Goal: Task Accomplishment & Management: Manage account settings

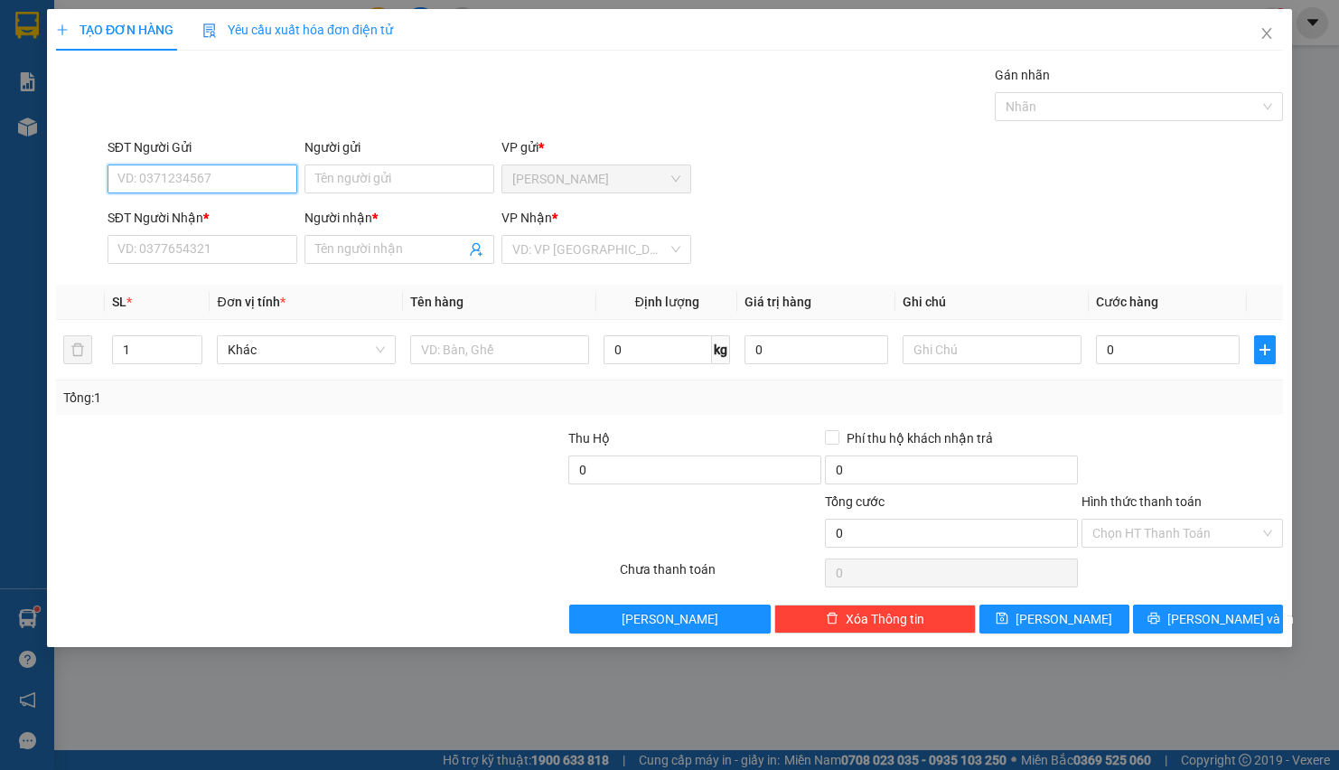
click at [136, 183] on input "SĐT Người Gửi" at bounding box center [203, 178] width 190 height 29
type input "0968281659"
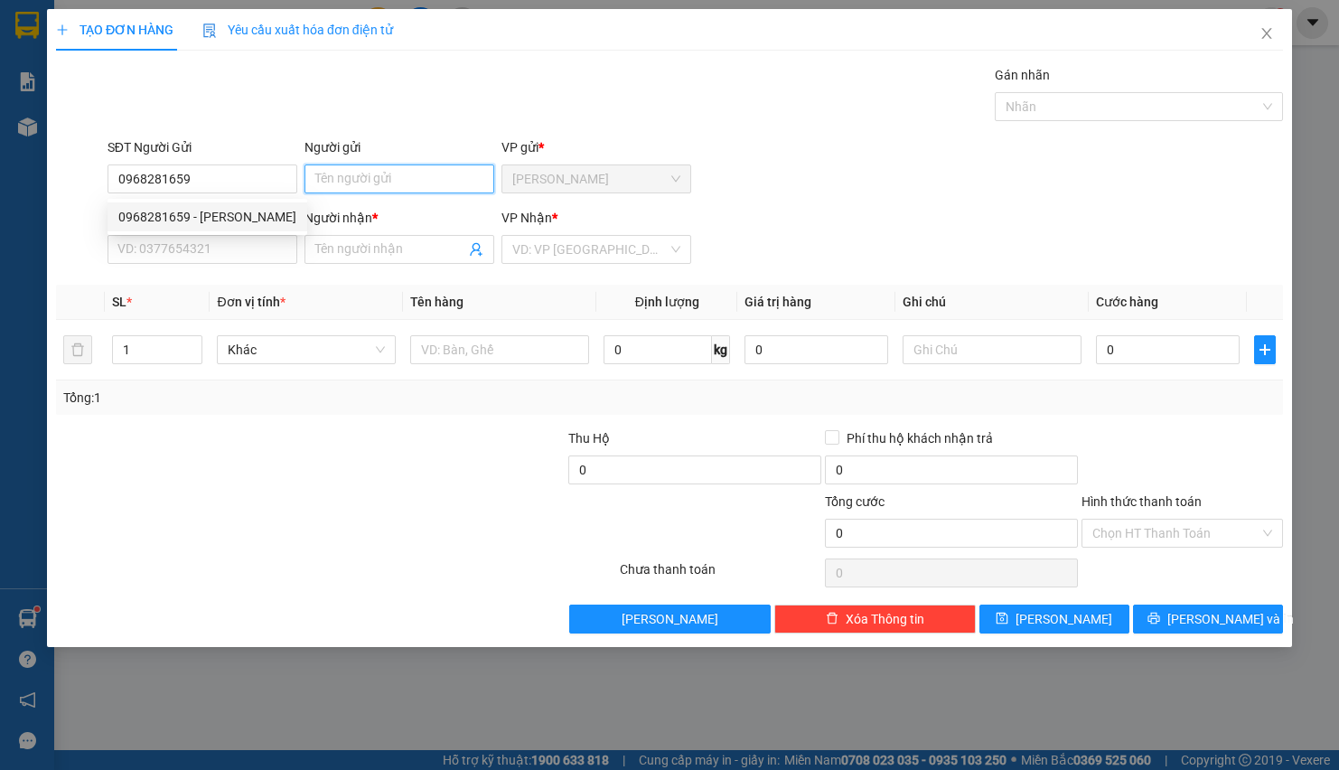
click at [340, 174] on input "Người gửi" at bounding box center [400, 178] width 190 height 29
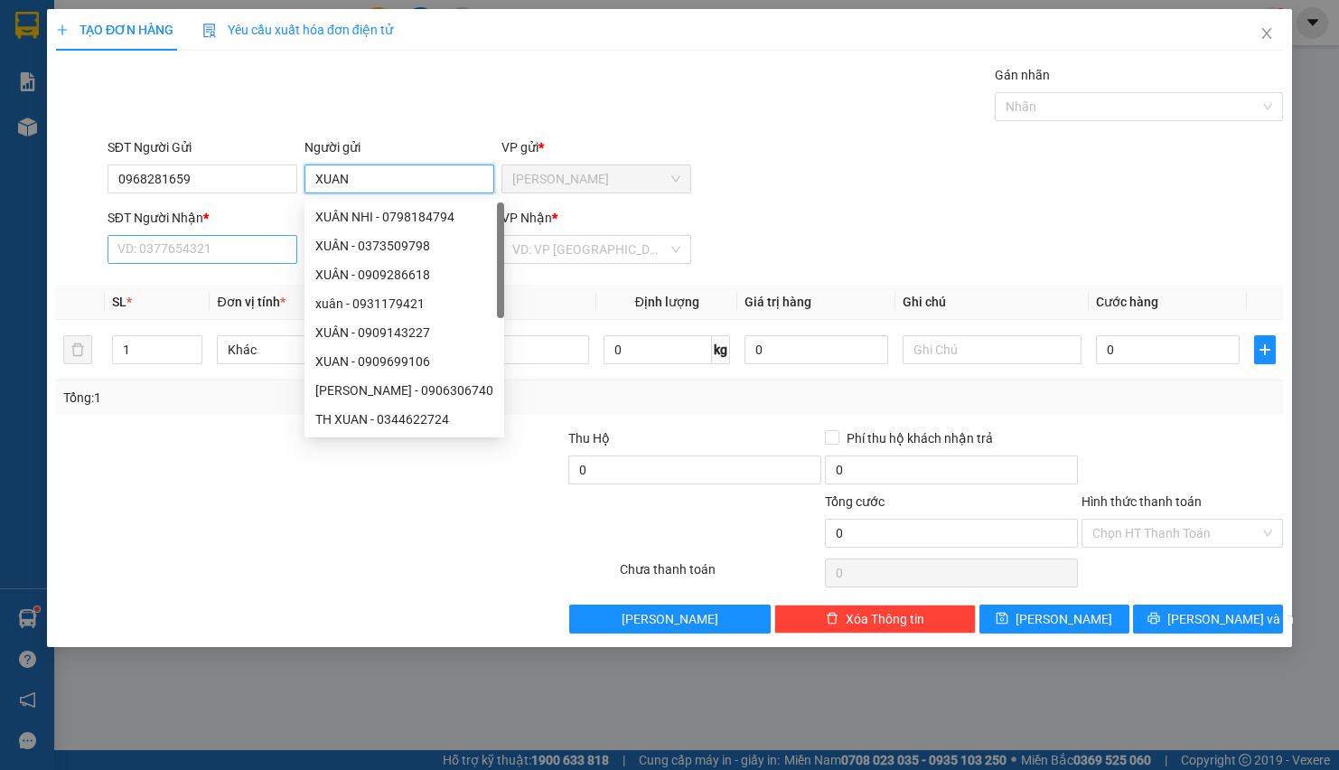
type input "XUAN"
click at [123, 247] on input "SĐT Người Nhận *" at bounding box center [203, 249] width 190 height 29
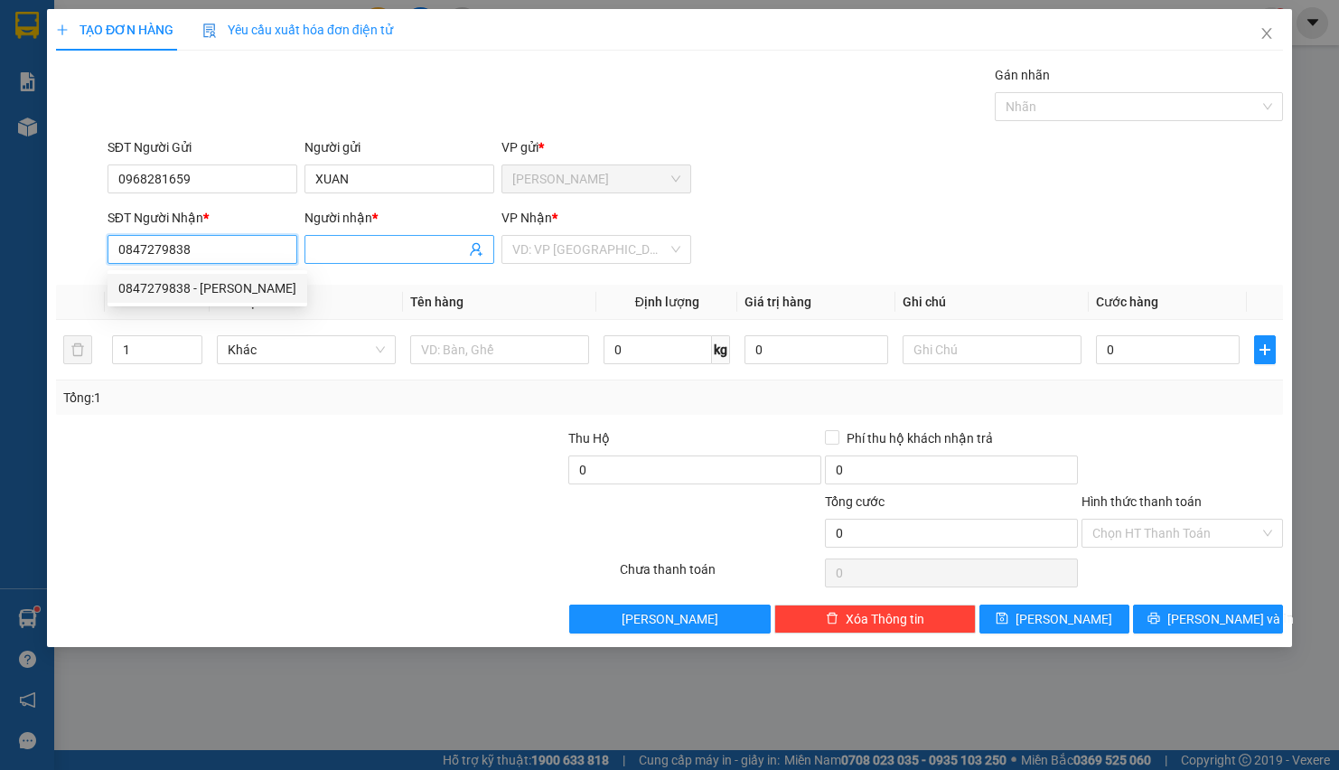
type input "0847279838"
click at [345, 245] on input "Người nhận *" at bounding box center [390, 249] width 150 height 20
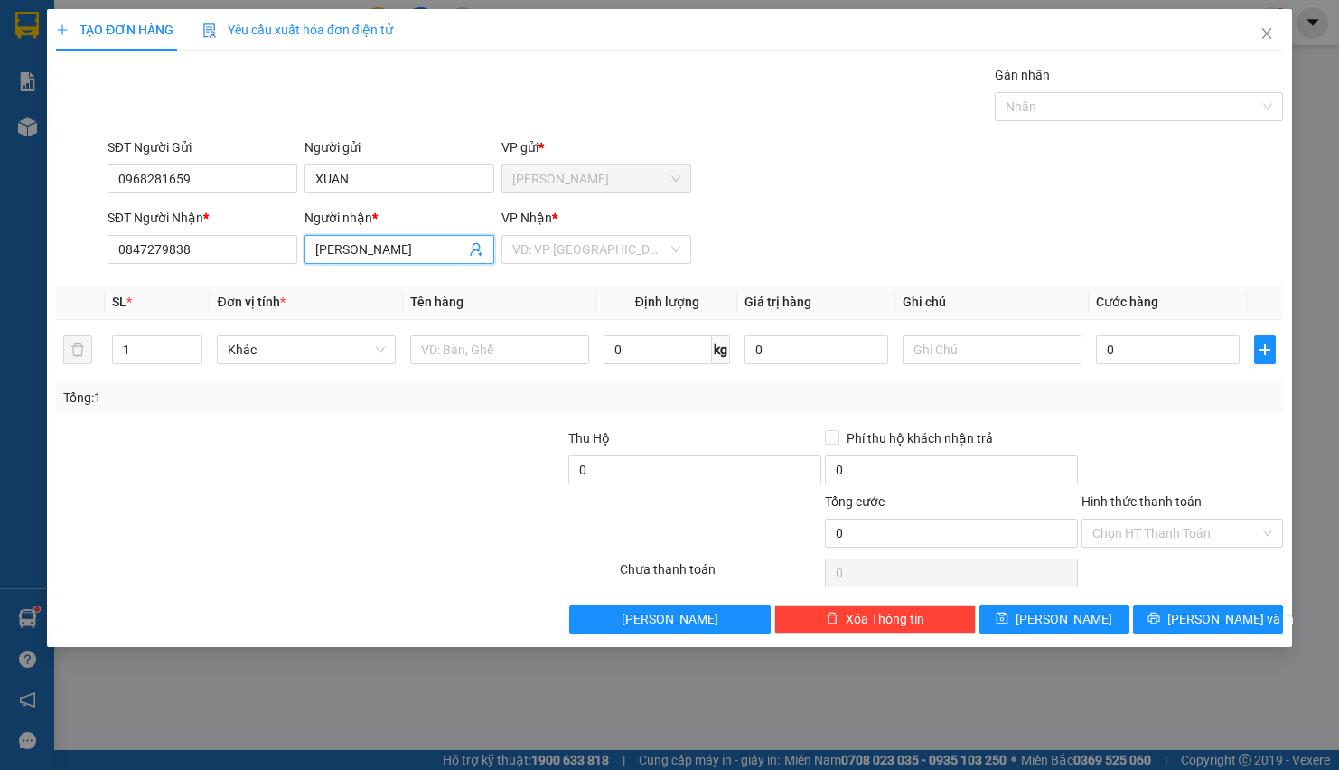
click at [402, 255] on input "[PERSON_NAME]" at bounding box center [390, 249] width 150 height 20
type input "T"
type input "[PERSON_NAME]"
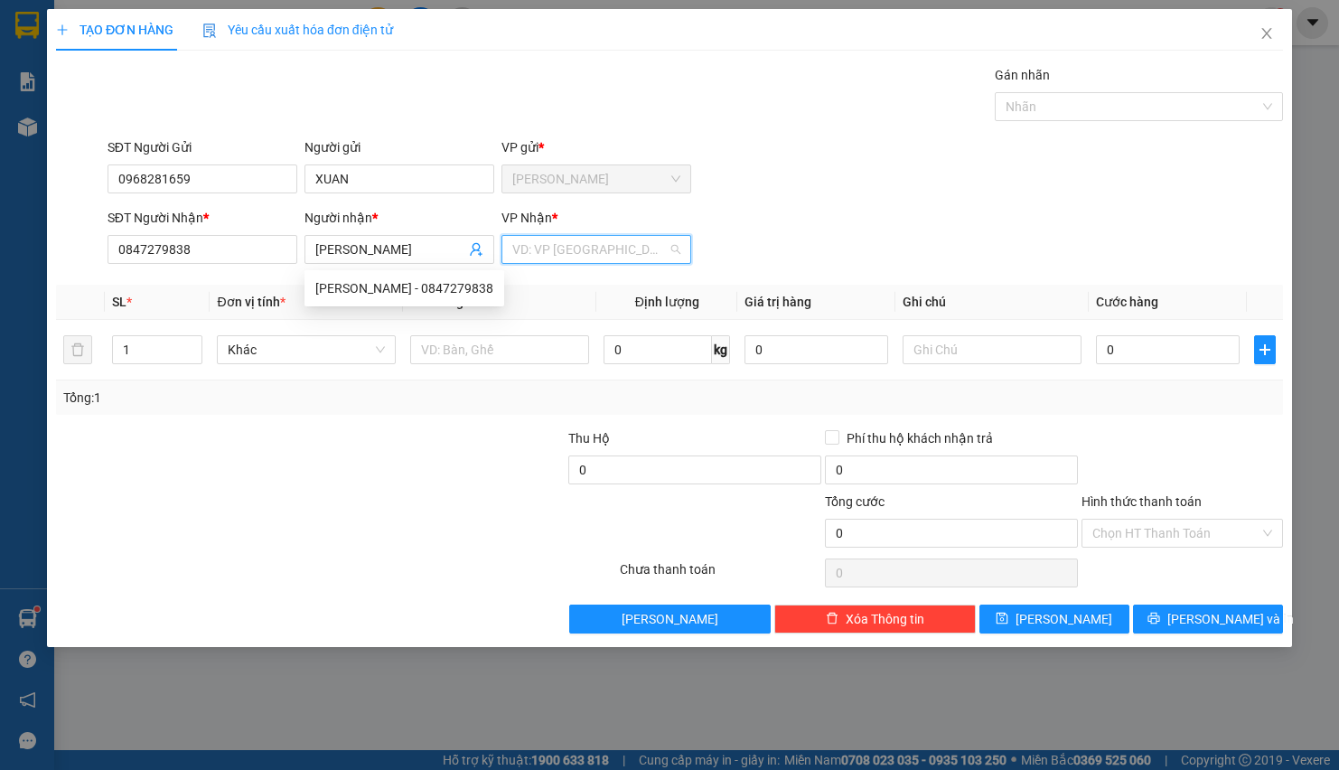
click at [551, 244] on input "search" at bounding box center [589, 249] width 155 height 27
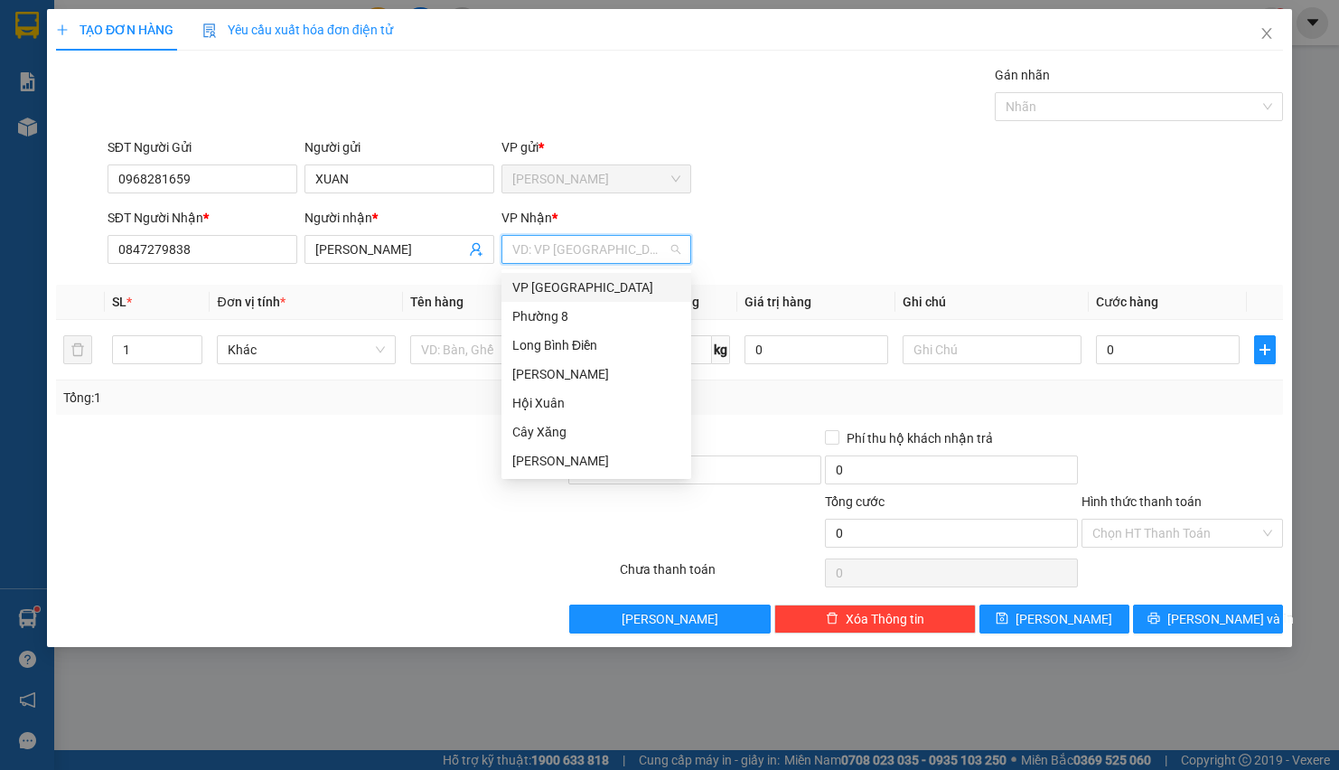
click at [551, 296] on div "VP [GEOGRAPHIC_DATA]" at bounding box center [596, 287] width 168 height 20
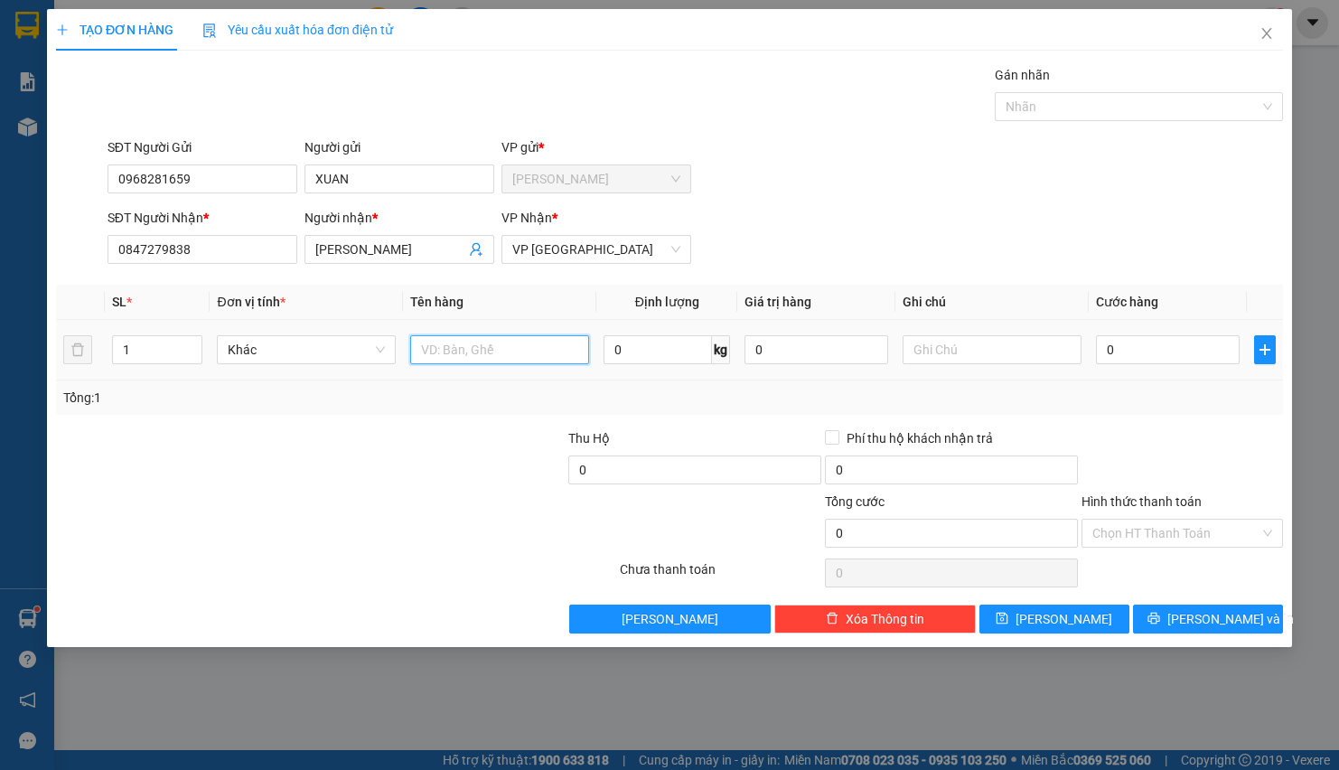
click at [483, 345] on input "text" at bounding box center [499, 349] width 179 height 29
type input "1TNP"
click at [966, 347] on input "text" at bounding box center [992, 349] width 179 height 29
type input "TRAI CAY"
click at [1160, 342] on input "0" at bounding box center [1168, 349] width 144 height 29
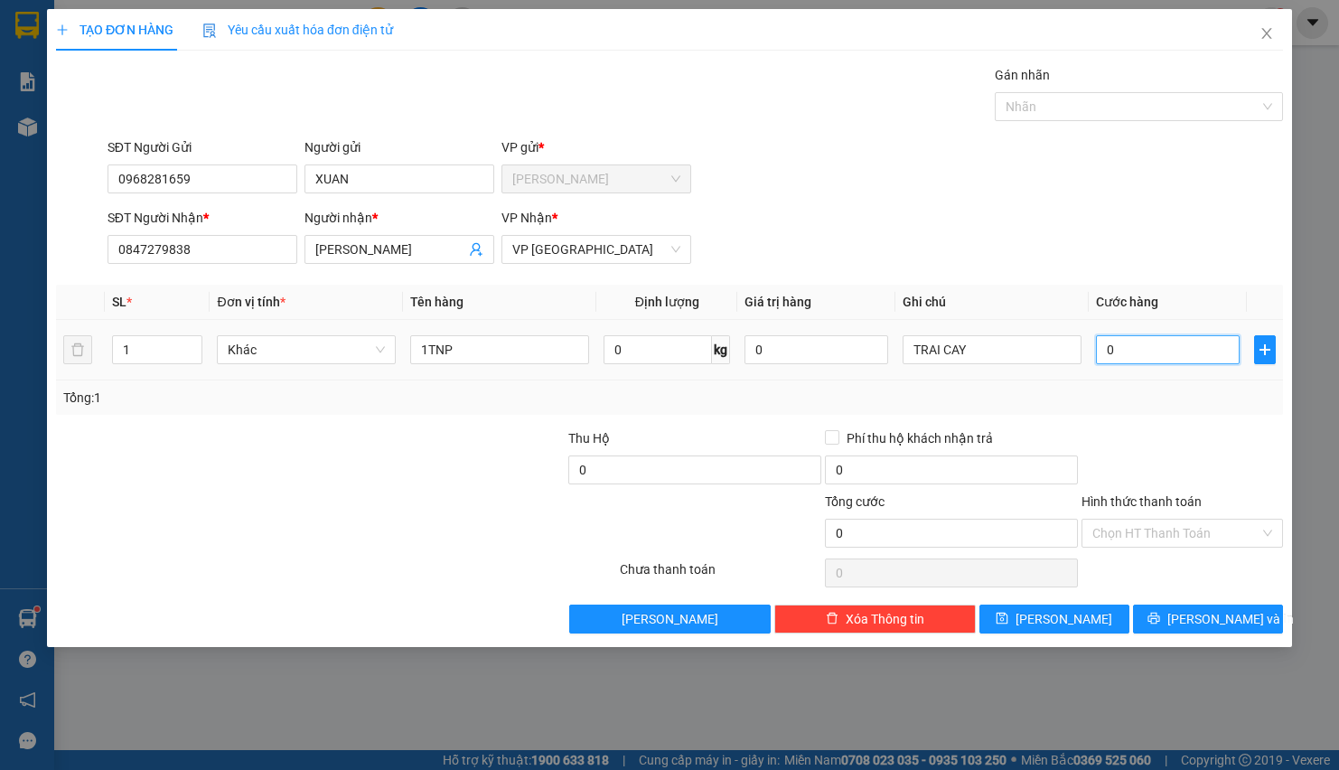
click at [1140, 359] on input "0" at bounding box center [1168, 349] width 144 height 29
type input "04"
type input "4"
type input "040"
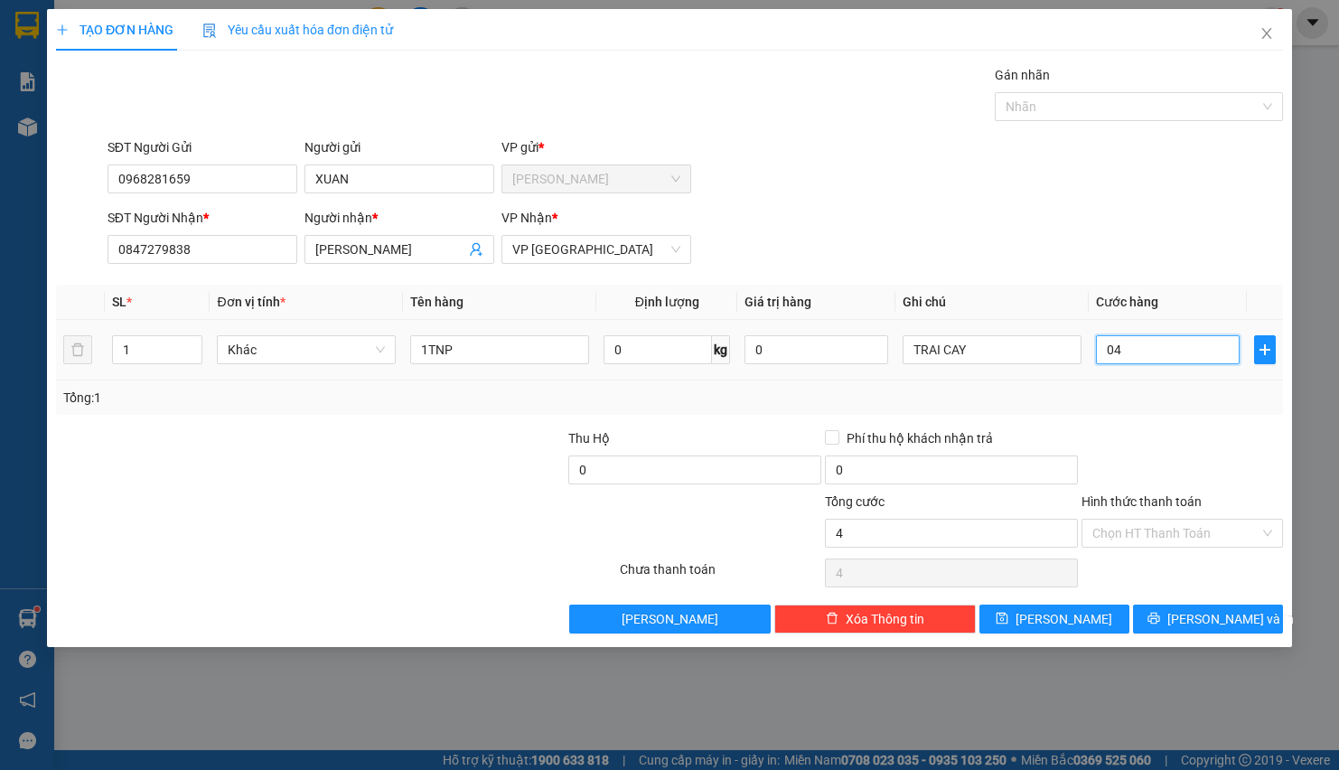
type input "40"
type input "0.400"
type input "400"
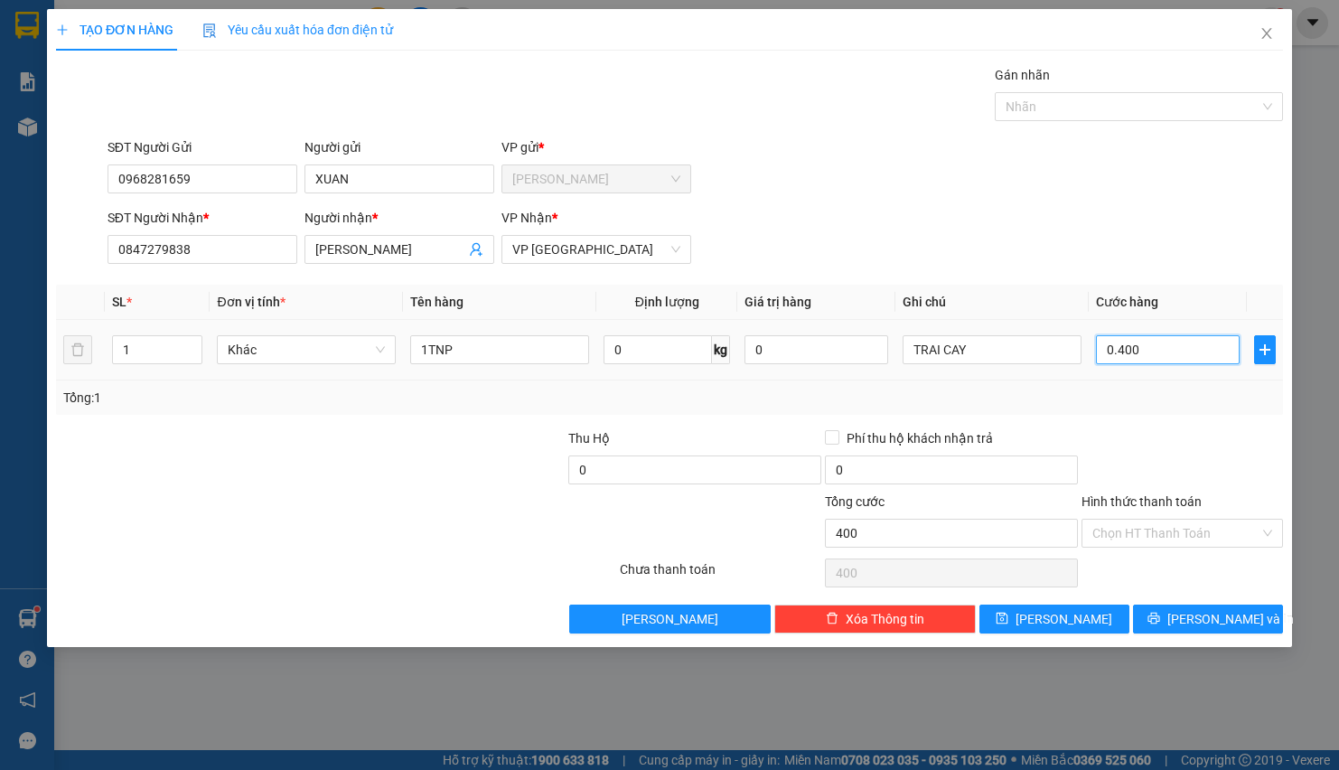
type input "04.000"
type input "4.000"
type input "040.000"
type input "40.000"
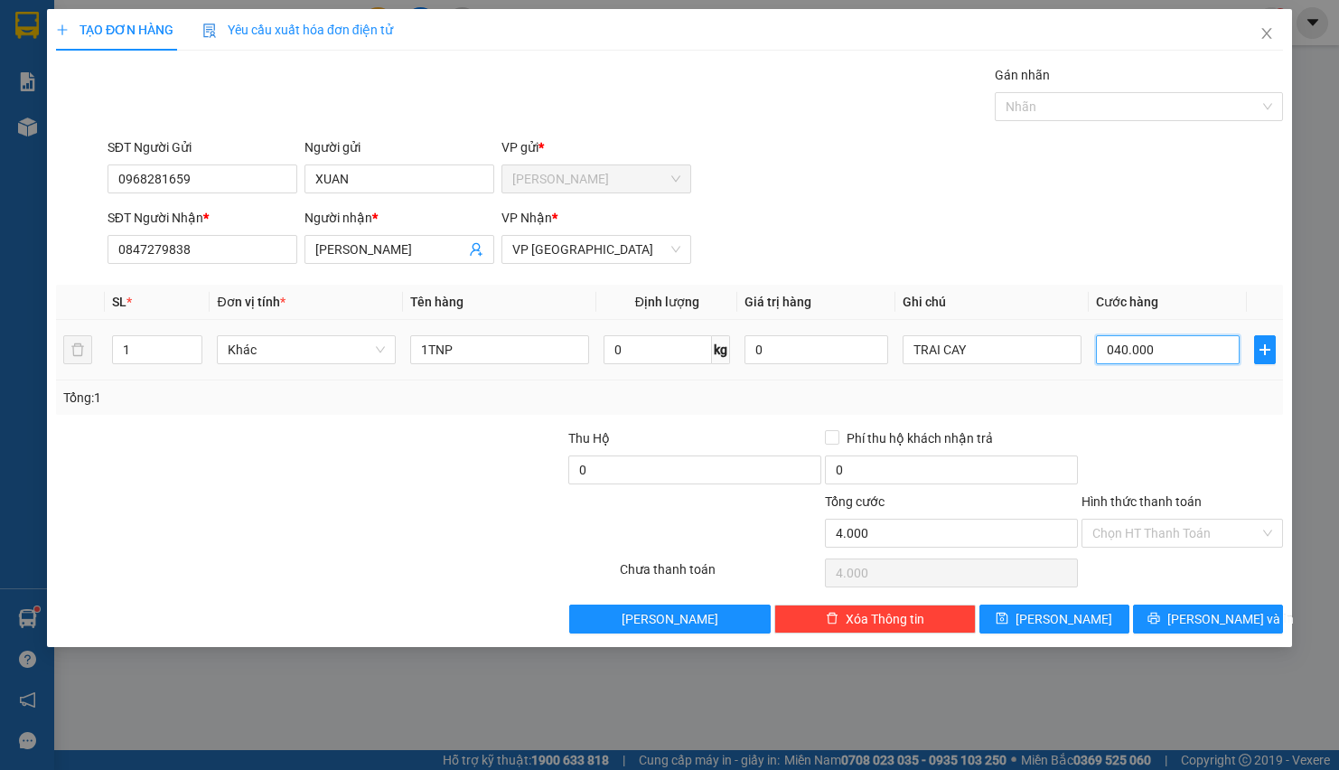
type input "40.000"
click at [1099, 538] on input "Hình thức thanh toán" at bounding box center [1176, 533] width 167 height 27
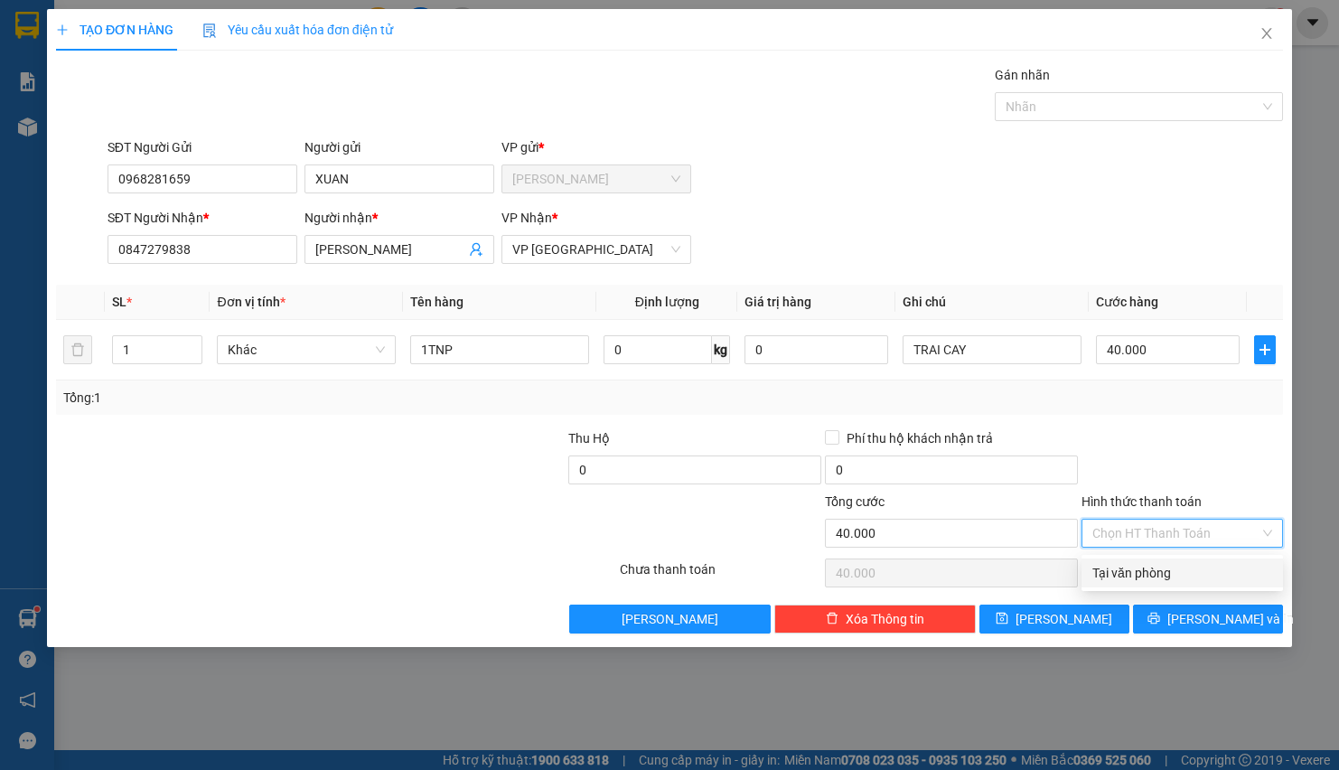
click at [1128, 578] on div "Tại văn phòng" at bounding box center [1183, 573] width 180 height 20
type input "0"
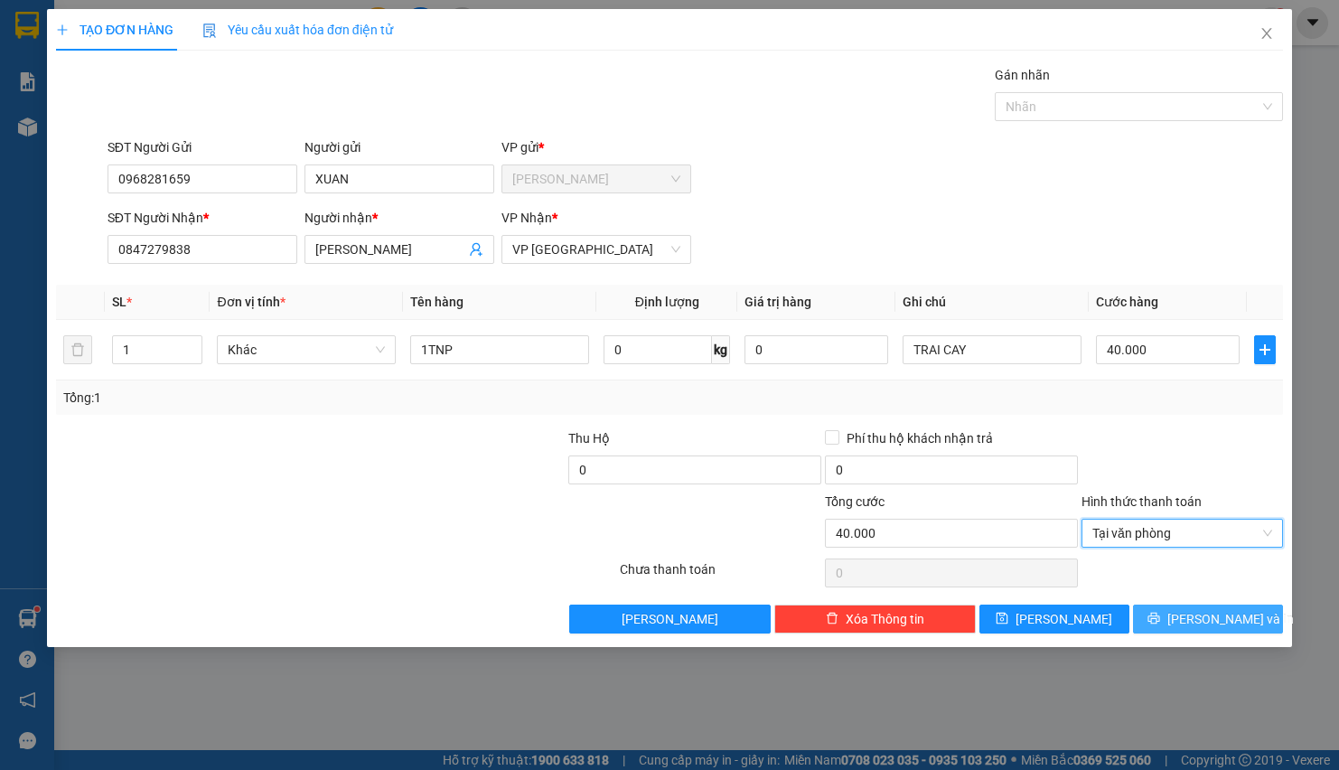
click at [1196, 629] on span "[PERSON_NAME] và In" at bounding box center [1231, 619] width 127 height 20
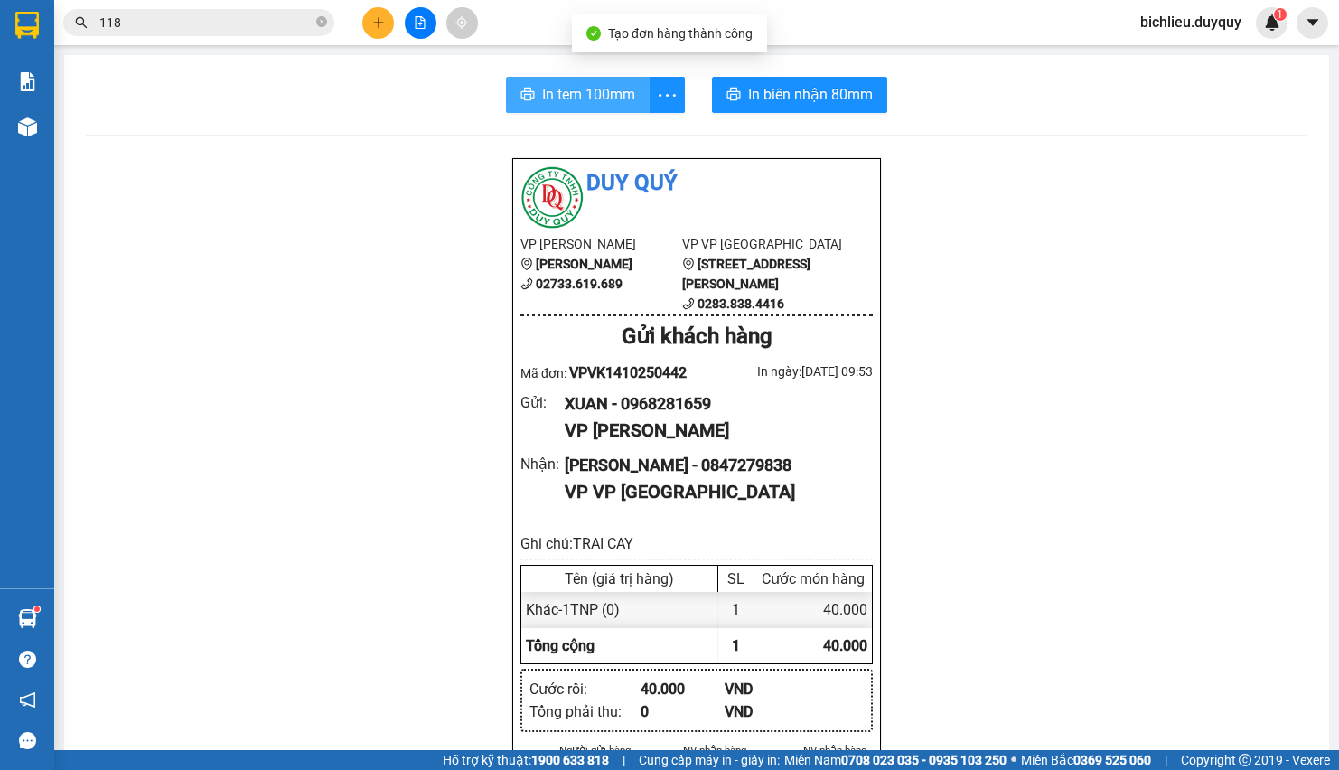
click at [577, 82] on button "In tem 100mm" at bounding box center [578, 95] width 144 height 36
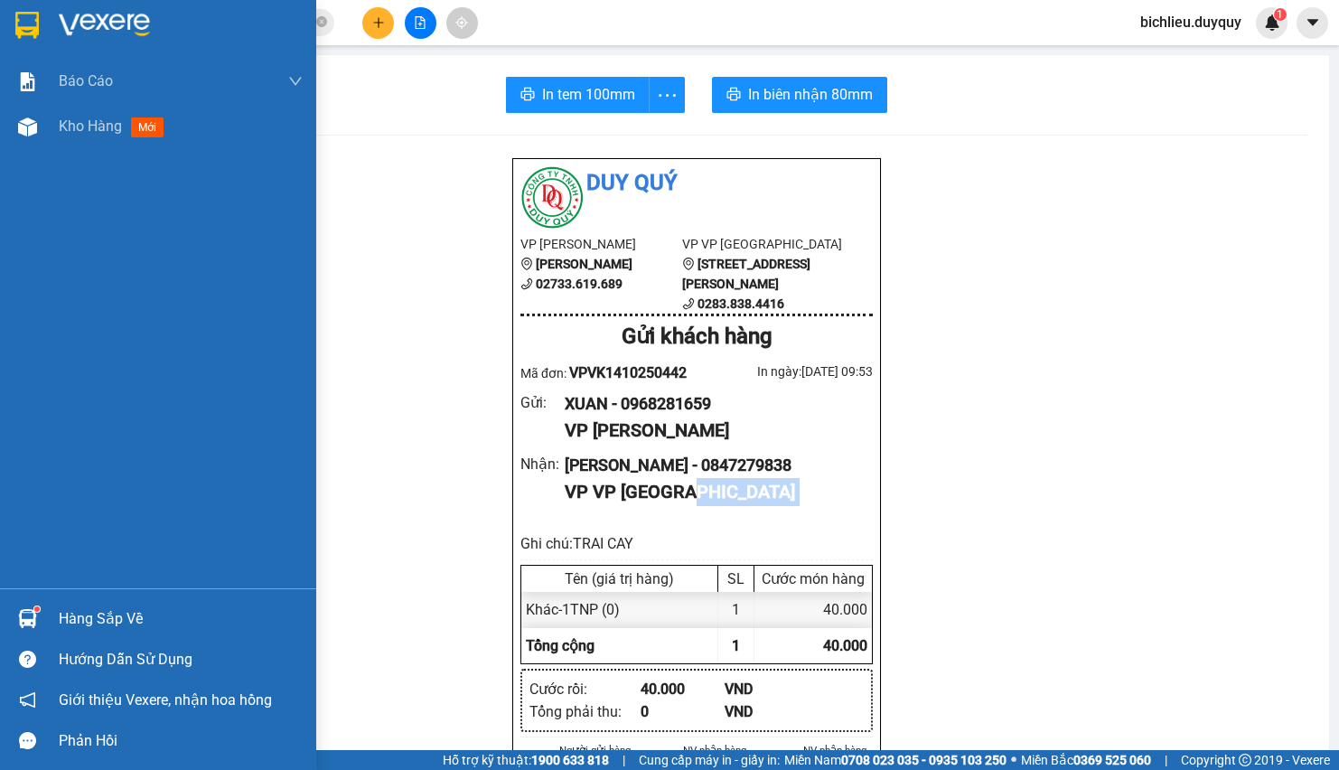
click at [24, 24] on img at bounding box center [26, 25] width 23 height 27
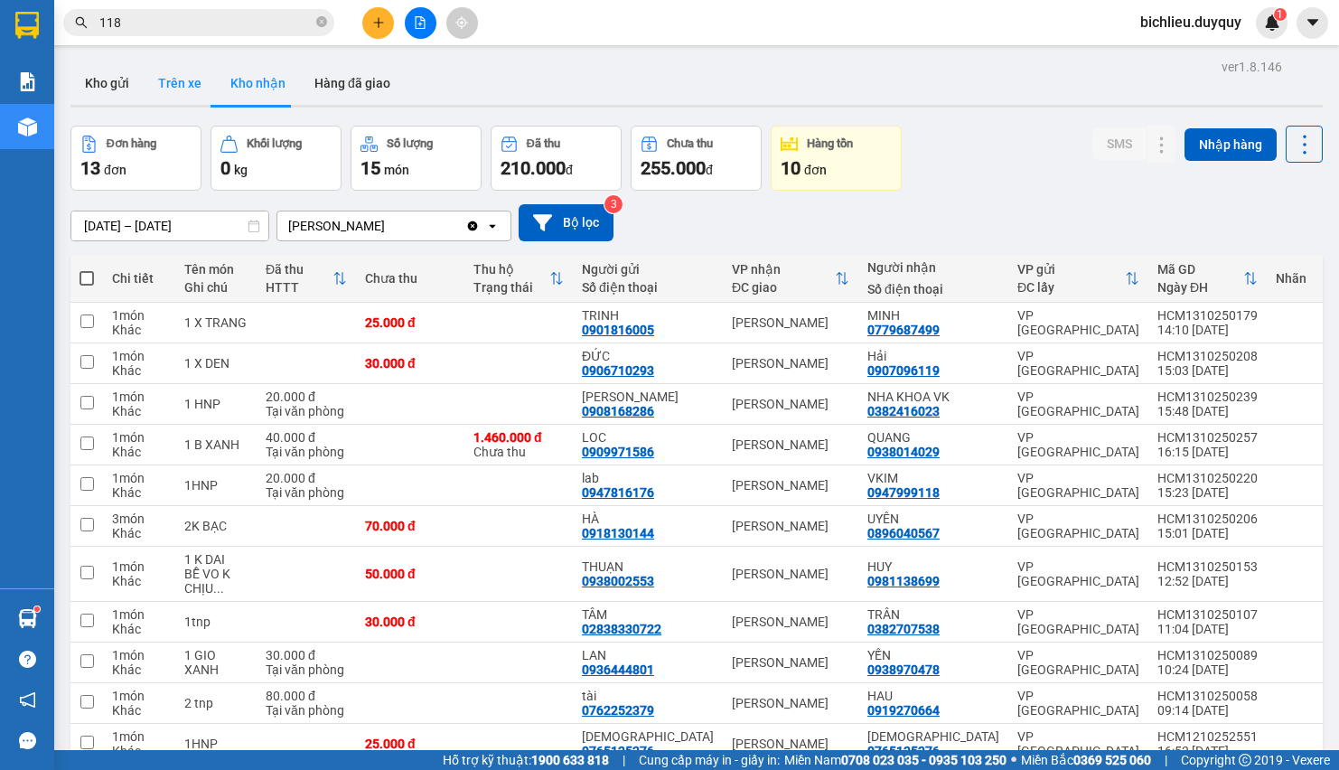
click at [177, 93] on button "Trên xe" at bounding box center [180, 82] width 72 height 43
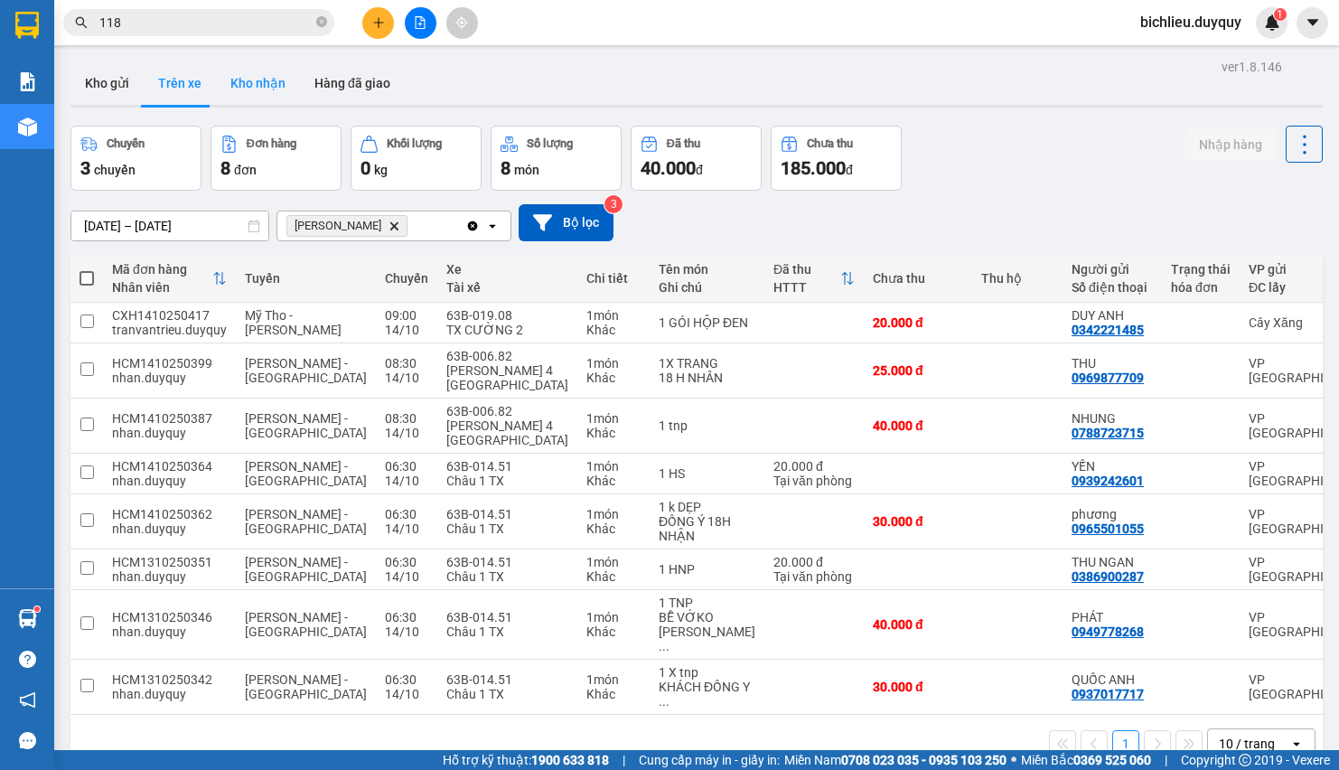
click at [253, 92] on button "Kho nhận" at bounding box center [258, 82] width 84 height 43
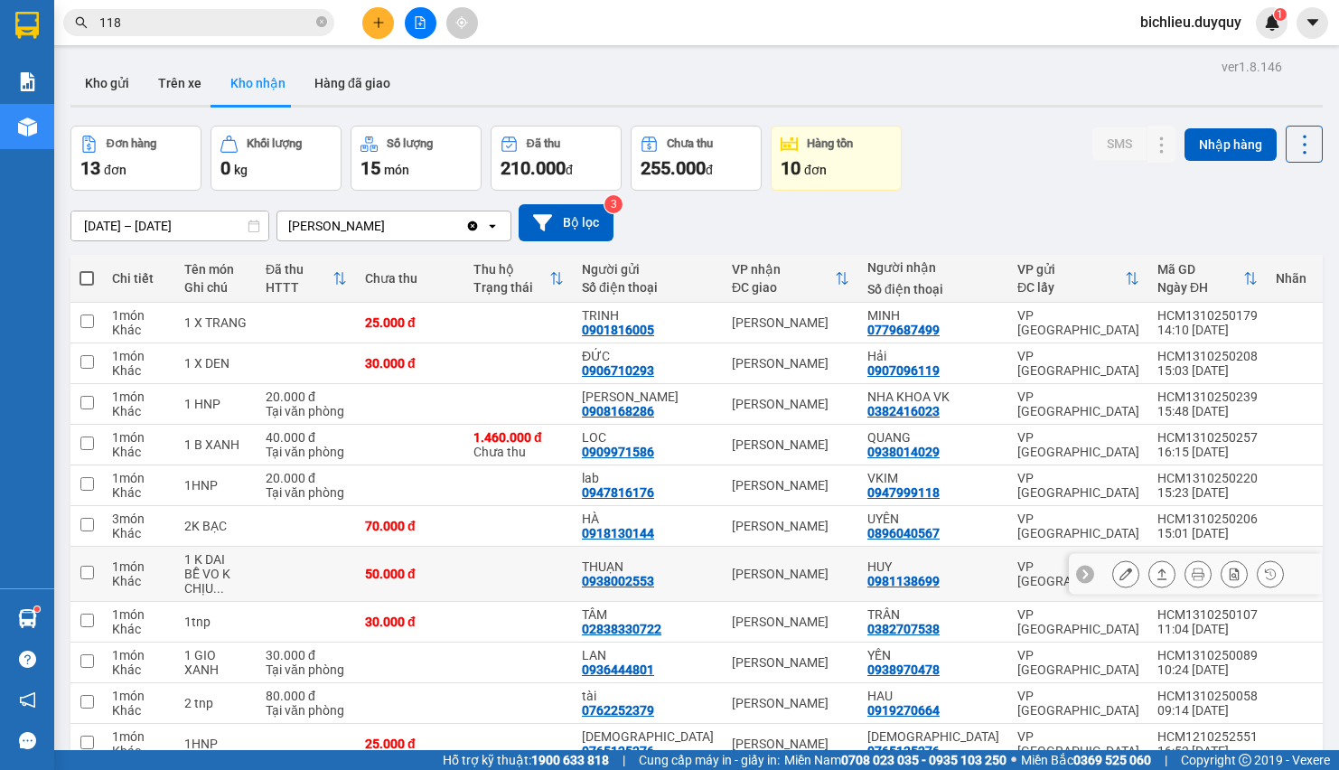
click at [1112, 565] on div at bounding box center [1125, 573] width 27 height 27
click at [1113, 570] on button at bounding box center [1125, 574] width 25 height 32
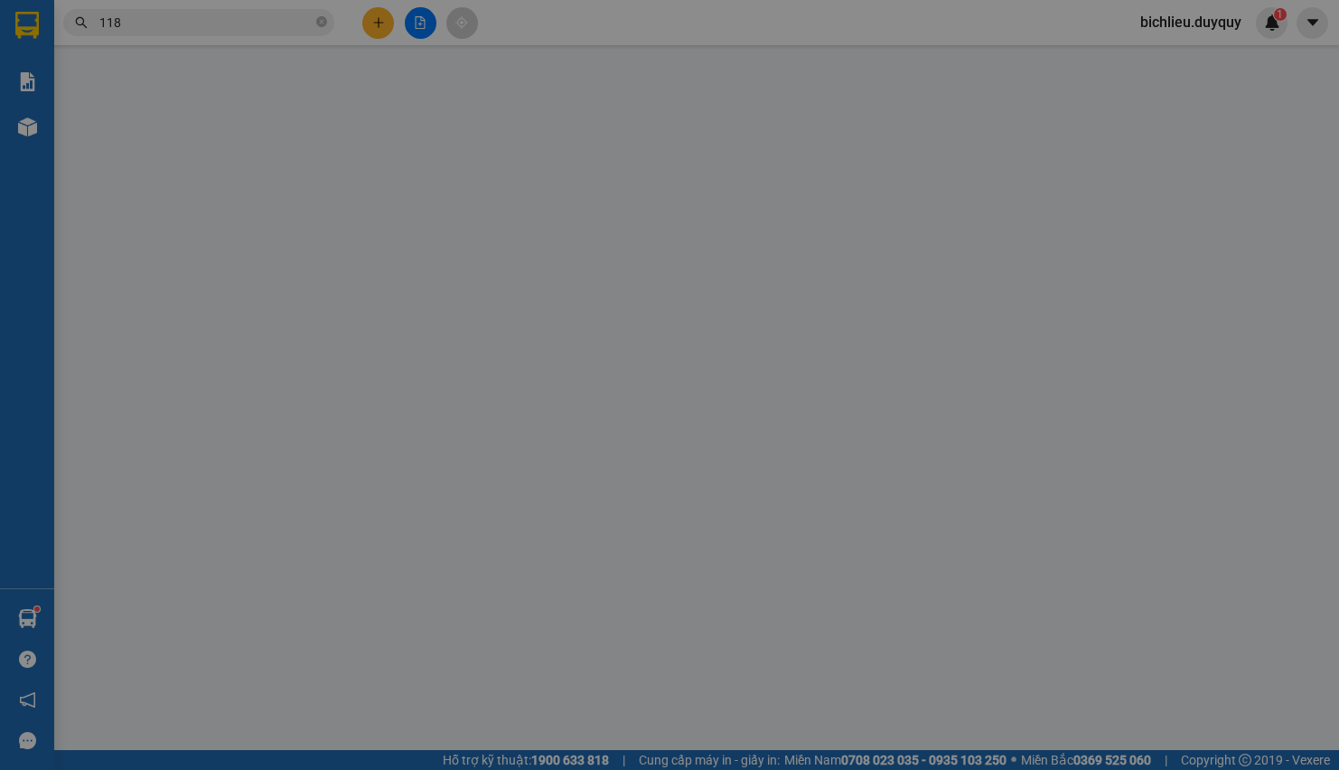
type input "0938002553"
type input "THUẠN"
type input "0981138699"
type input "HUY"
type input "0"
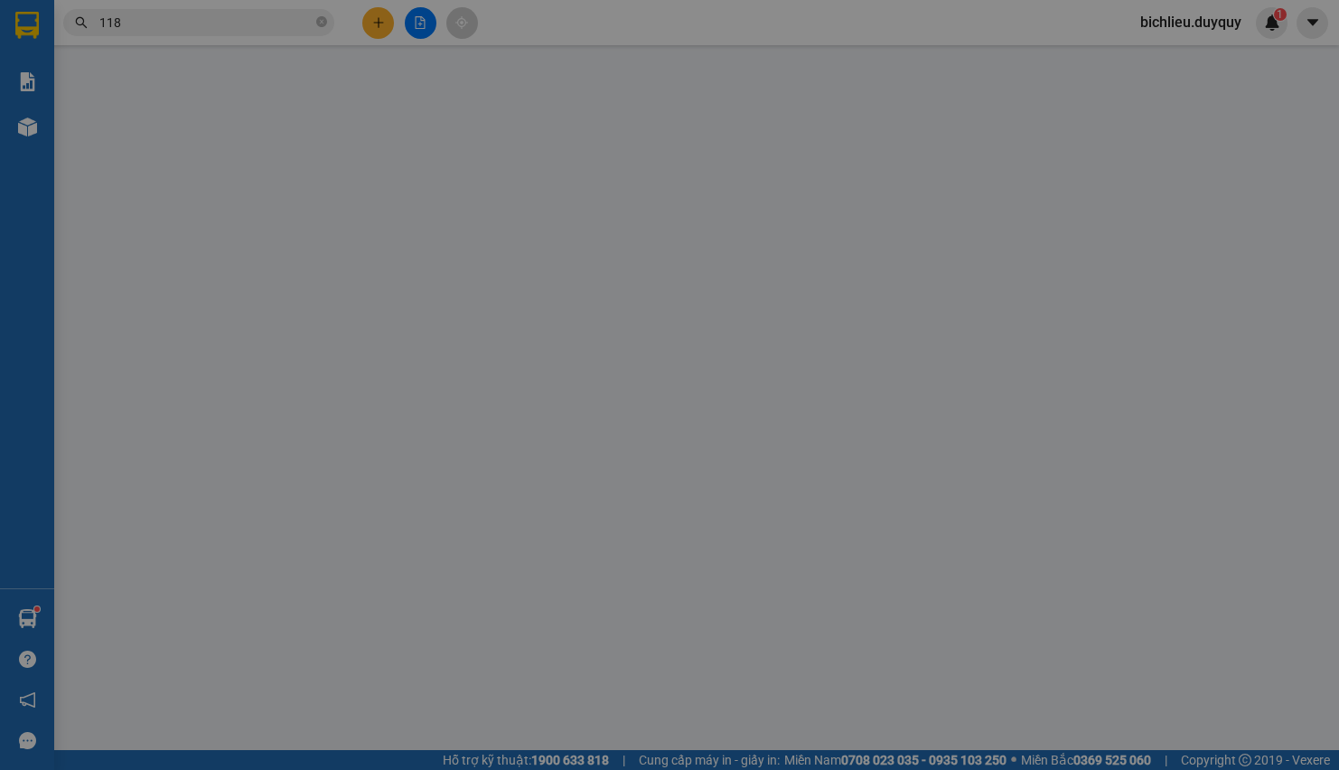
type input "50.000"
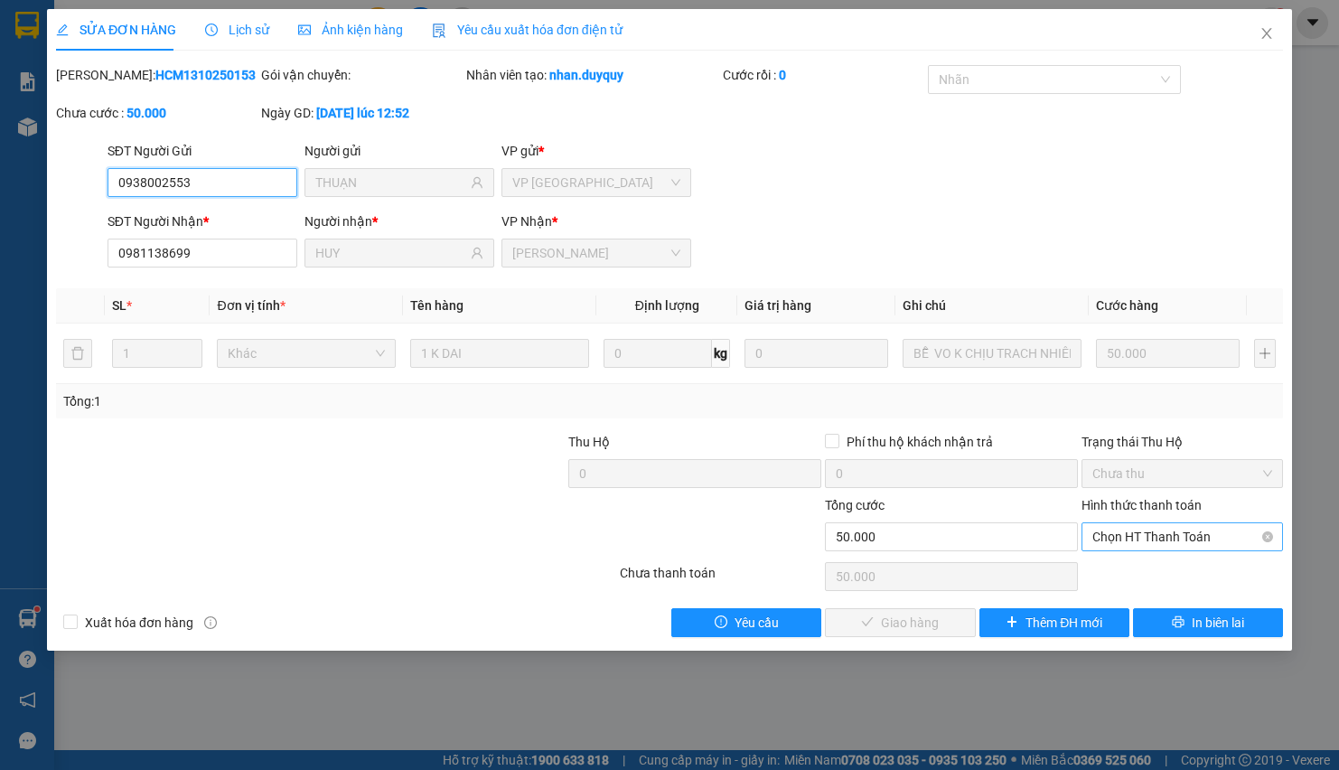
click at [1117, 538] on span "Chọn HT Thanh Toán" at bounding box center [1183, 536] width 180 height 27
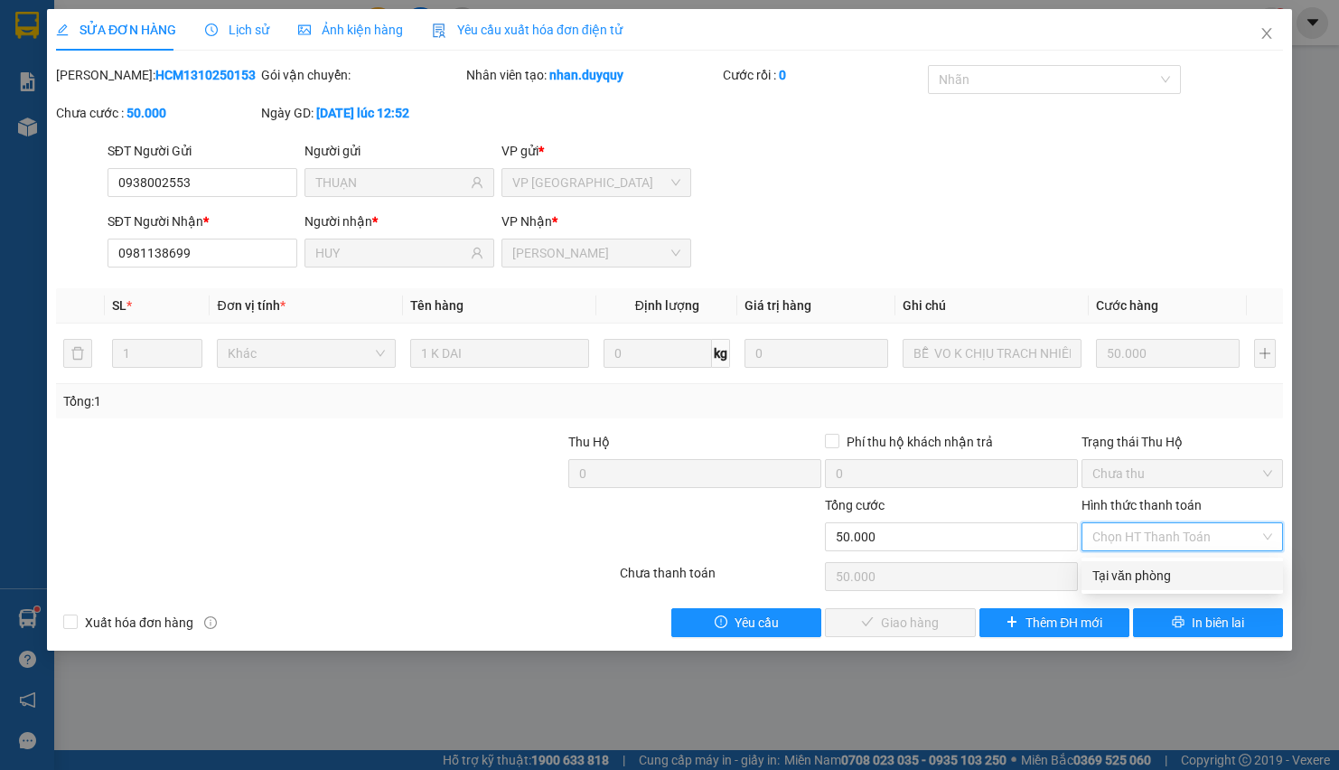
click at [1096, 588] on div "Tại văn phòng" at bounding box center [1183, 575] width 202 height 29
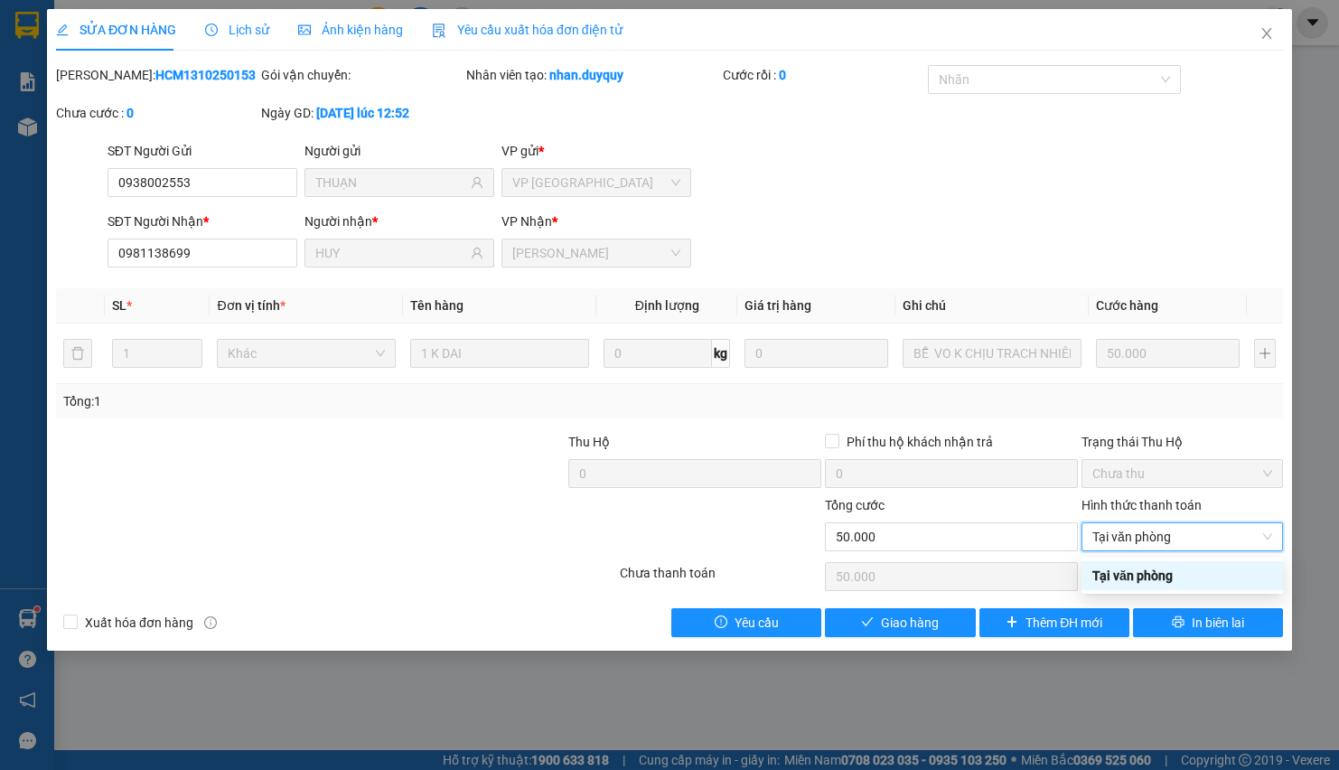
type input "0"
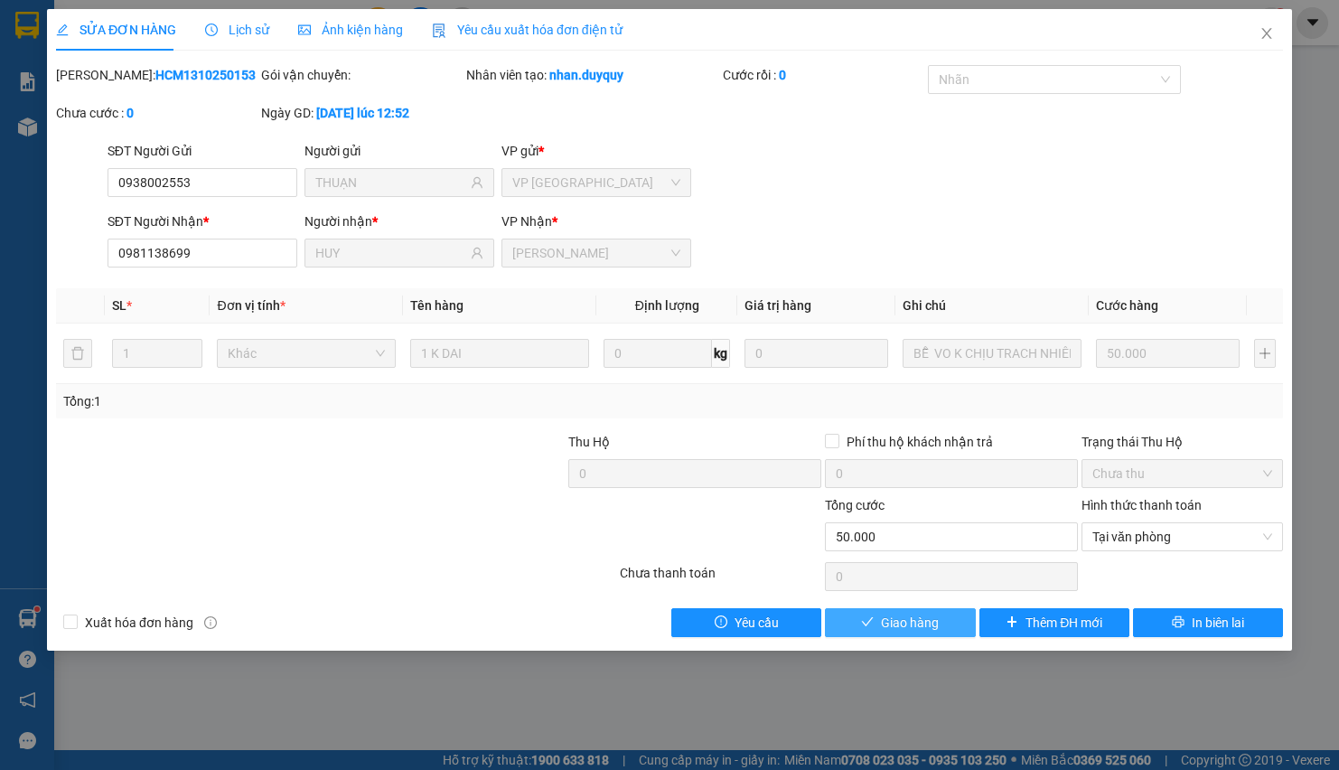
click at [912, 632] on span "Giao hàng" at bounding box center [910, 623] width 58 height 20
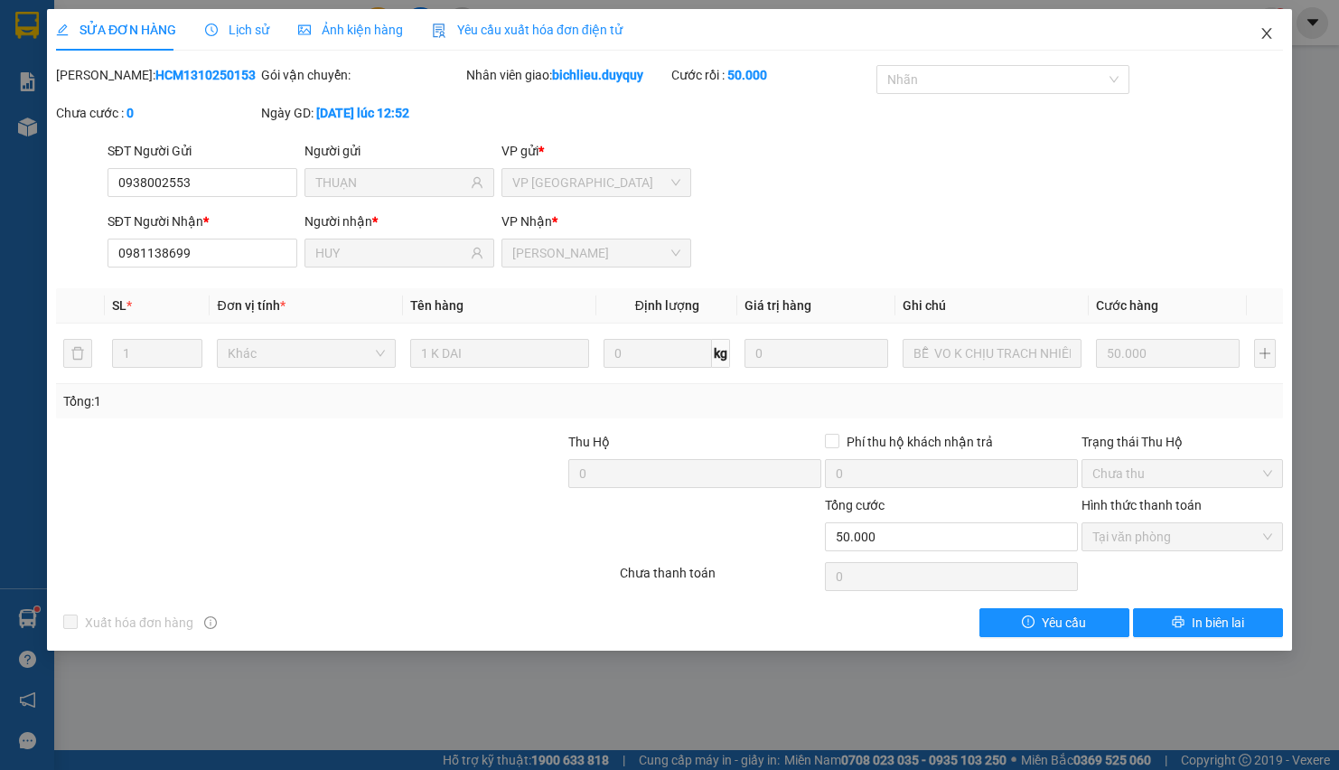
click at [1264, 41] on icon "close" at bounding box center [1267, 33] width 14 height 14
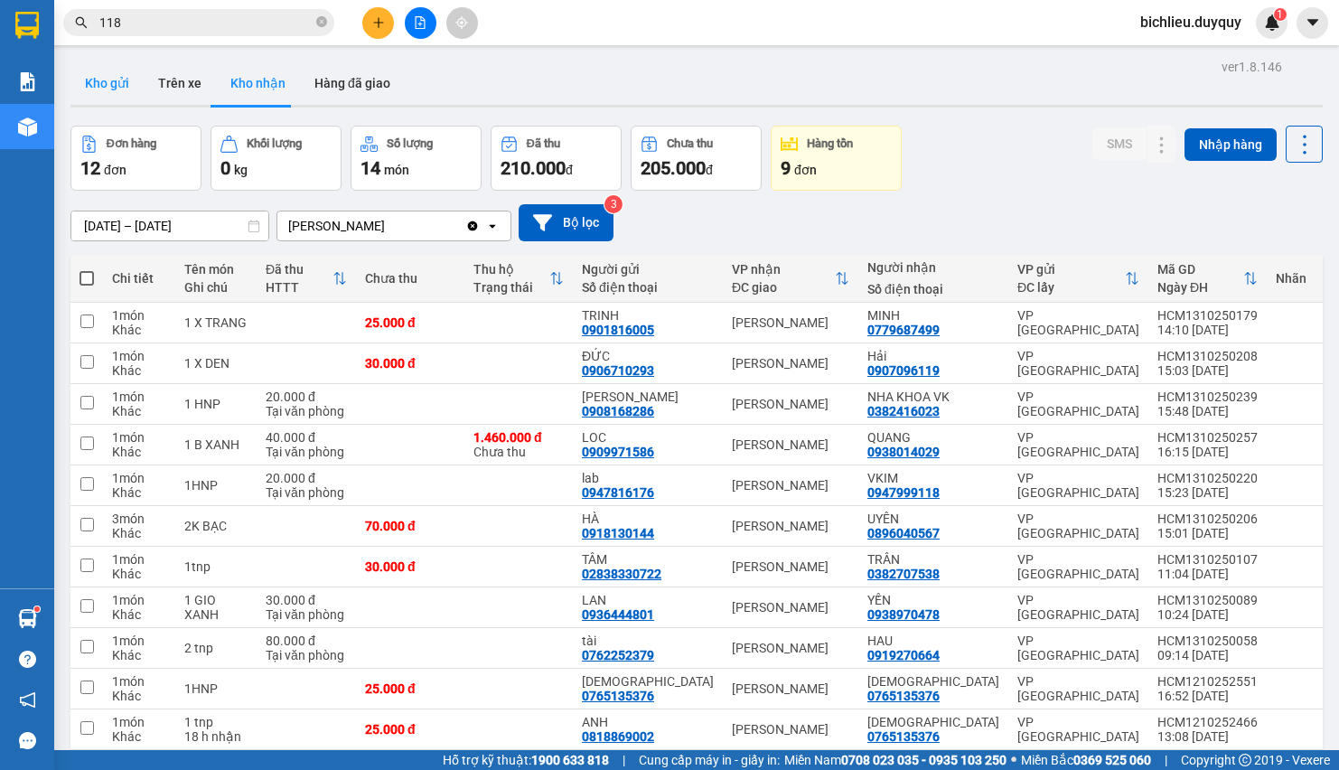
click at [104, 77] on button "Kho gửi" at bounding box center [106, 82] width 73 height 43
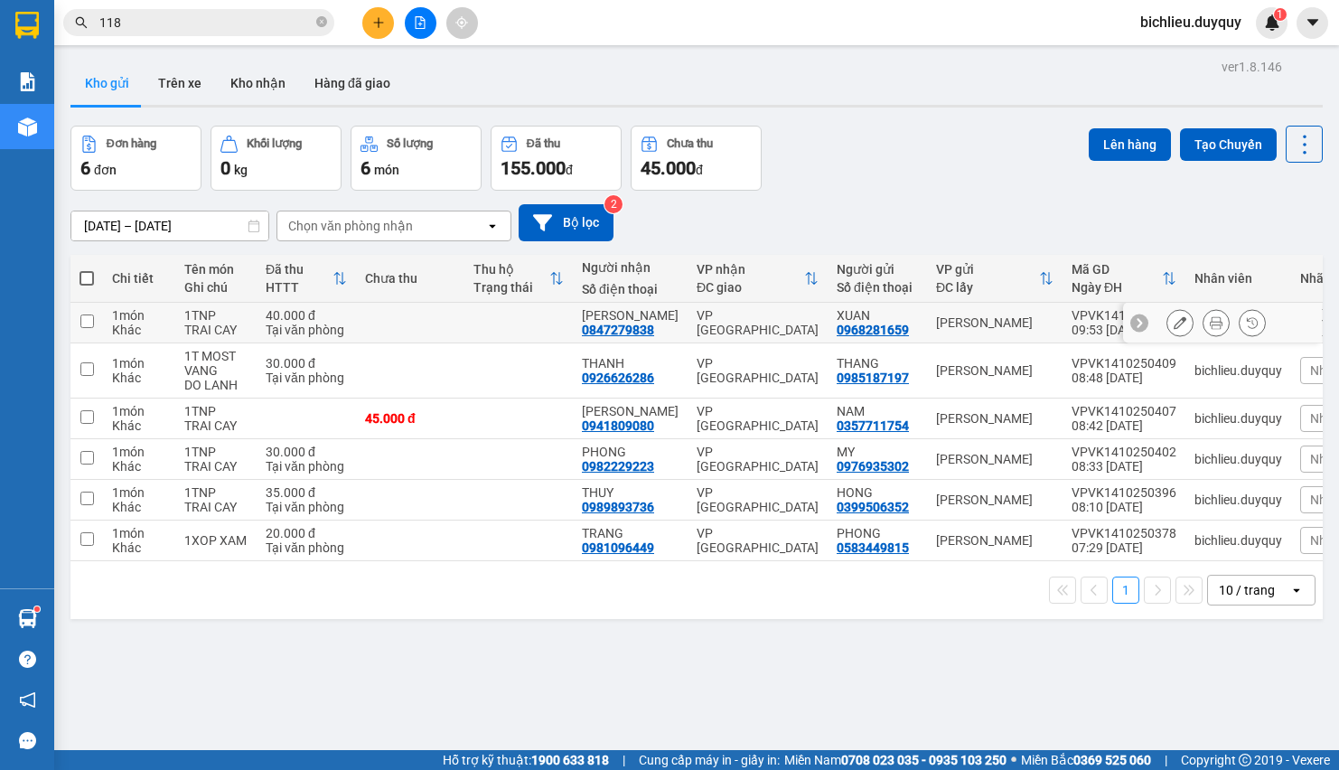
click at [88, 318] on input "checkbox" at bounding box center [87, 321] width 14 height 14
checkbox input "true"
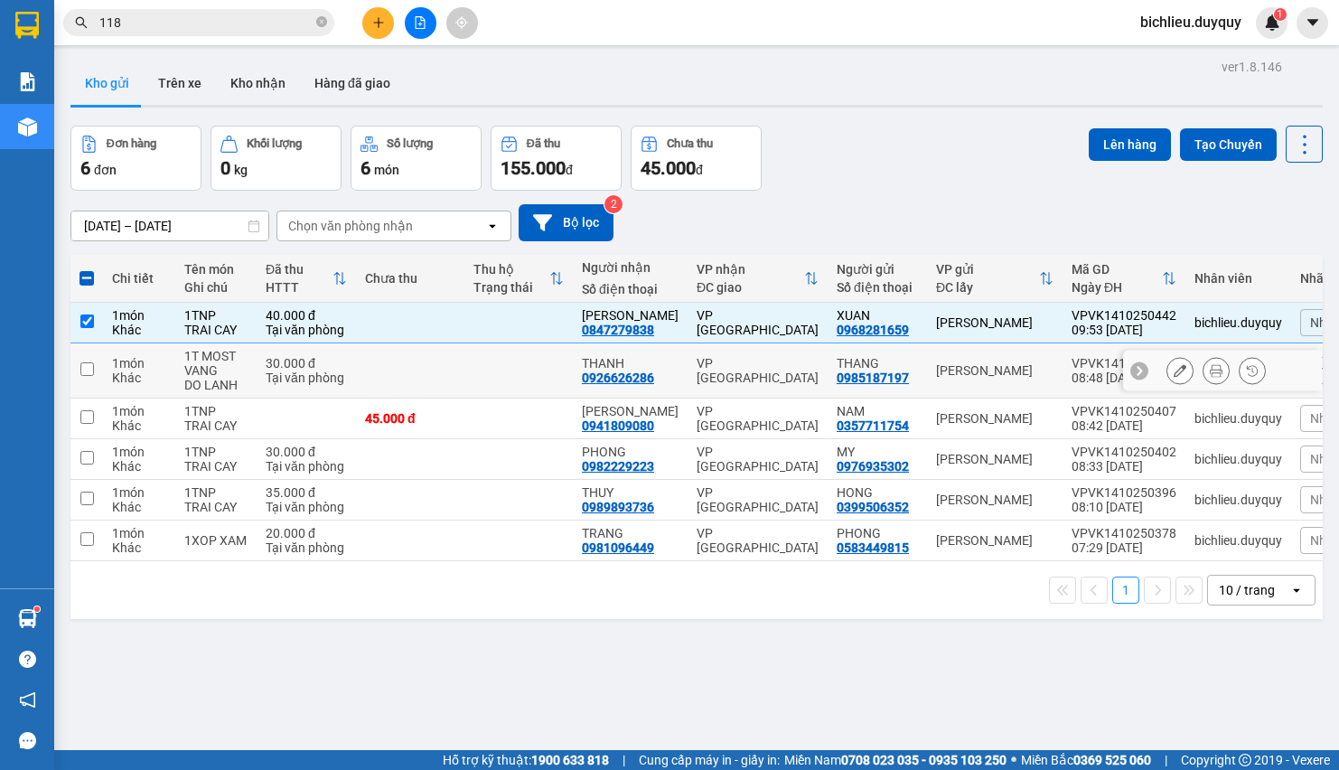
click at [87, 372] on input "checkbox" at bounding box center [87, 369] width 14 height 14
checkbox input "true"
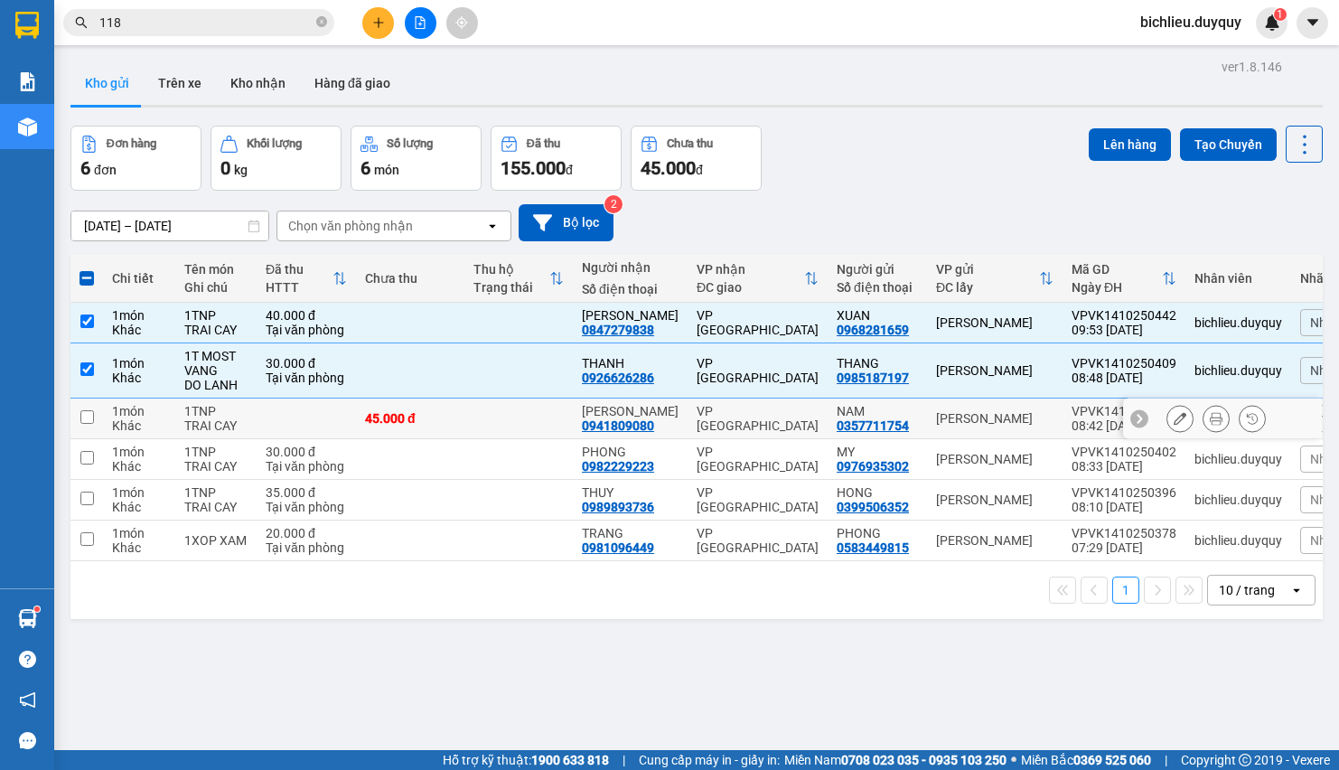
drag, startPoint x: 84, startPoint y: 415, endPoint x: 79, endPoint y: 475, distance: 60.8
click at [84, 424] on input "checkbox" at bounding box center [87, 417] width 14 height 14
checkbox input "true"
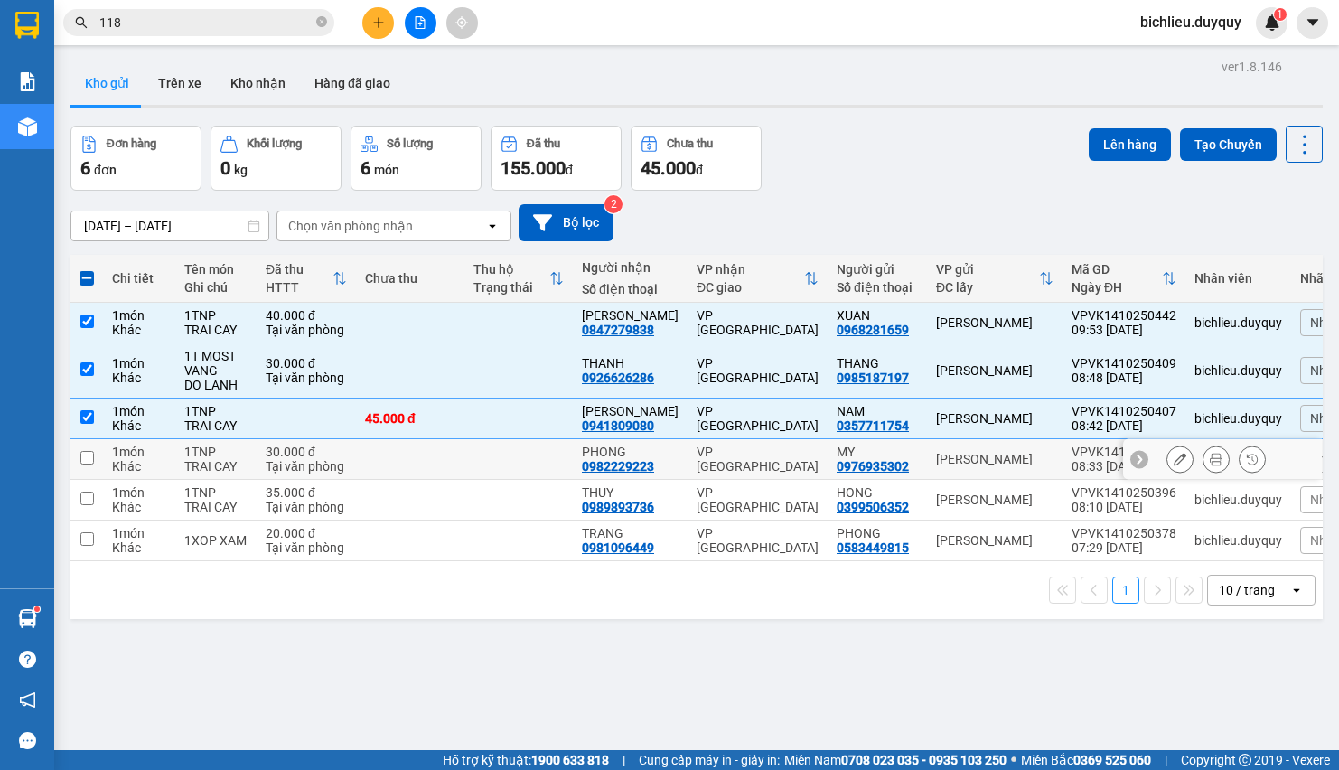
click at [88, 458] on input "checkbox" at bounding box center [87, 458] width 14 height 14
checkbox input "true"
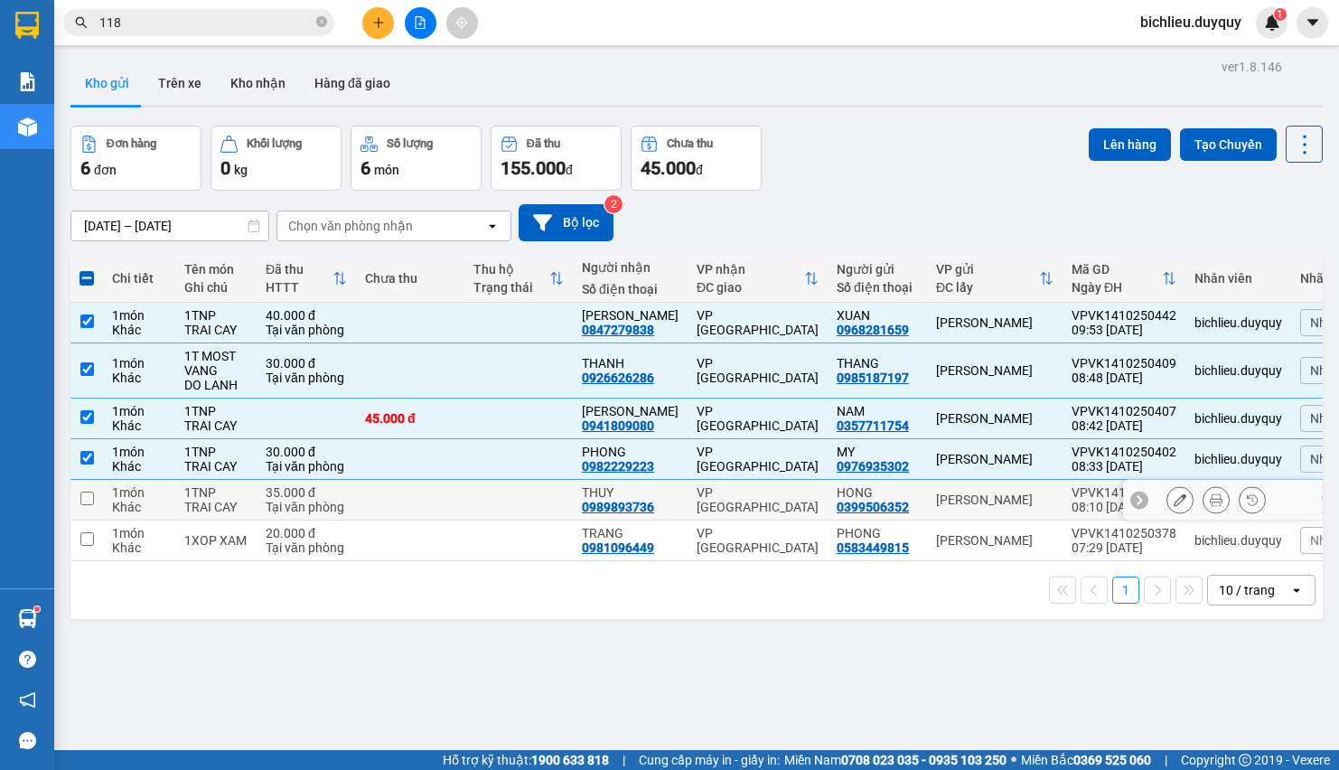
drag, startPoint x: 85, startPoint y: 500, endPoint x: 98, endPoint y: 543, distance: 45.2
click at [85, 502] on input "checkbox" at bounding box center [87, 499] width 14 height 14
checkbox input "true"
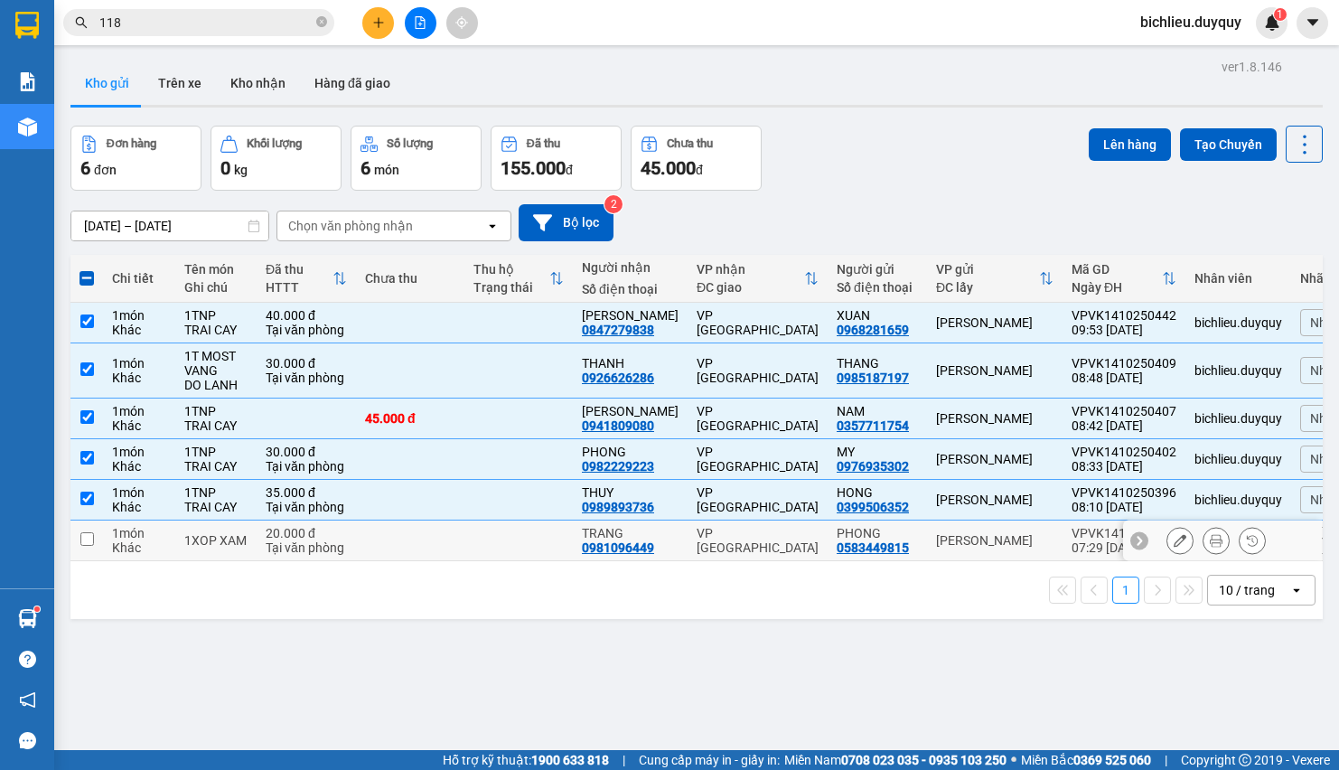
click at [84, 546] on input "checkbox" at bounding box center [87, 539] width 14 height 14
checkbox input "true"
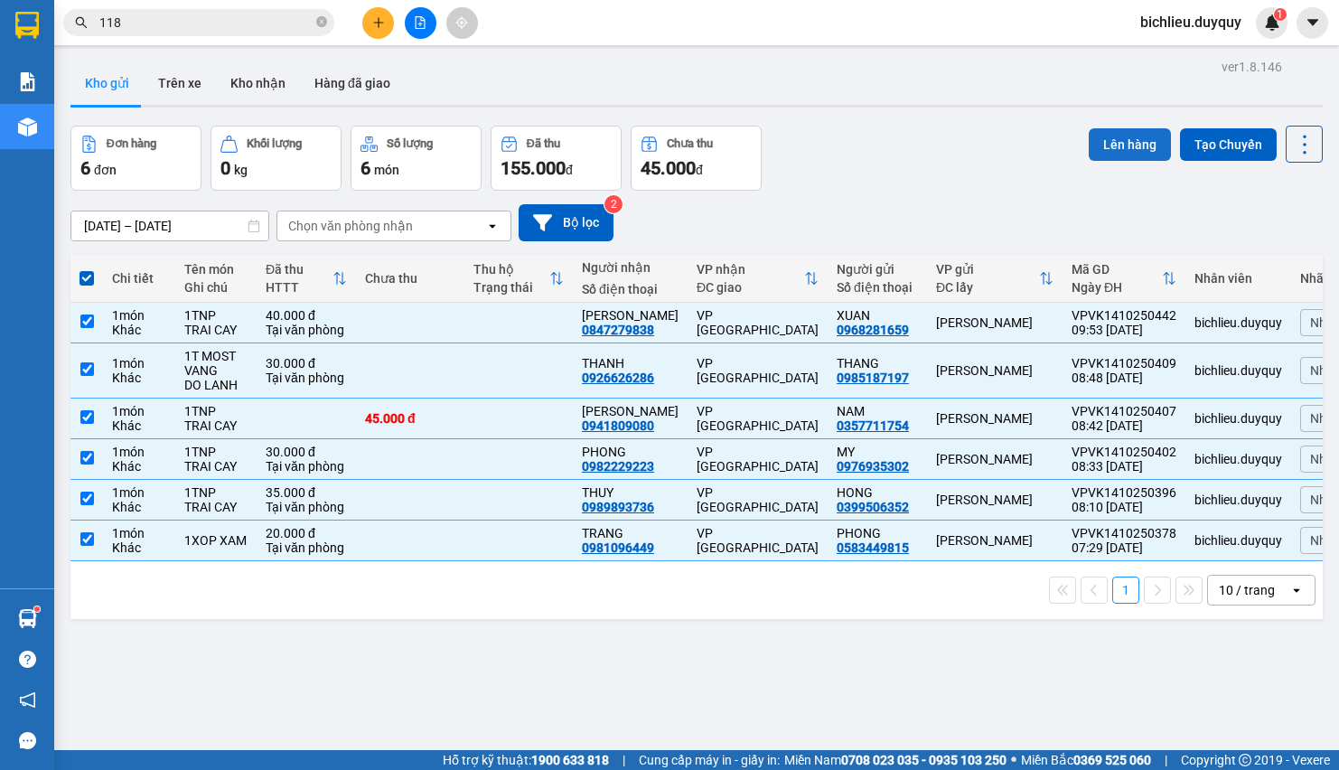
click at [1110, 145] on button "Lên hàng" at bounding box center [1130, 144] width 82 height 33
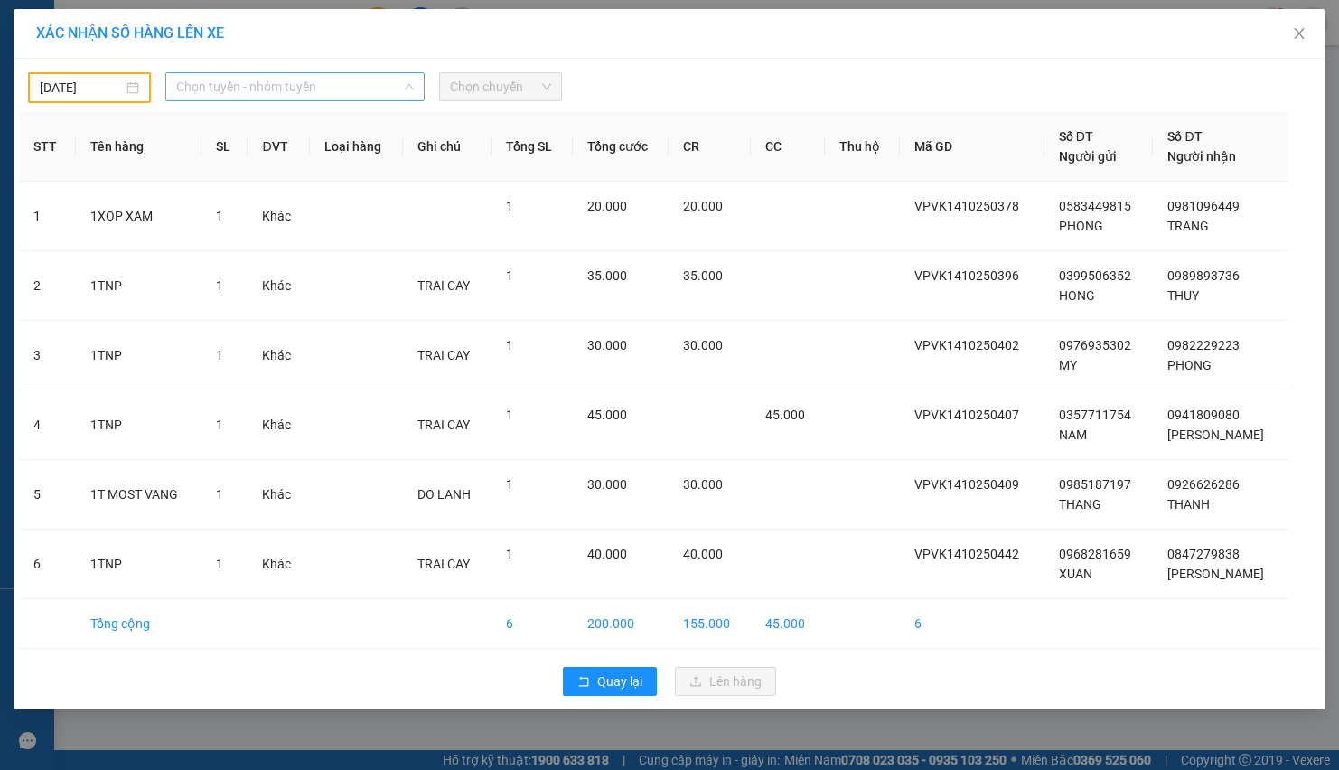
click at [344, 85] on span "Chọn tuyến - nhóm tuyến" at bounding box center [295, 86] width 238 height 27
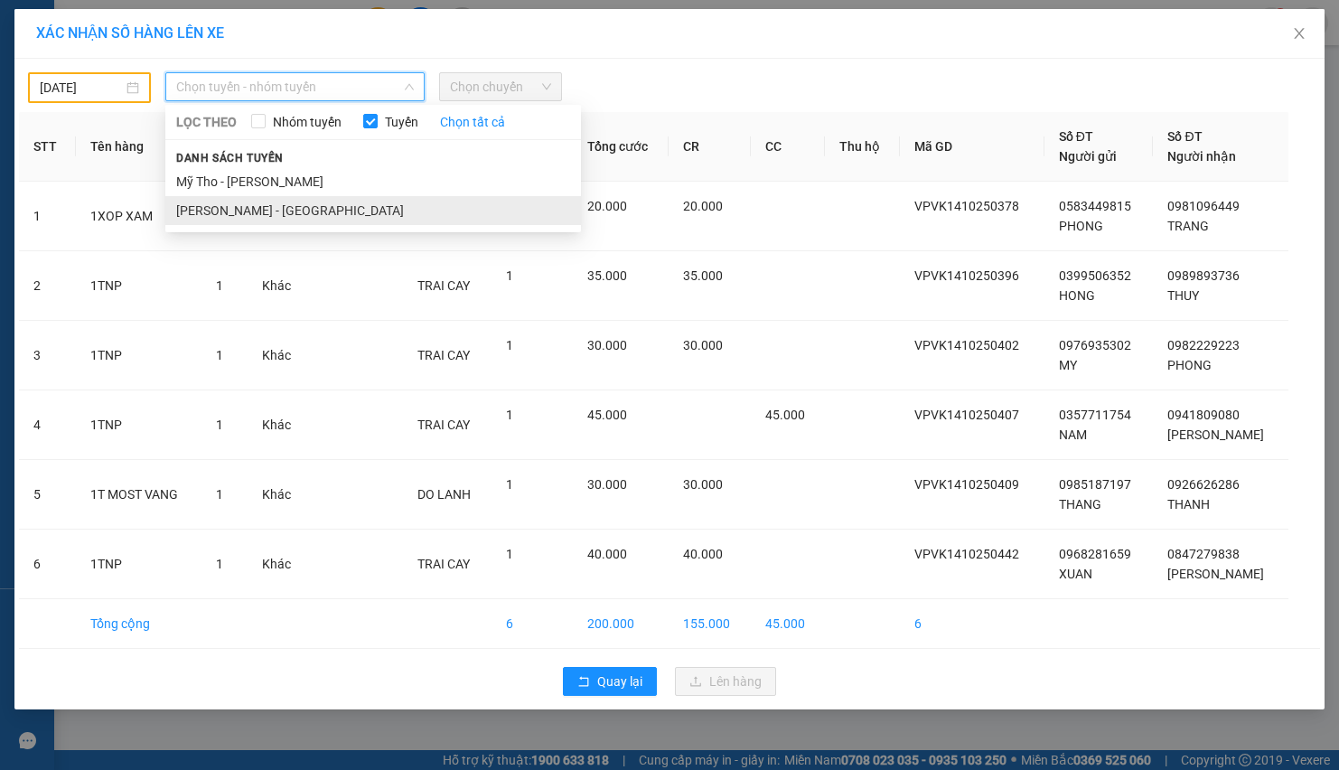
click at [298, 196] on li "[PERSON_NAME] - [GEOGRAPHIC_DATA]" at bounding box center [373, 210] width 416 height 29
click at [347, 81] on span "[PERSON_NAME] - [GEOGRAPHIC_DATA]" at bounding box center [295, 86] width 238 height 27
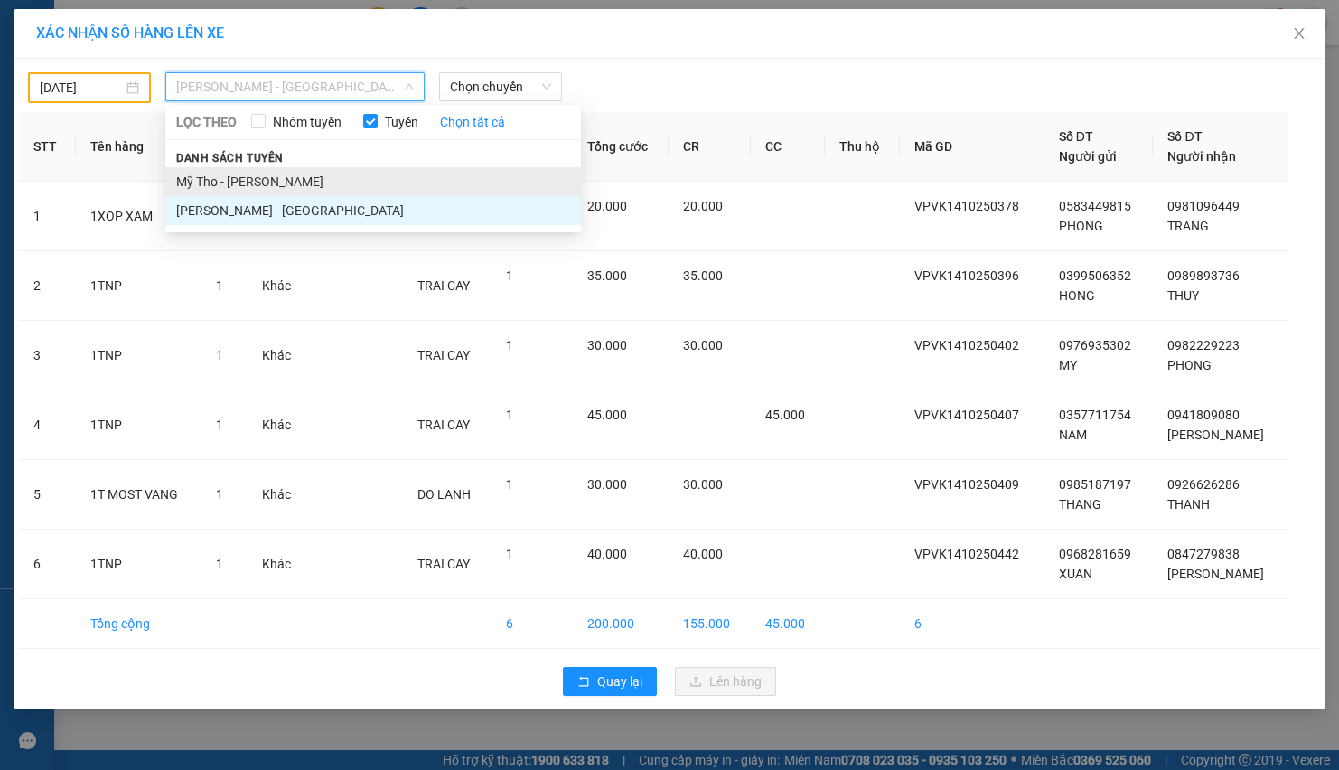
click at [283, 188] on li "Mỹ Tho - [PERSON_NAME]" at bounding box center [373, 181] width 416 height 29
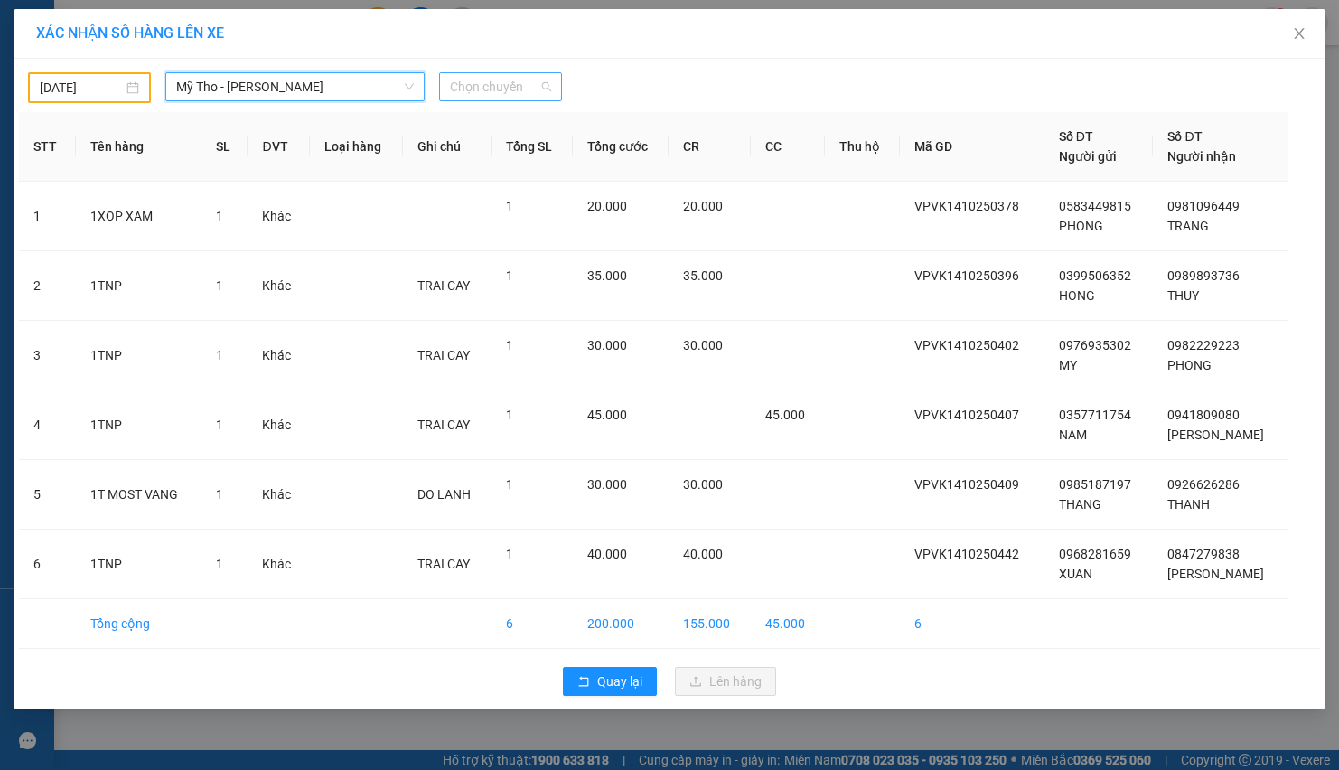
click at [543, 90] on span "Chọn chuyến" at bounding box center [500, 86] width 101 height 27
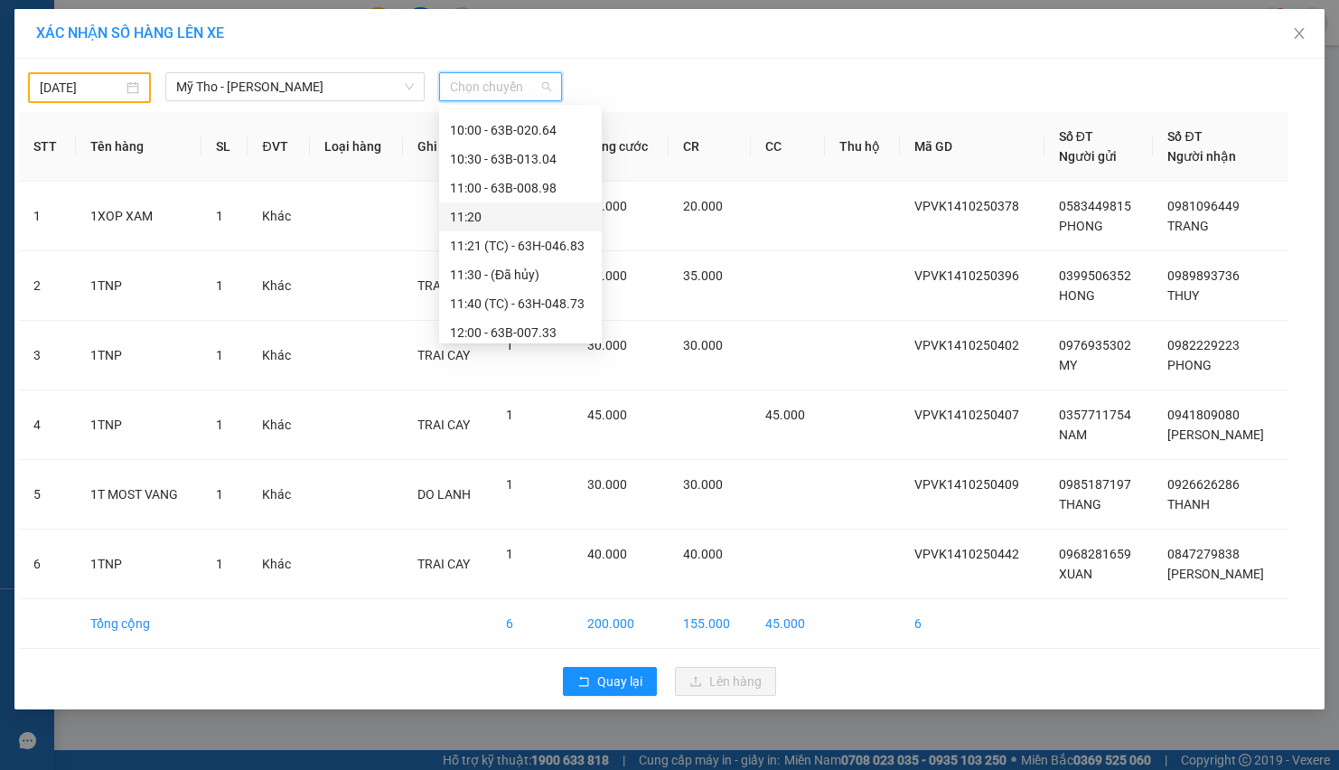
scroll to position [407, 0]
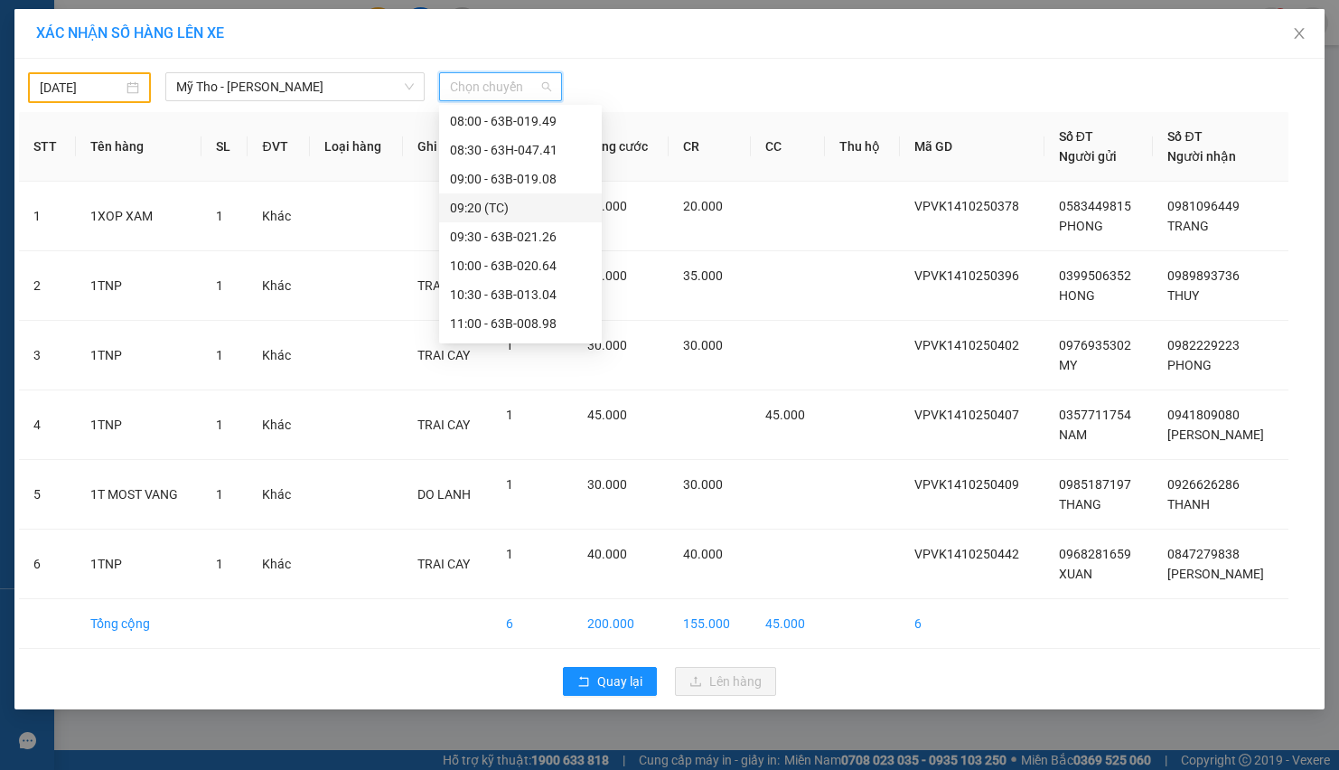
click at [538, 209] on div "09:20 (TC)" at bounding box center [520, 208] width 141 height 20
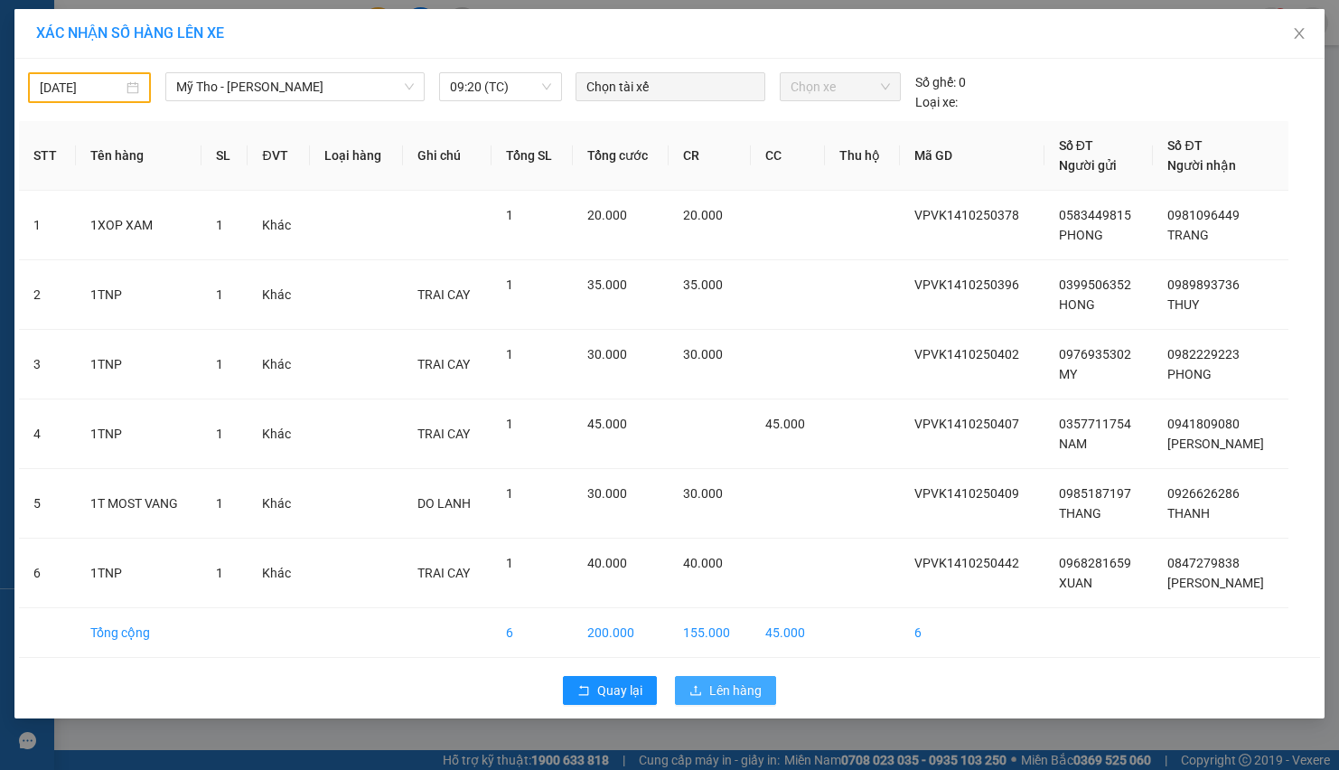
click at [727, 697] on span "Lên hàng" at bounding box center [735, 690] width 52 height 20
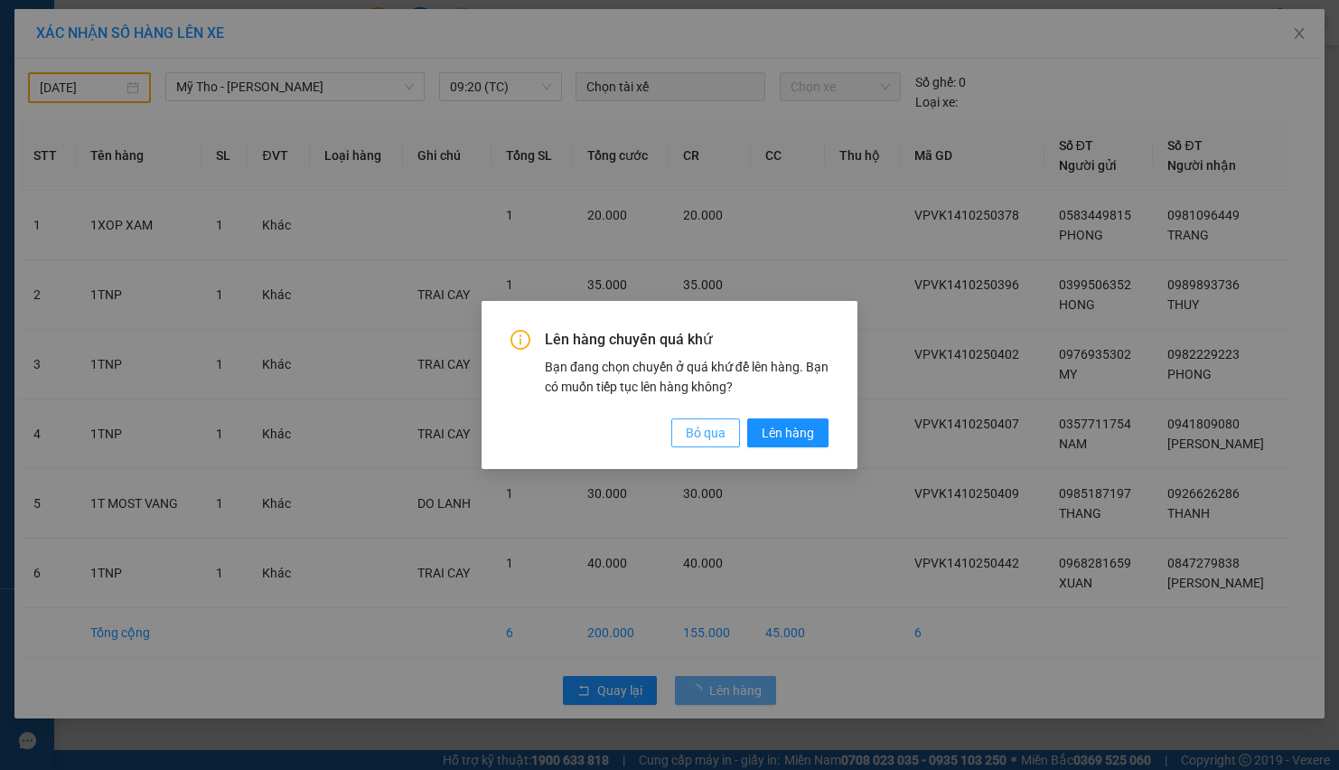
click at [702, 418] on button "Bỏ qua" at bounding box center [705, 432] width 69 height 29
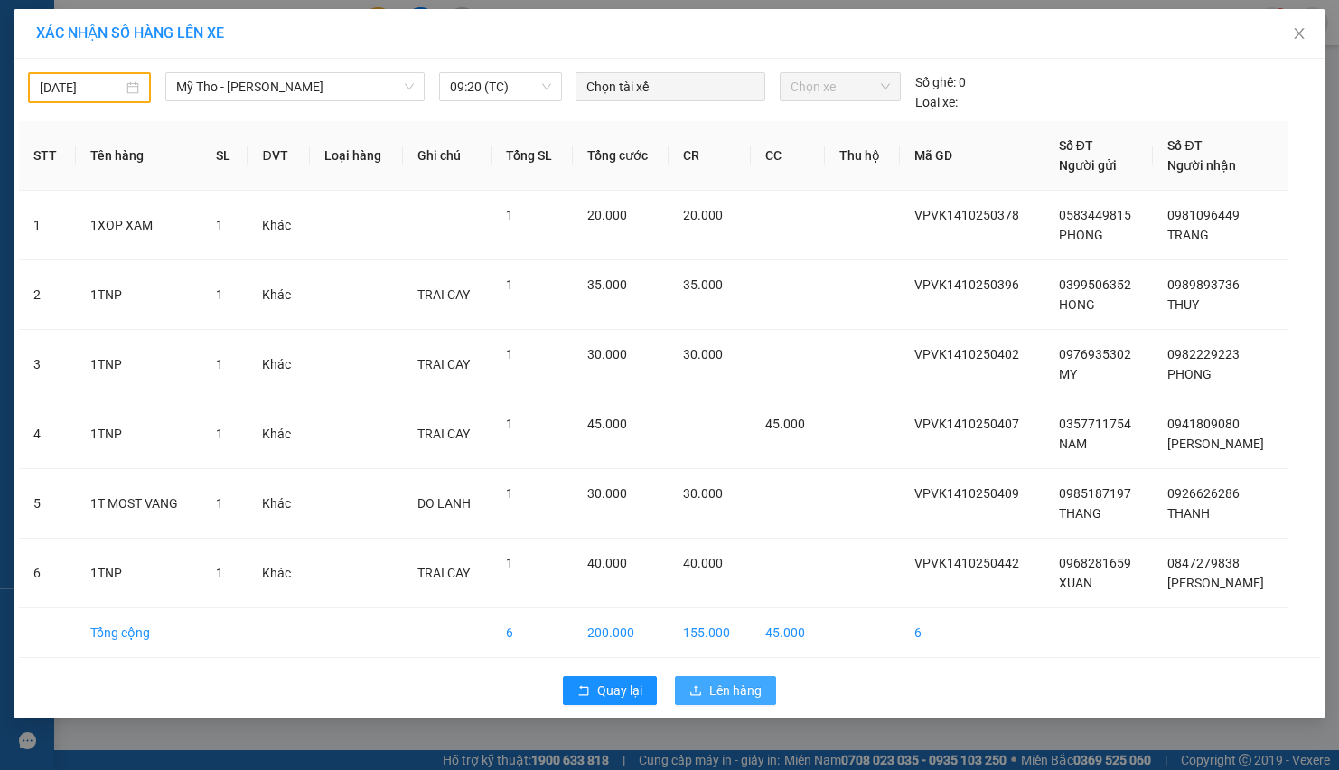
click at [722, 692] on span "Lên hàng" at bounding box center [735, 690] width 52 height 20
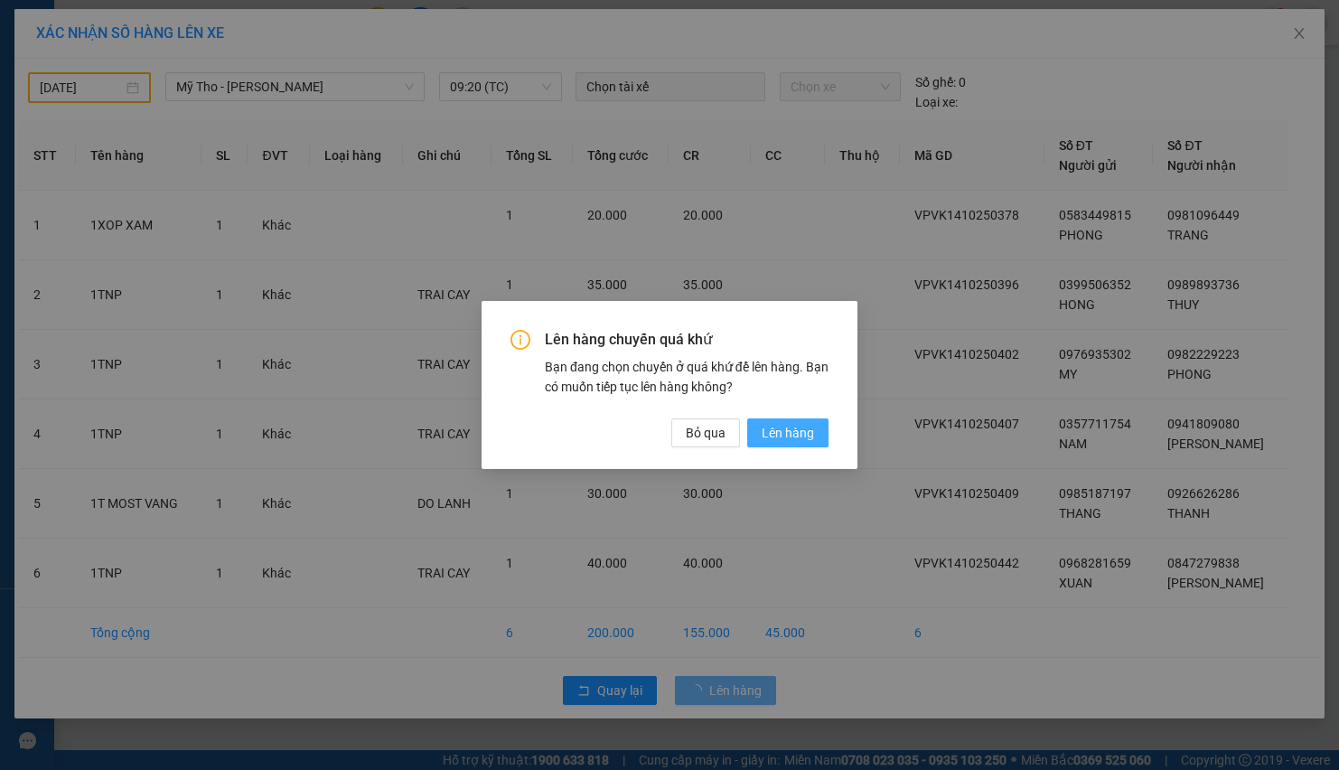
click at [781, 428] on span "Lên hàng" at bounding box center [788, 433] width 52 height 20
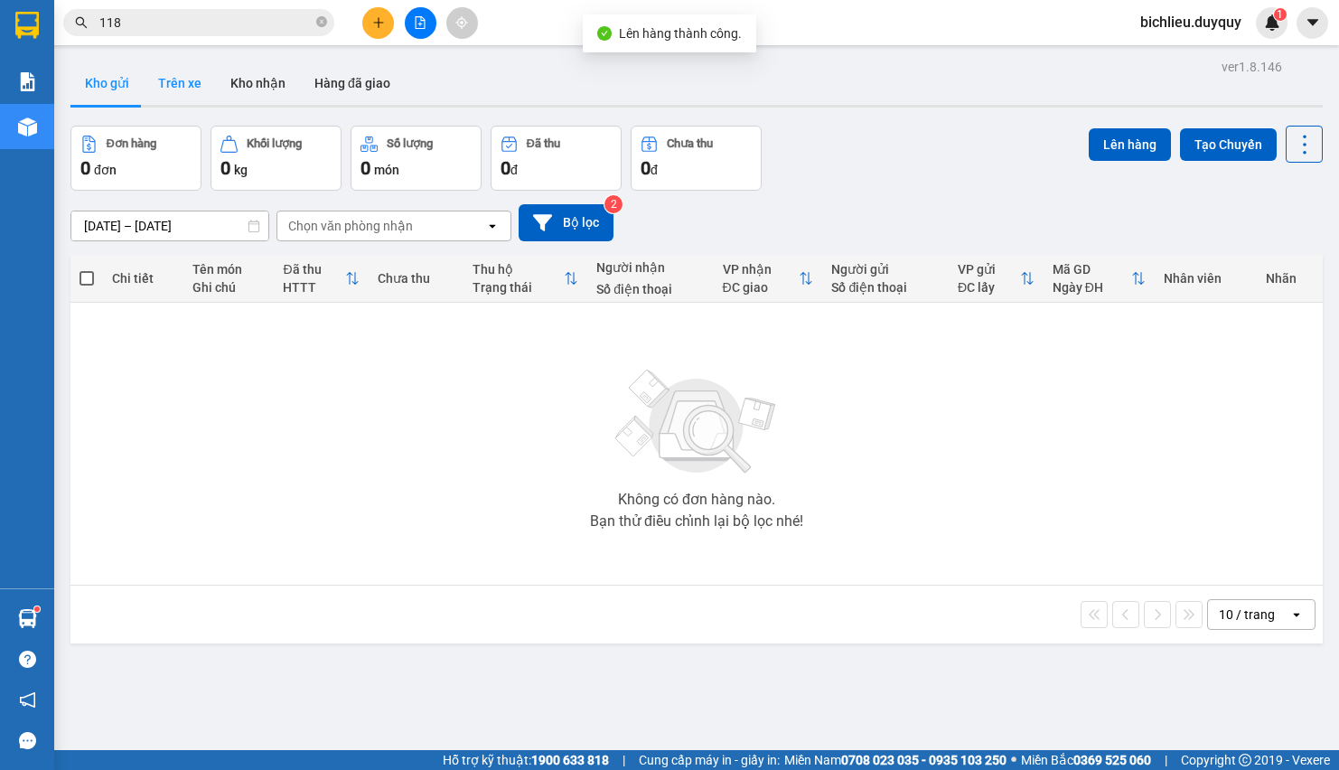
click at [177, 96] on button "Trên xe" at bounding box center [180, 82] width 72 height 43
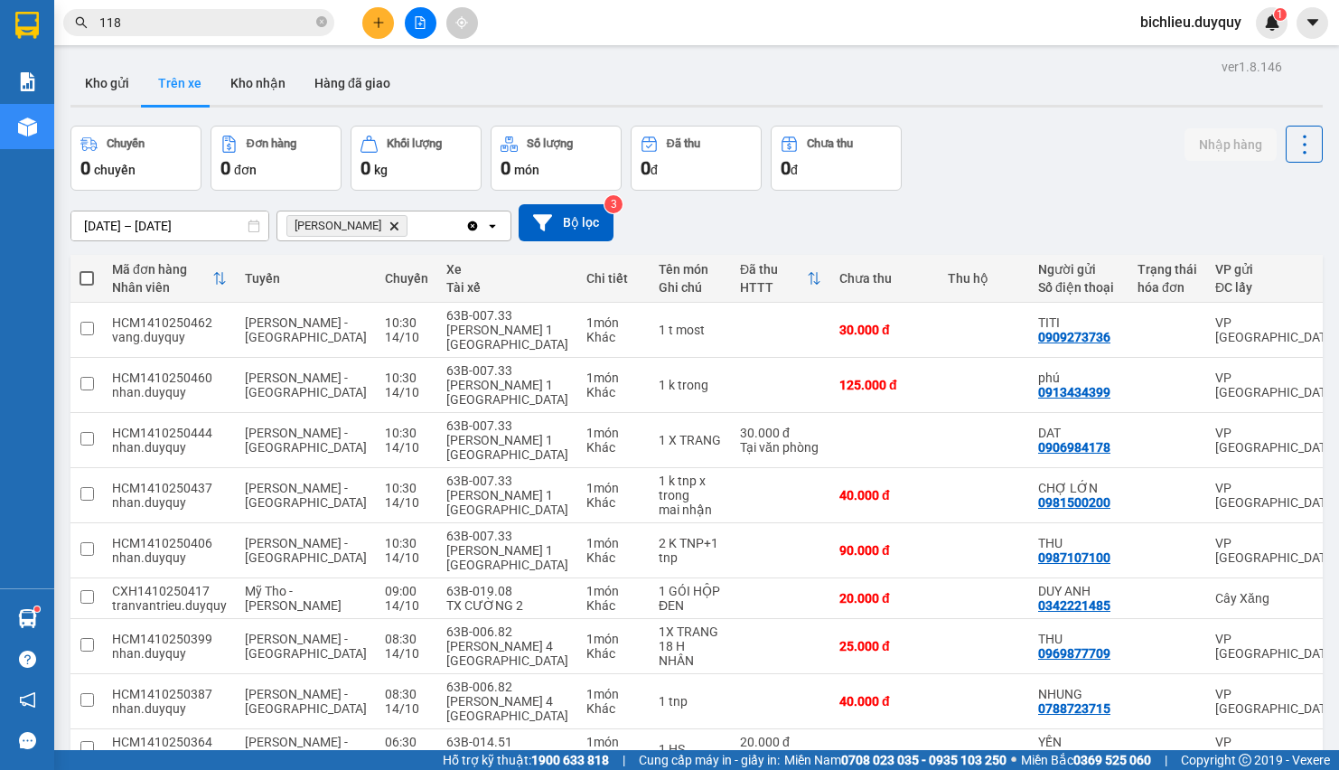
click at [389, 223] on icon "Delete" at bounding box center [394, 226] width 11 height 11
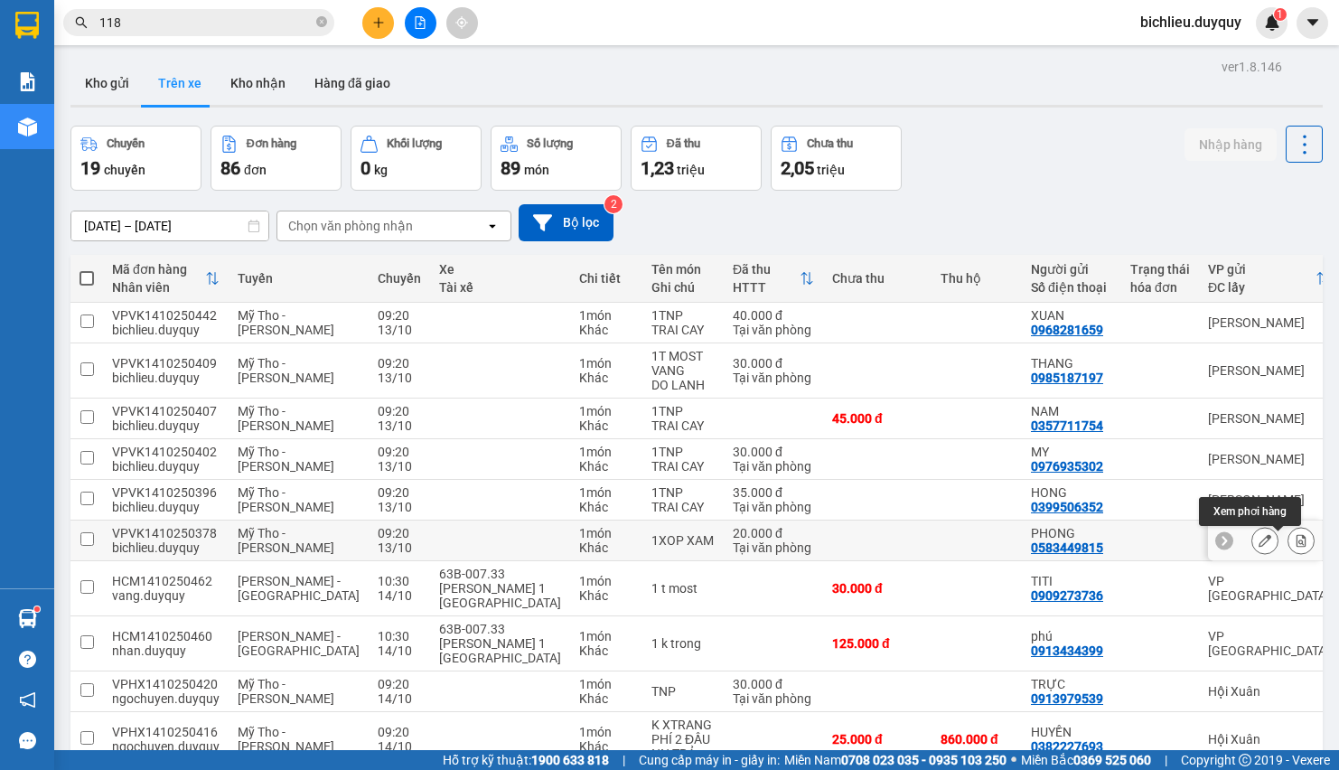
click at [1295, 540] on icon at bounding box center [1301, 540] width 13 height 13
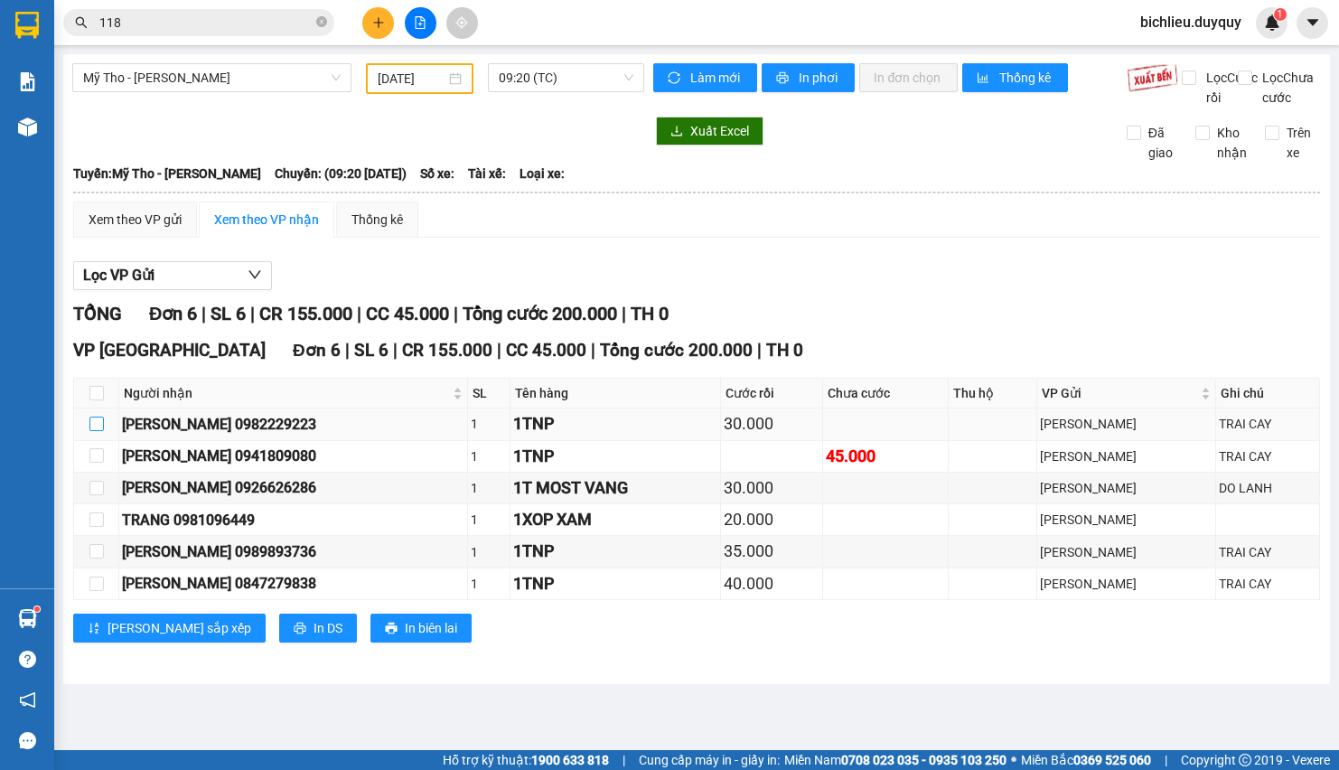
click at [99, 431] on input "checkbox" at bounding box center [96, 424] width 14 height 14
checkbox input "true"
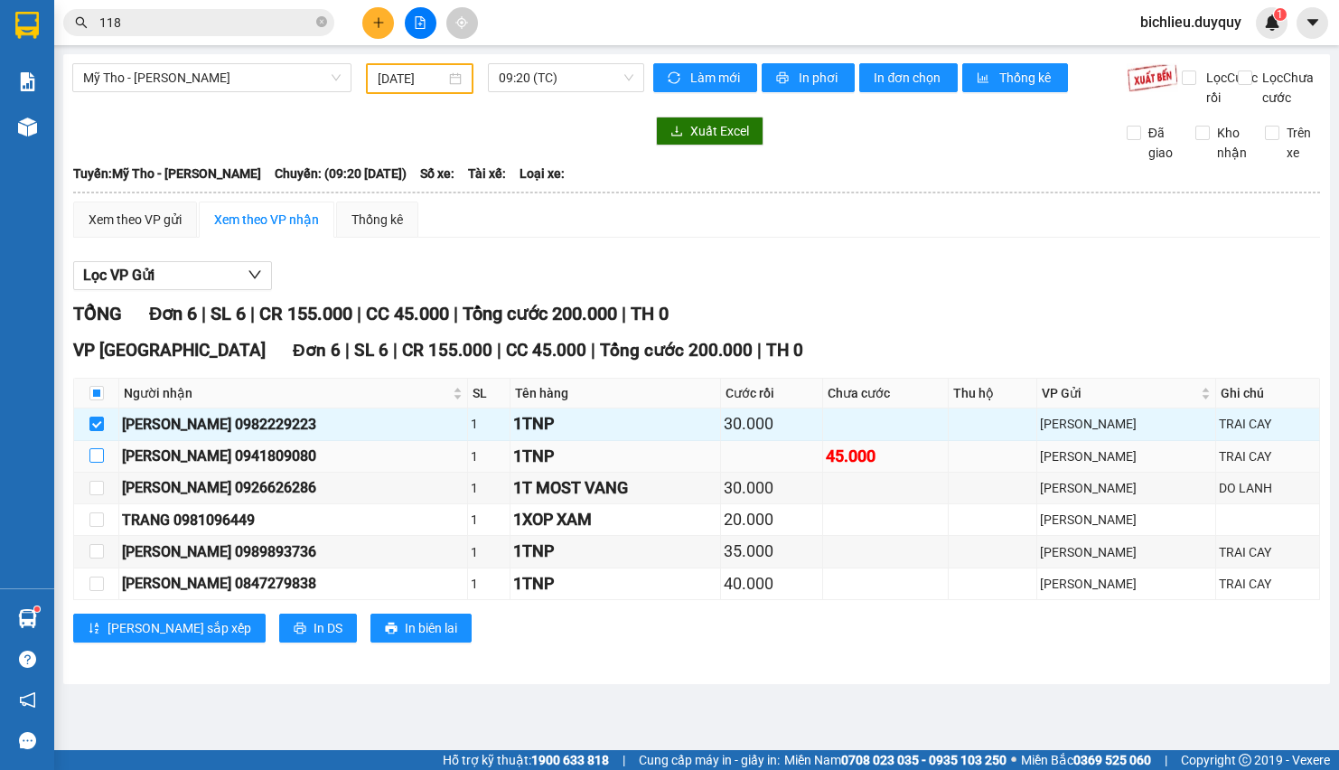
click at [99, 463] on input "checkbox" at bounding box center [96, 455] width 14 height 14
checkbox input "true"
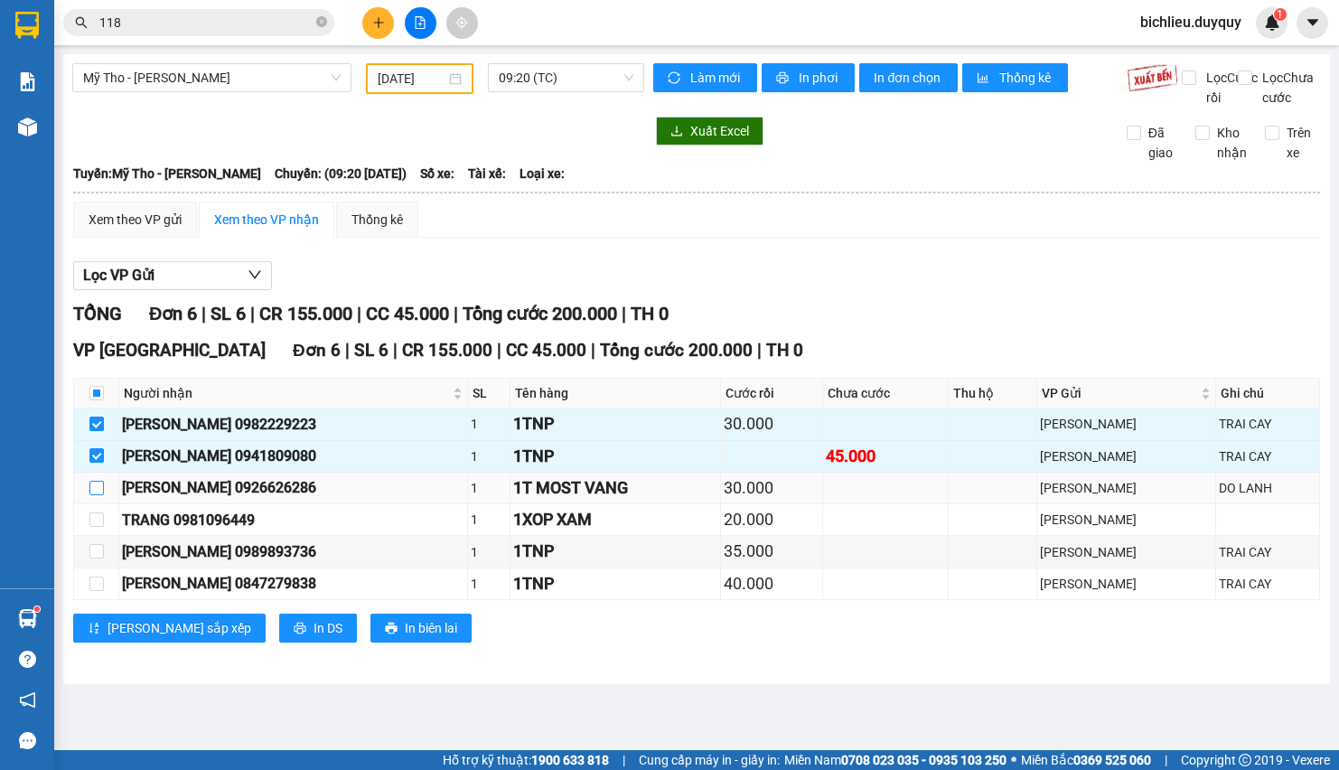
click at [93, 495] on input "checkbox" at bounding box center [96, 488] width 14 height 14
checkbox input "true"
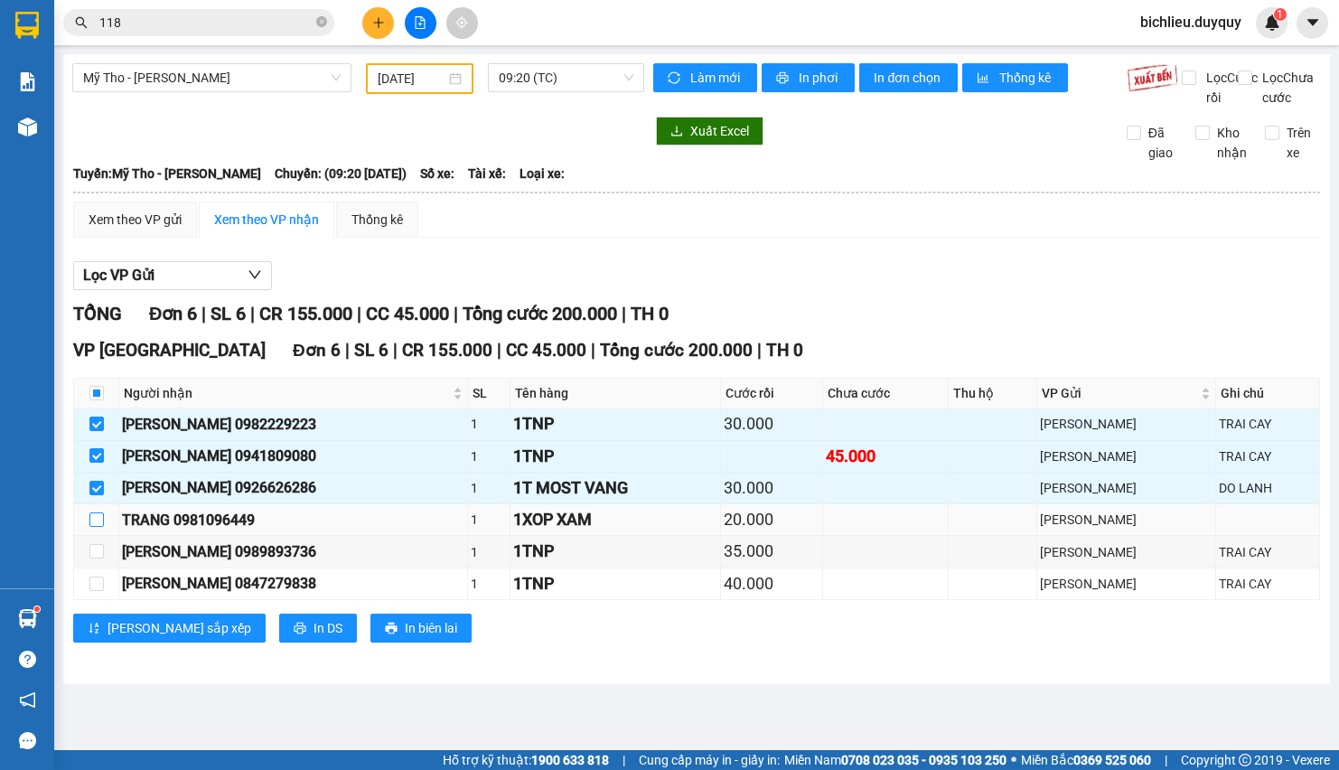
click at [96, 527] on input "checkbox" at bounding box center [96, 519] width 14 height 14
checkbox input "true"
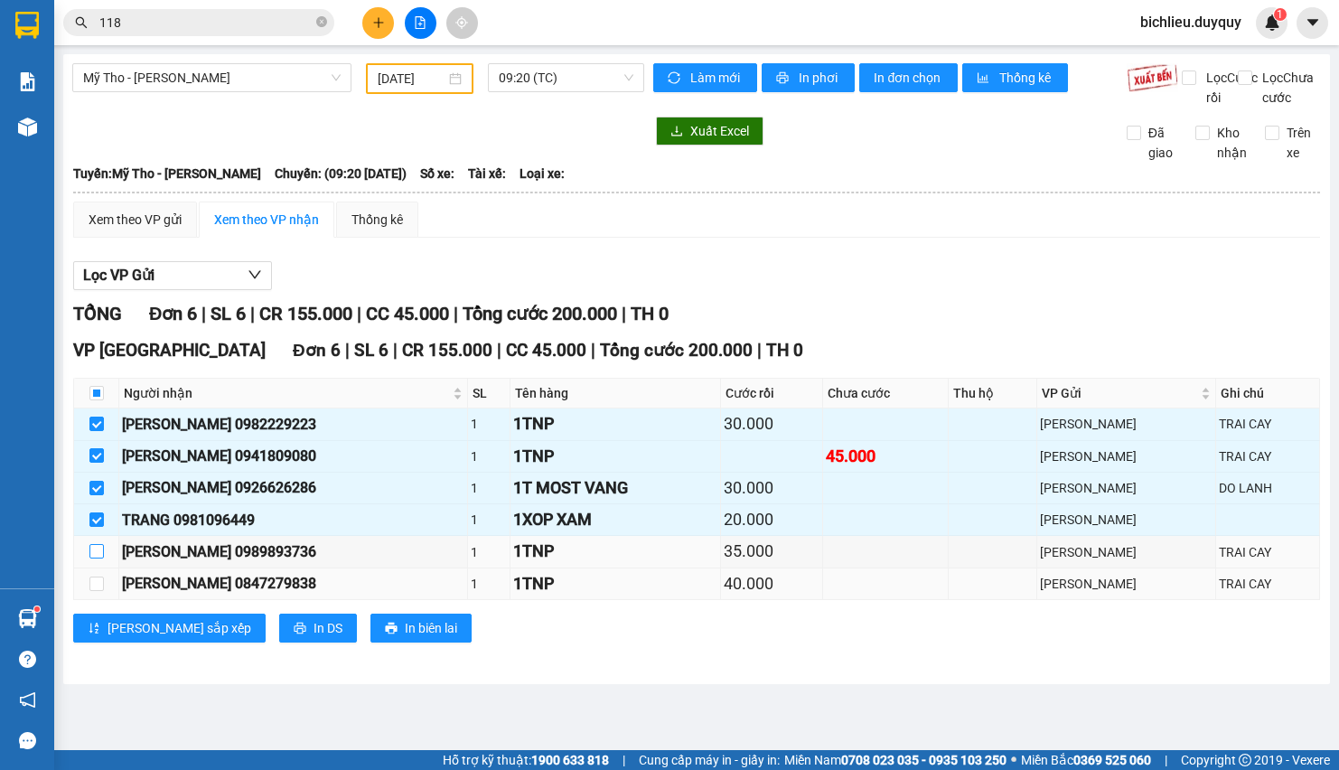
drag, startPoint x: 89, startPoint y: 575, endPoint x: 117, endPoint y: 618, distance: 51.2
click at [103, 597] on tbody "[PERSON_NAME] 0982229223 1 1TNP 30.000 [PERSON_NAME][GEOGRAPHIC_DATA][PERSON_NA…" at bounding box center [697, 504] width 1246 height 192
click at [89, 591] on input "checkbox" at bounding box center [96, 584] width 14 height 14
checkbox input "true"
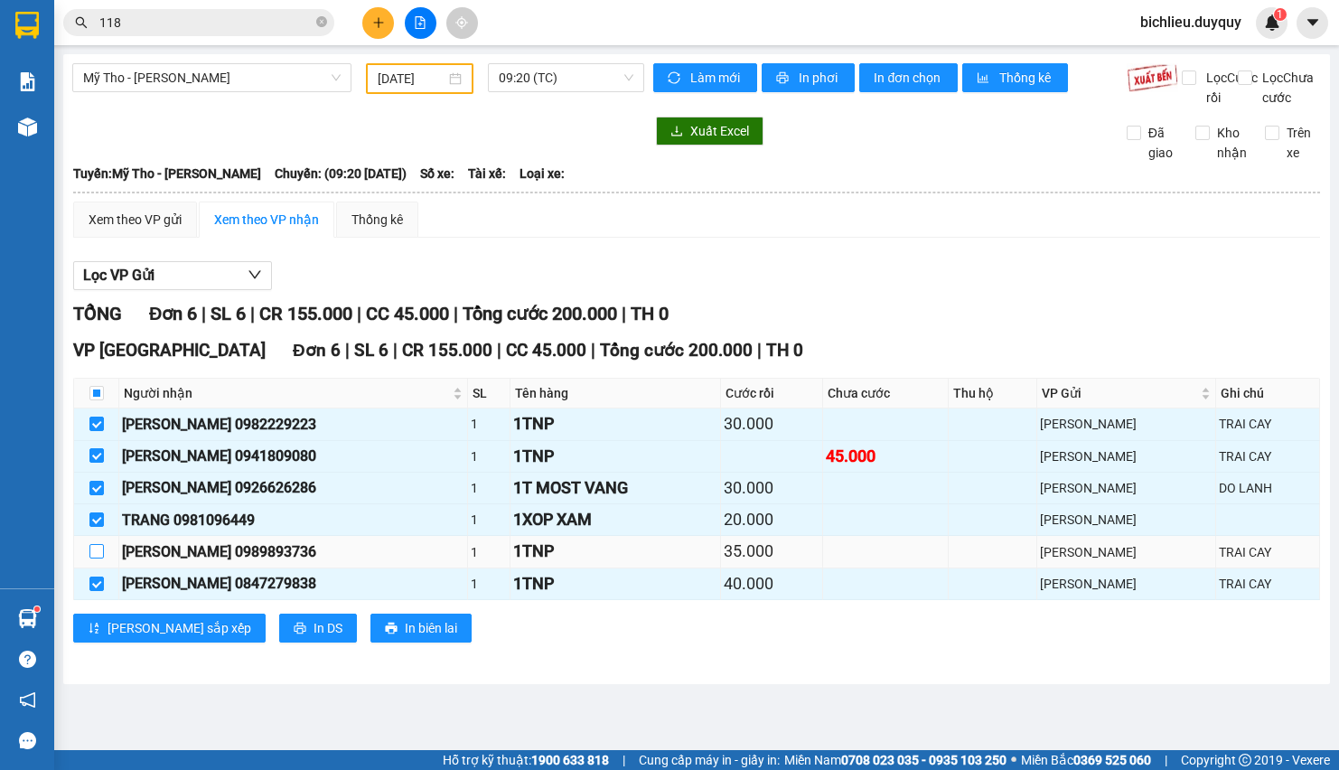
click at [90, 558] on input "checkbox" at bounding box center [96, 551] width 14 height 14
checkbox input "true"
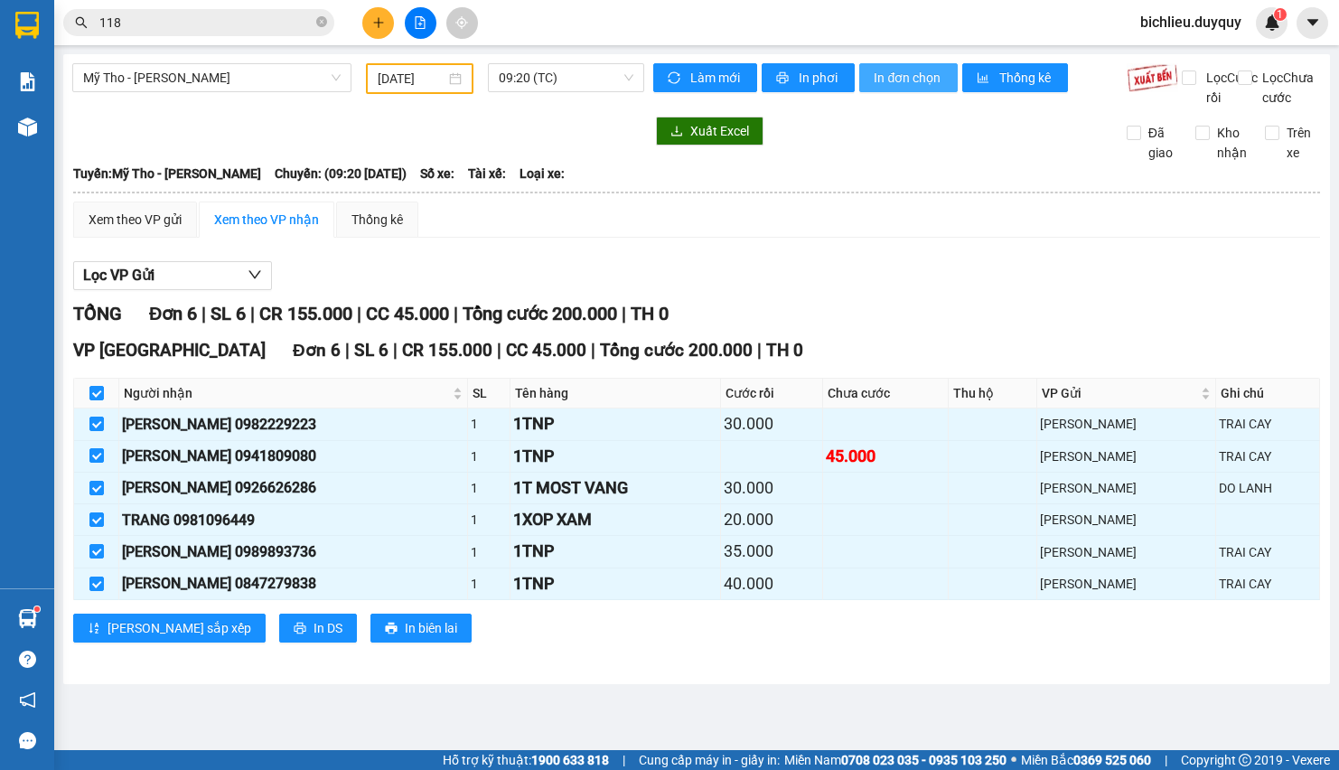
click at [912, 89] on button "In đơn chọn" at bounding box center [908, 77] width 99 height 29
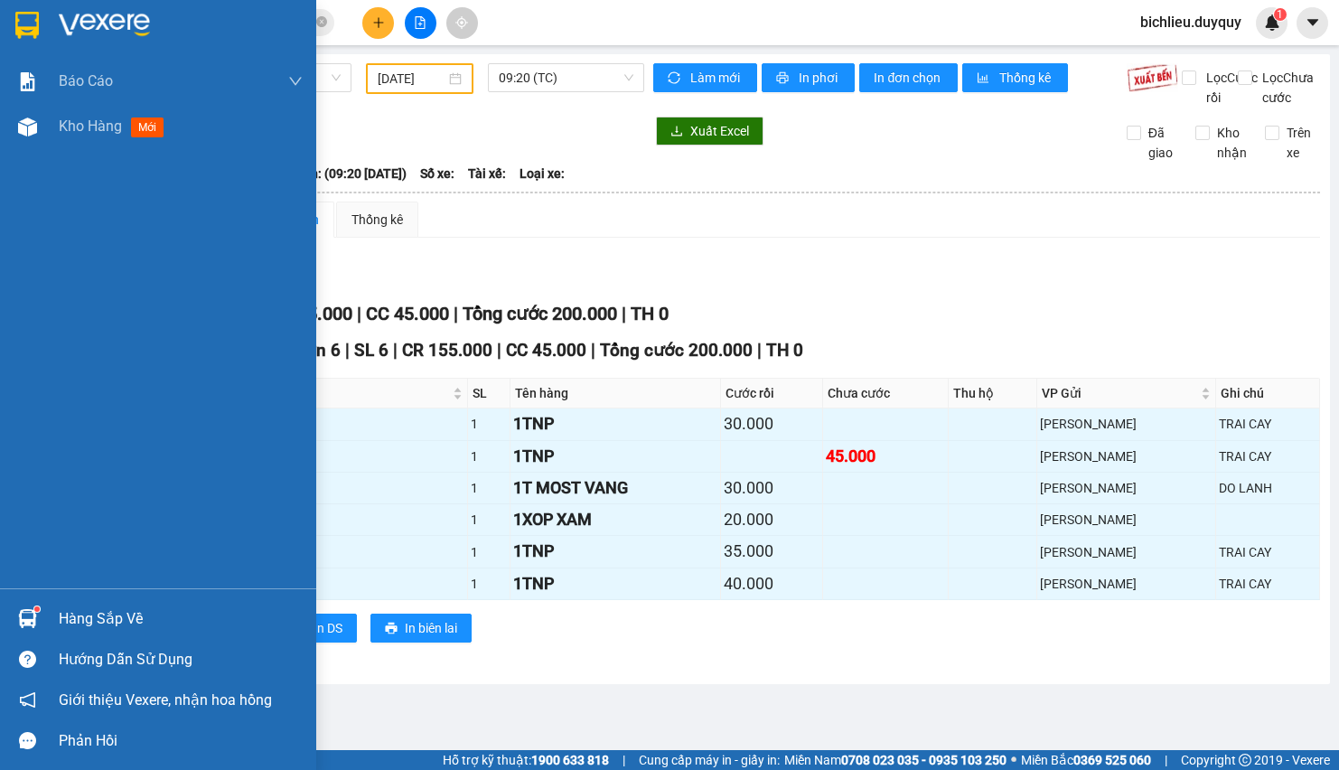
click at [23, 20] on img at bounding box center [26, 25] width 23 height 27
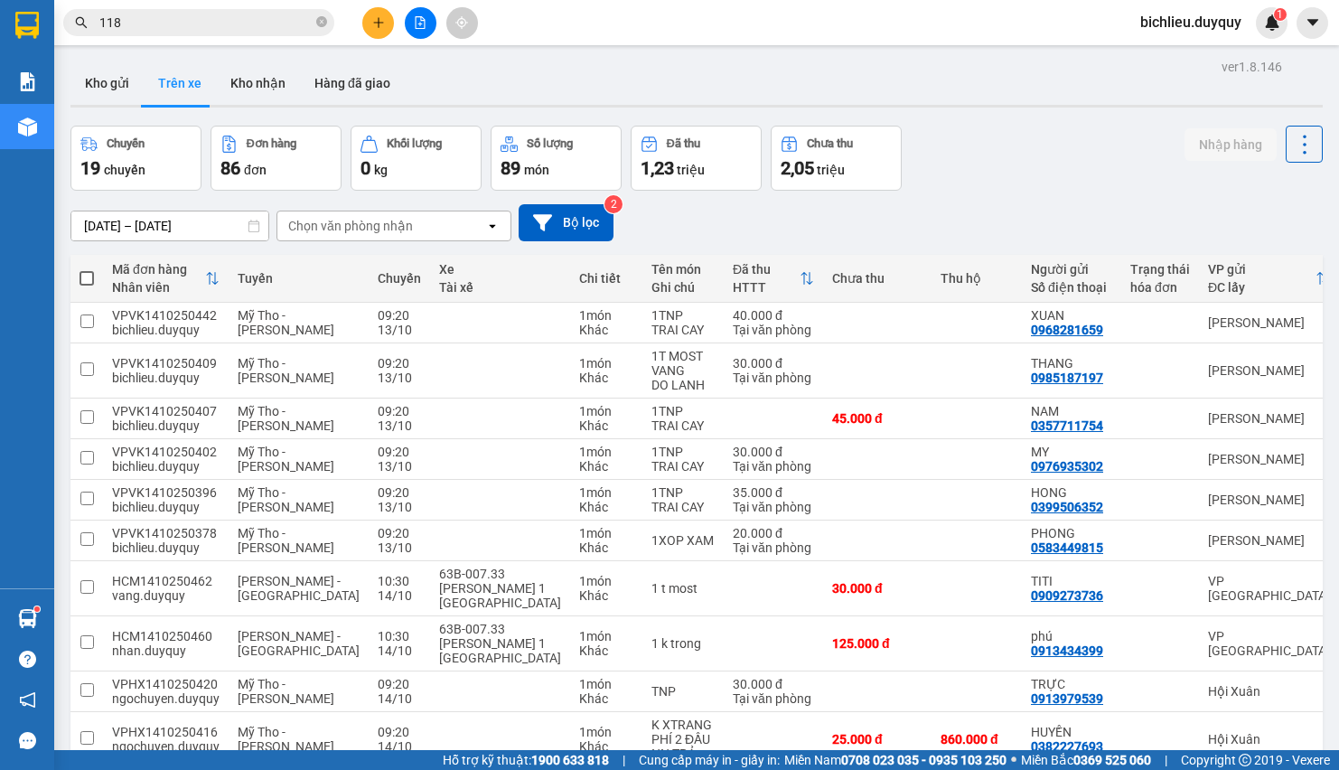
click at [423, 214] on div "Chọn văn phòng nhận" at bounding box center [381, 225] width 208 height 29
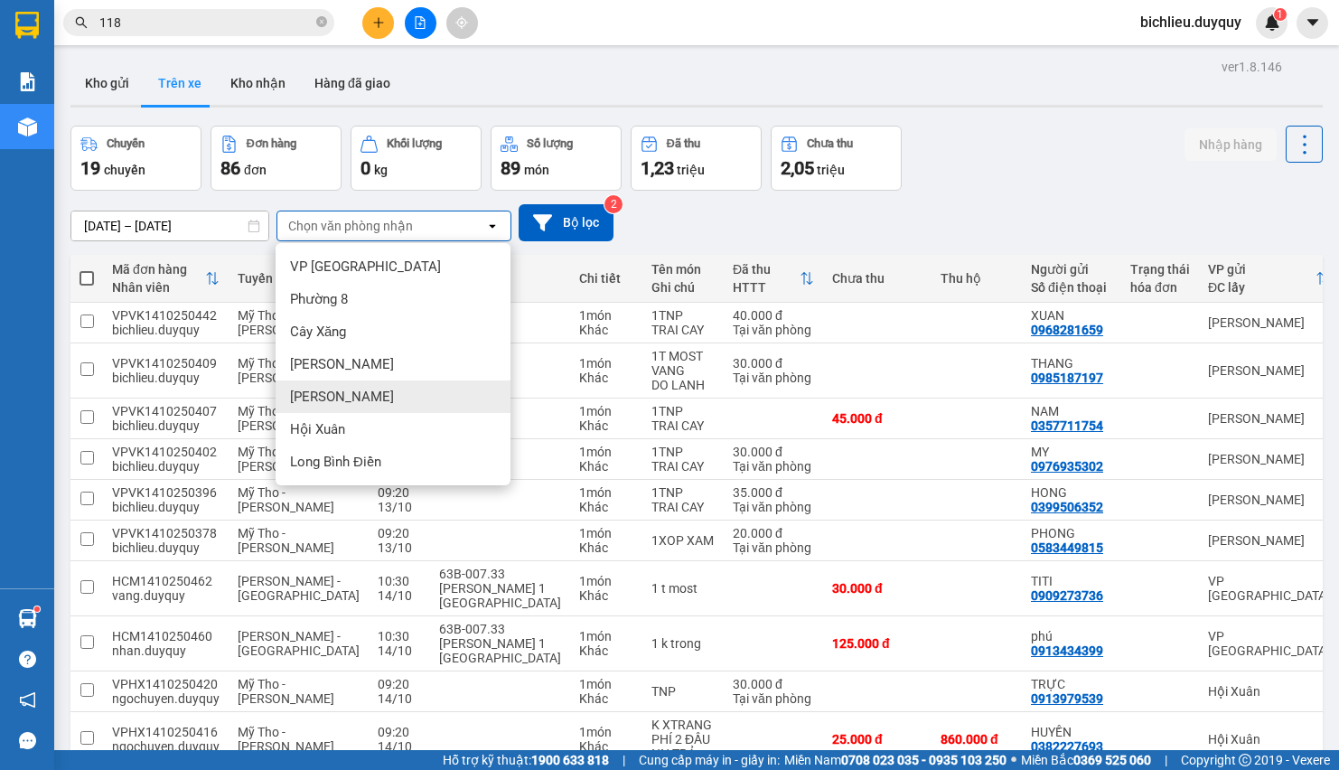
click at [344, 396] on div "[PERSON_NAME]" at bounding box center [393, 396] width 235 height 33
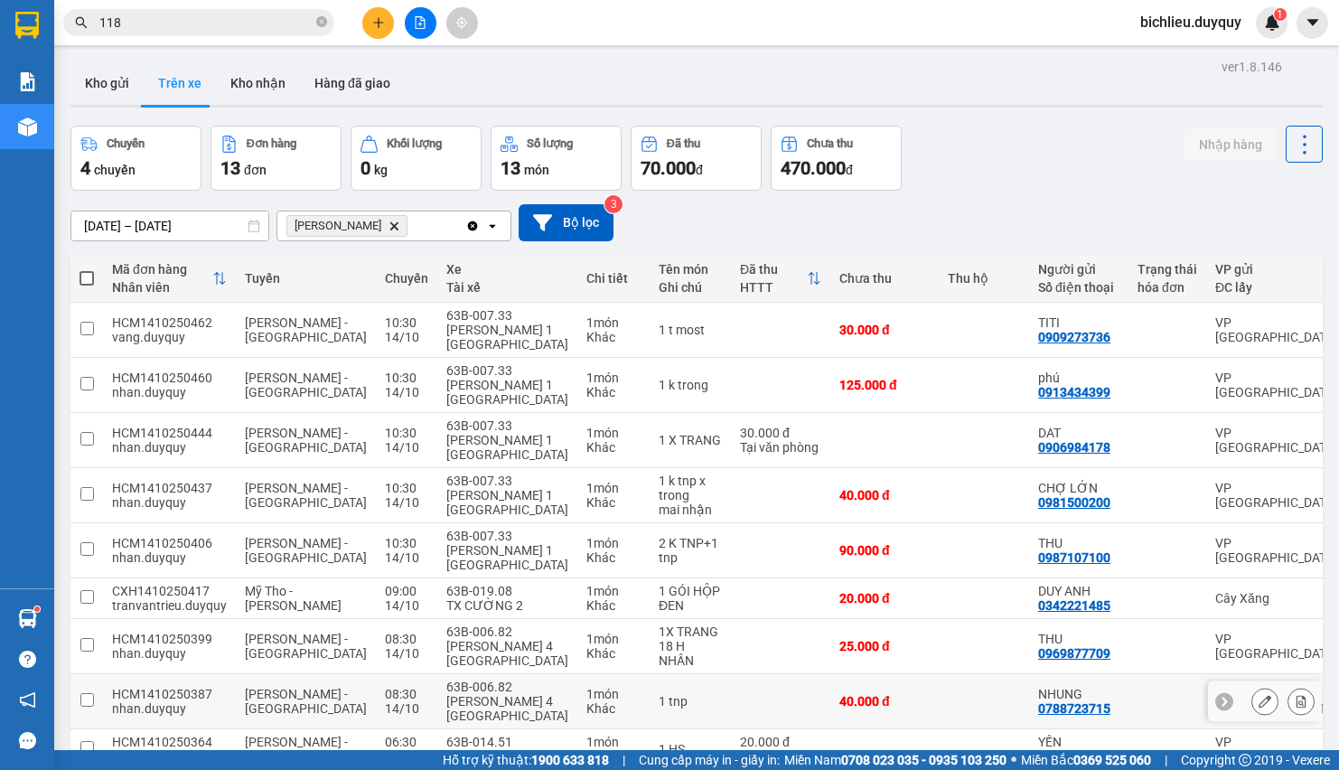
scroll to position [92, 0]
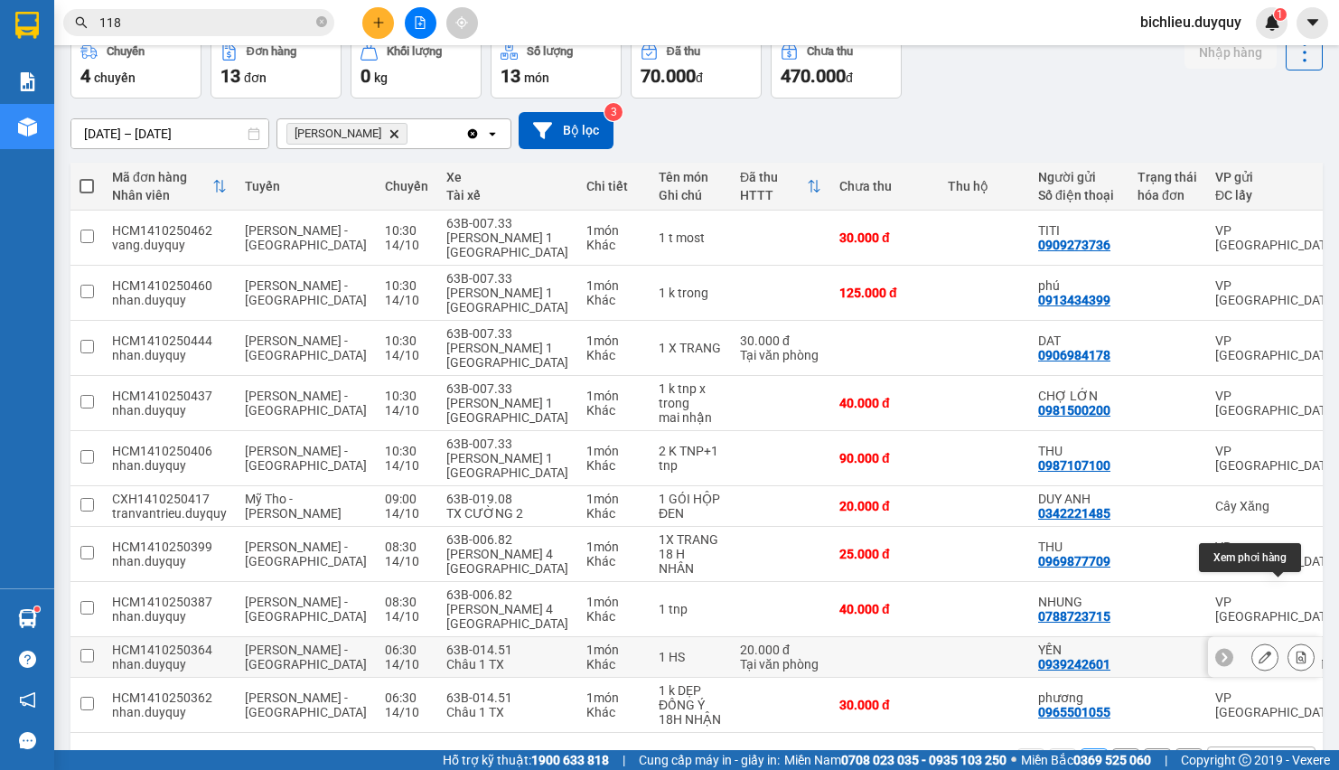
click at [1297, 651] on icon at bounding box center [1302, 657] width 10 height 13
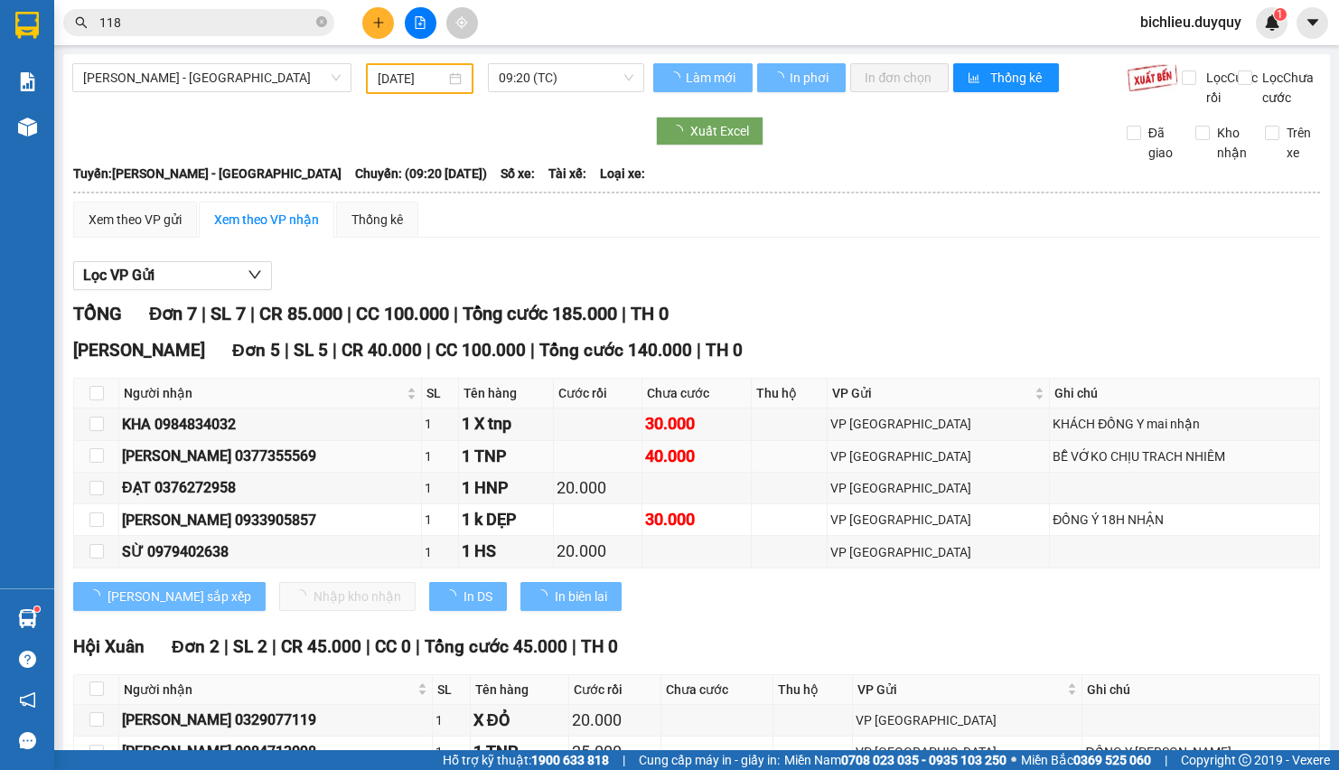
type input "[DATE]"
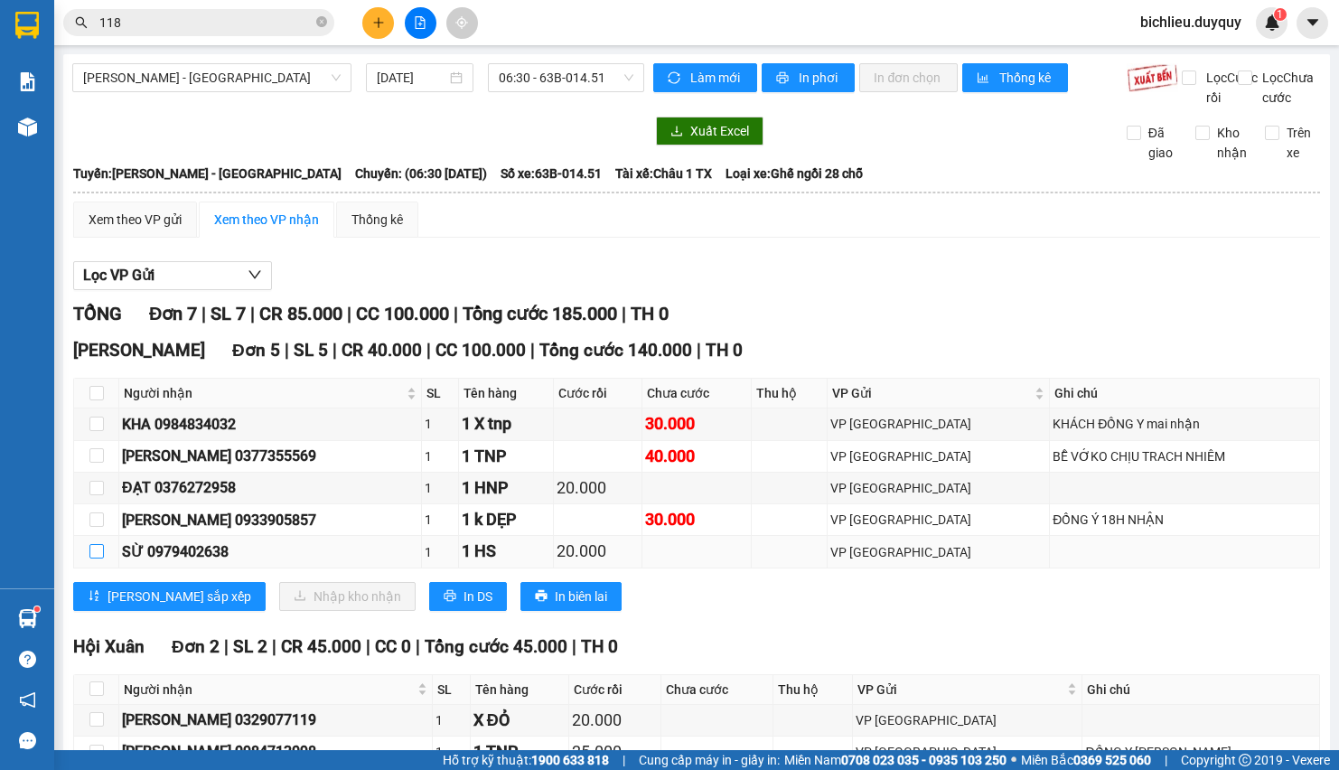
click at [96, 558] on input "checkbox" at bounding box center [96, 551] width 14 height 14
checkbox input "true"
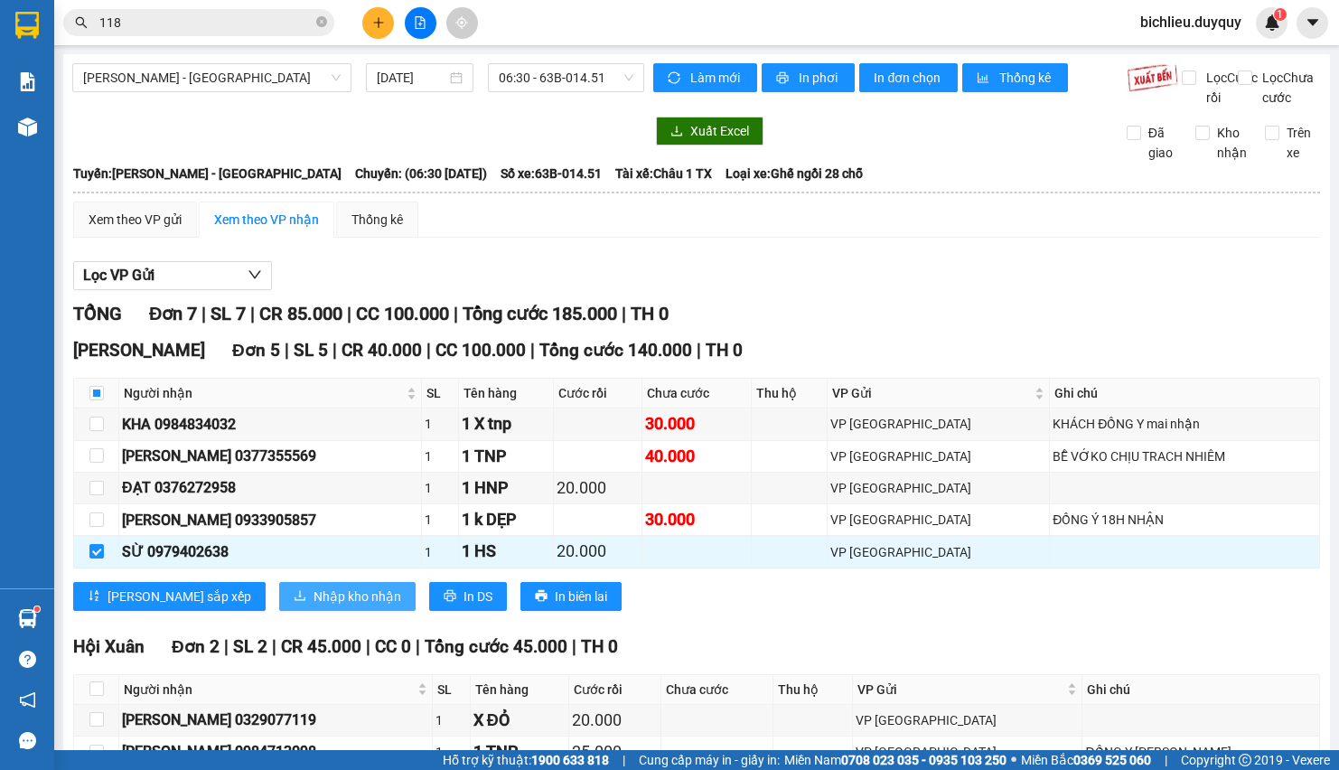
click at [314, 606] on span "Nhập kho nhận" at bounding box center [358, 596] width 88 height 20
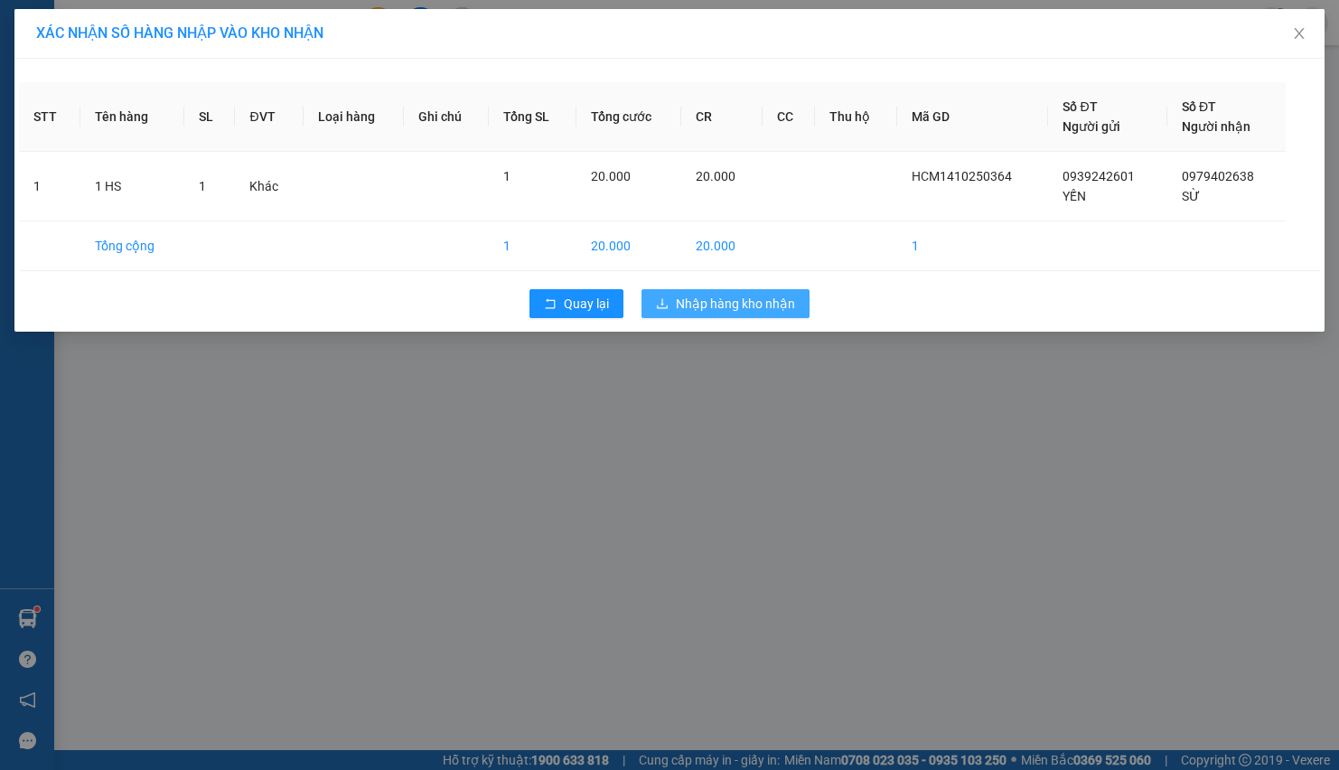
click at [692, 312] on span "Nhập hàng kho nhận" at bounding box center [735, 304] width 119 height 20
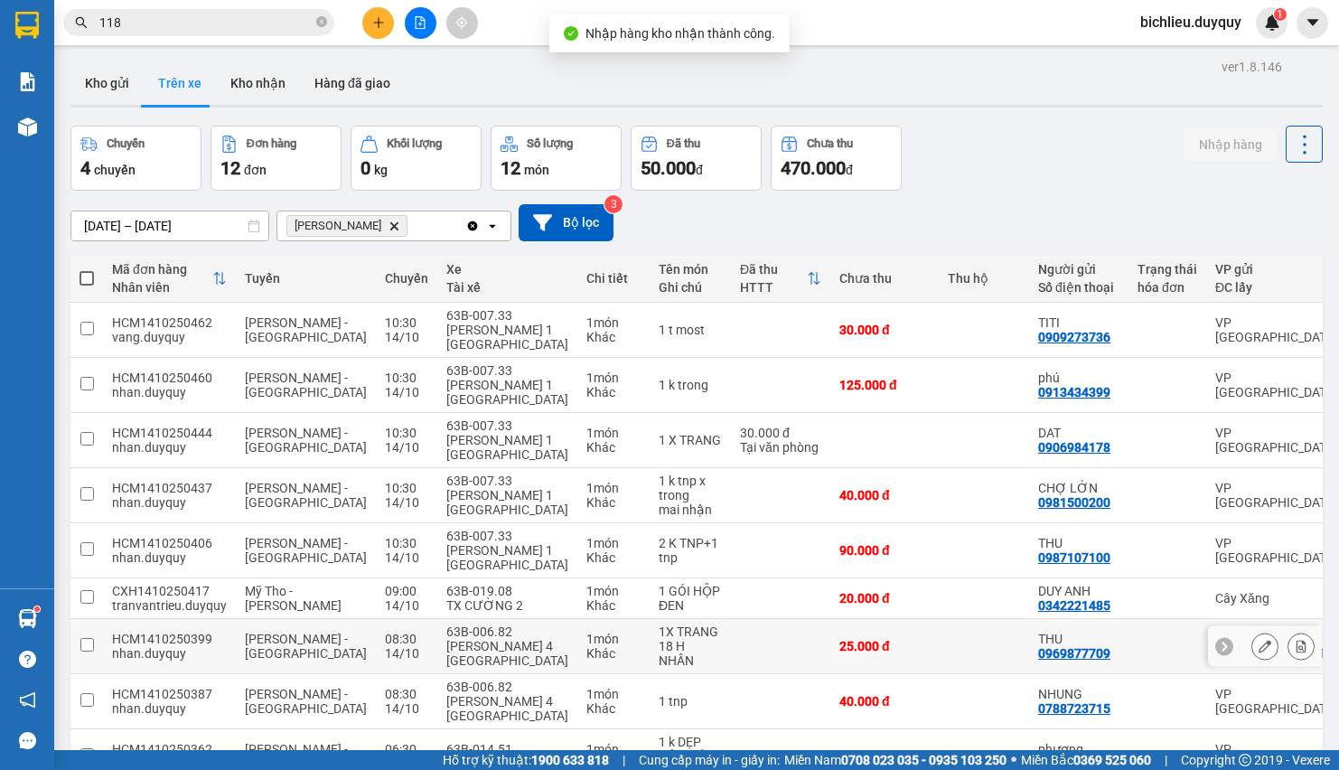
scroll to position [92, 0]
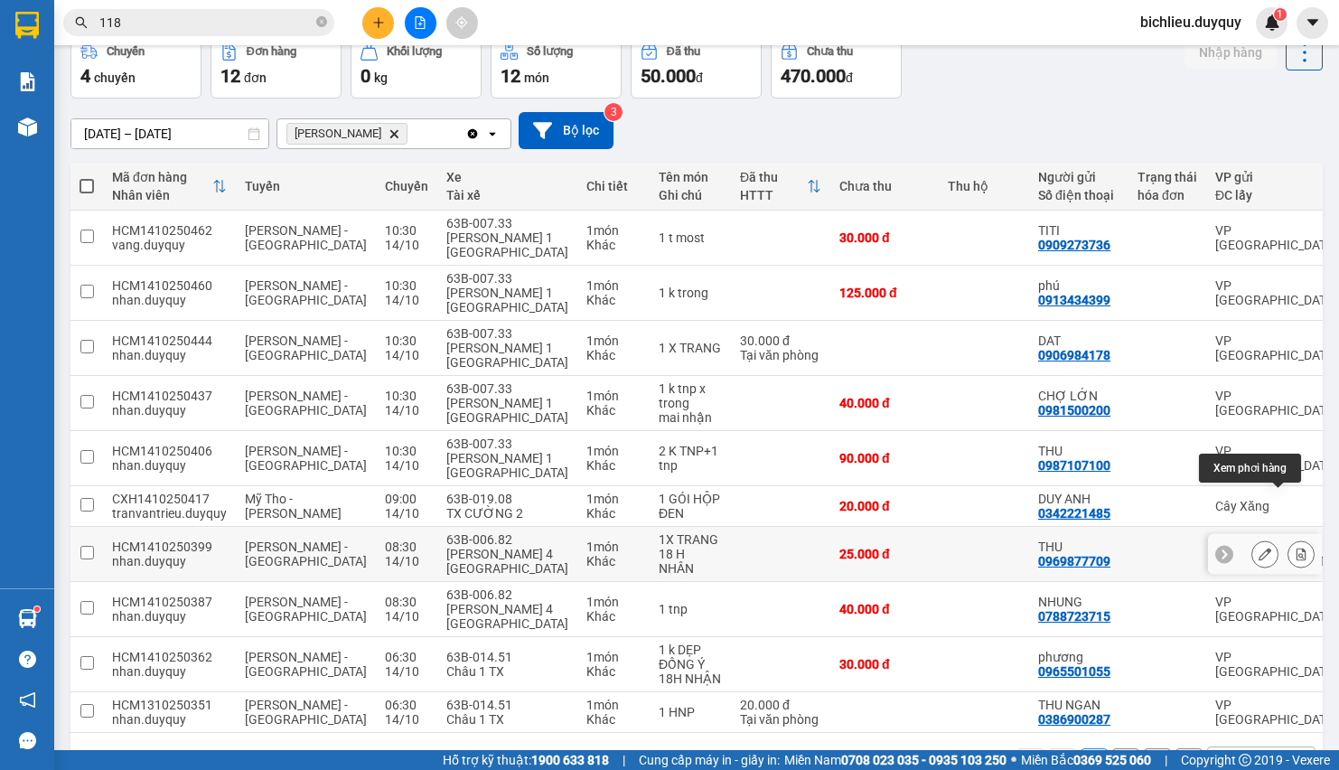
click at [1295, 548] on icon at bounding box center [1301, 554] width 13 height 13
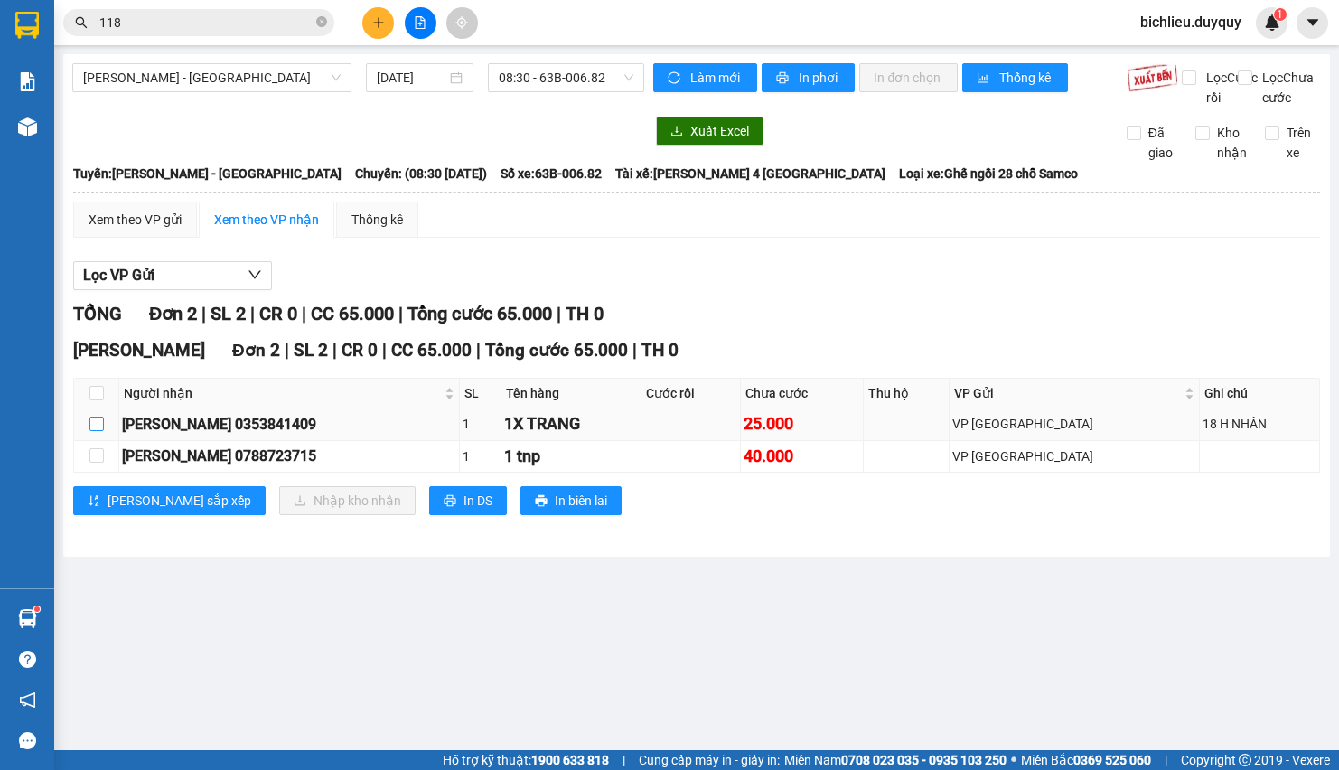
click at [90, 431] on input "checkbox" at bounding box center [96, 424] width 14 height 14
checkbox input "true"
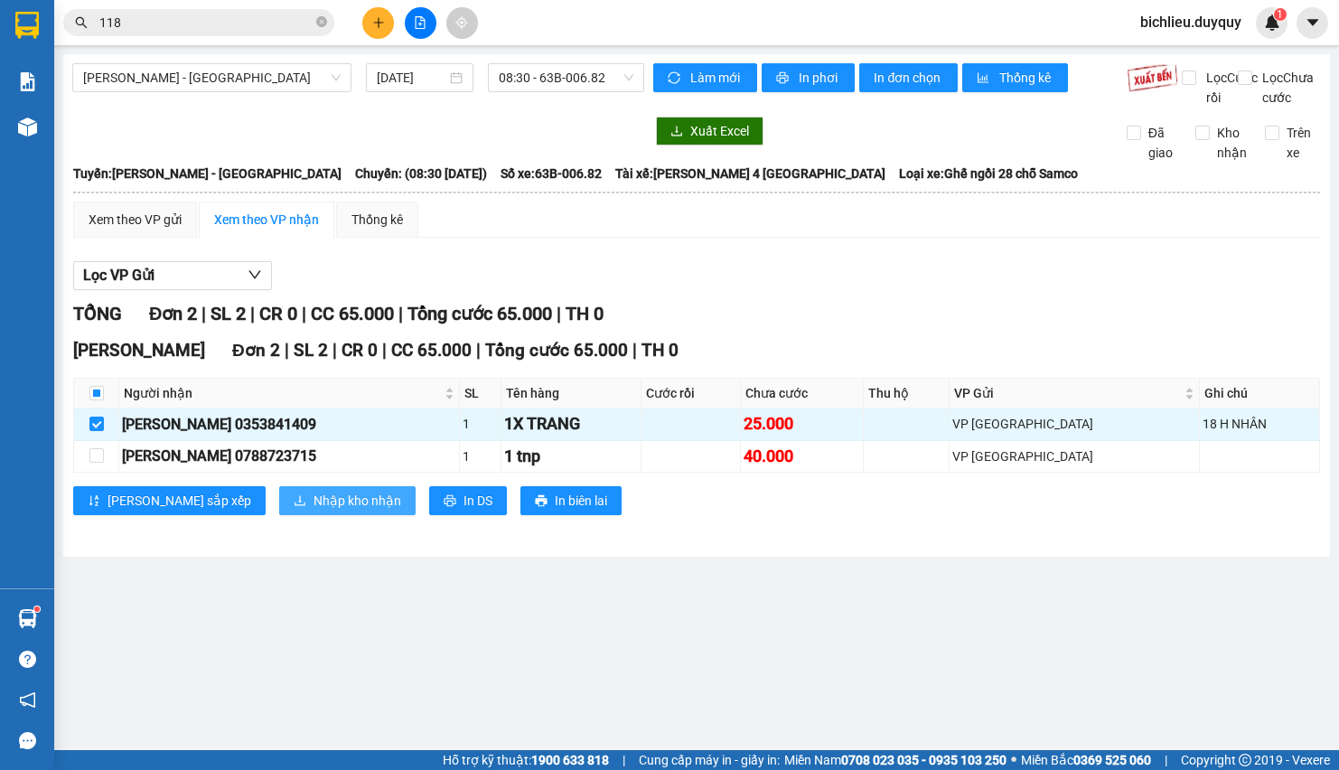
click at [279, 515] on button "Nhập kho nhận" at bounding box center [347, 500] width 136 height 29
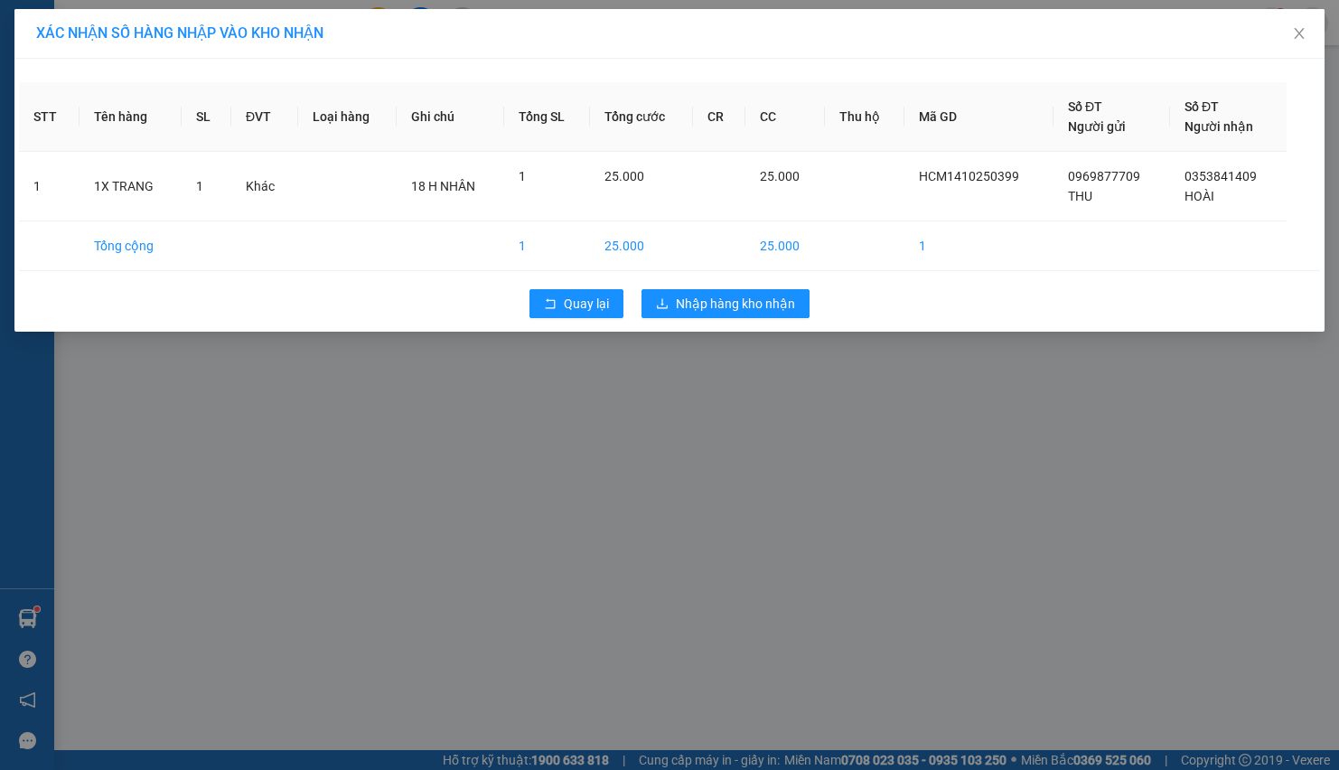
click at [671, 287] on div "Quay lại Nhập hàng kho nhận" at bounding box center [669, 303] width 1301 height 47
click at [711, 314] on span "Nhập hàng kho nhận" at bounding box center [735, 304] width 119 height 20
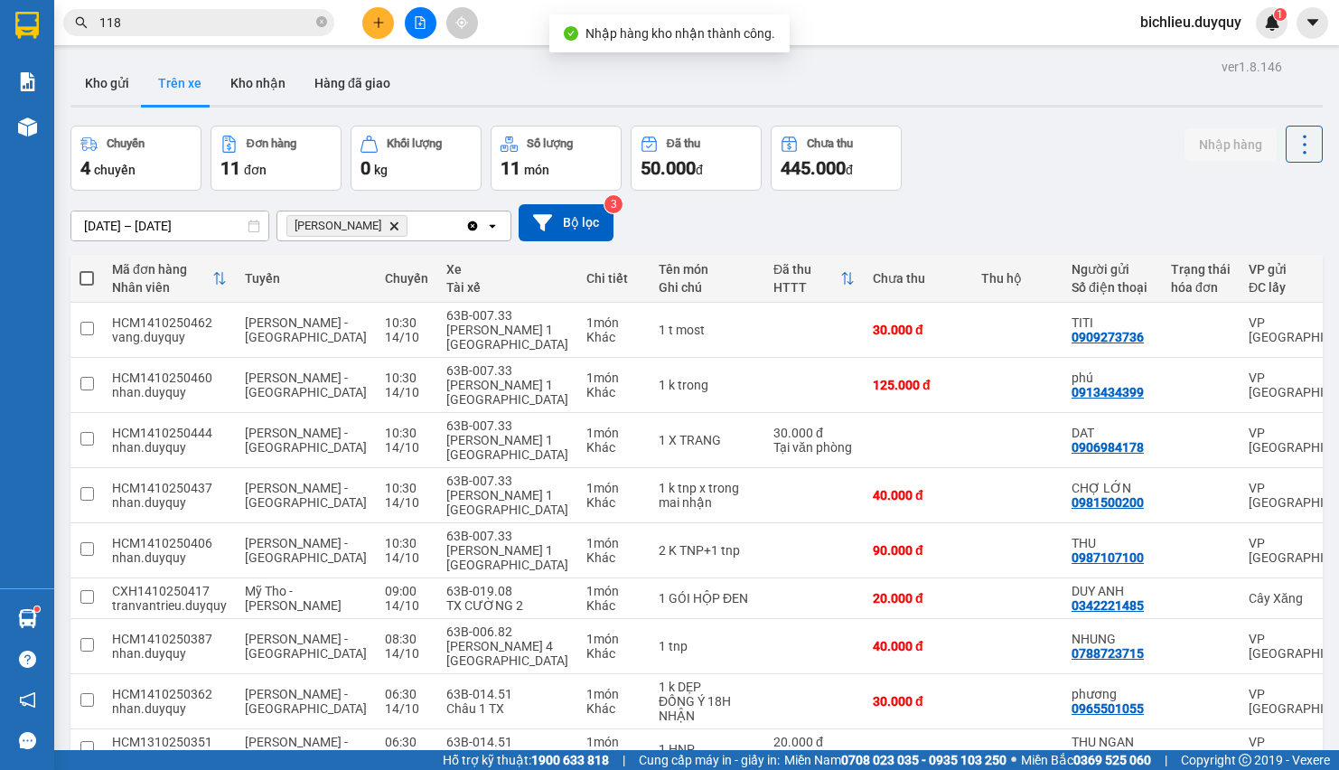
scroll to position [92, 0]
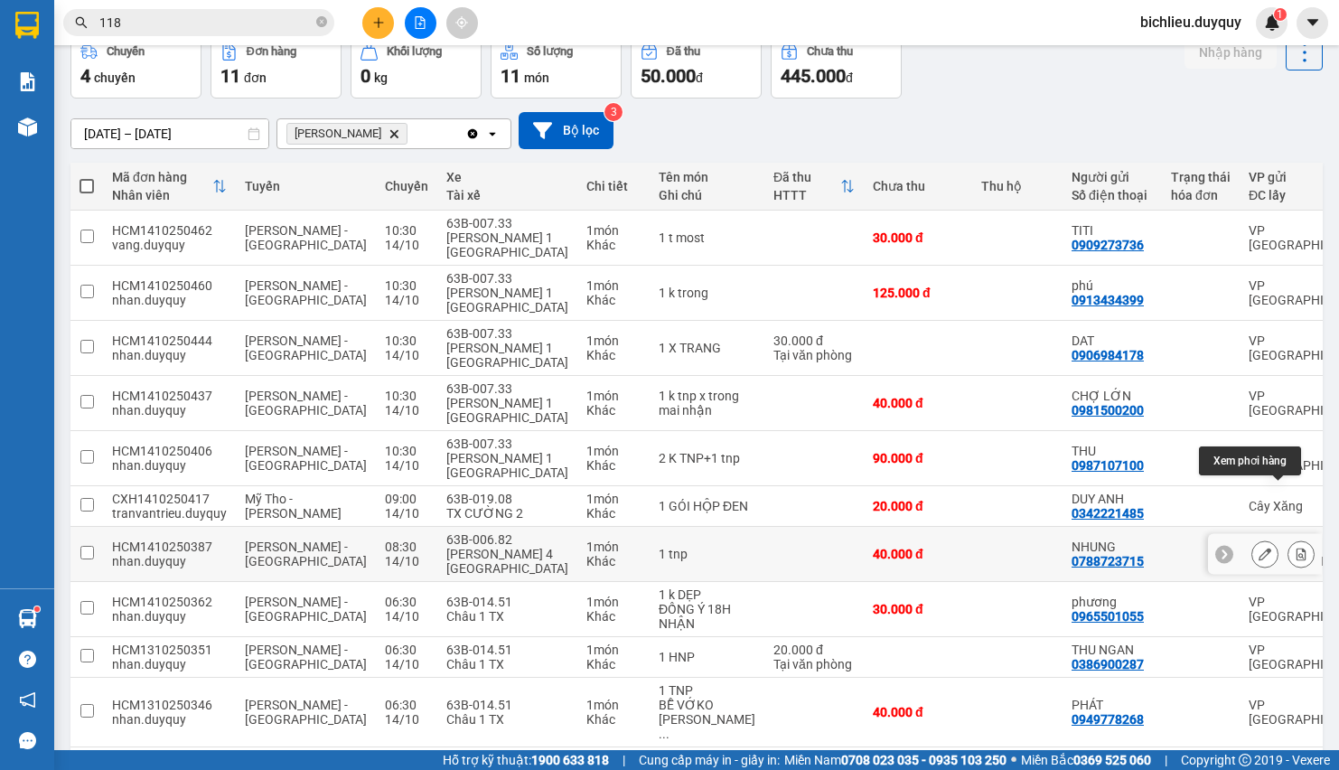
click at [1289, 539] on button at bounding box center [1301, 555] width 25 height 32
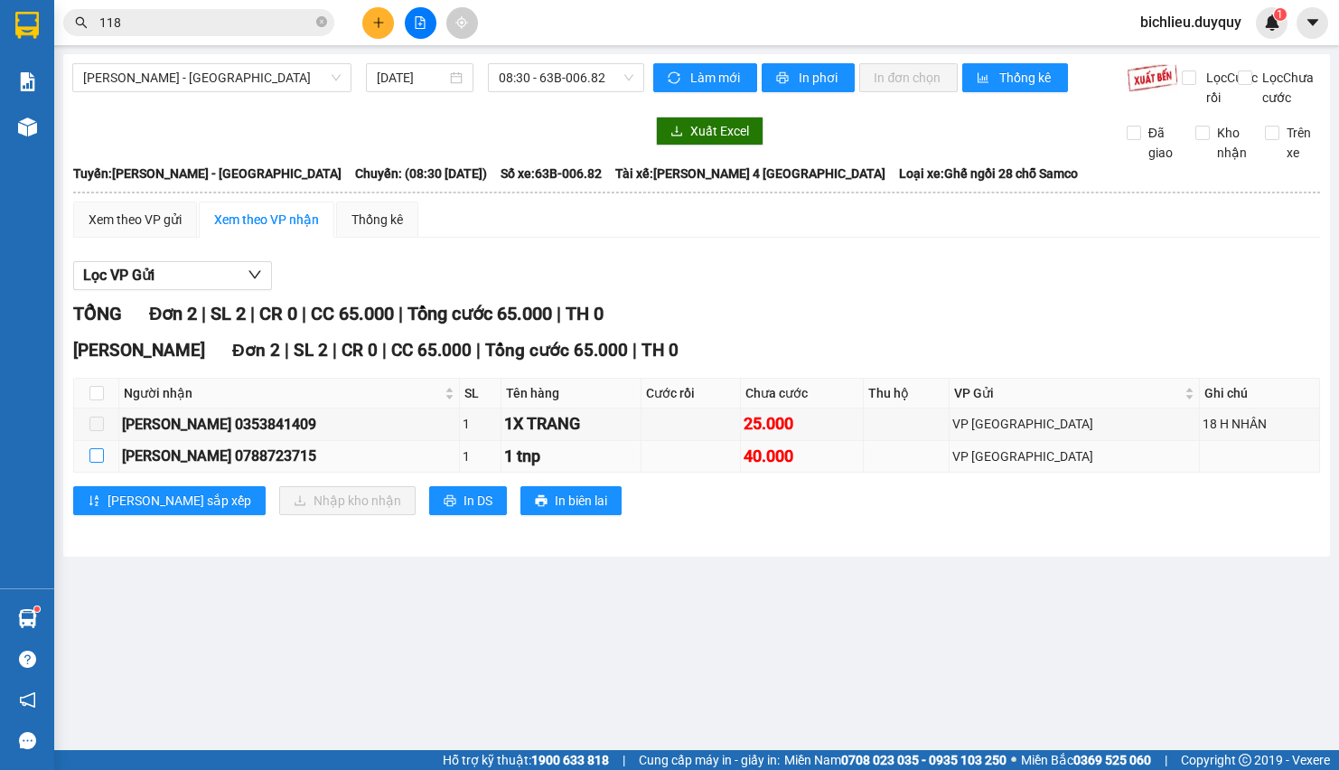
click at [95, 463] on input "checkbox" at bounding box center [96, 455] width 14 height 14
checkbox input "true"
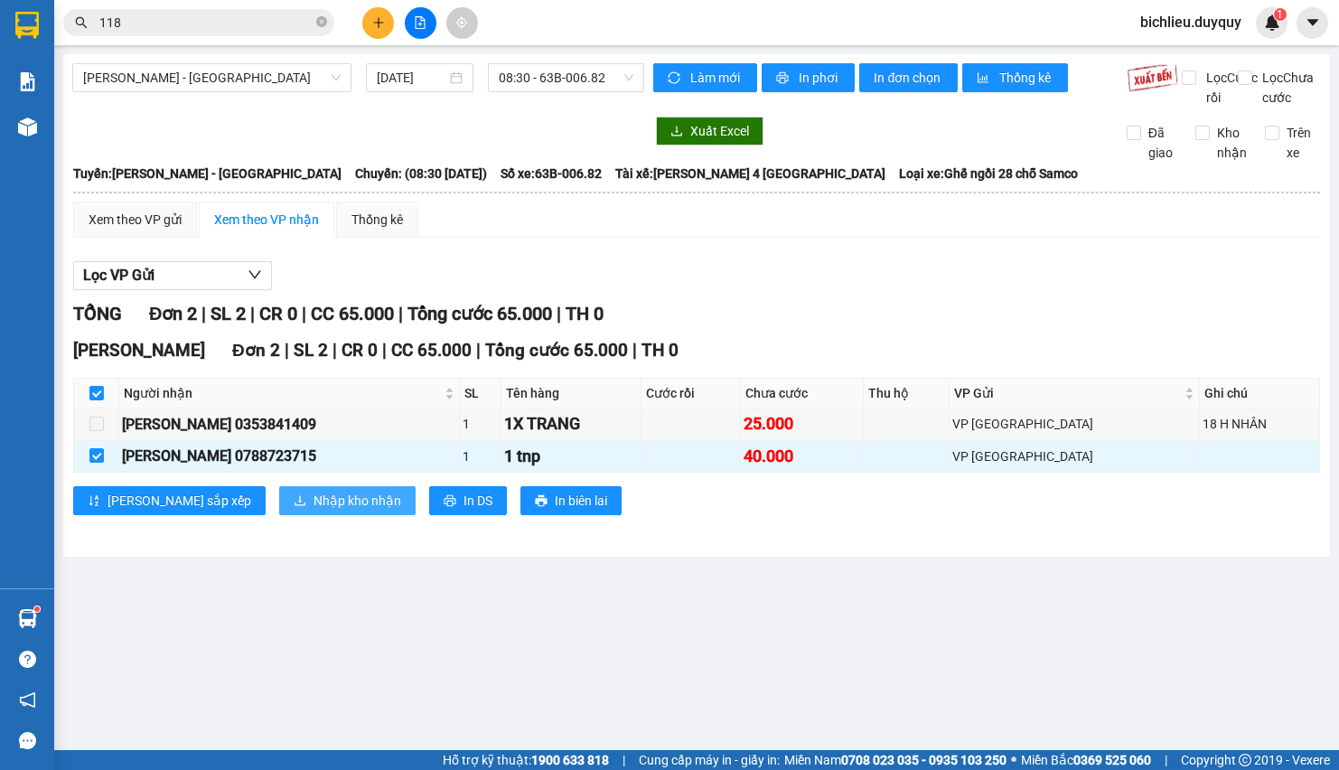
click at [317, 515] on button "Nhập kho nhận" at bounding box center [347, 500] width 136 height 29
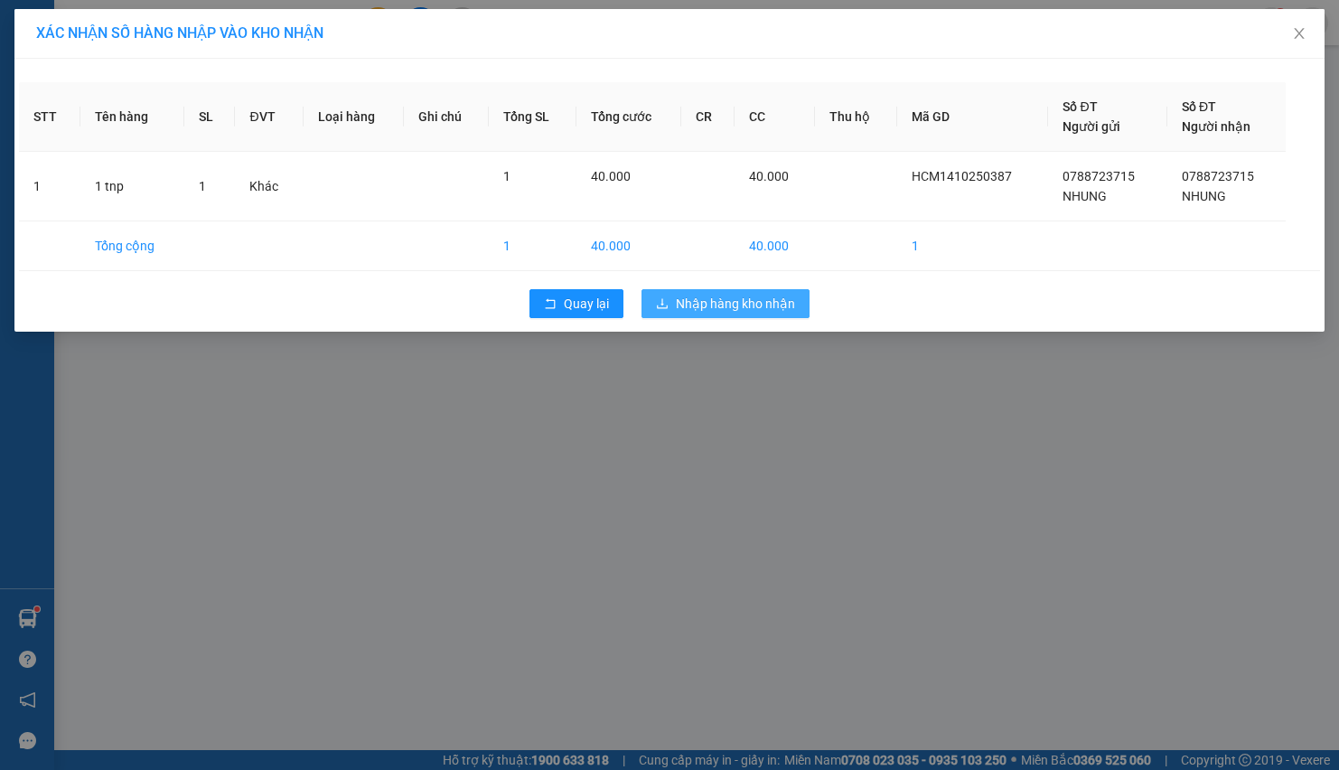
click at [757, 299] on span "Nhập hàng kho nhận" at bounding box center [735, 304] width 119 height 20
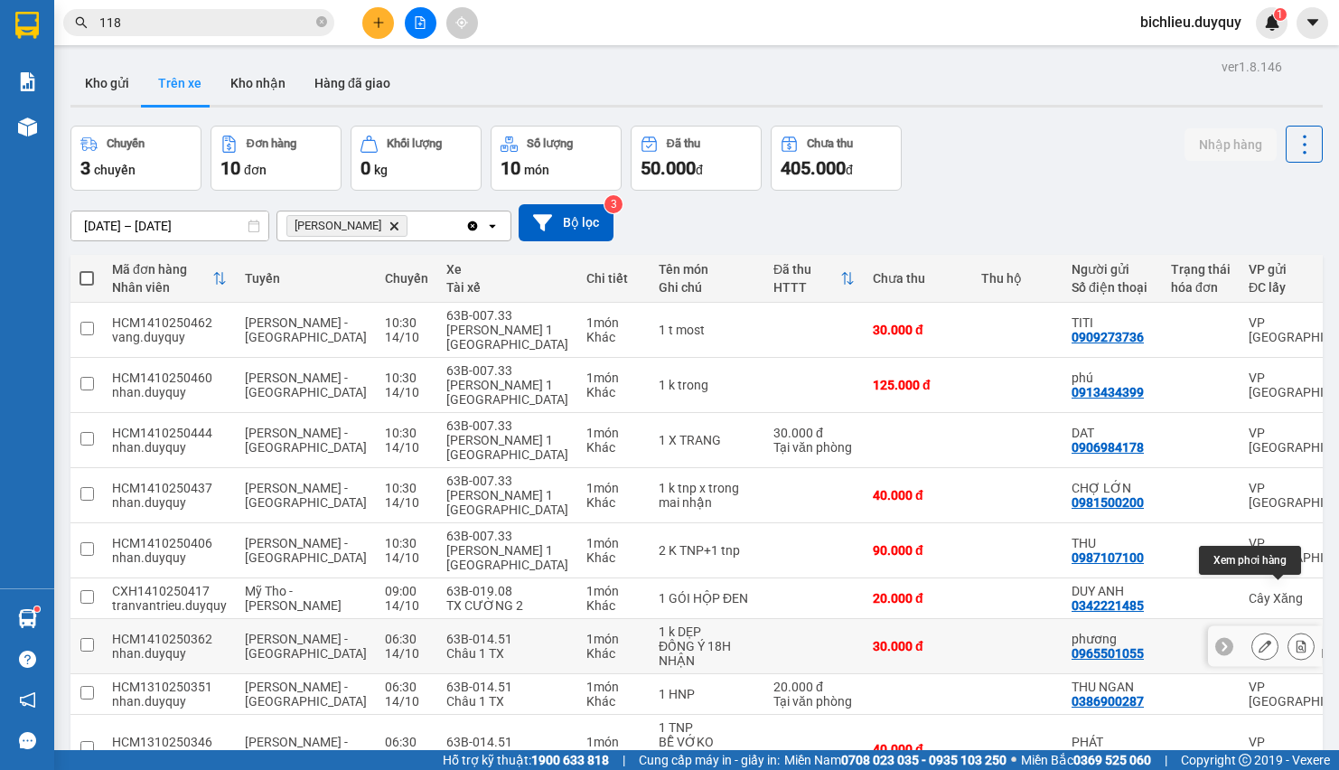
click at [1288, 633] on div at bounding box center [1301, 646] width 27 height 27
click at [1295, 640] on icon at bounding box center [1301, 646] width 13 height 13
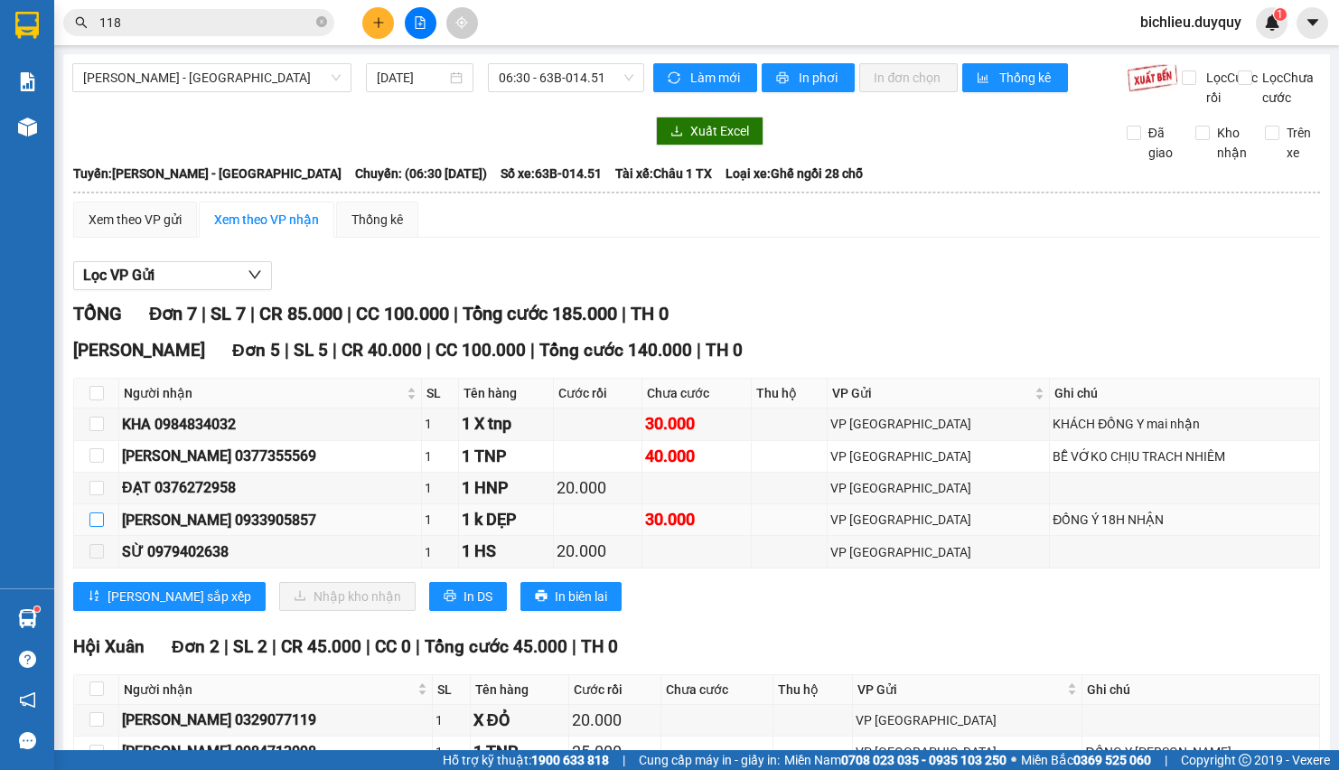
click at [89, 527] on input "checkbox" at bounding box center [96, 519] width 14 height 14
checkbox input "true"
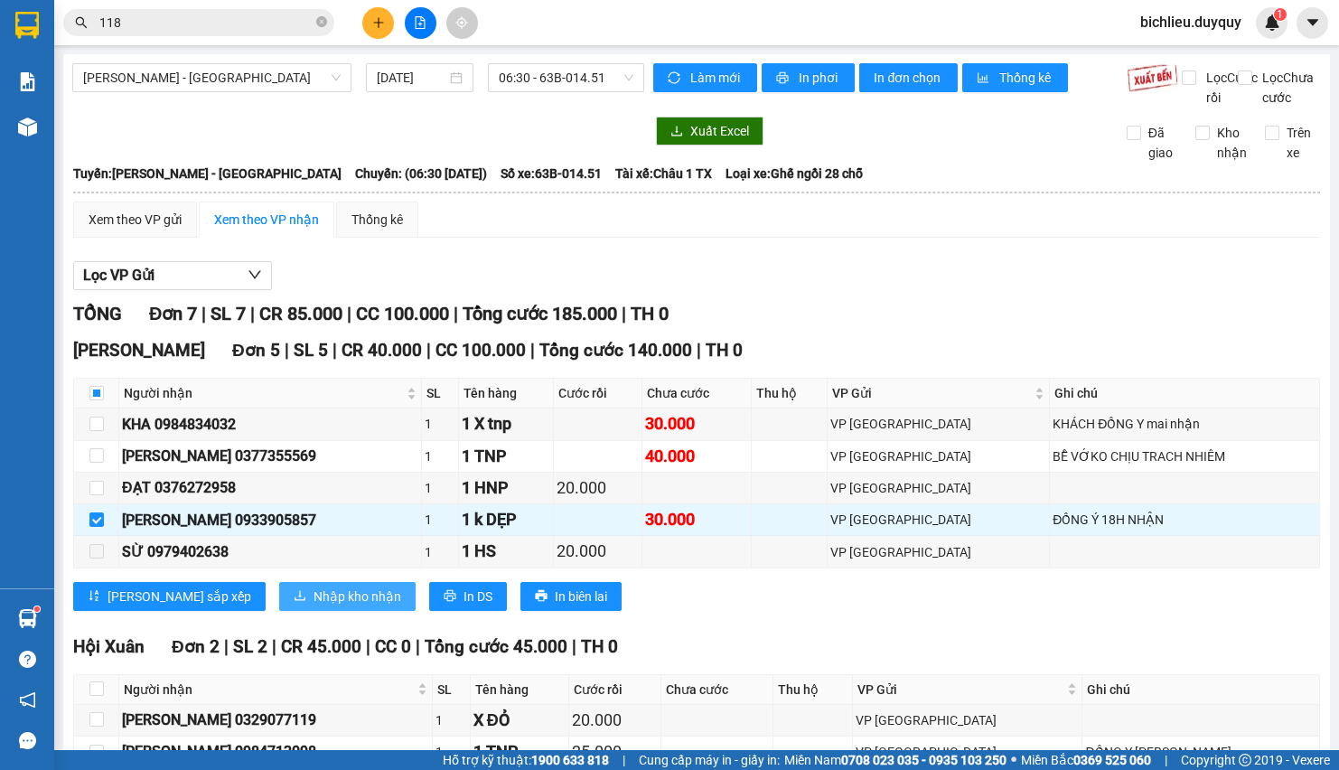
click at [314, 606] on span "Nhập kho nhận" at bounding box center [358, 596] width 88 height 20
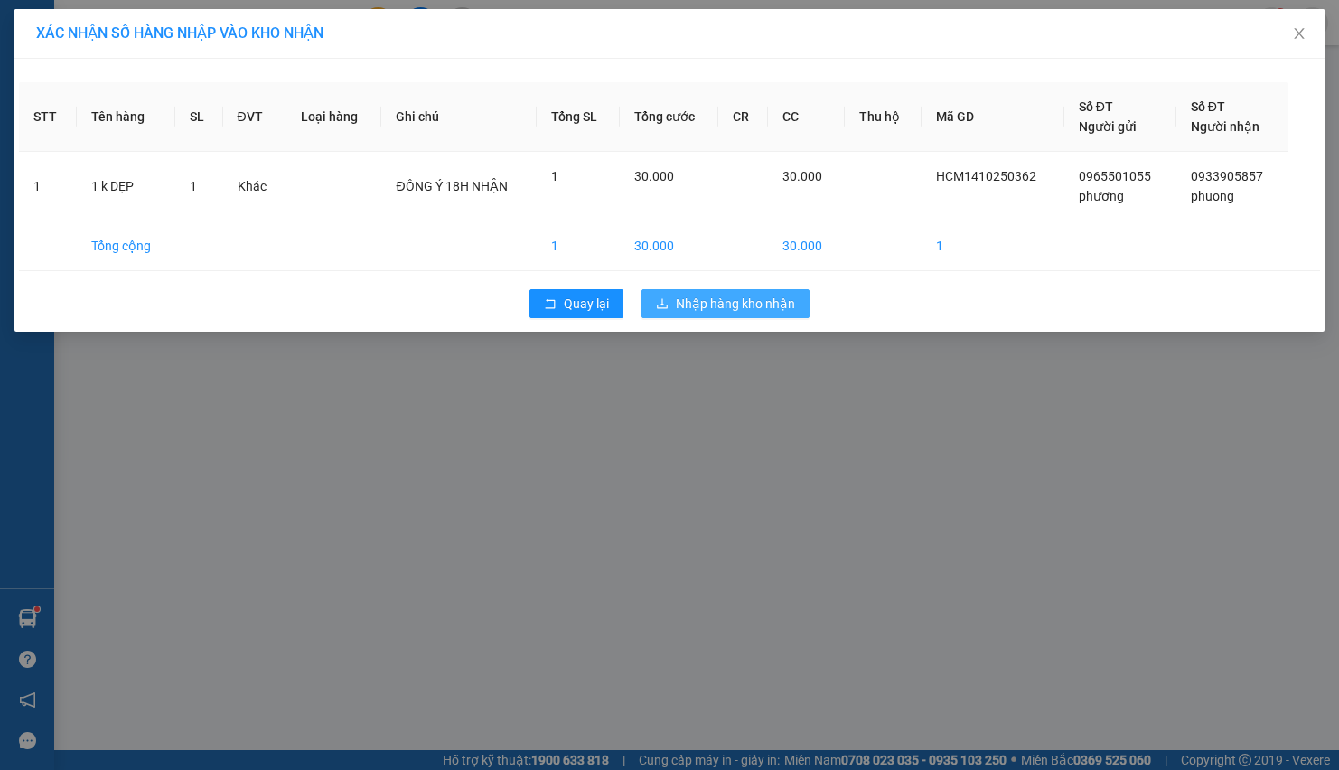
click at [749, 309] on span "Nhập hàng kho nhận" at bounding box center [735, 304] width 119 height 20
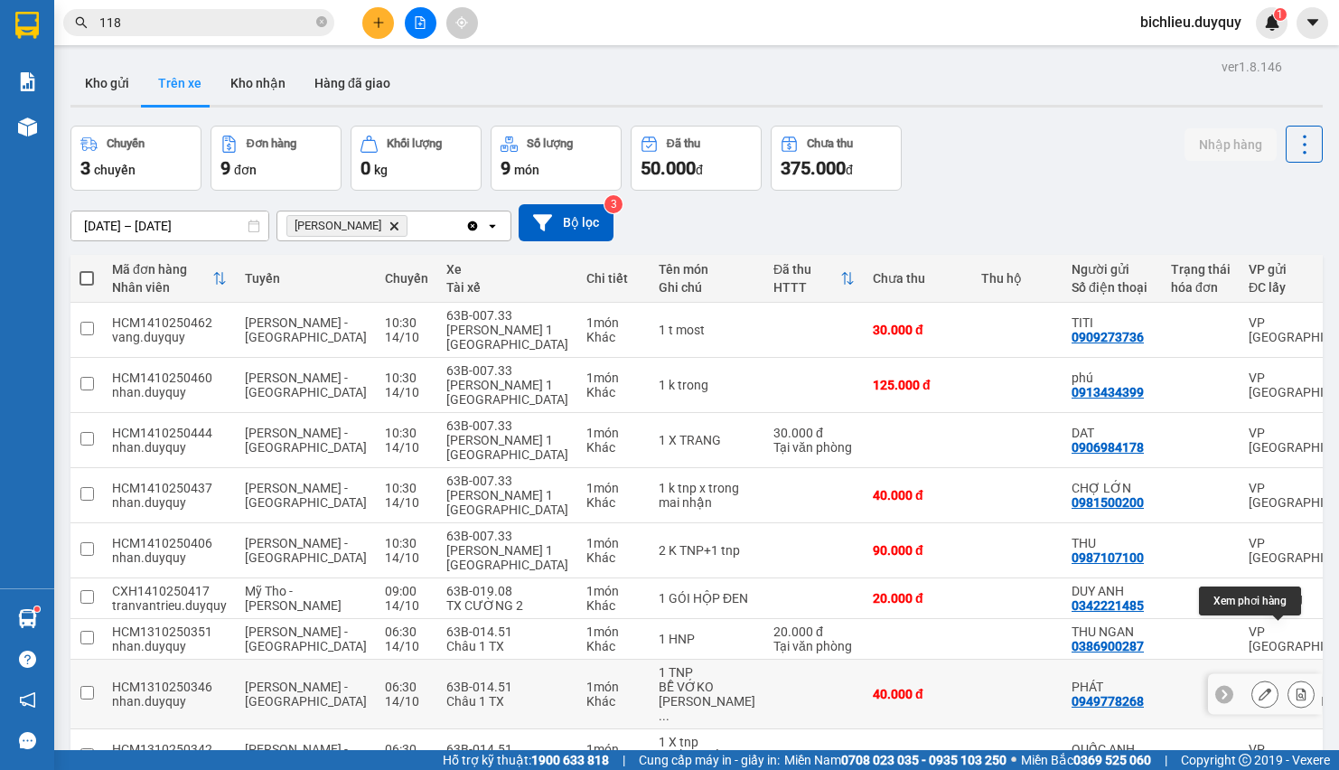
click at [1289, 679] on button at bounding box center [1301, 695] width 25 height 32
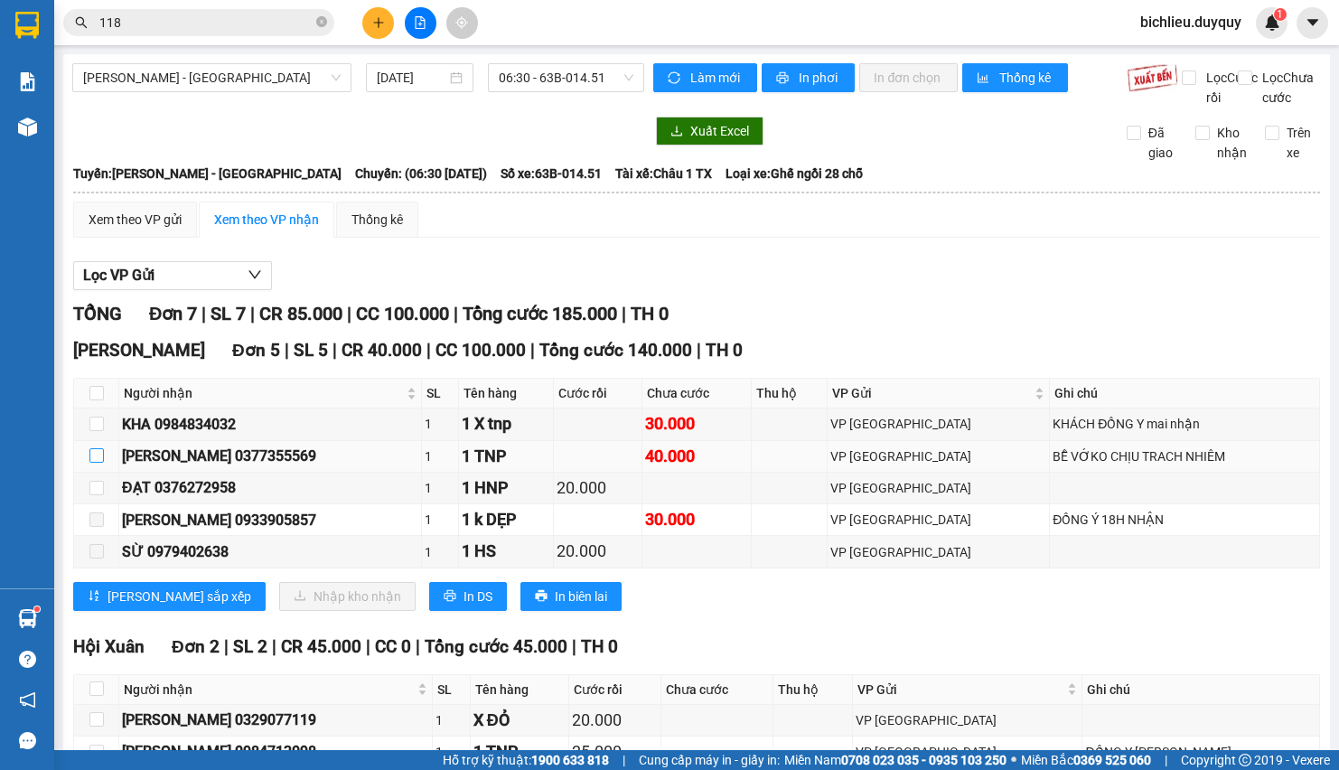
click at [89, 463] on input "checkbox" at bounding box center [96, 455] width 14 height 14
checkbox input "true"
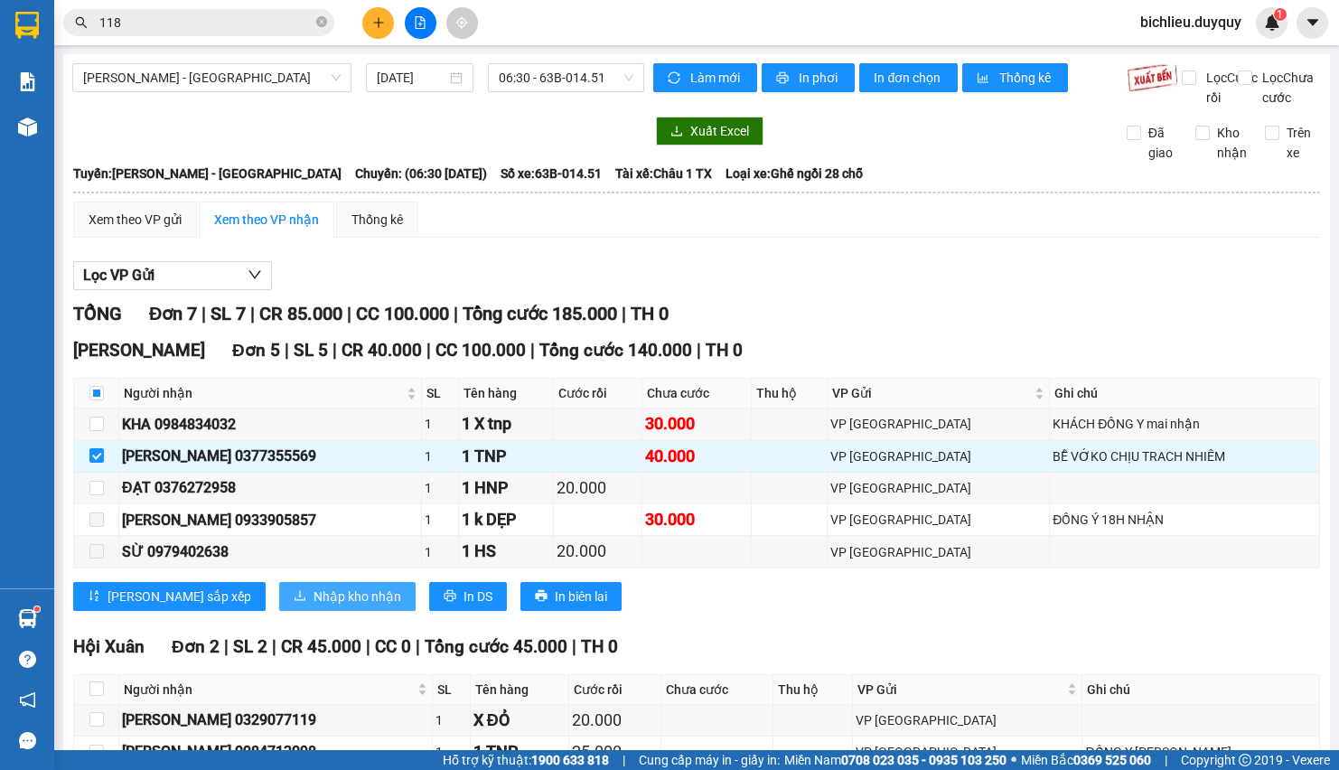
click at [314, 606] on span "Nhập kho nhận" at bounding box center [358, 596] width 88 height 20
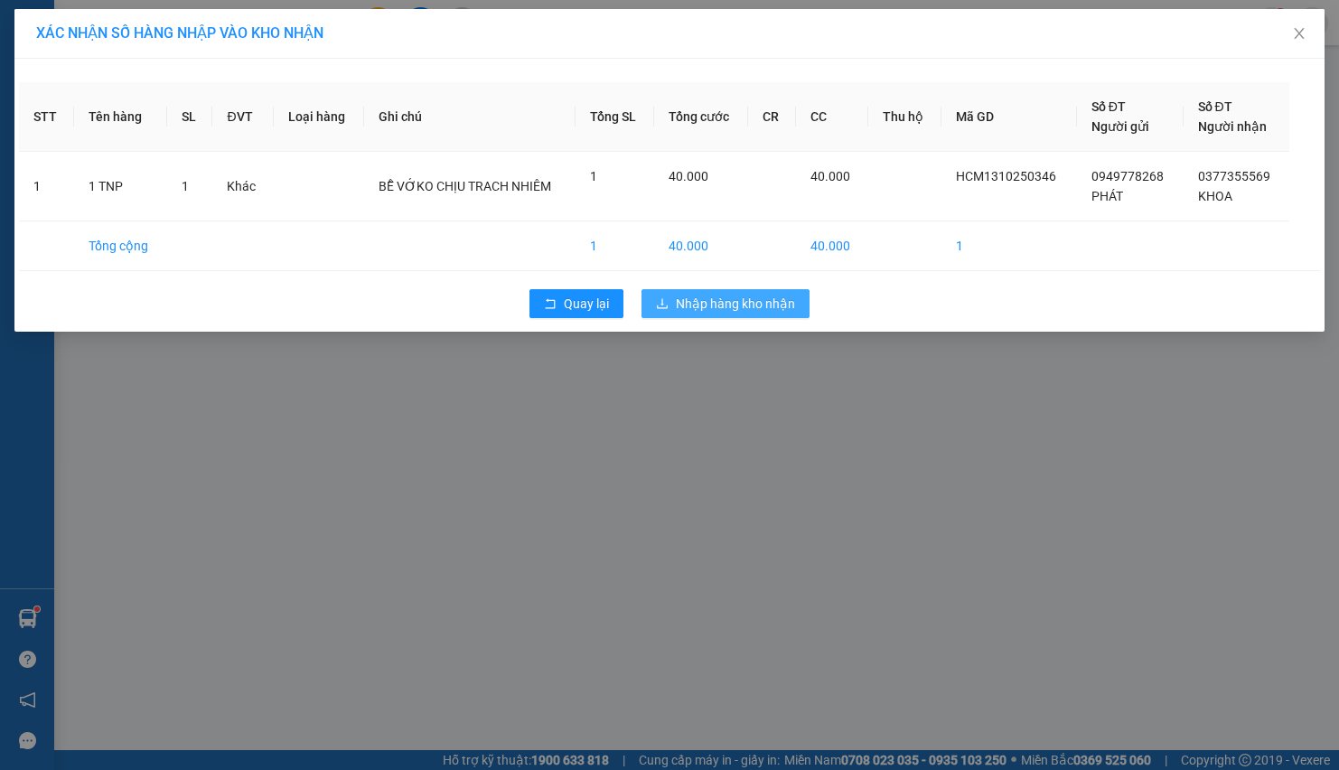
click at [735, 298] on span "Nhập hàng kho nhận" at bounding box center [735, 304] width 119 height 20
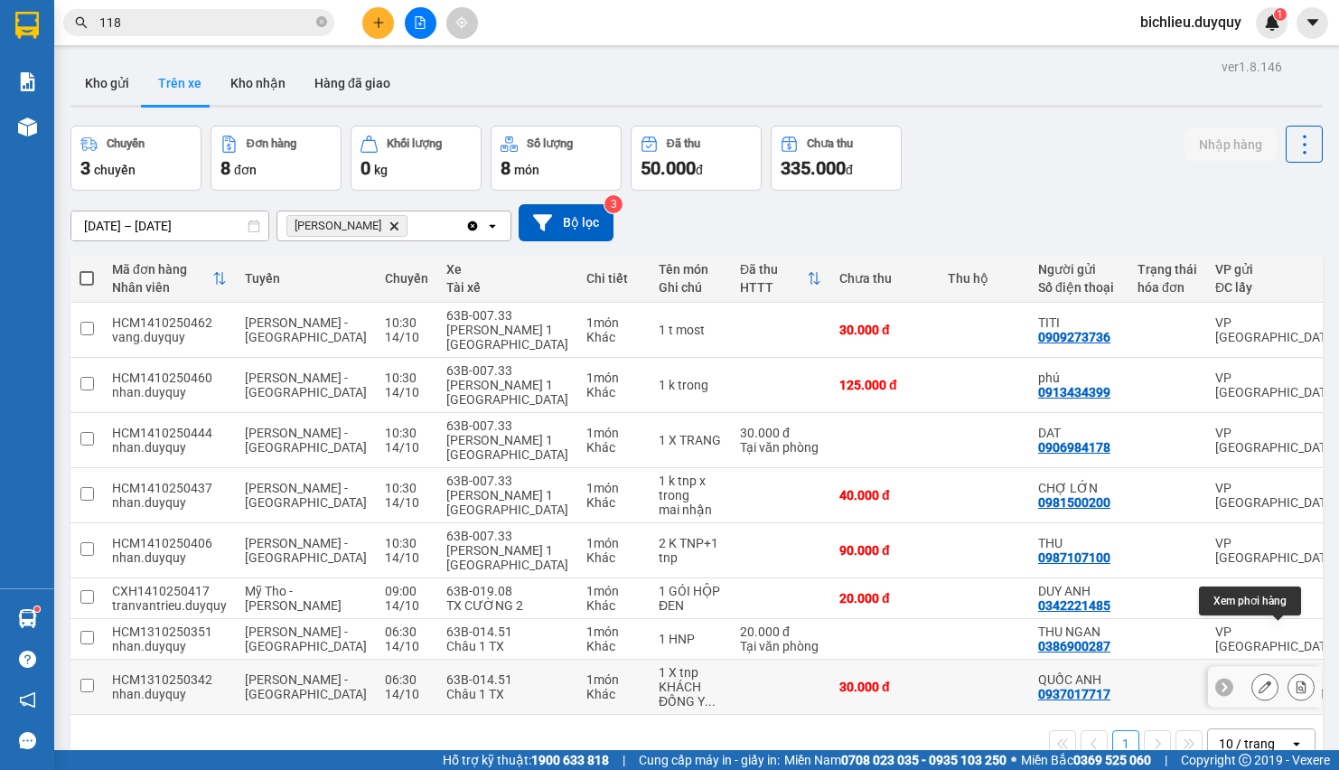
click at [1295, 680] on icon at bounding box center [1301, 686] width 13 height 13
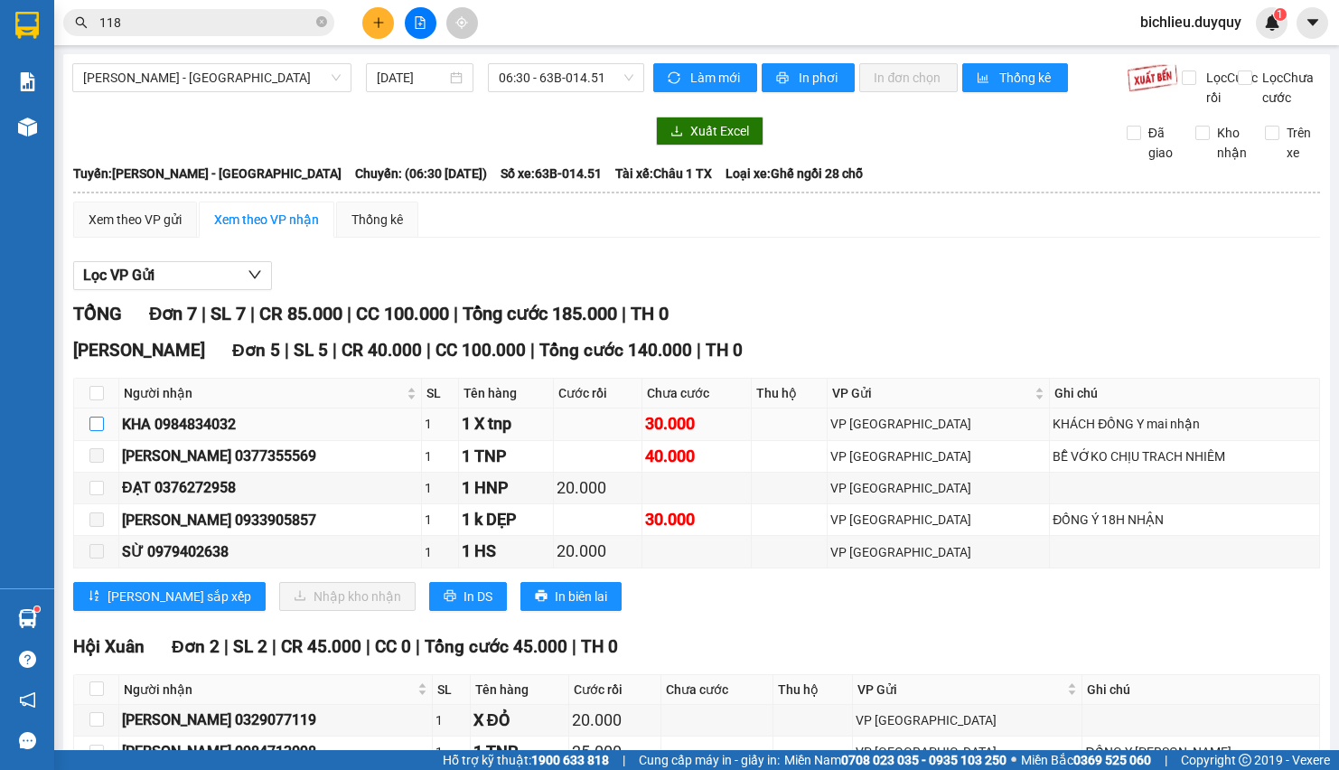
click at [93, 431] on input "checkbox" at bounding box center [96, 424] width 14 height 14
checkbox input "true"
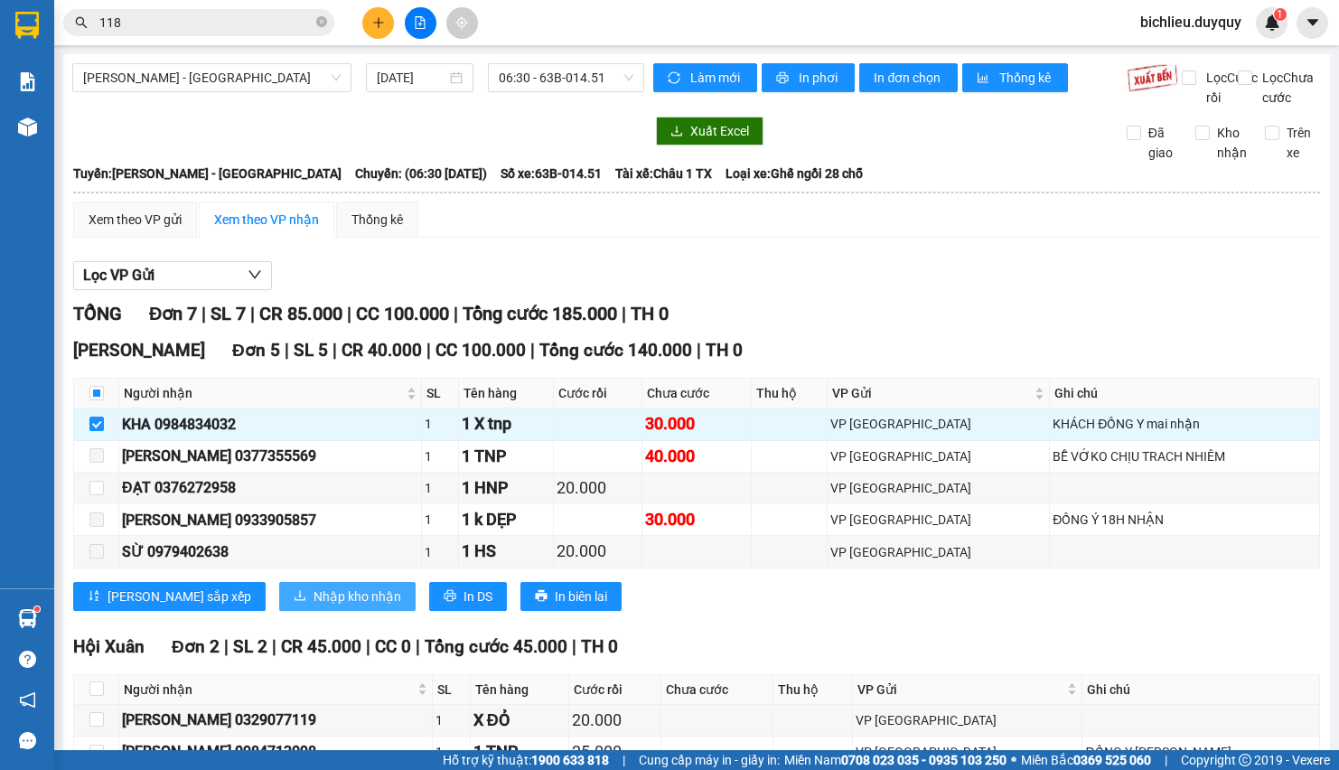
click at [314, 606] on span "Nhập kho nhận" at bounding box center [358, 596] width 88 height 20
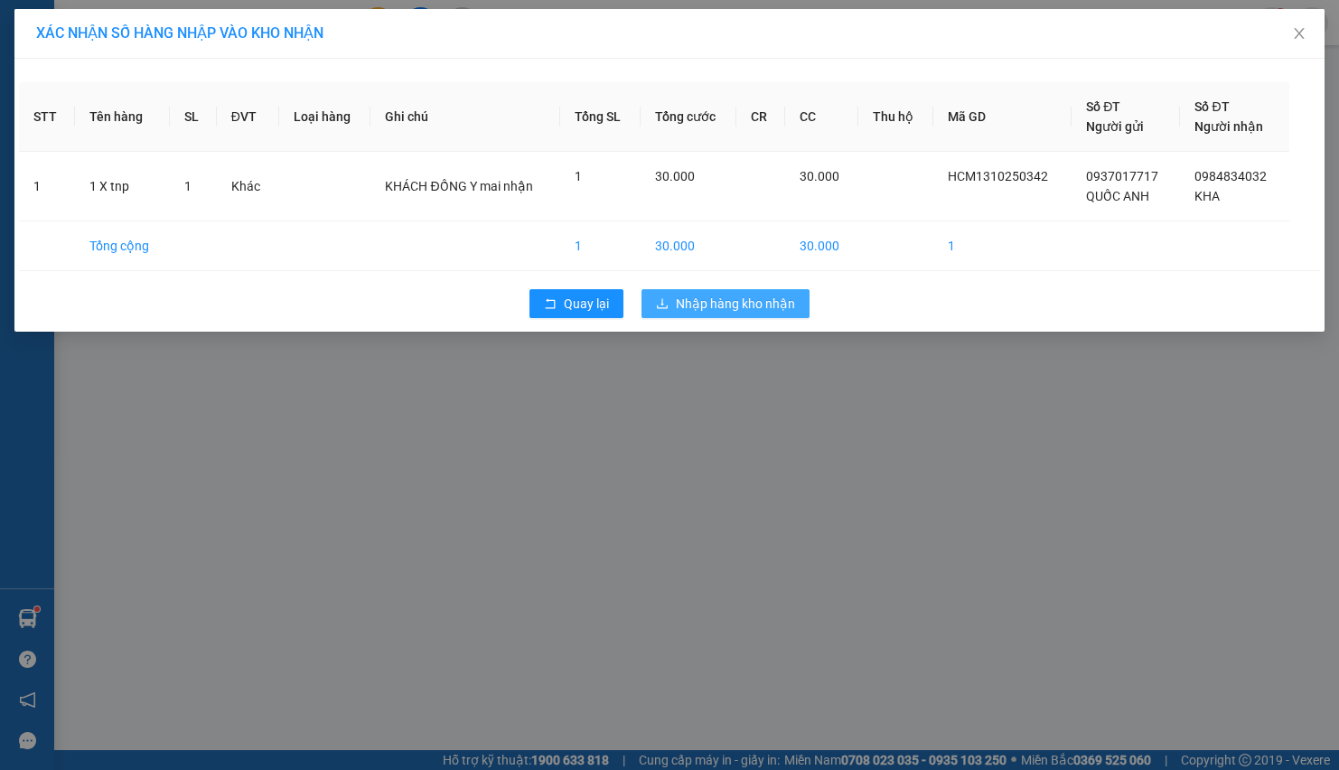
click at [722, 299] on span "Nhập hàng kho nhận" at bounding box center [735, 304] width 119 height 20
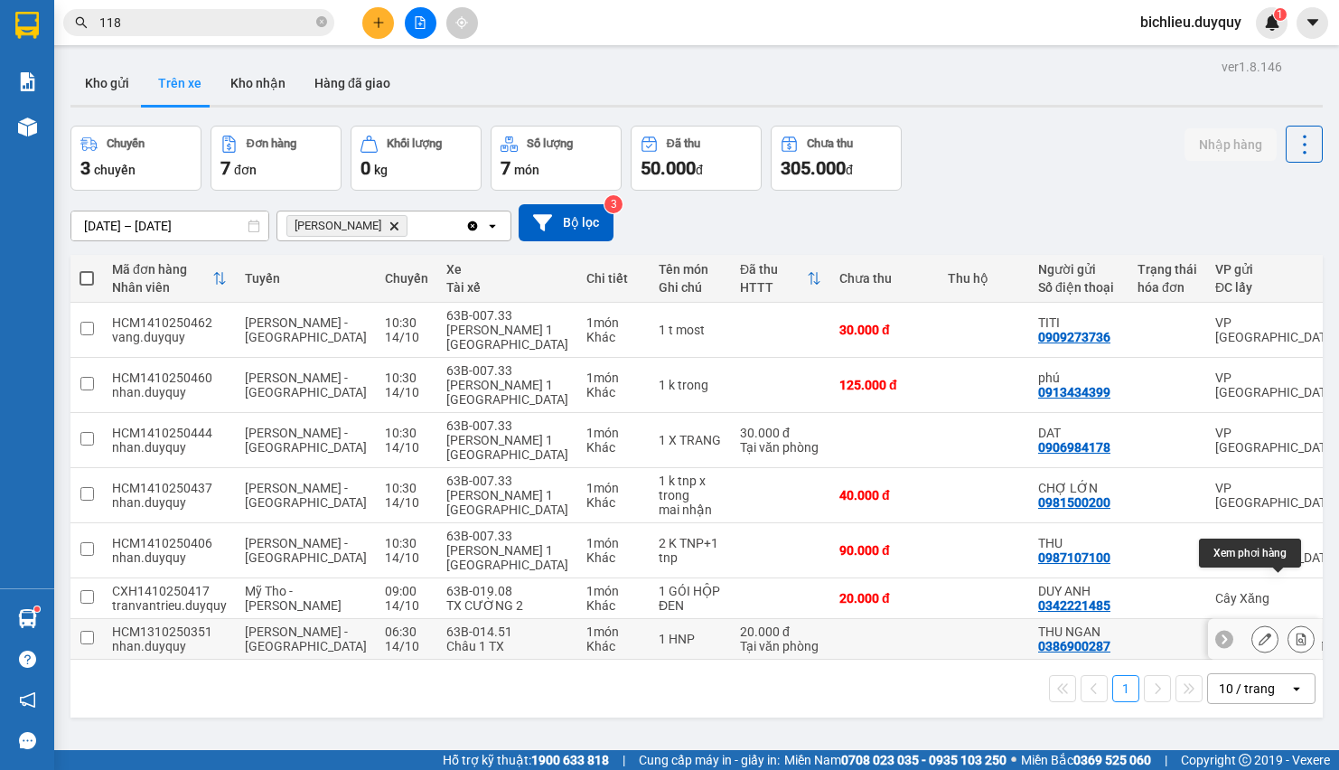
click at [1295, 633] on icon at bounding box center [1301, 639] width 13 height 13
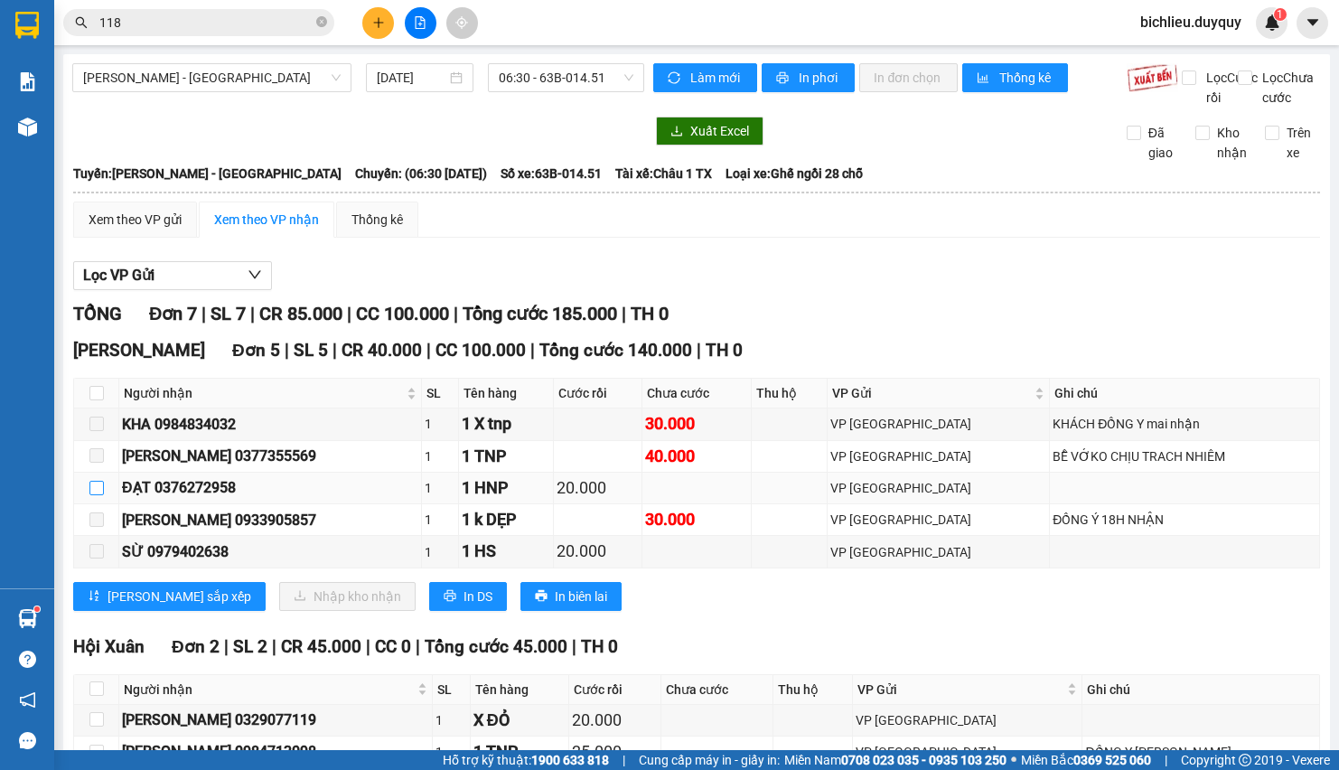
click at [98, 495] on input "checkbox" at bounding box center [96, 488] width 14 height 14
checkbox input "true"
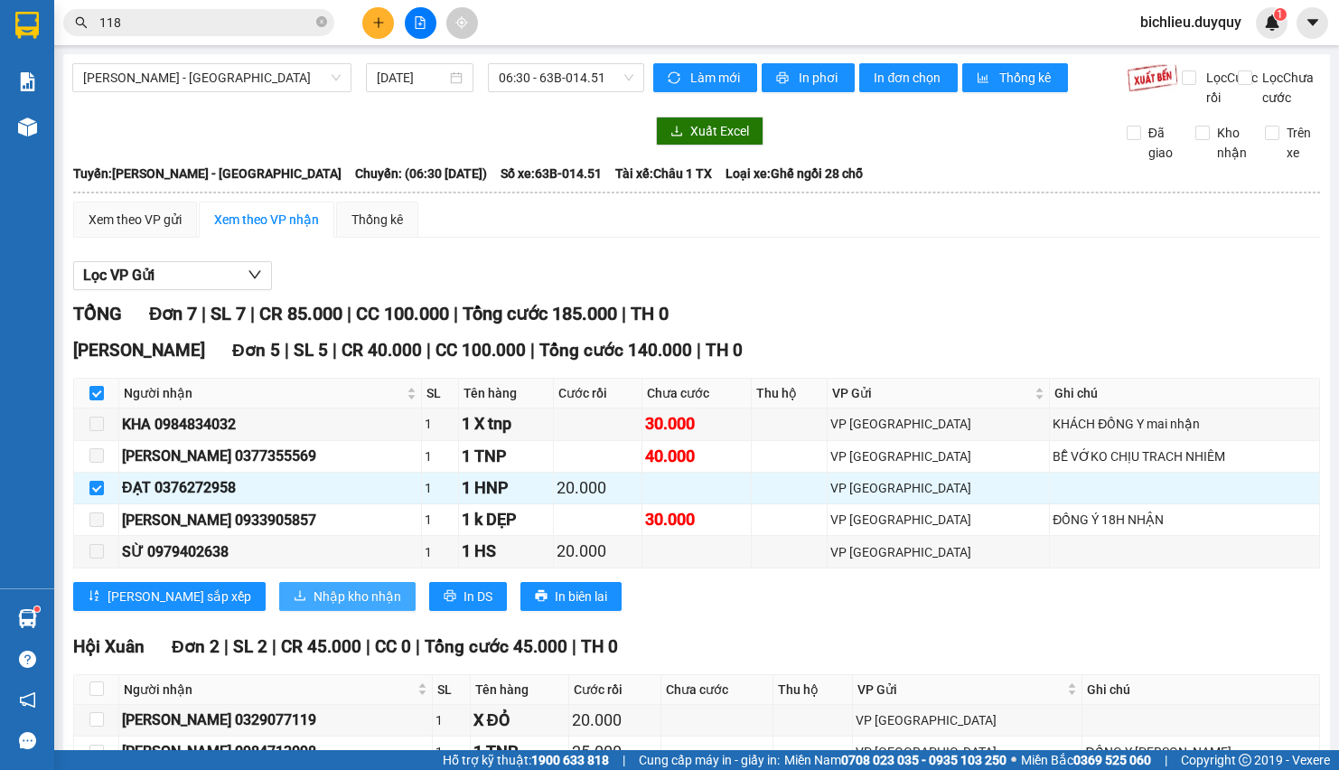
click at [314, 606] on span "Nhập kho nhận" at bounding box center [358, 596] width 88 height 20
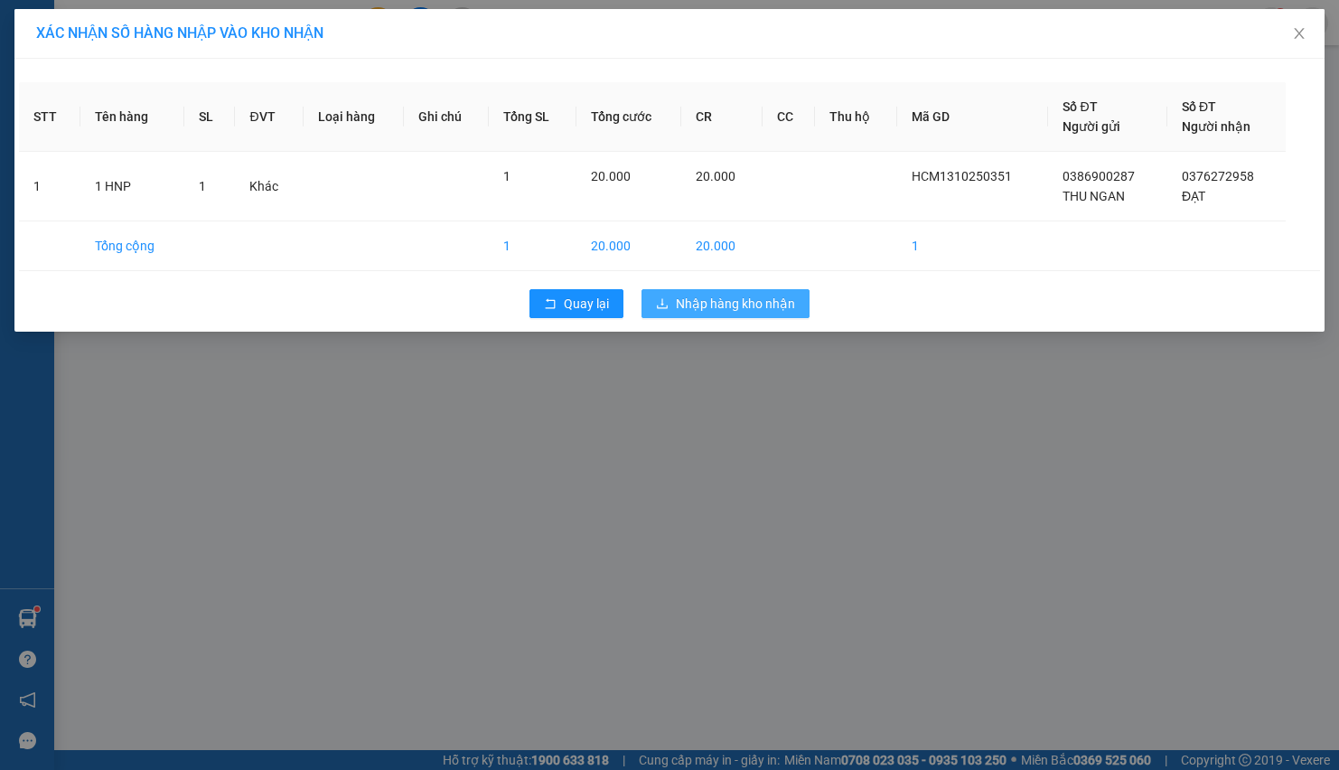
click at [700, 299] on span "Nhập hàng kho nhận" at bounding box center [735, 304] width 119 height 20
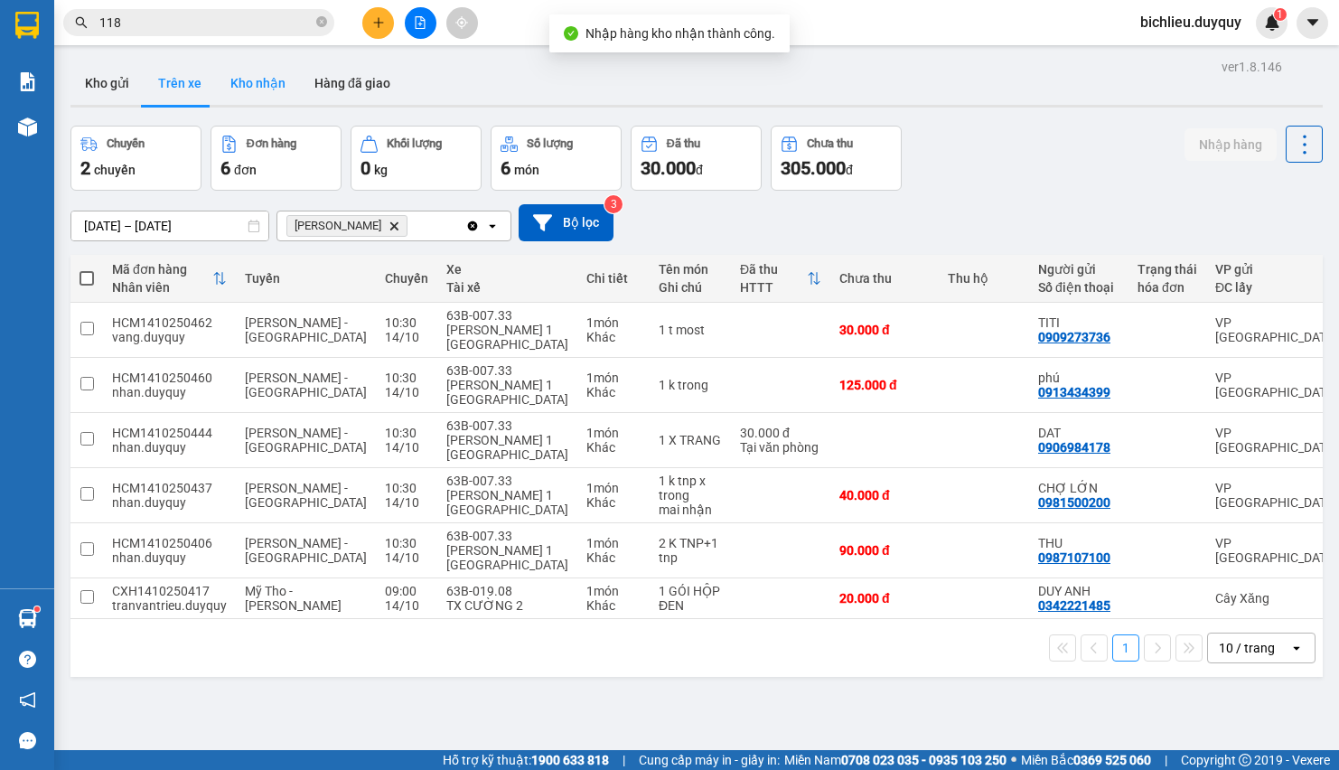
click at [249, 85] on button "Kho nhận" at bounding box center [258, 82] width 84 height 43
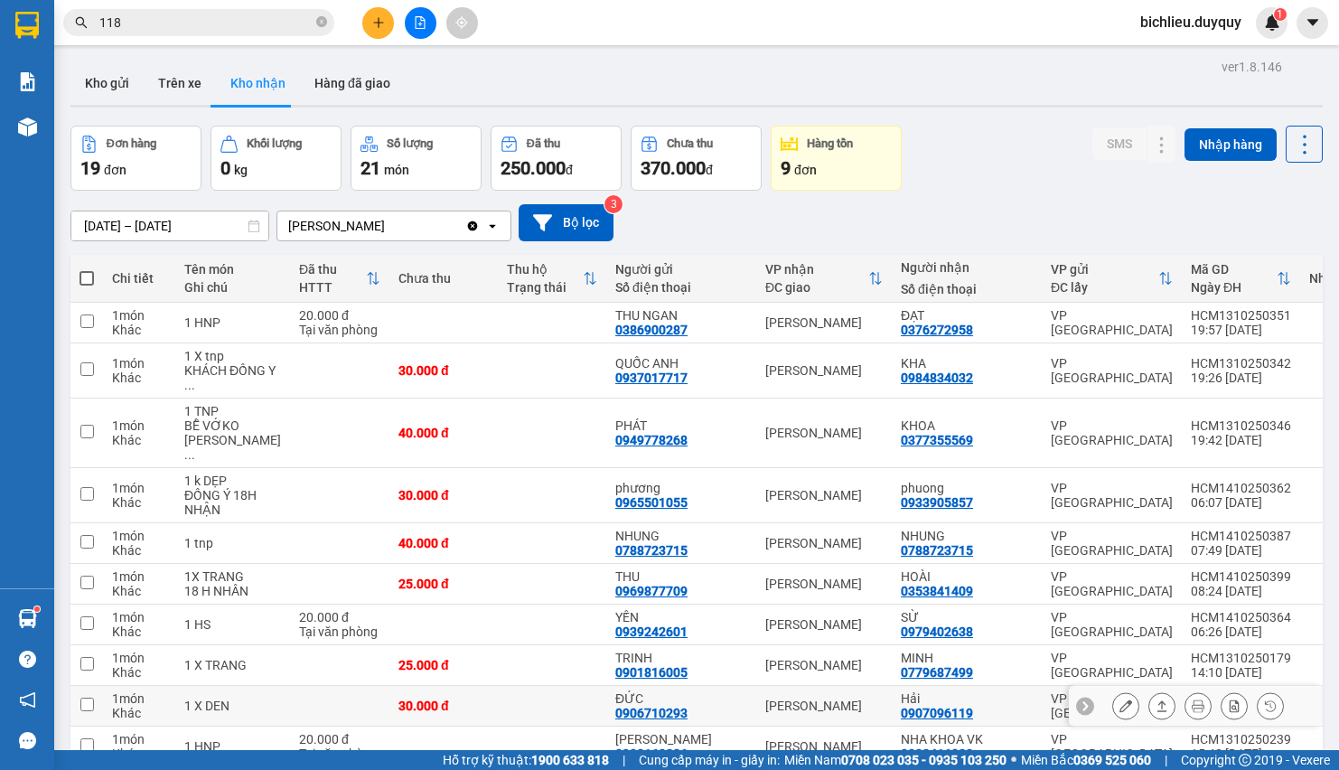
scroll to position [407, 0]
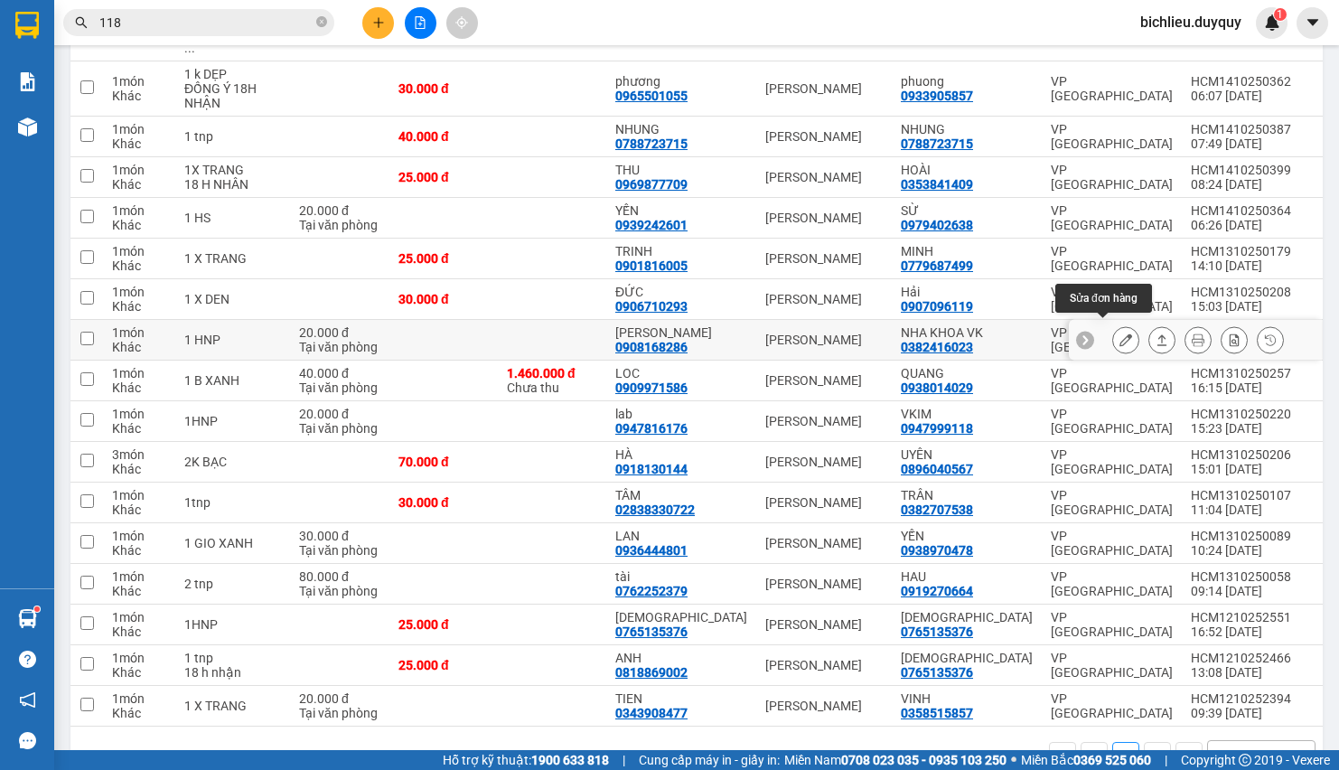
click at [1113, 326] on button at bounding box center [1125, 340] width 25 height 32
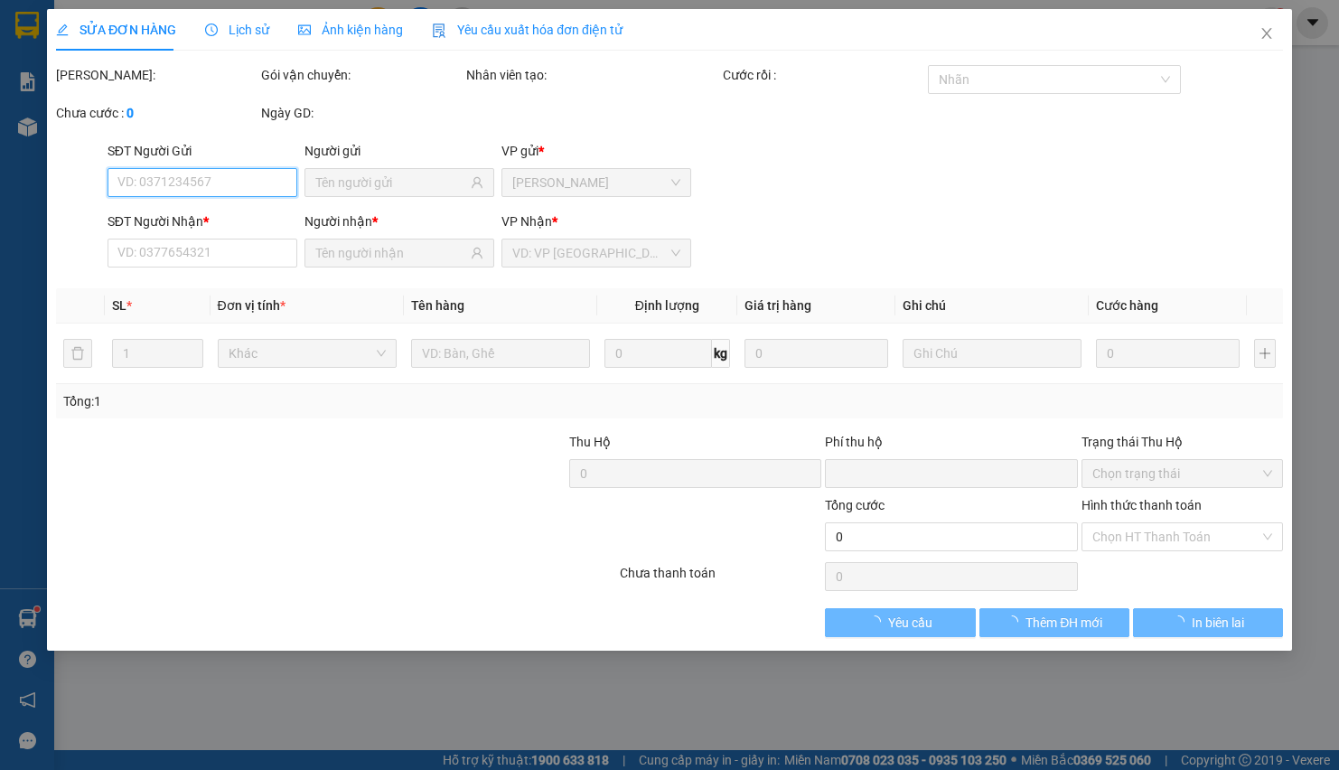
type input "0908168286"
type input "[PERSON_NAME]"
type input "0382416023"
type input "NHA KHOA VK"
type input "0"
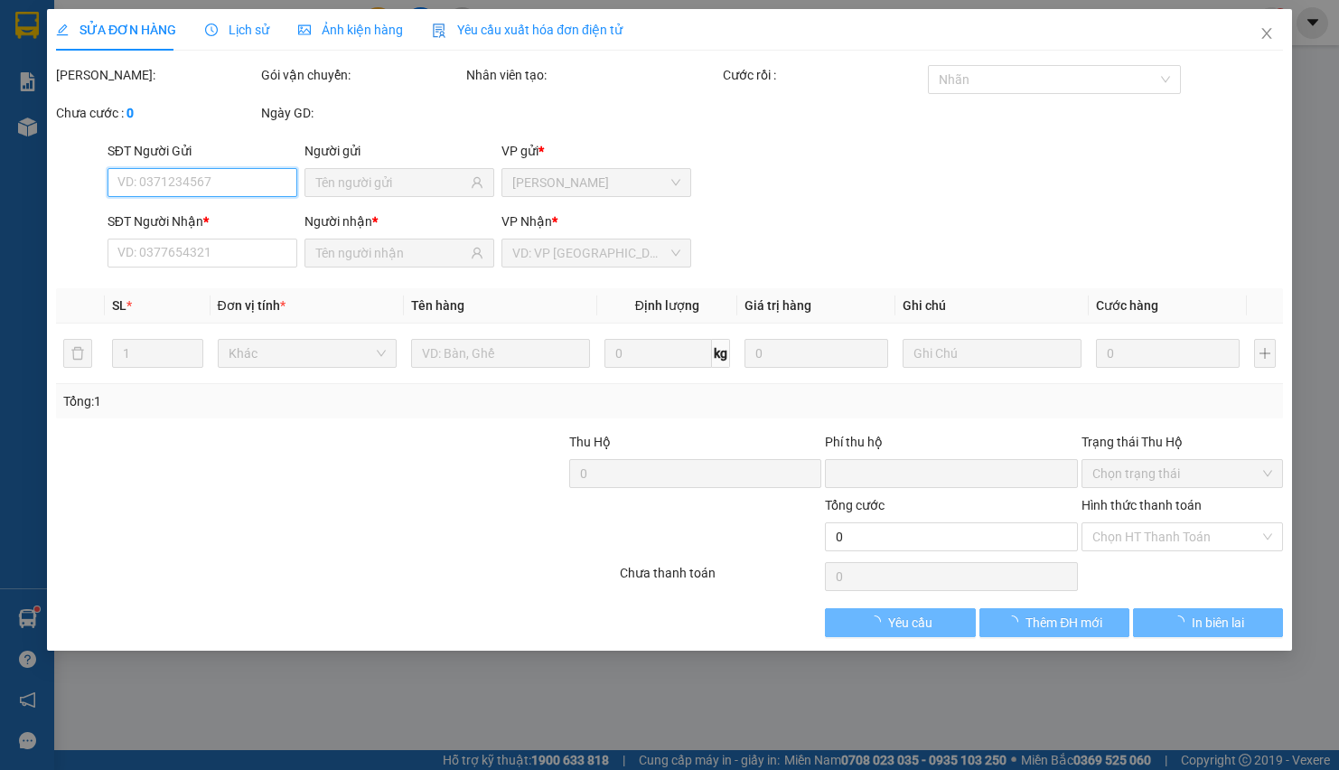
type input "20.000"
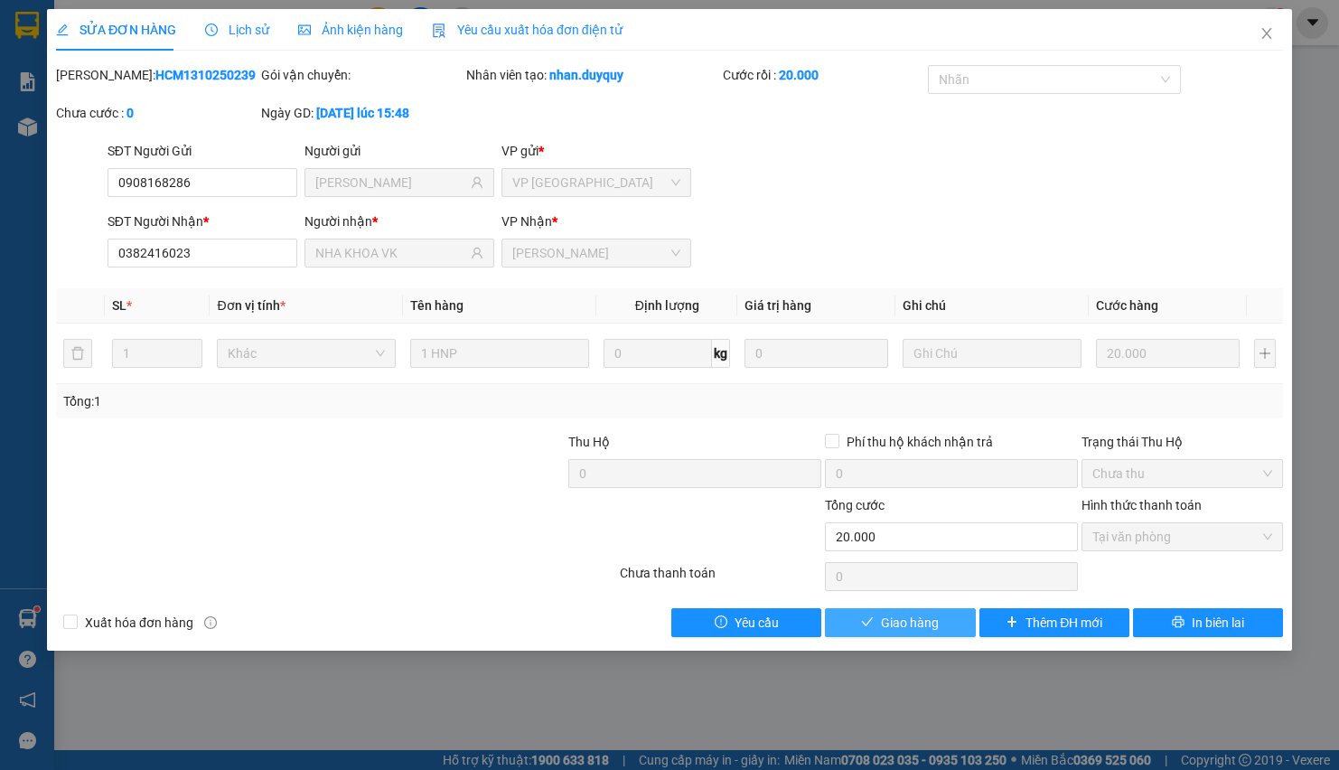
click at [893, 633] on span "Giao hàng" at bounding box center [910, 623] width 58 height 20
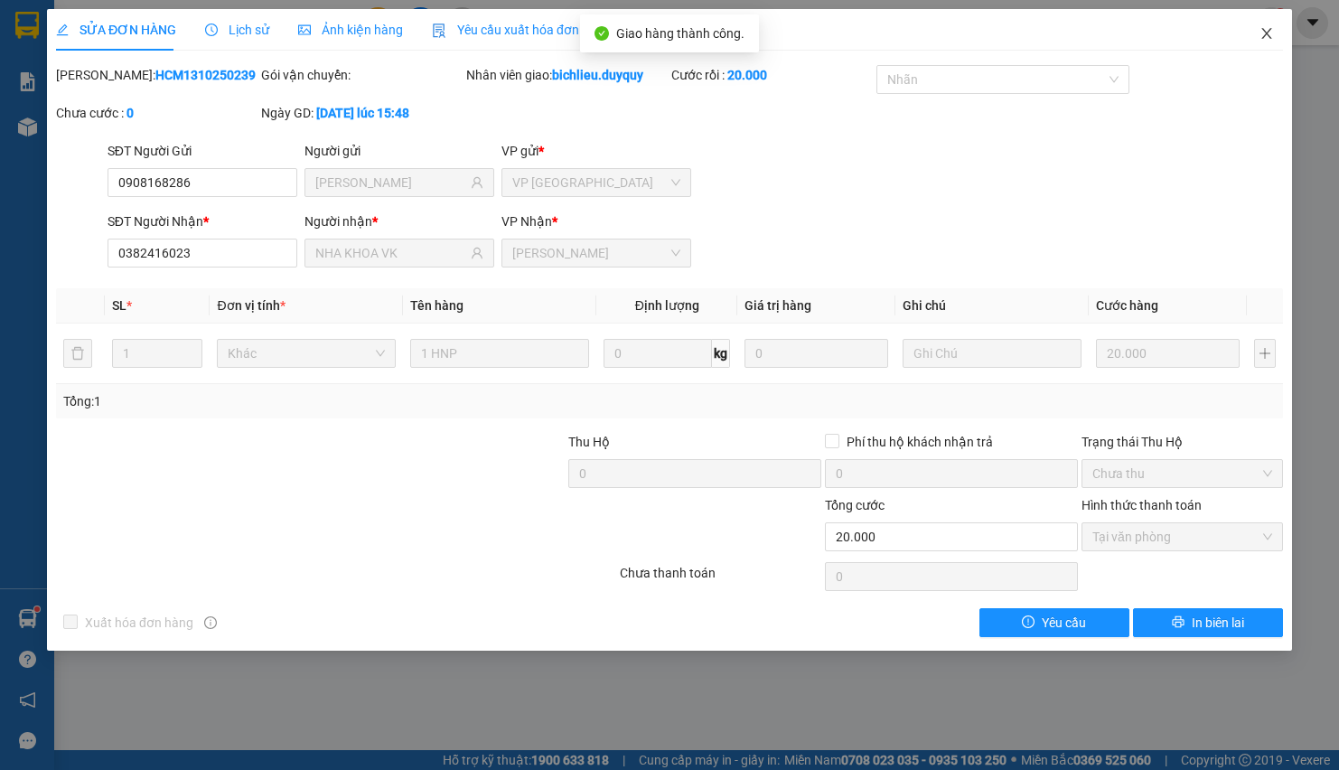
click at [1264, 33] on icon "close" at bounding box center [1267, 33] width 14 height 14
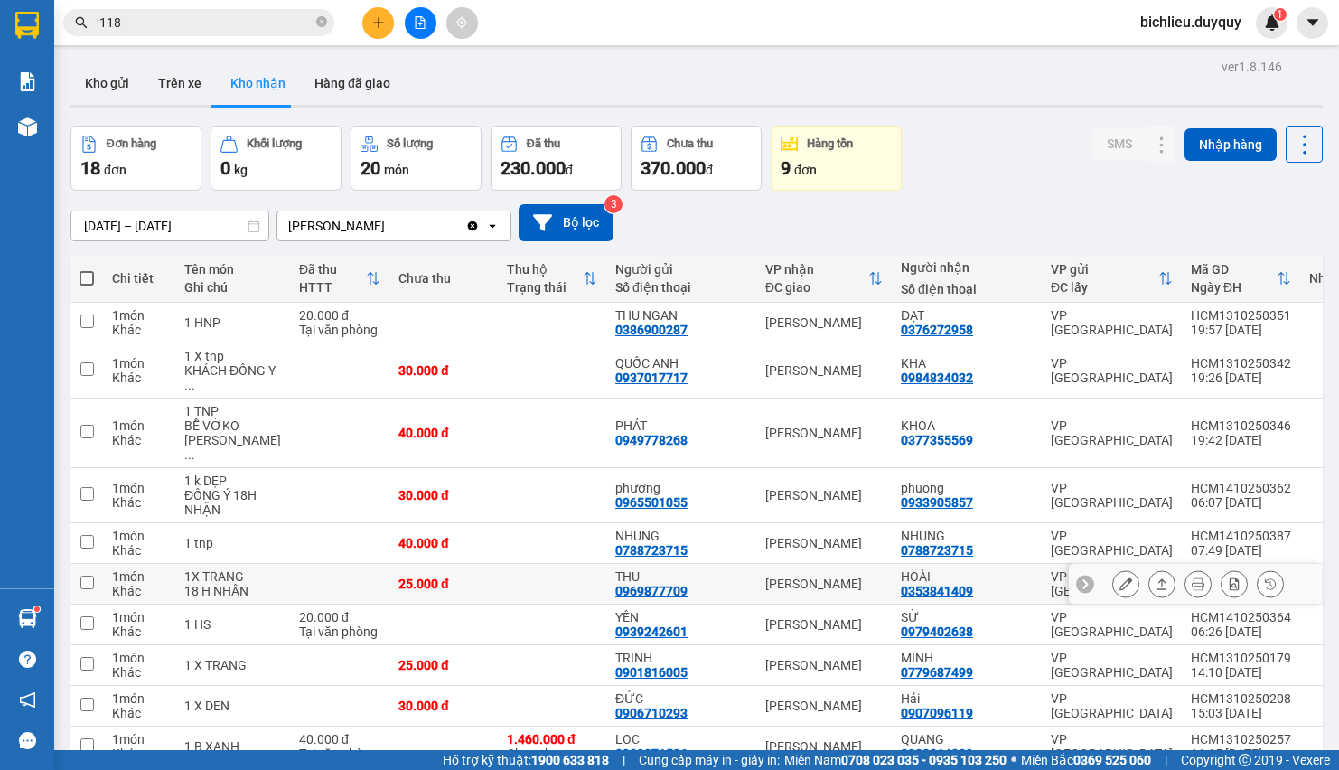
scroll to position [413, 0]
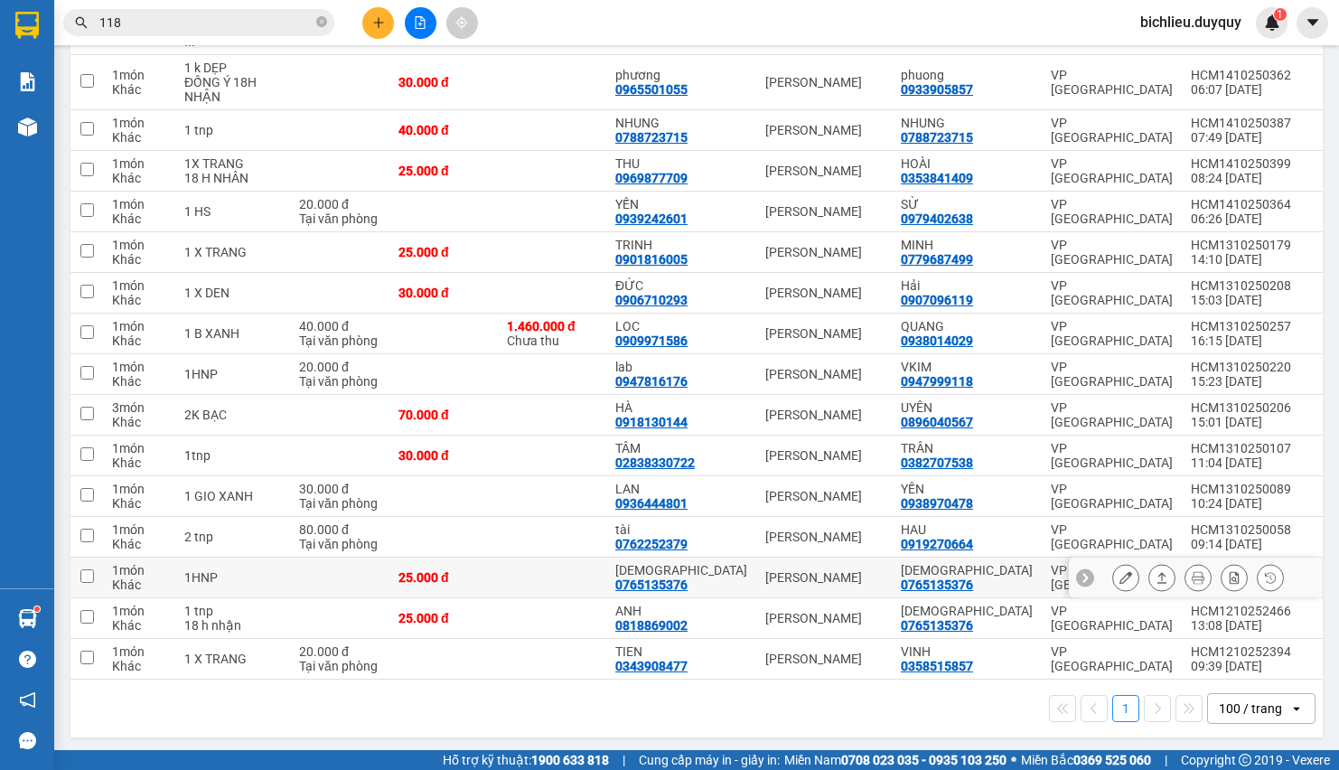
click at [1120, 573] on icon at bounding box center [1126, 577] width 13 height 13
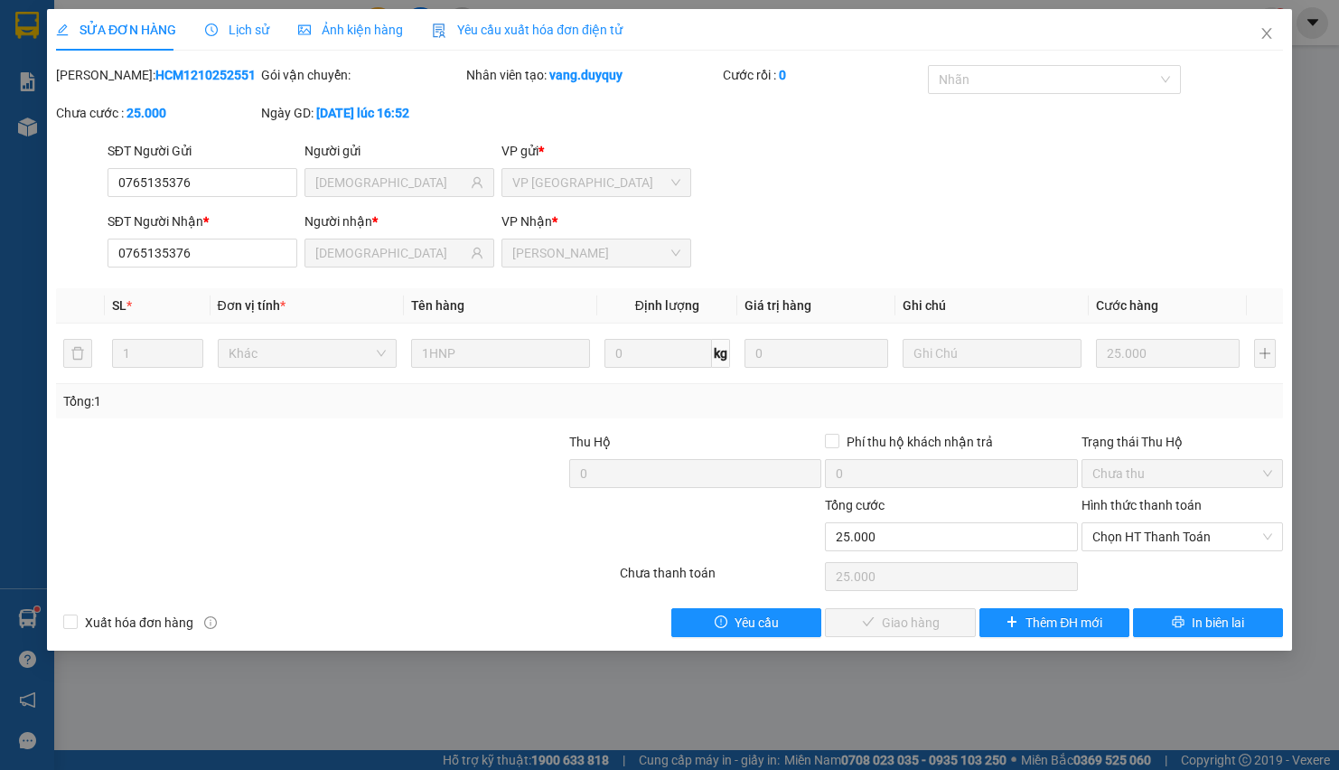
type input "0765135376"
type input "[DEMOGRAPHIC_DATA]"
type input "0765135376"
type input "[DEMOGRAPHIC_DATA]"
type input "0"
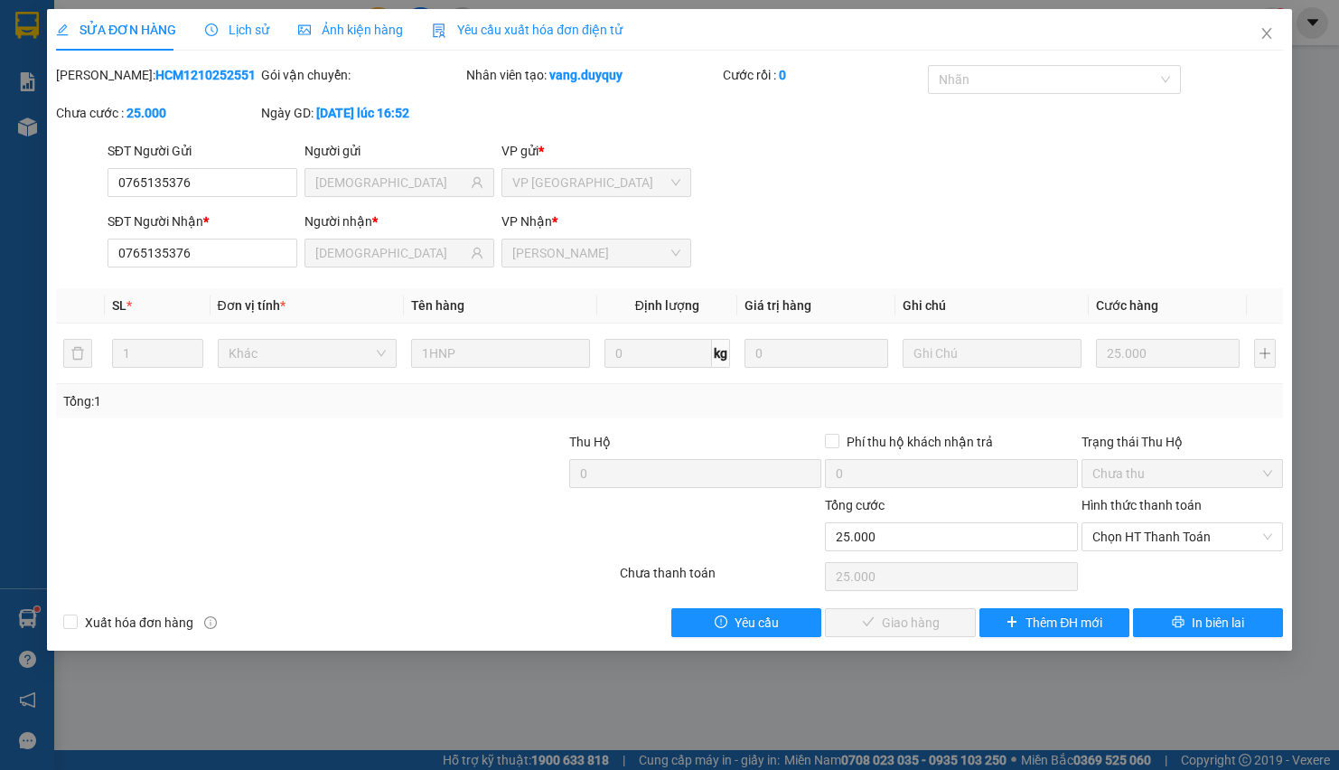
type input "25.000"
click at [1117, 537] on span "Chọn HT Thanh Toán" at bounding box center [1183, 536] width 180 height 27
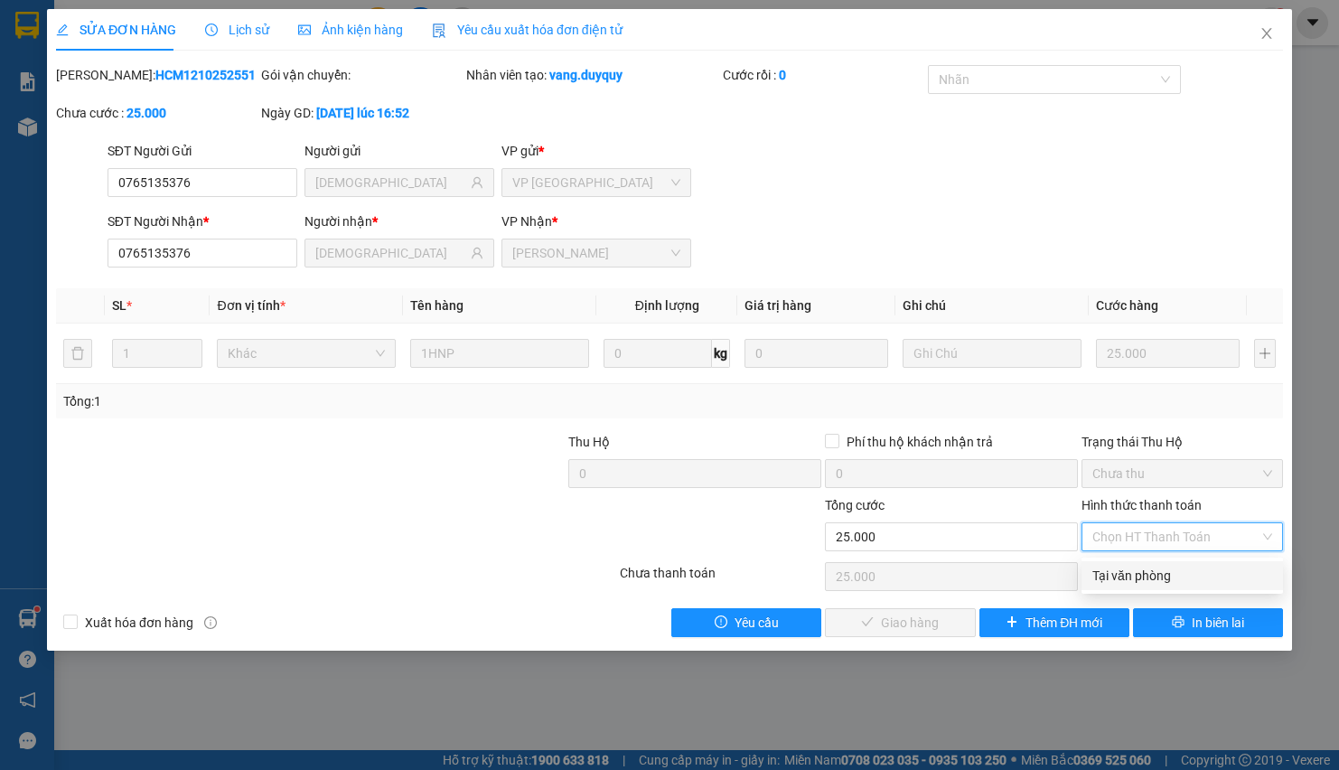
click at [1112, 578] on div "Tại văn phòng" at bounding box center [1183, 576] width 180 height 20
type input "0"
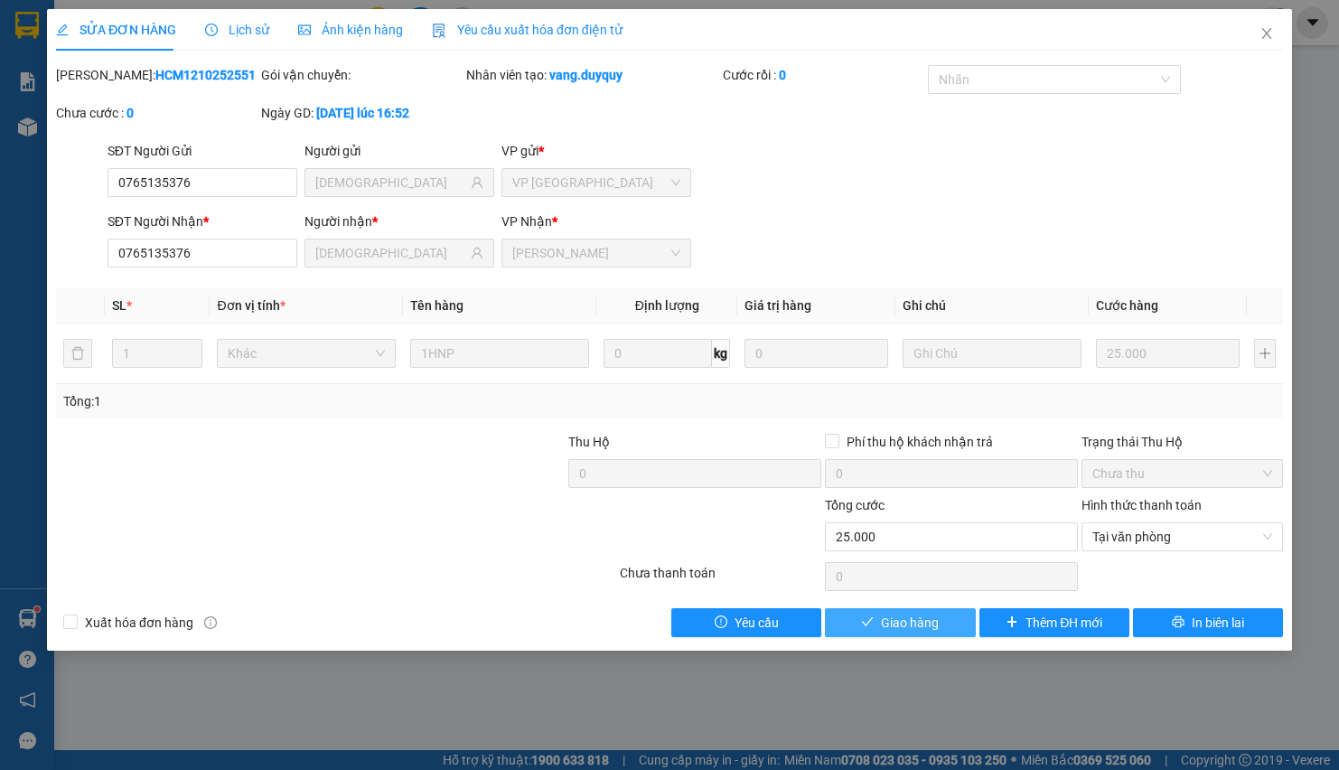
click at [922, 621] on span "Giao hàng" at bounding box center [910, 623] width 58 height 20
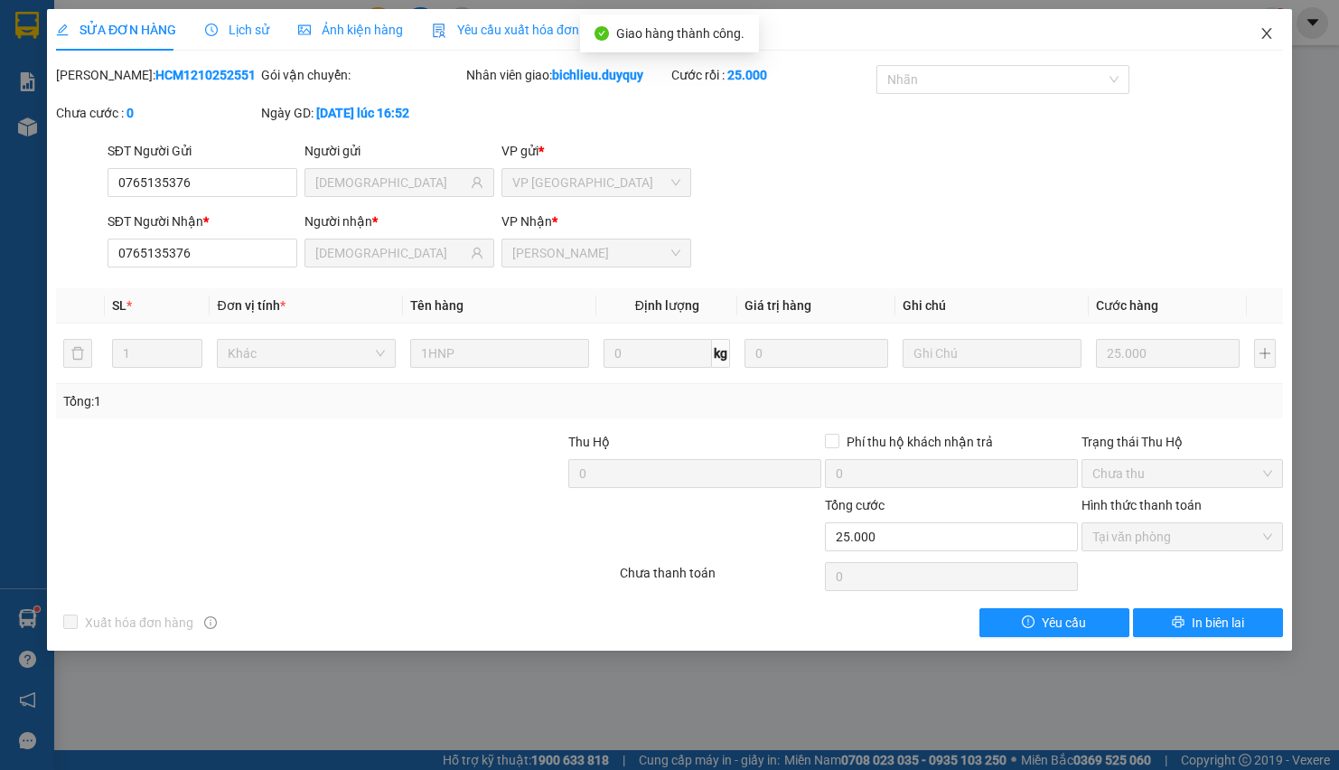
click at [1269, 38] on icon "close" at bounding box center [1267, 33] width 14 height 14
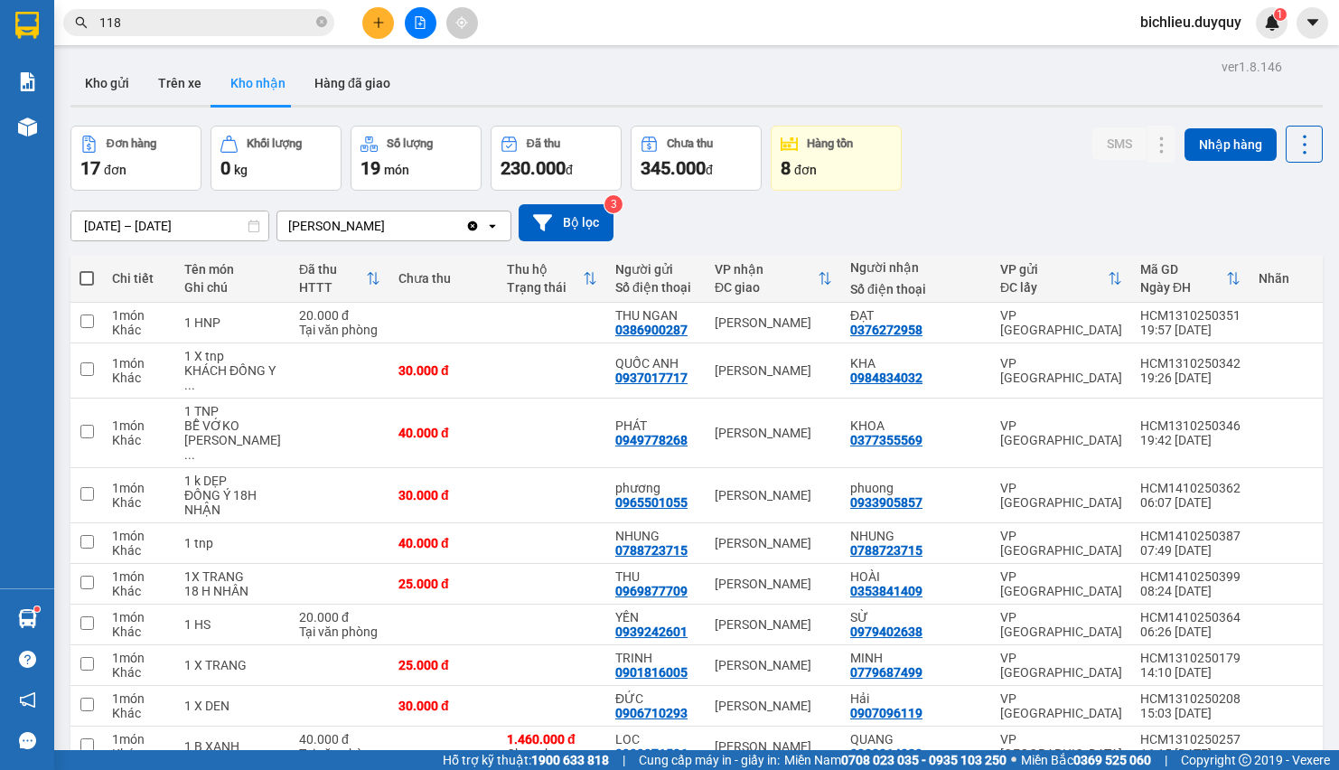
scroll to position [372, 0]
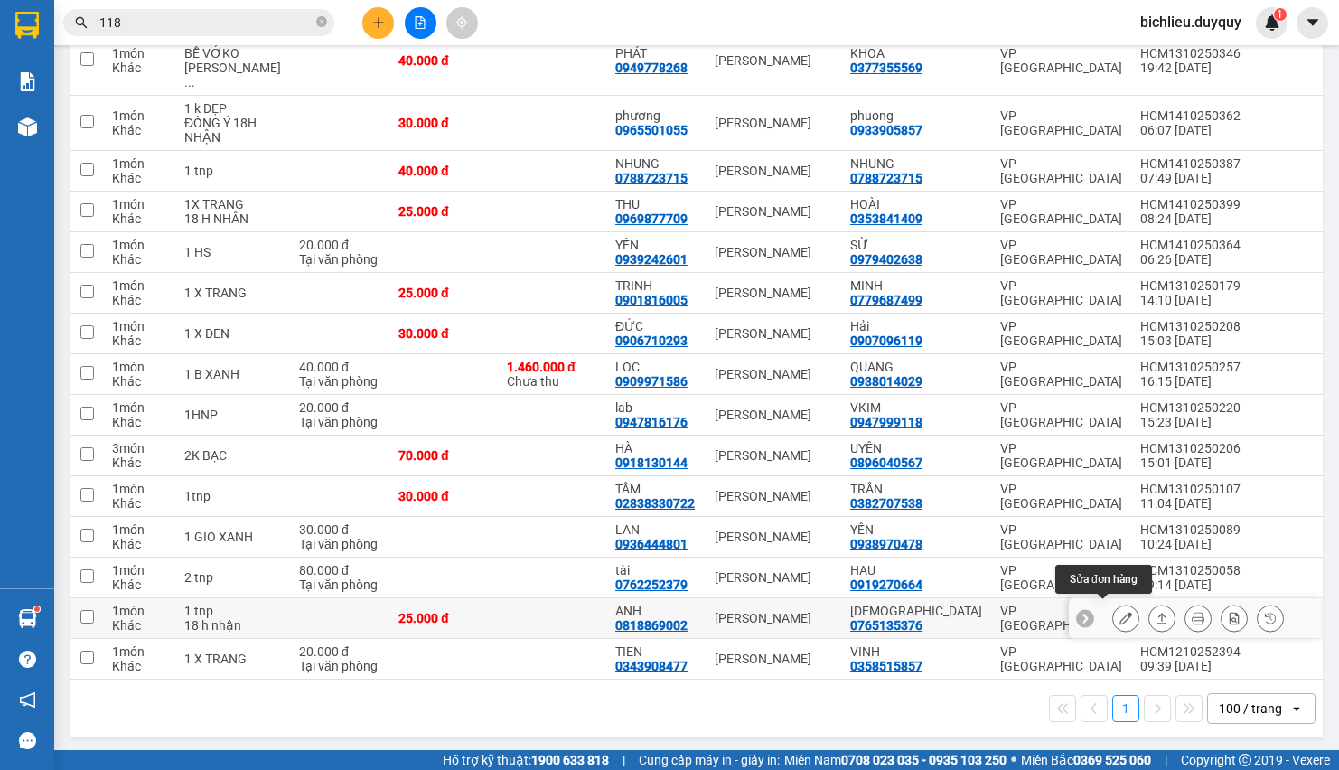
click at [1113, 605] on button at bounding box center [1125, 619] width 25 height 32
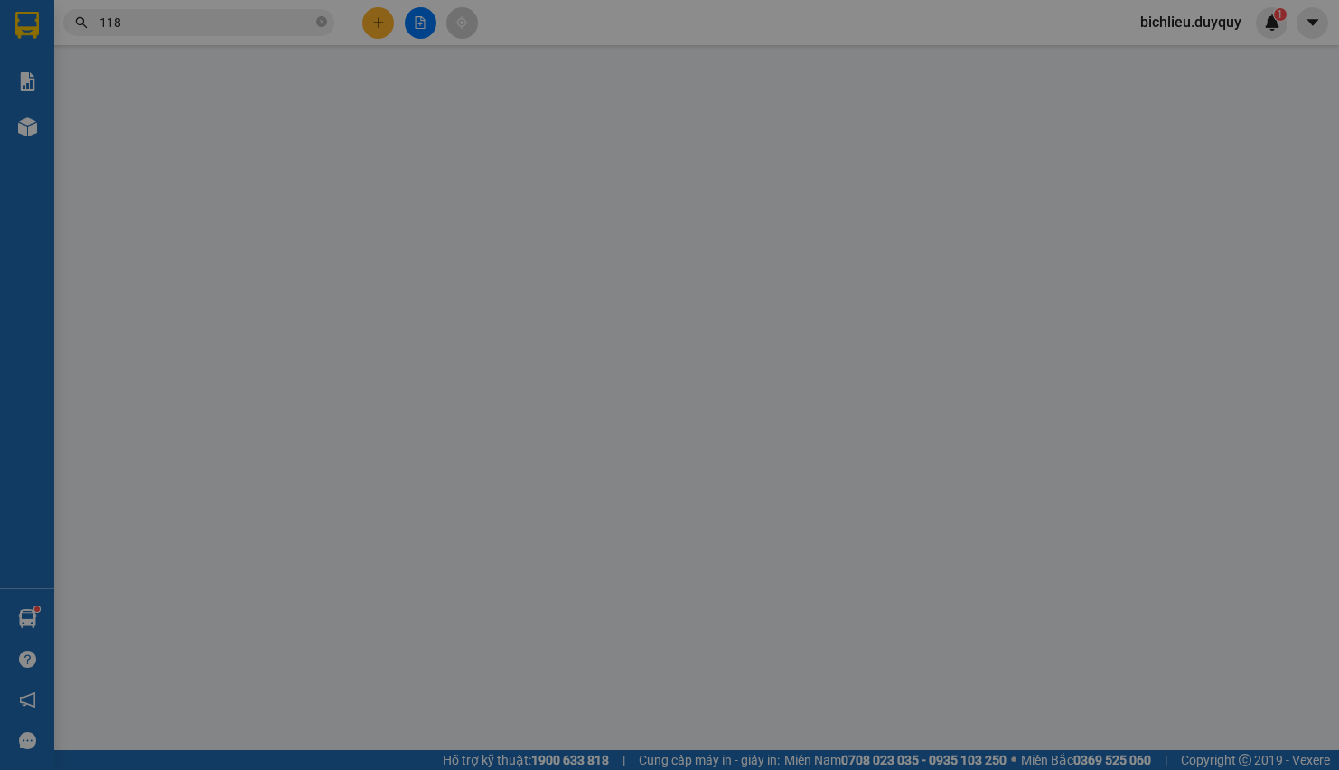
type input "0818869002"
type input "ANH"
type input "0765135376"
type input "[DEMOGRAPHIC_DATA]"
type input "0"
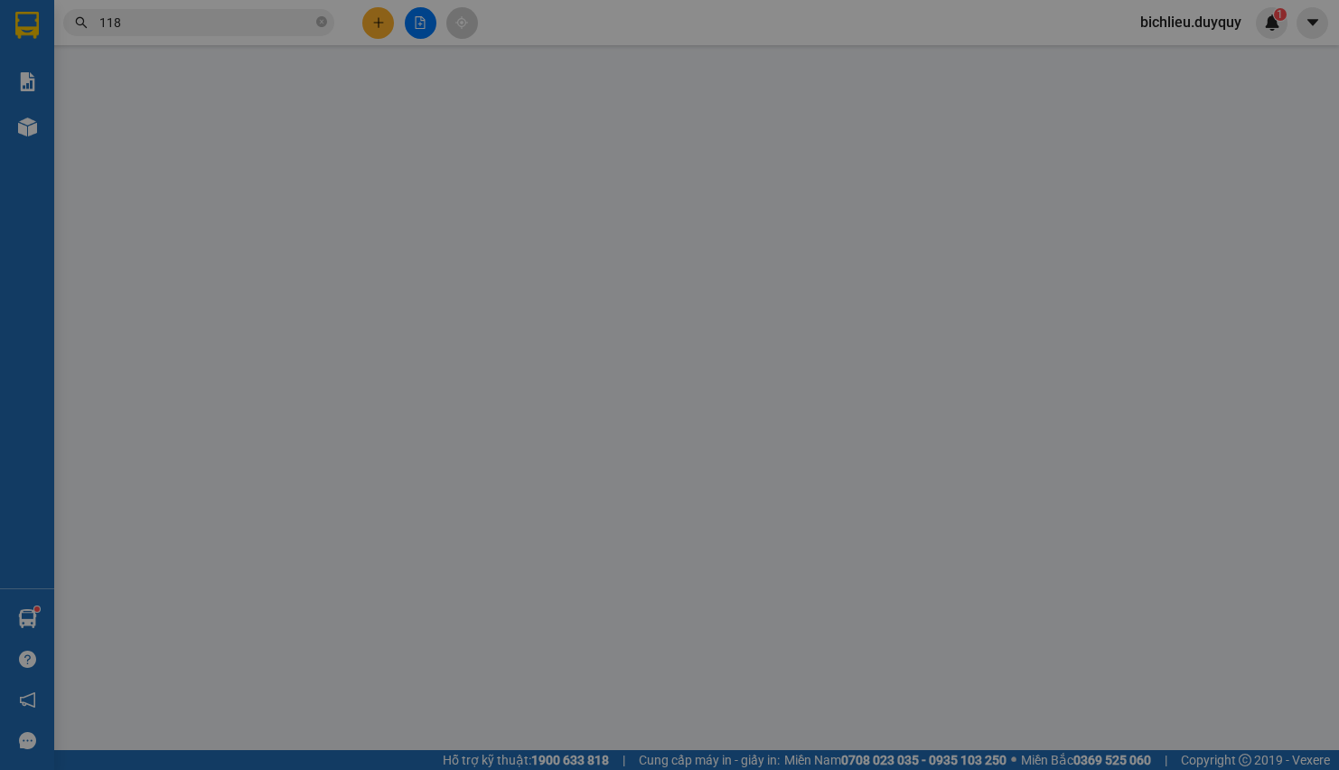
type input "25.000"
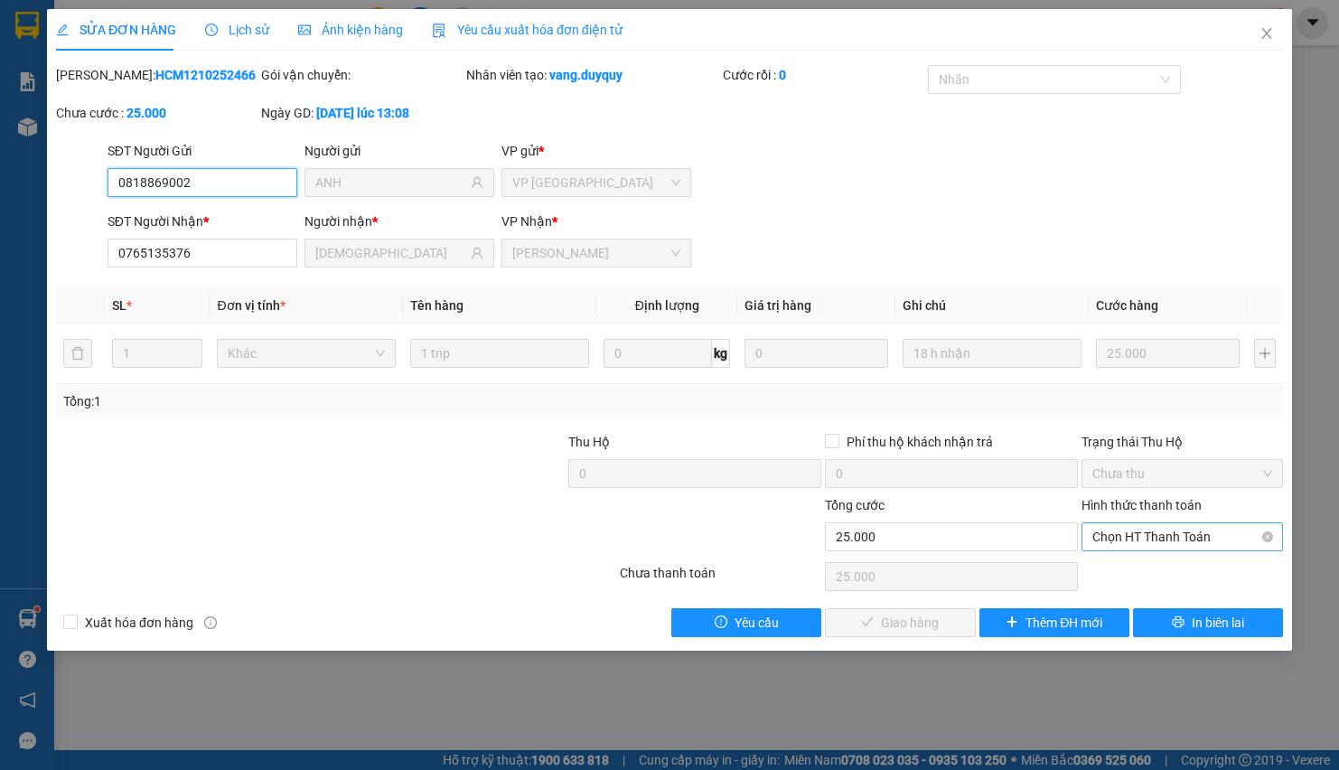
click at [1103, 532] on span "Chọn HT Thanh Toán" at bounding box center [1183, 536] width 180 height 27
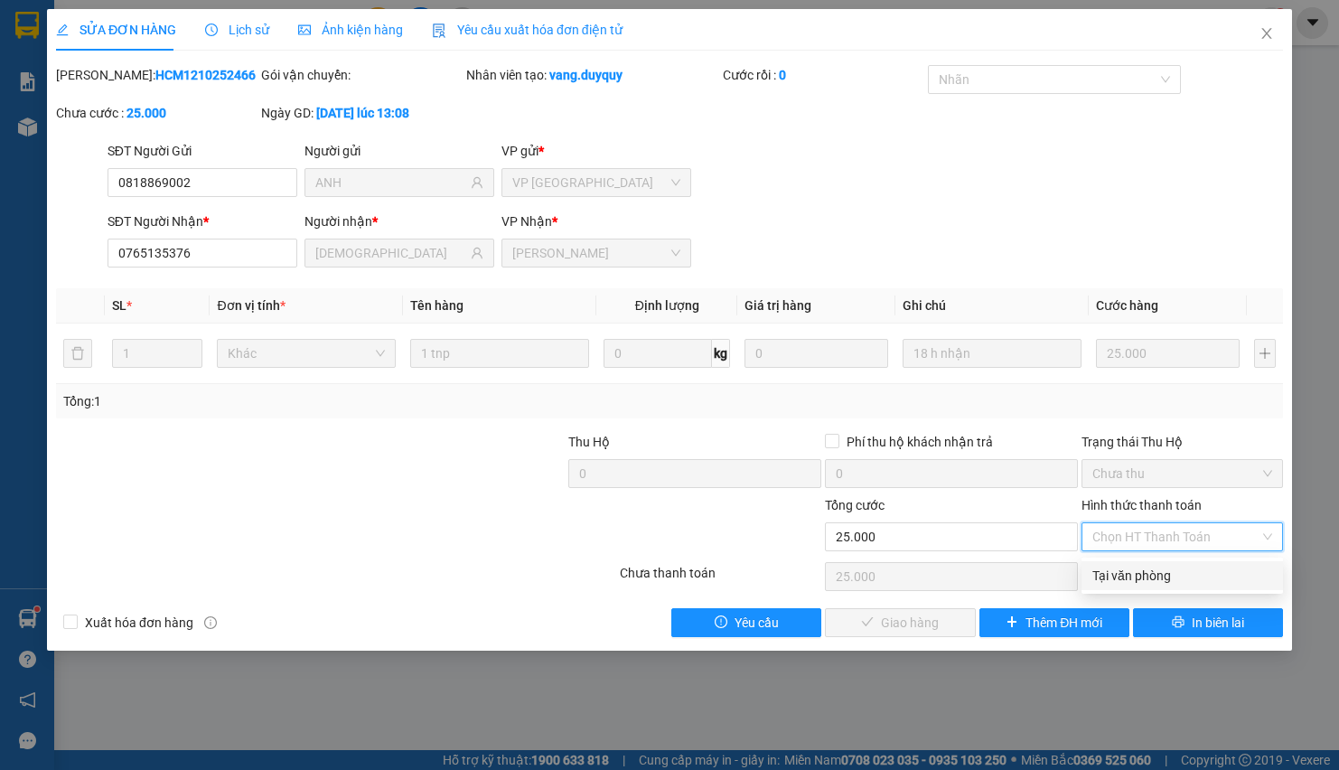
click at [1095, 570] on div "Tại văn phòng" at bounding box center [1183, 576] width 180 height 20
type input "0"
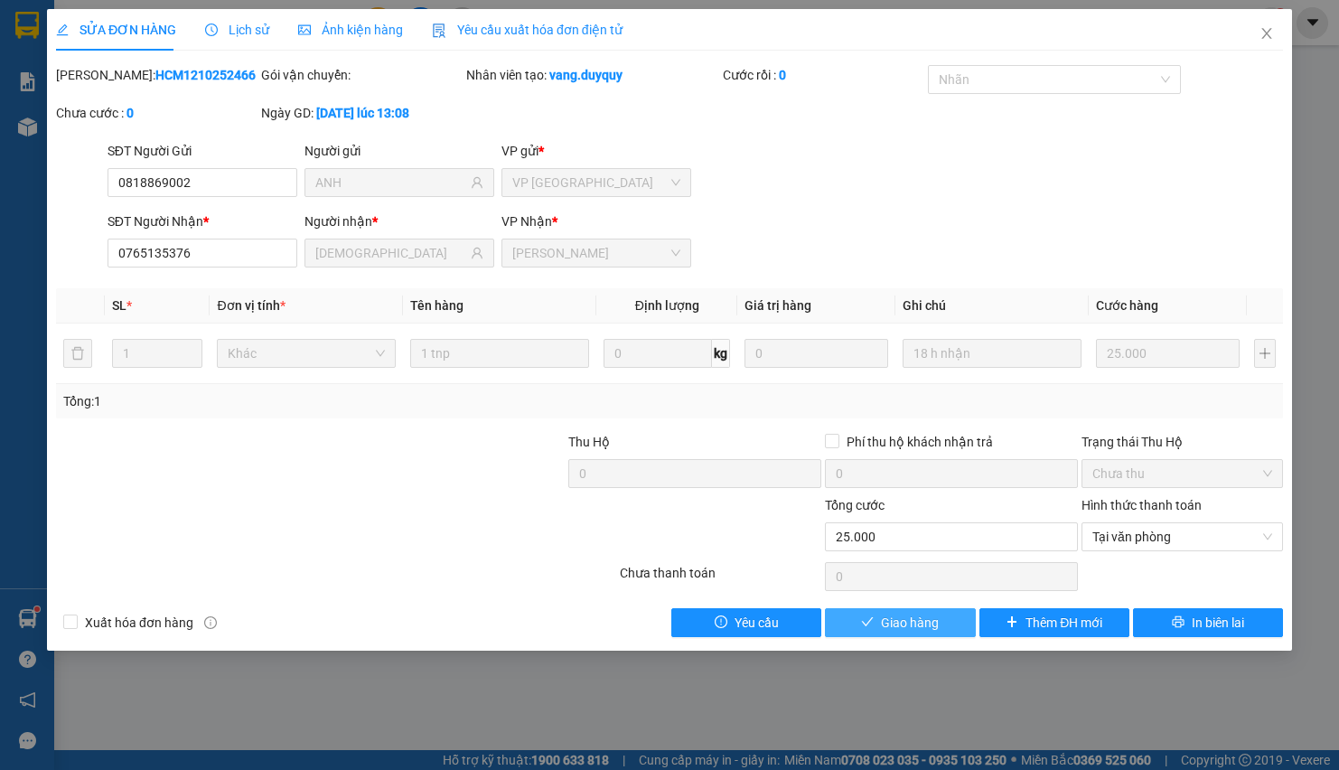
click at [895, 629] on span "Giao hàng" at bounding box center [910, 623] width 58 height 20
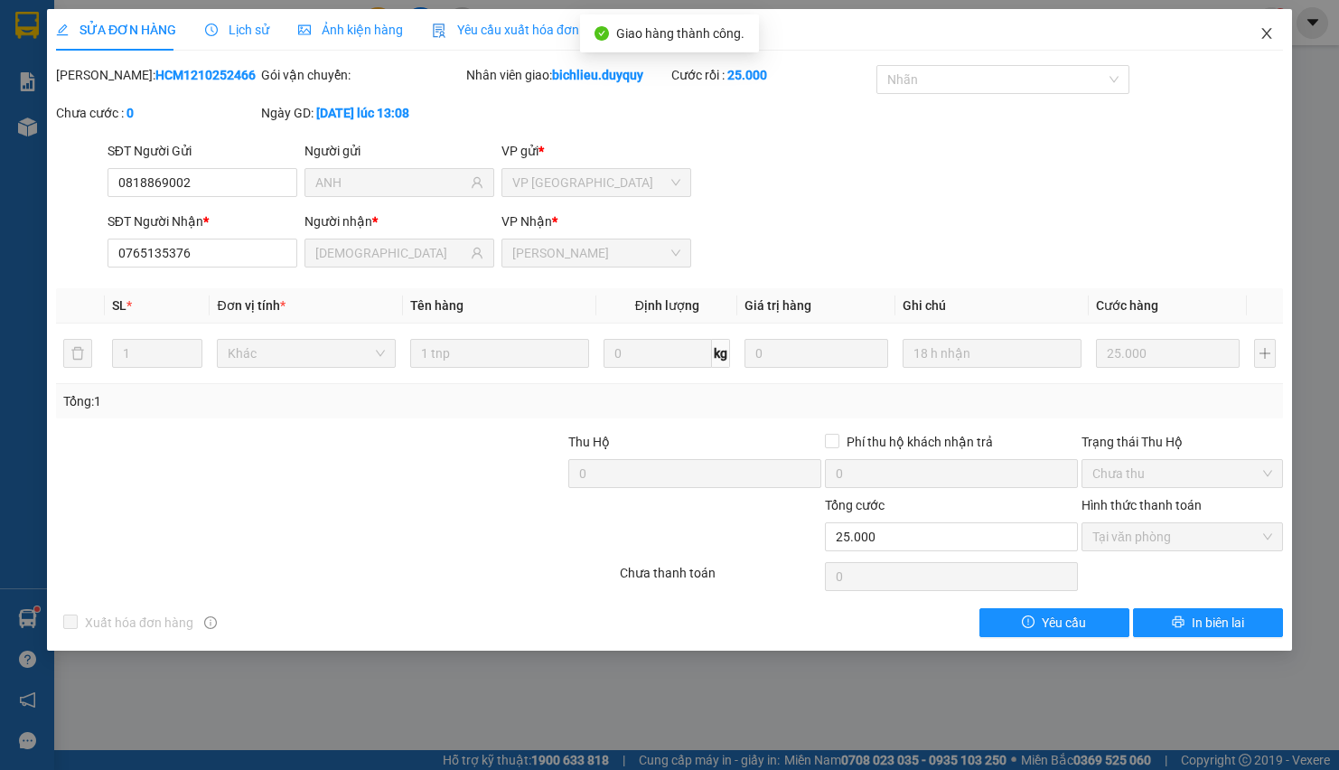
click at [1264, 39] on icon "close" at bounding box center [1267, 33] width 14 height 14
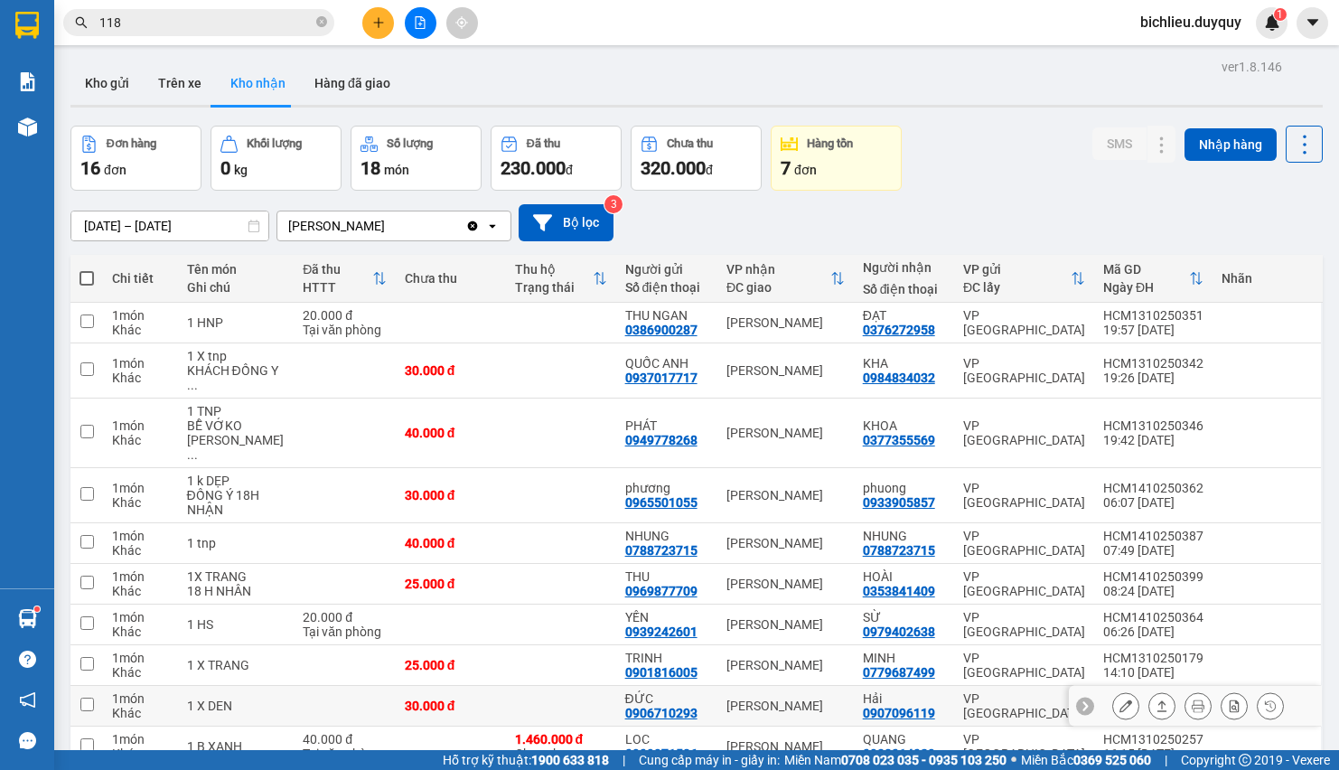
scroll to position [331, 0]
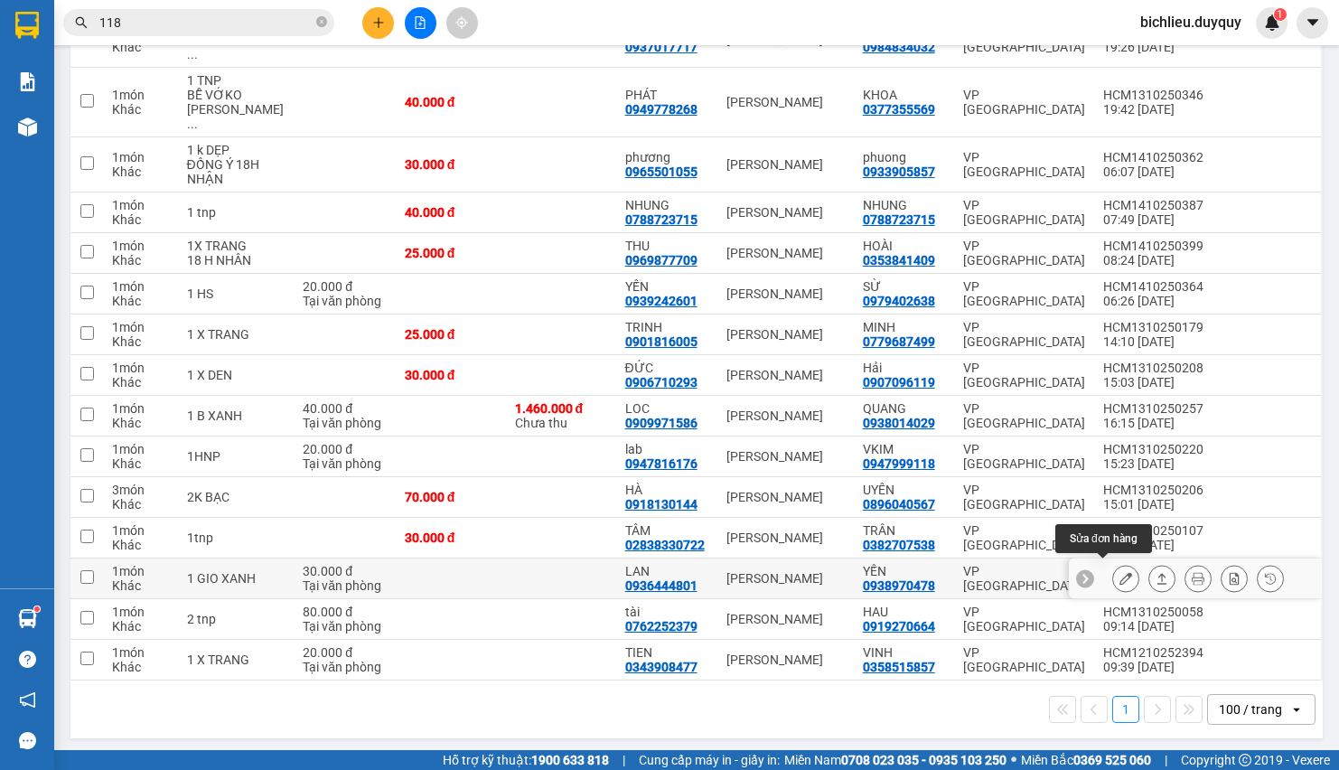
click at [1113, 564] on button at bounding box center [1125, 579] width 25 height 32
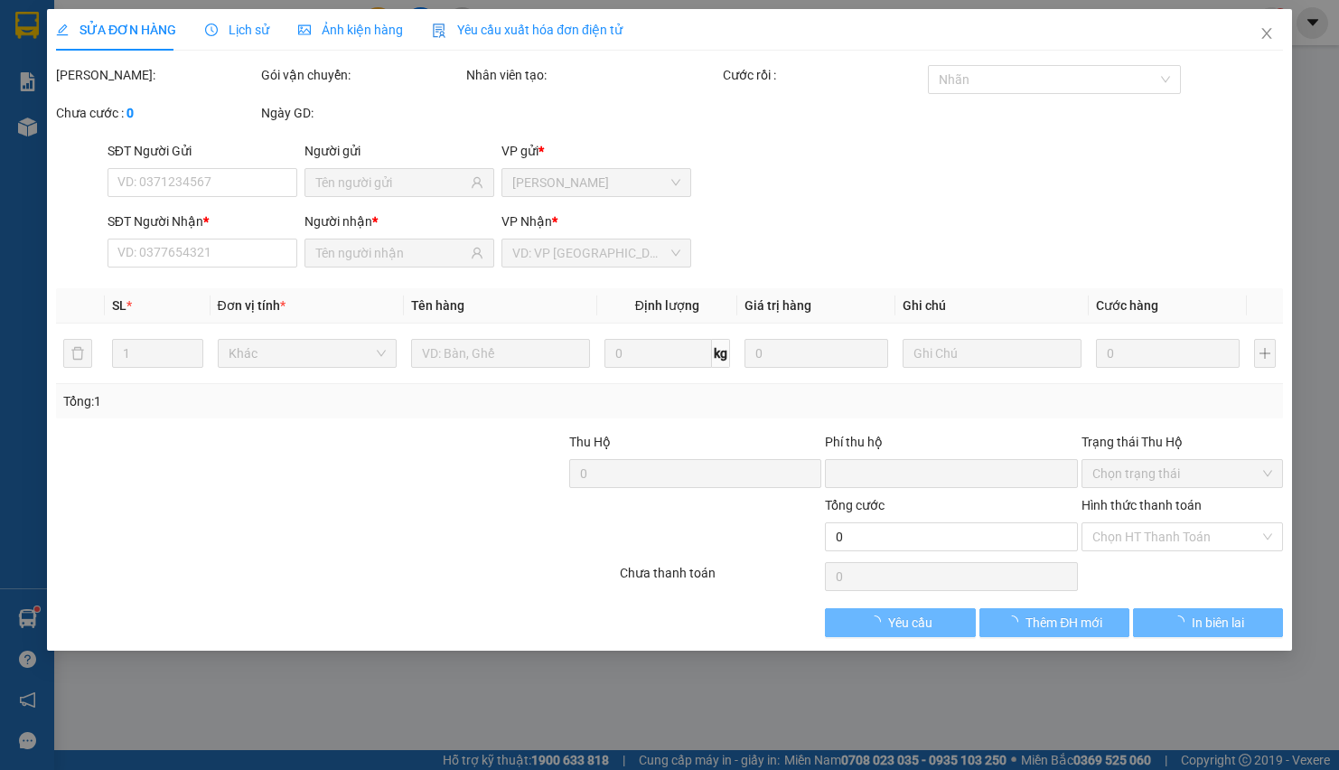
type input "0936444801"
type input "LAN"
type input "0938970478"
type input "YẾN"
type input "0"
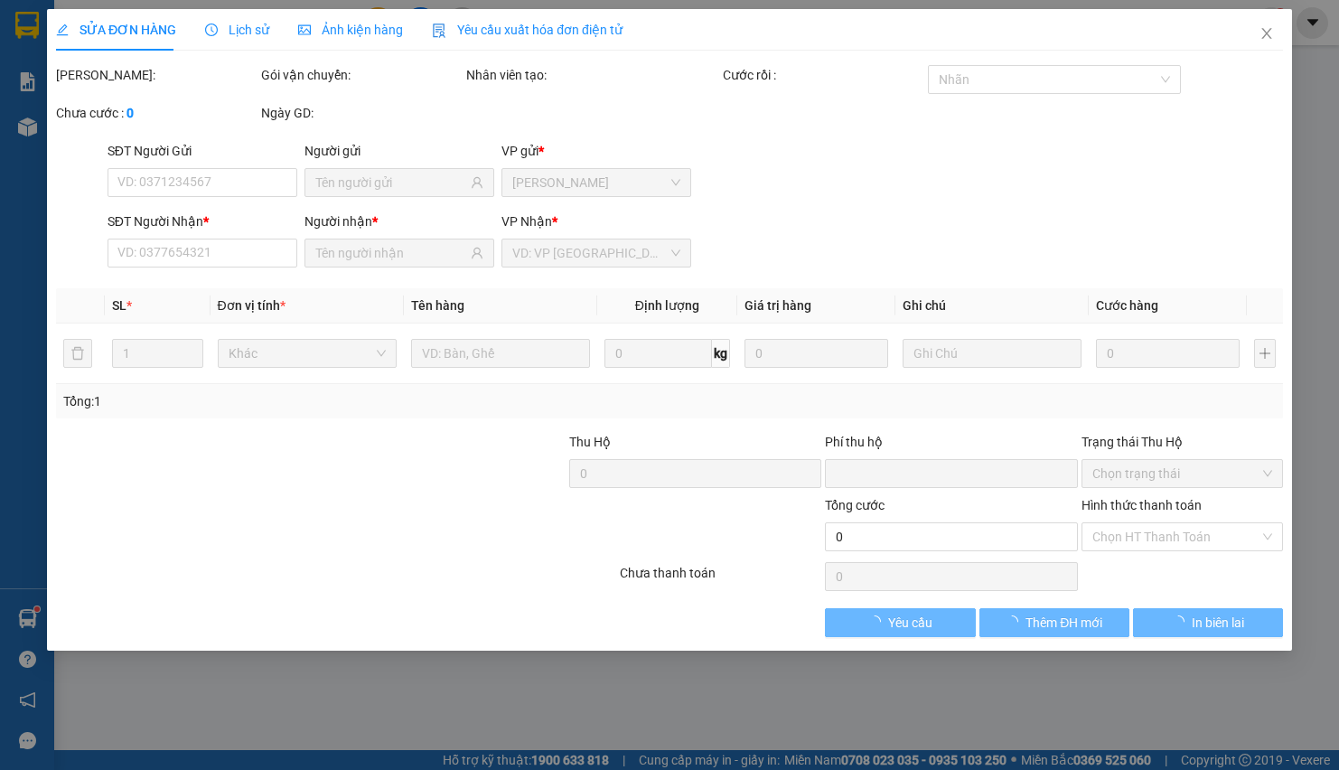
type input "30.000"
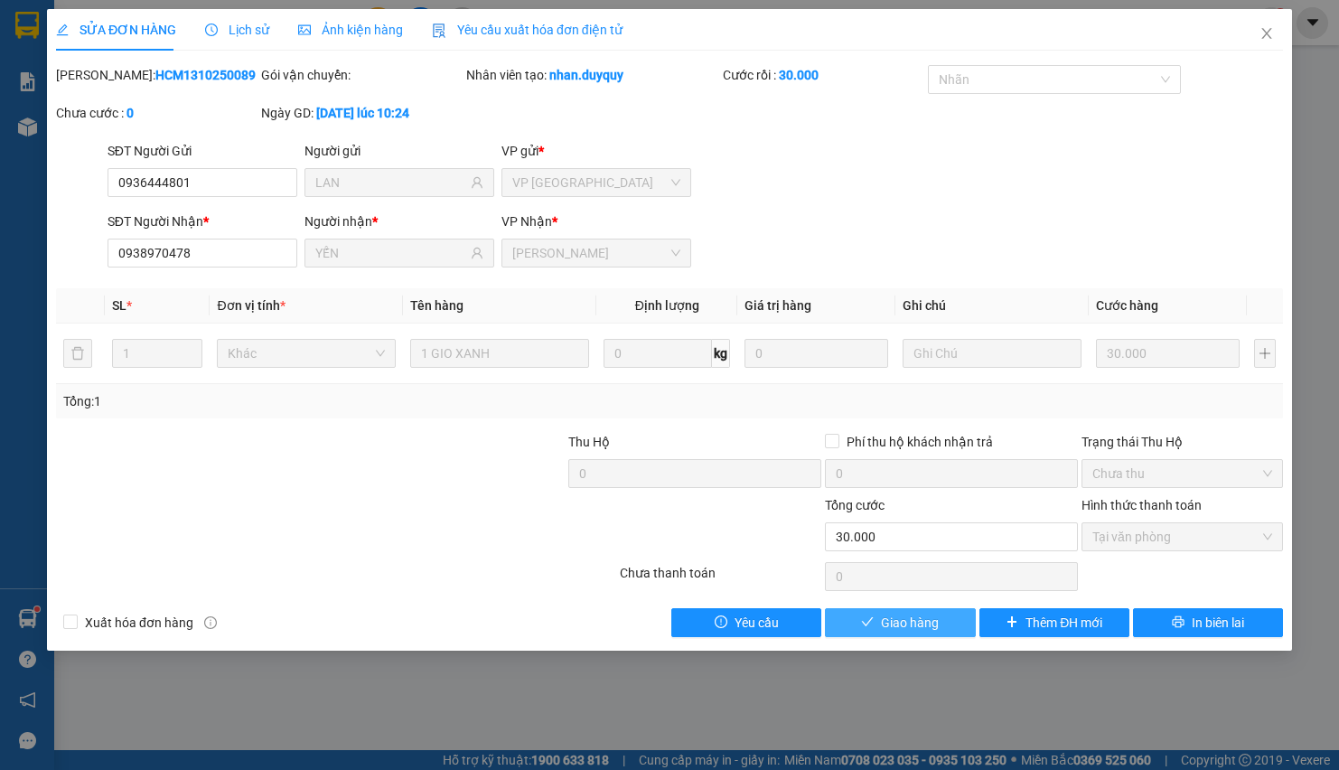
click at [936, 621] on span "Giao hàng" at bounding box center [910, 623] width 58 height 20
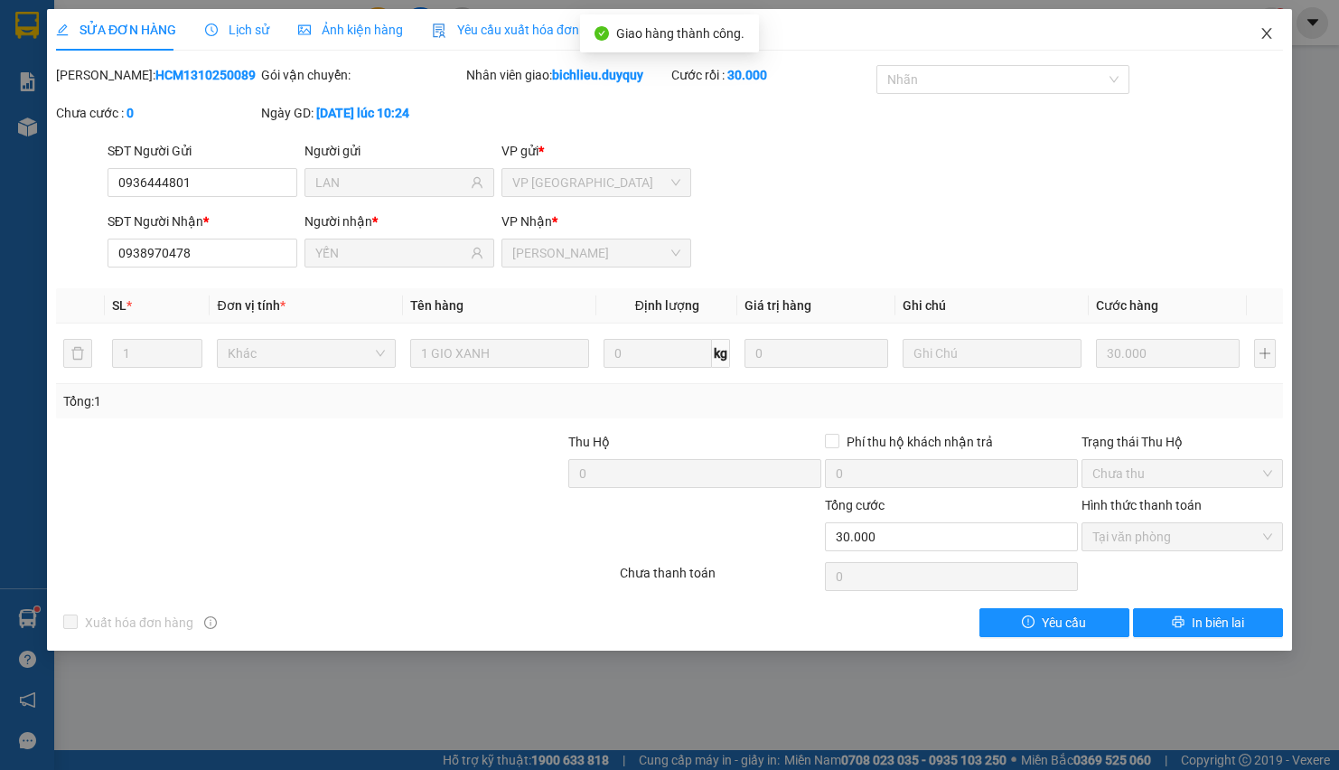
click at [1269, 38] on icon "close" at bounding box center [1267, 33] width 14 height 14
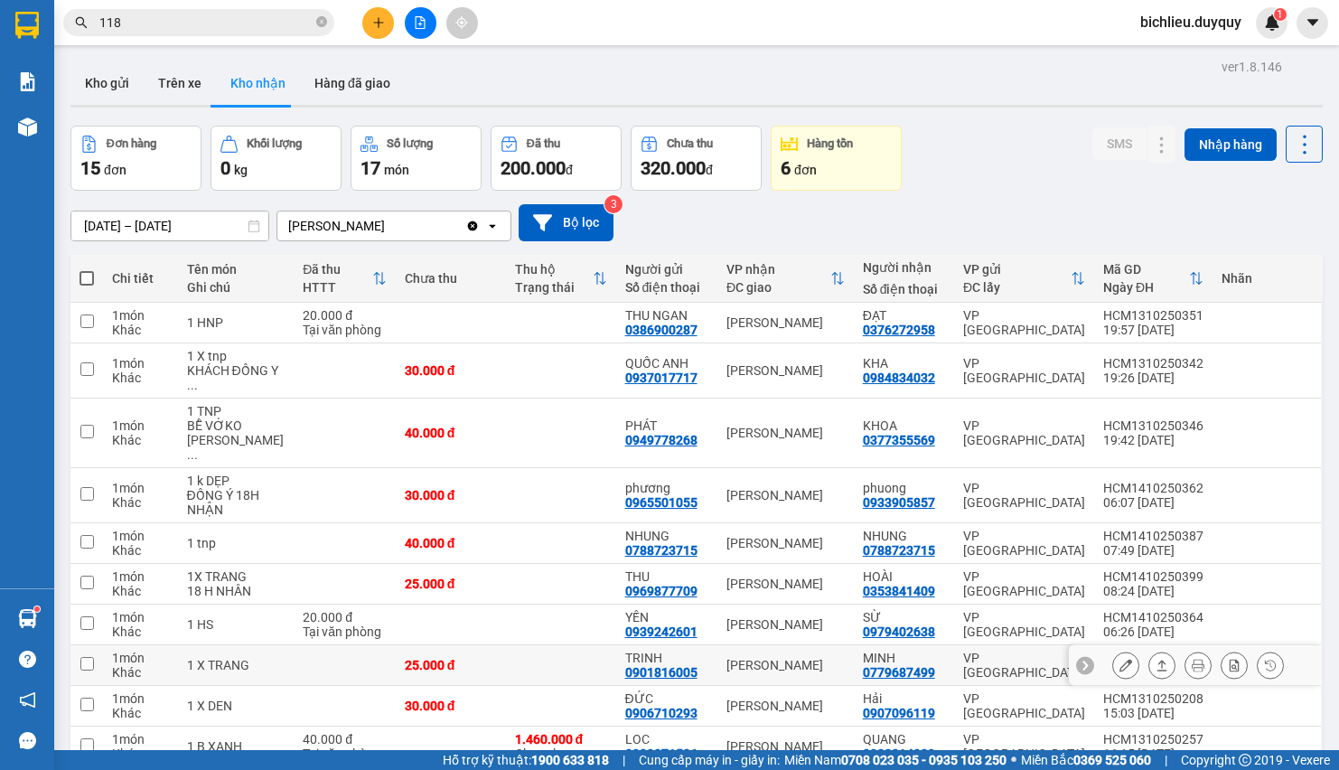
scroll to position [290, 0]
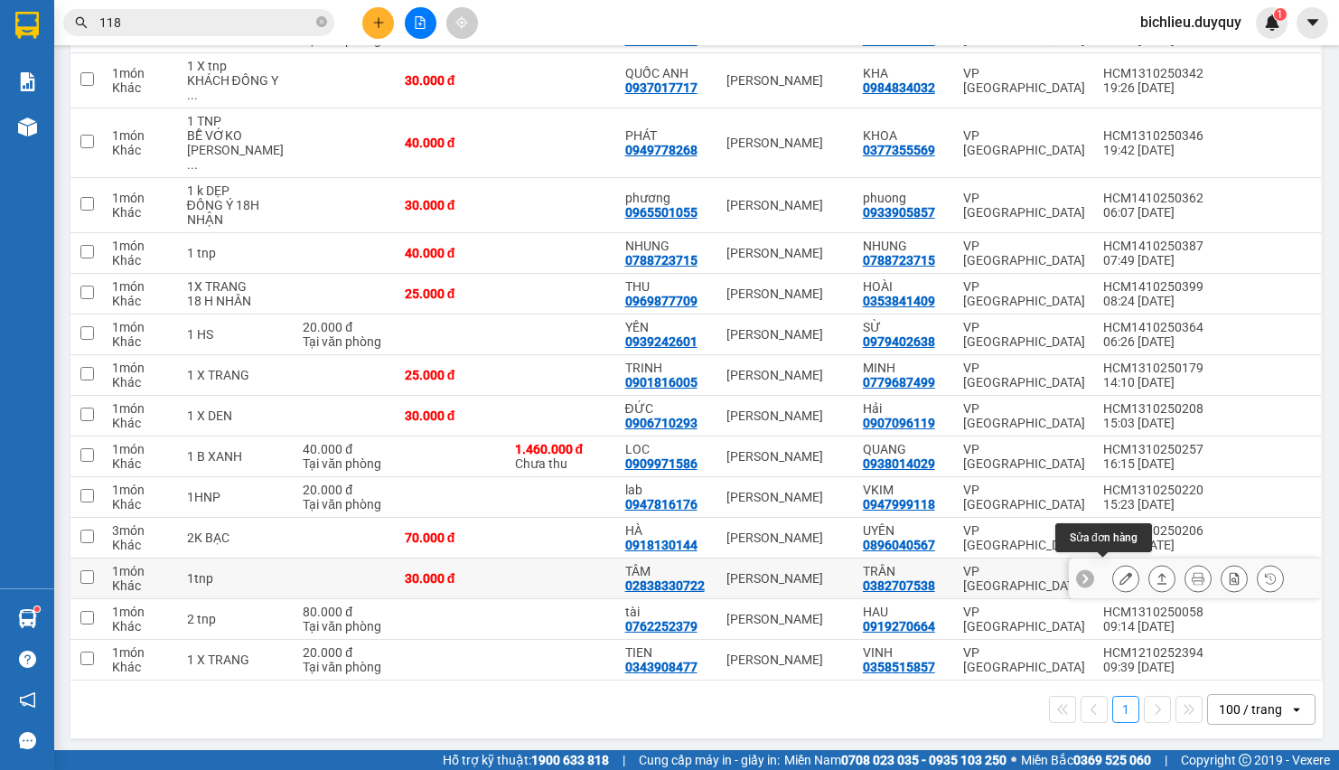
click at [1120, 575] on icon at bounding box center [1126, 578] width 13 height 13
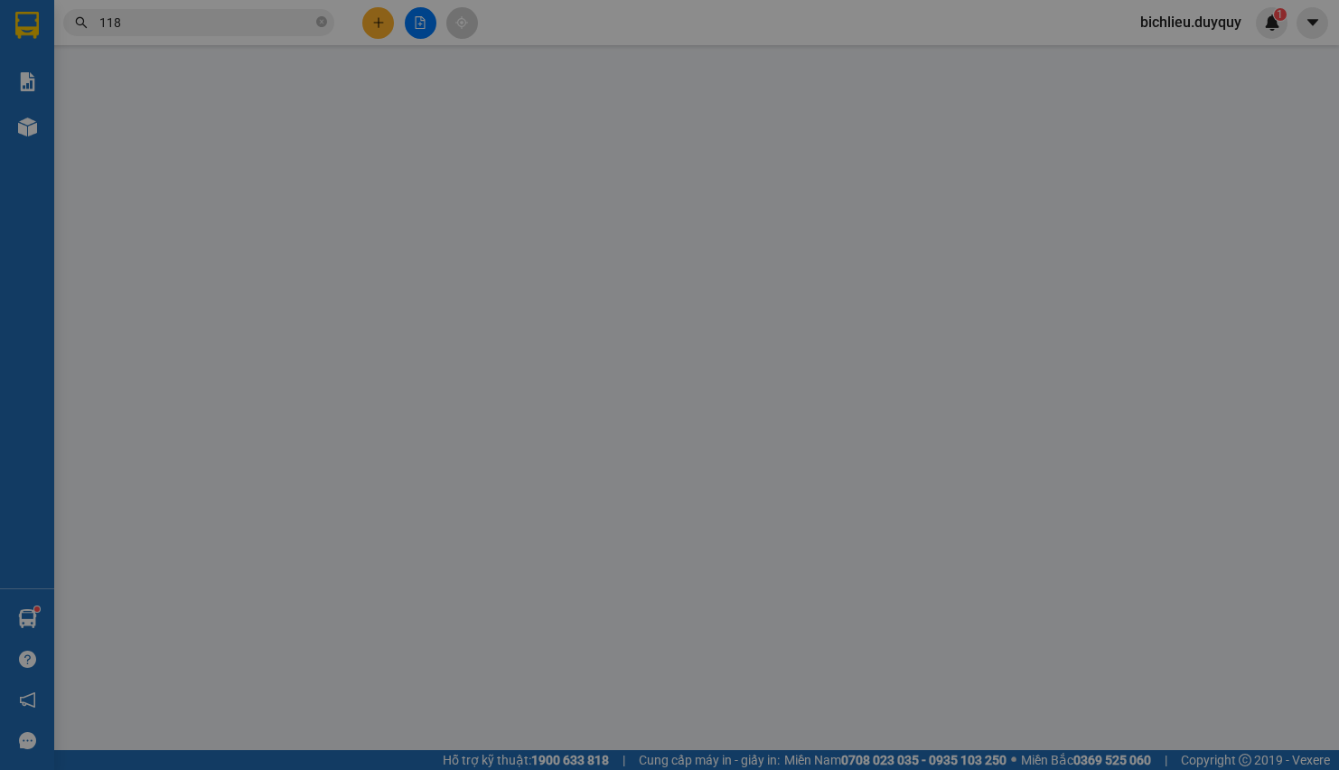
type input "02838330722"
type input "TÂM"
type input "0382707538"
type input "TRÂN"
type input "0"
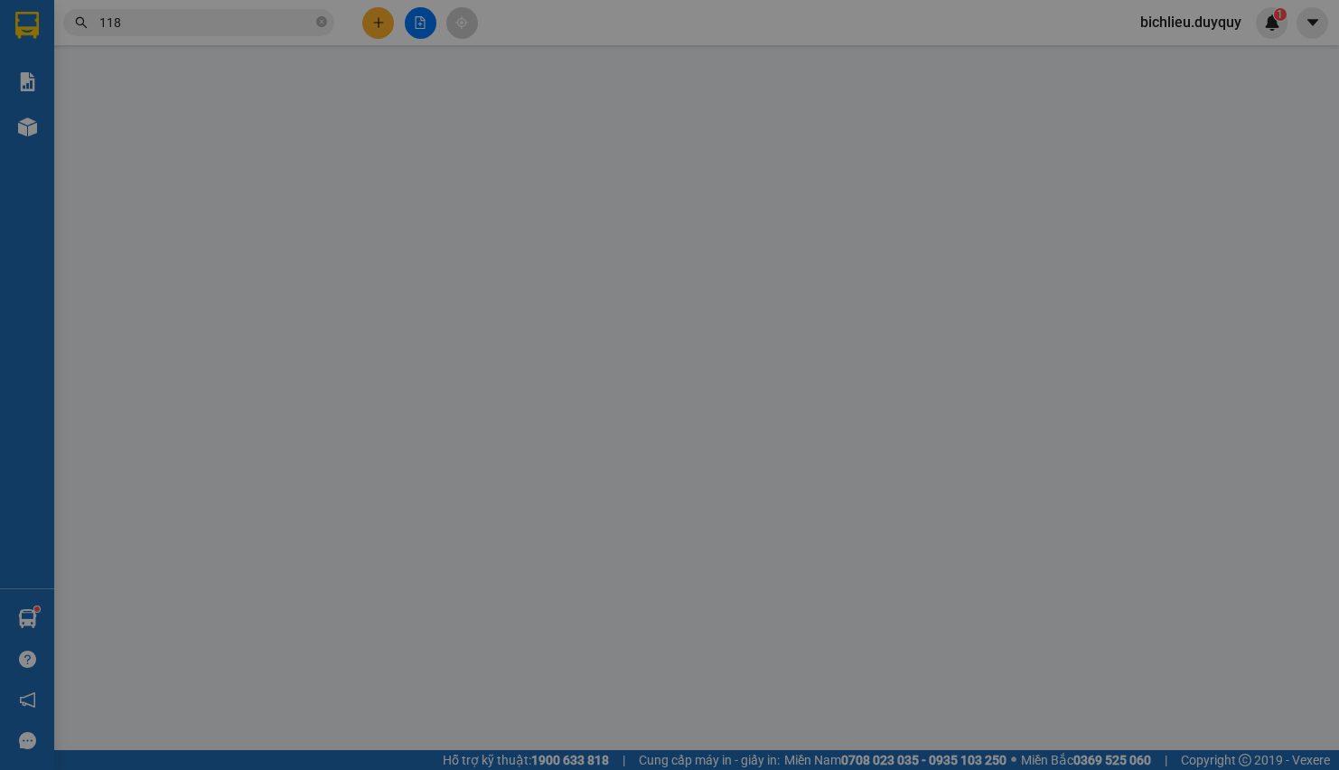
type input "30.000"
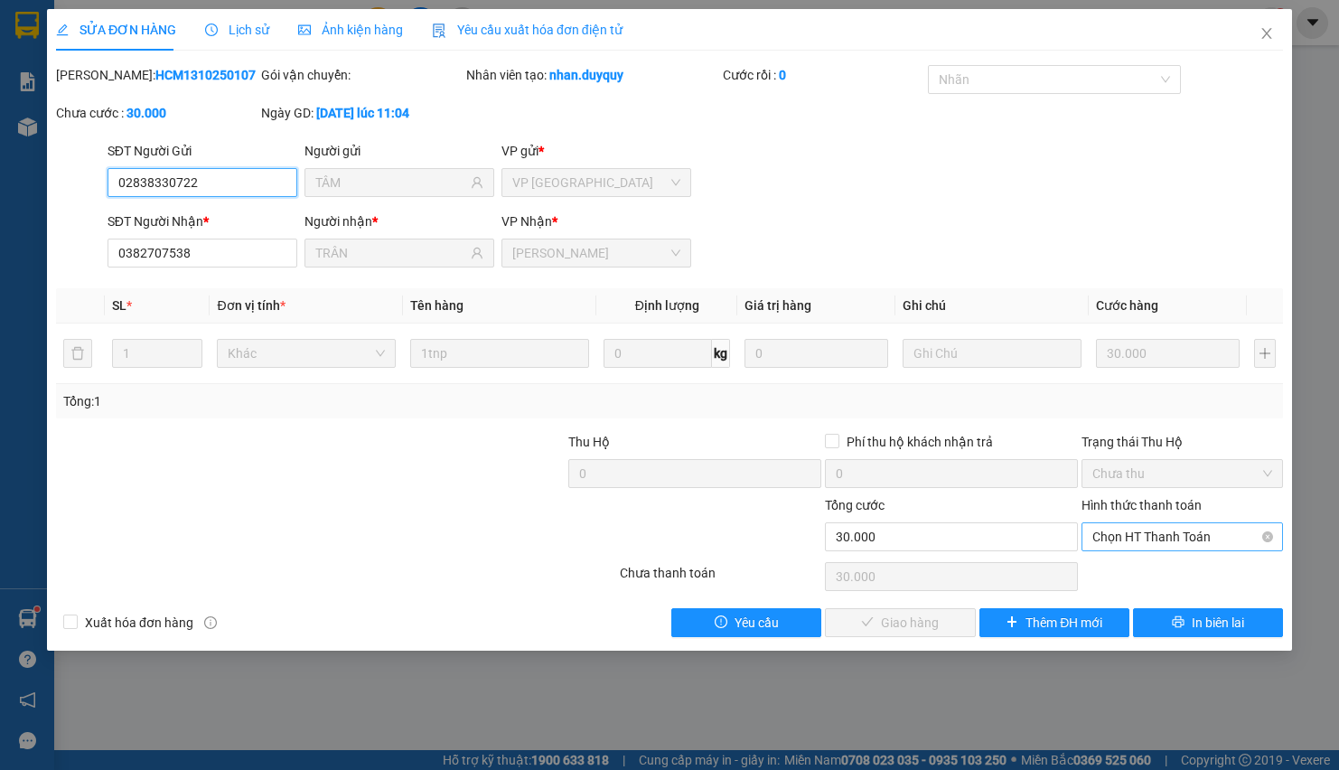
click at [1123, 534] on span "Chọn HT Thanh Toán" at bounding box center [1183, 536] width 180 height 27
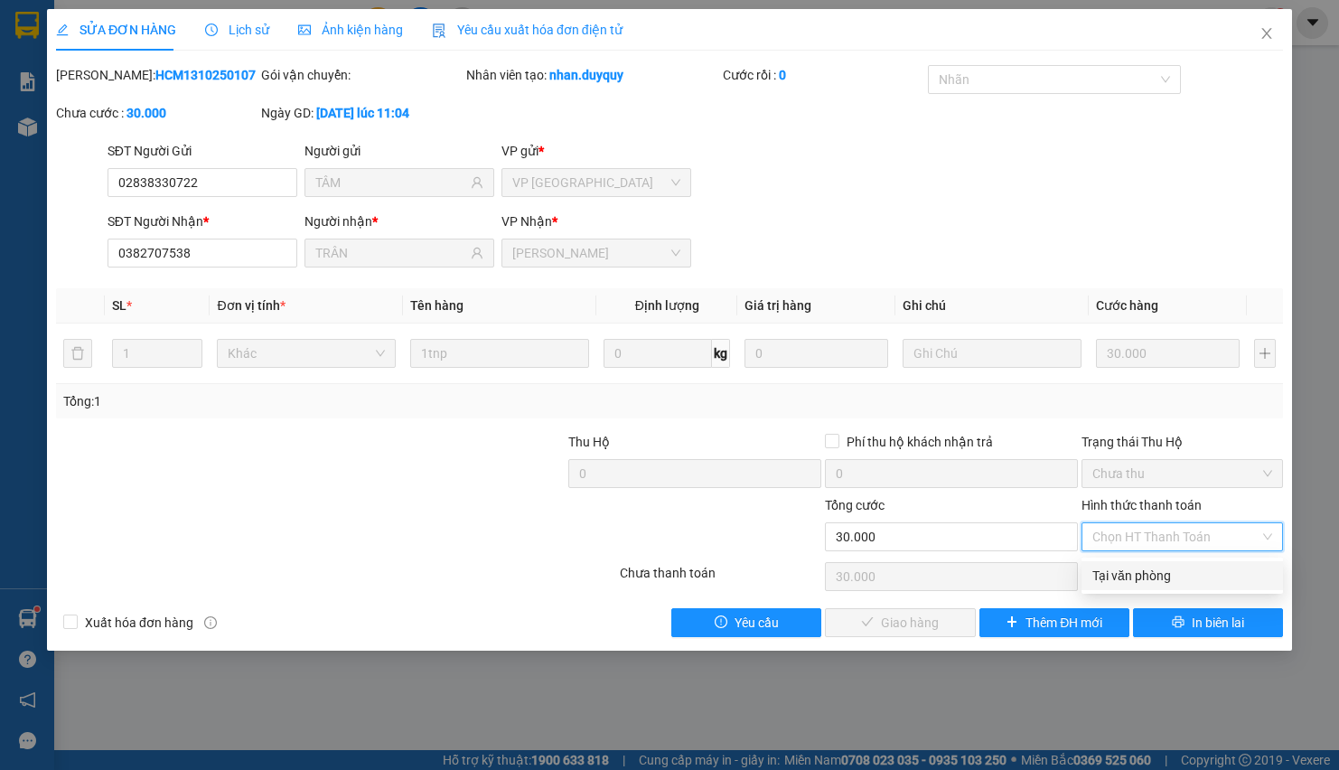
click at [1121, 580] on div "Tại văn phòng" at bounding box center [1183, 576] width 180 height 20
type input "0"
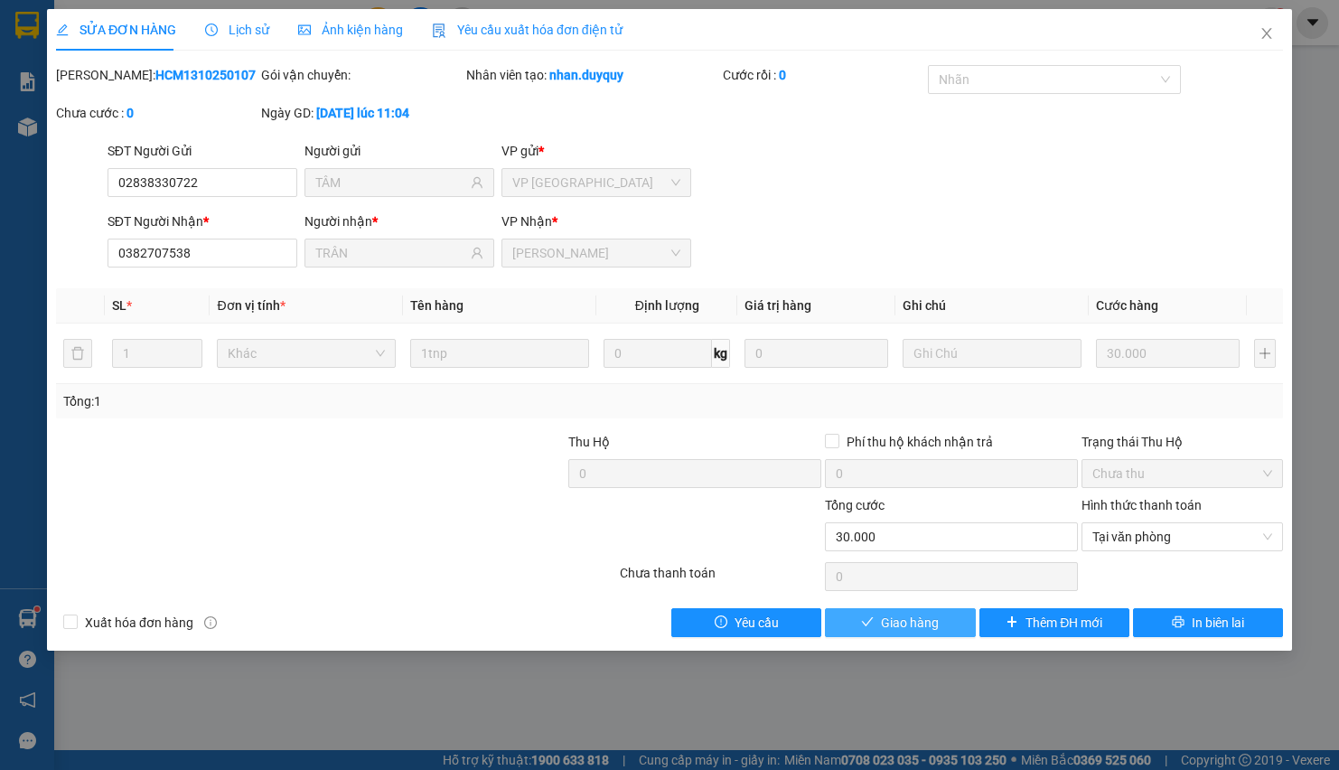
click at [892, 621] on span "Giao hàng" at bounding box center [910, 623] width 58 height 20
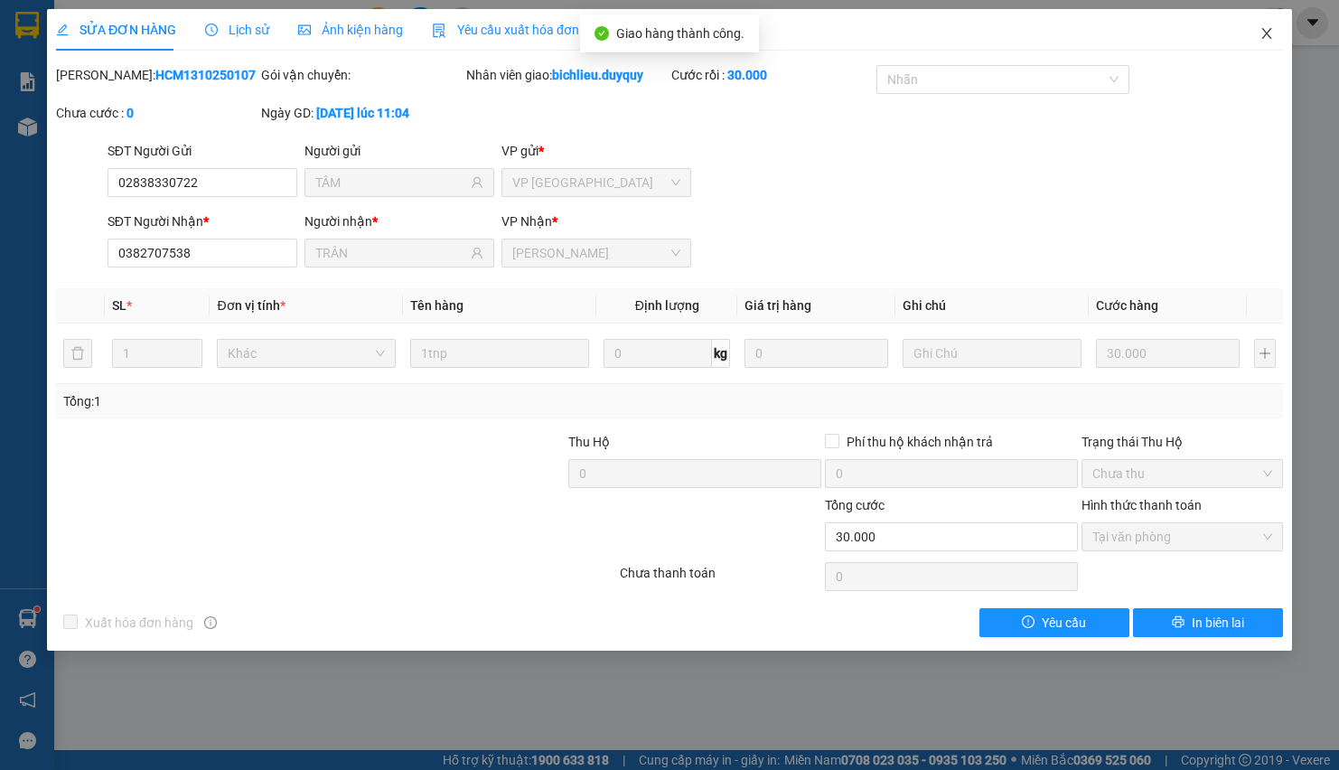
click at [1267, 33] on icon "close" at bounding box center [1267, 33] width 10 height 11
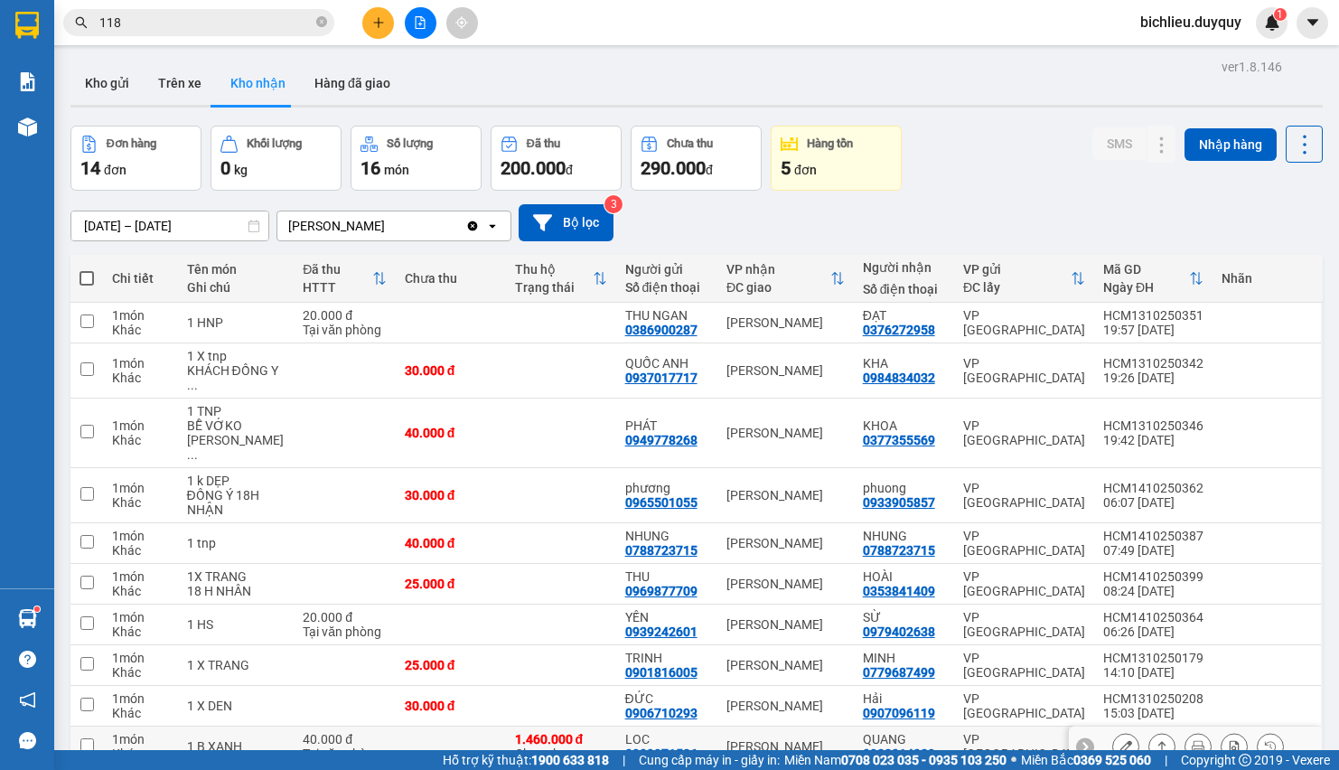
scroll to position [249, 0]
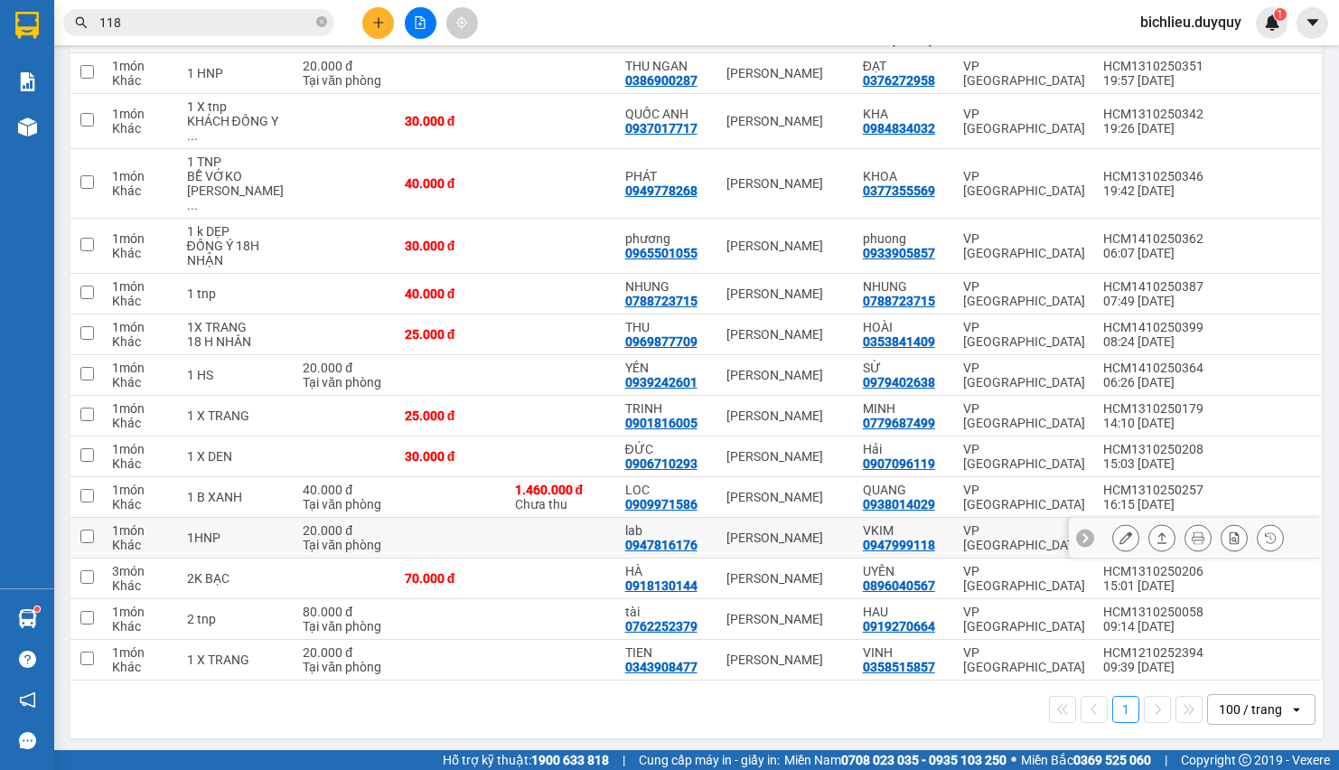
click at [1120, 531] on icon at bounding box center [1126, 537] width 13 height 13
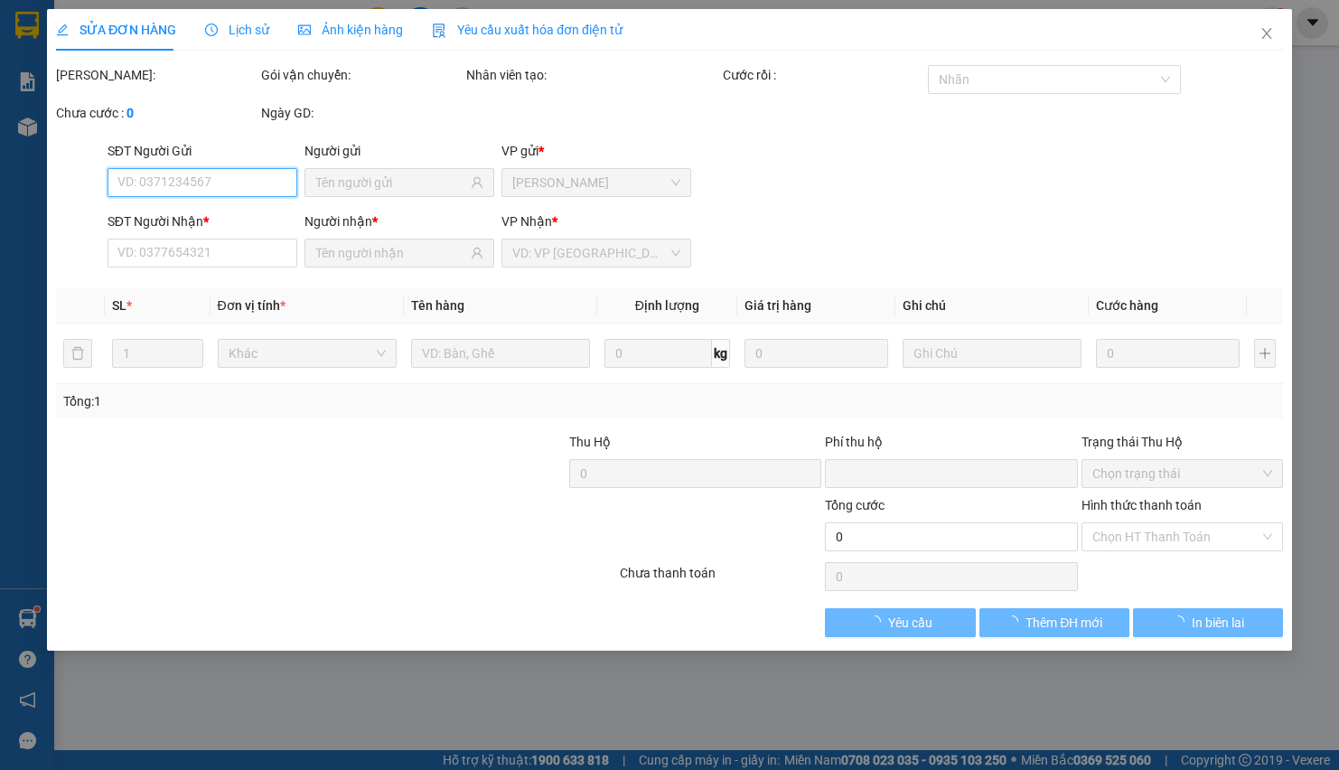
type input "0947816176"
type input "lab"
type input "0947999118"
type input "VKIM"
type input "0"
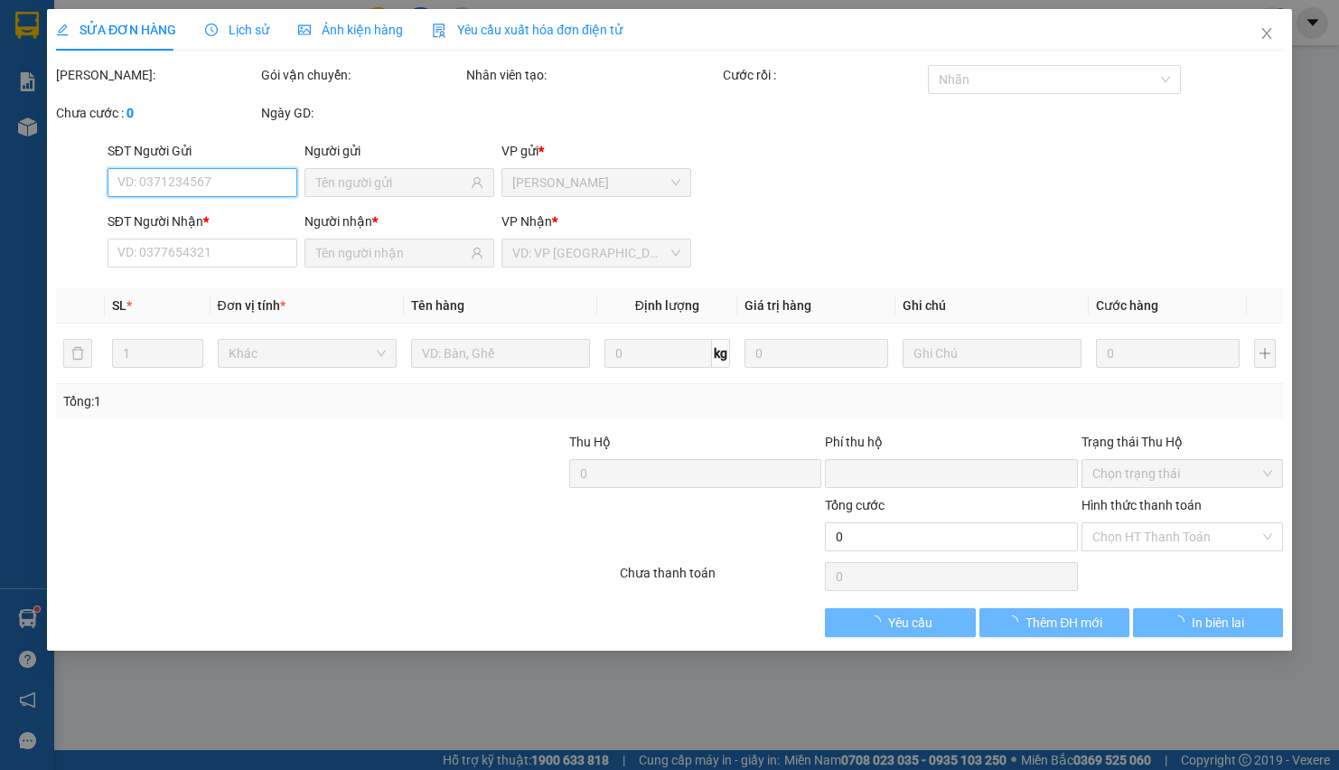
type input "20.000"
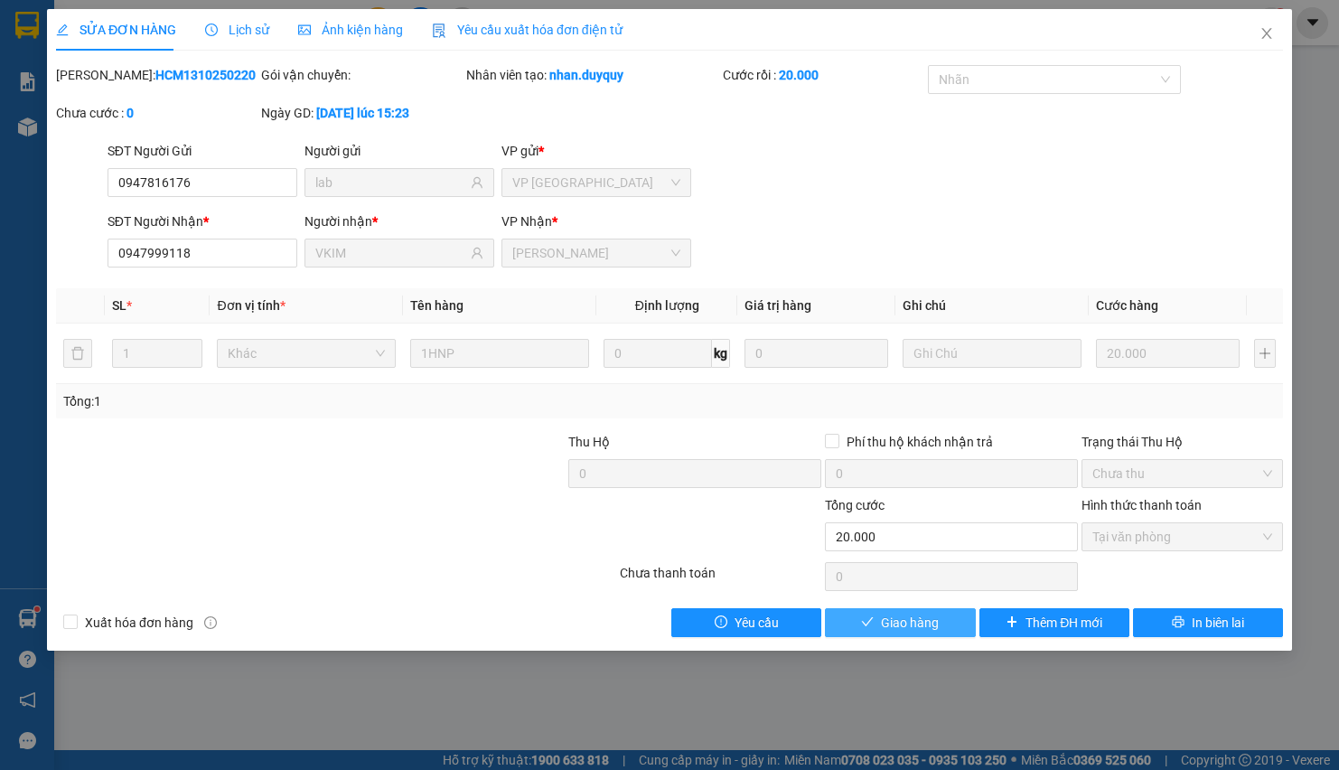
click at [903, 629] on span "Giao hàng" at bounding box center [910, 623] width 58 height 20
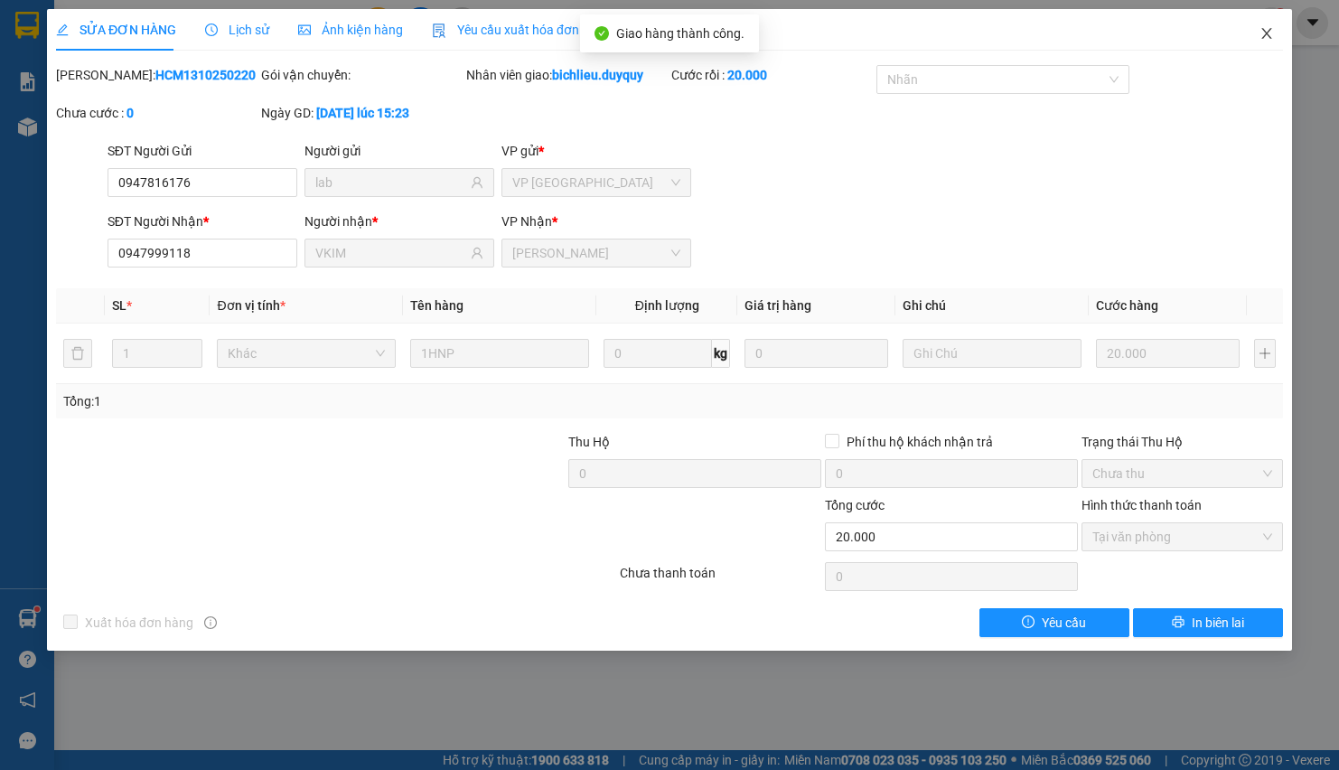
click at [1266, 22] on span "Close" at bounding box center [1267, 34] width 51 height 51
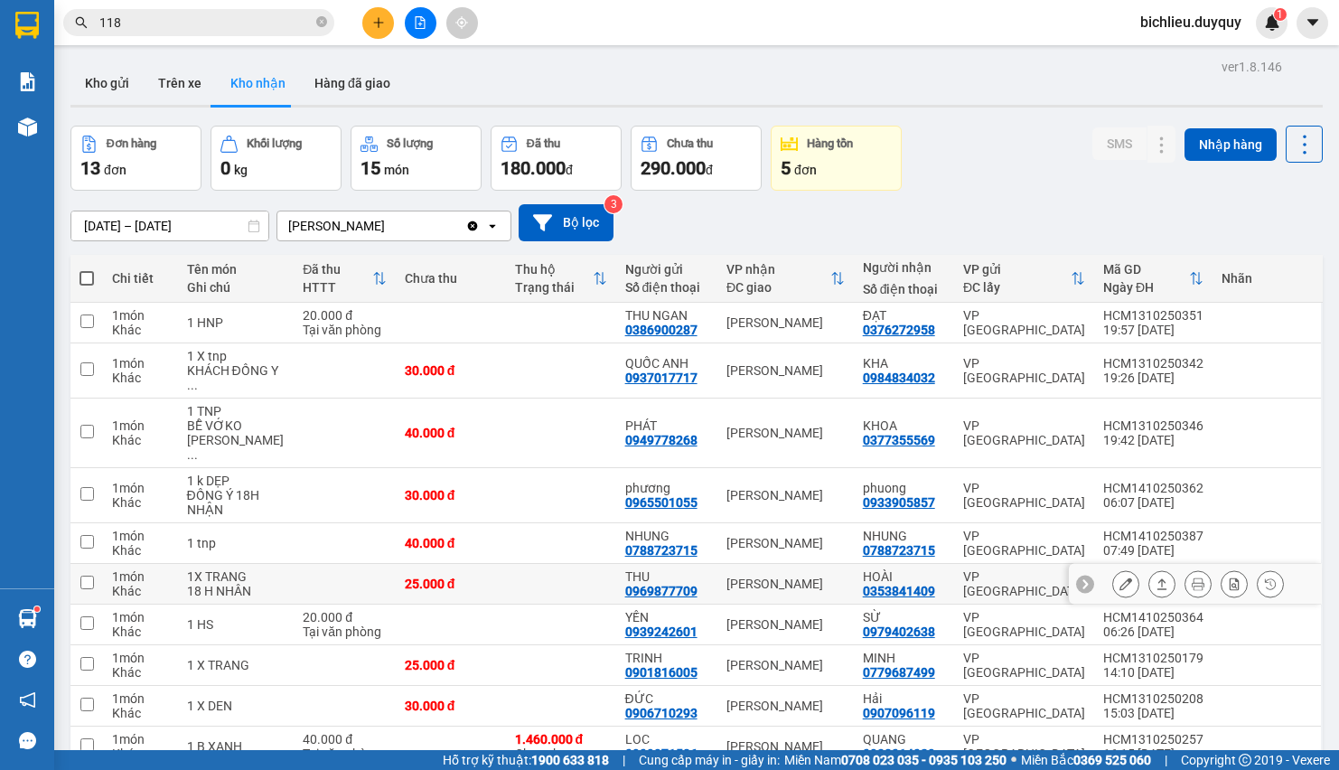
scroll to position [207, 0]
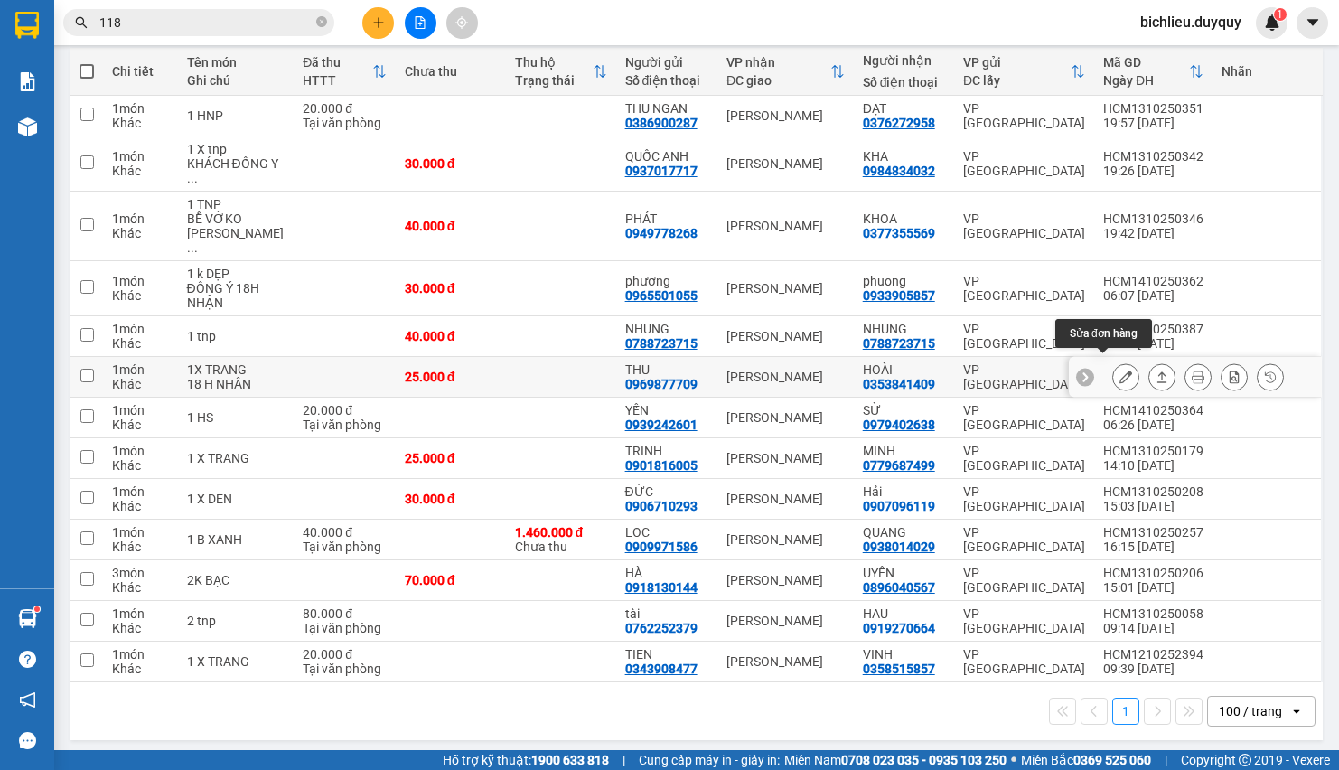
click at [1113, 369] on button at bounding box center [1125, 377] width 25 height 32
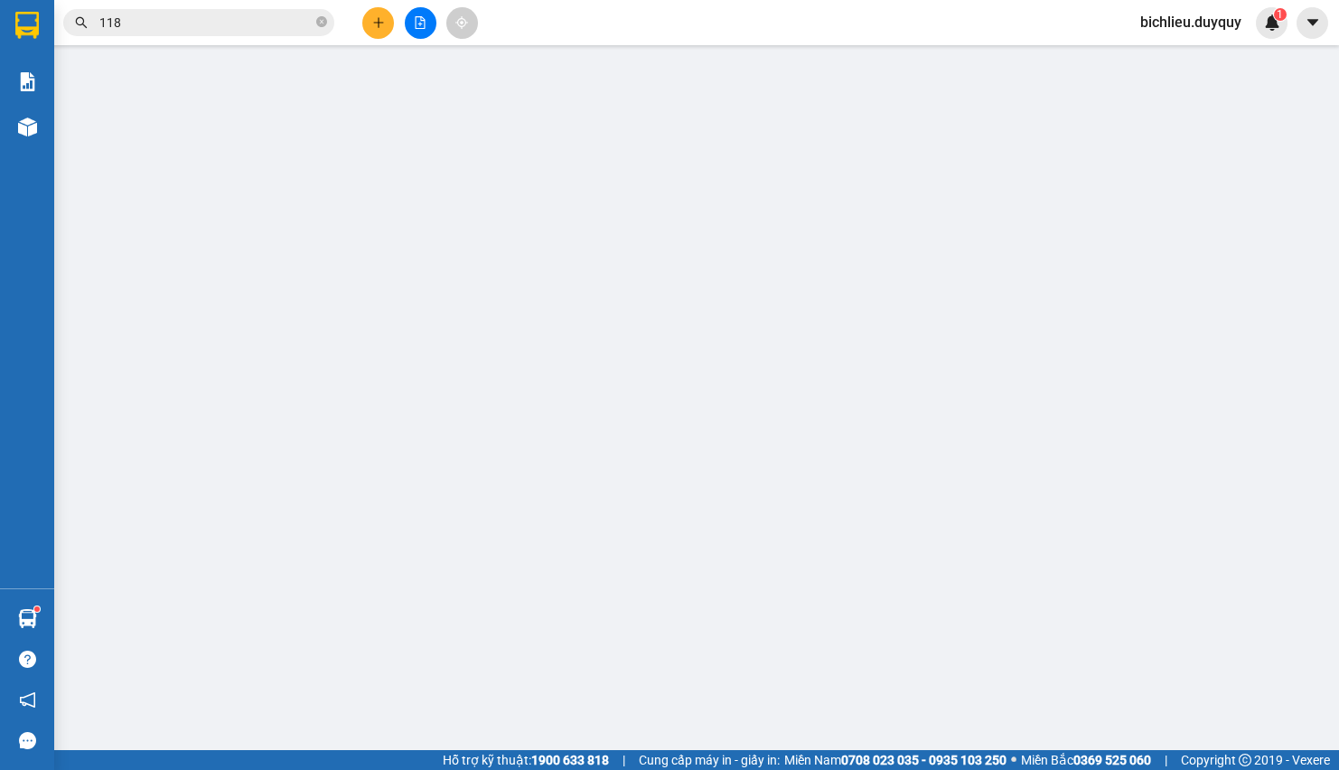
type input "0969877709"
type input "THU"
type input "0353841409"
type input "HOÀI"
type input "0"
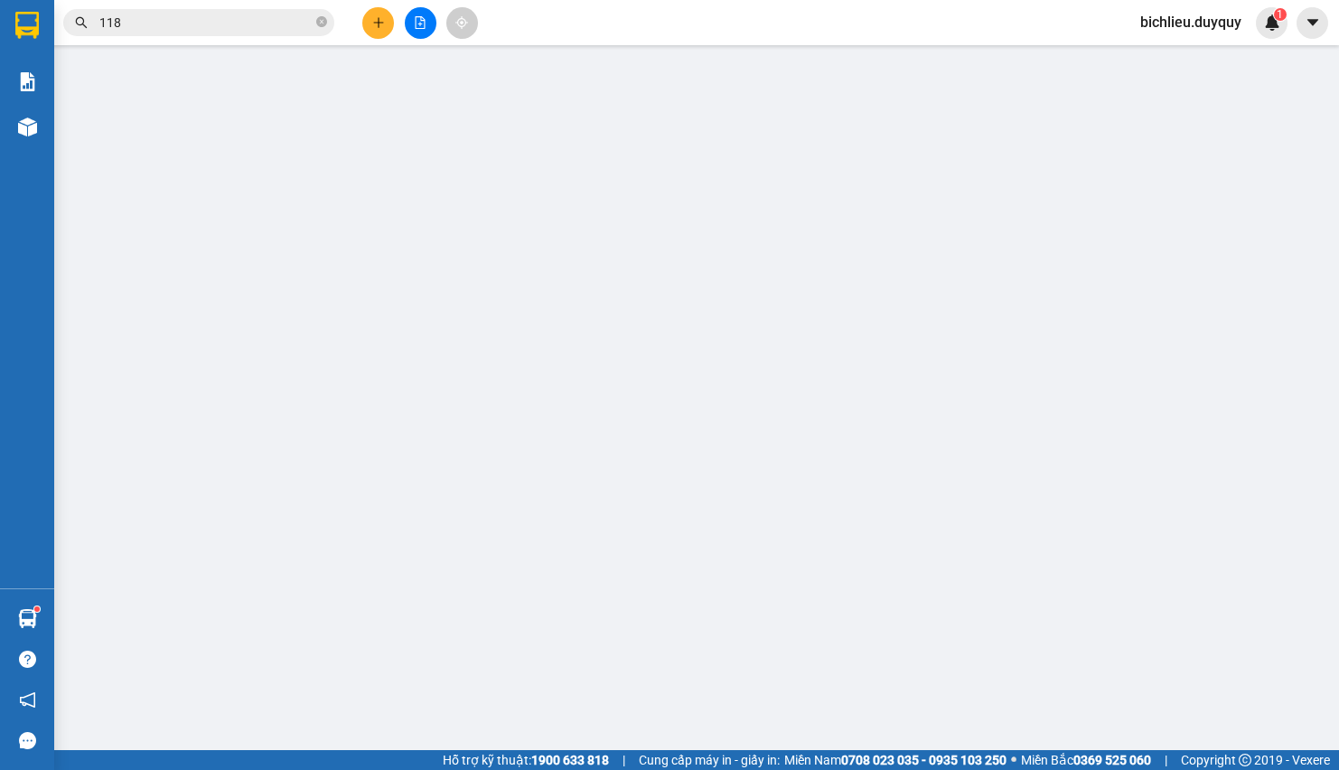
type input "25.000"
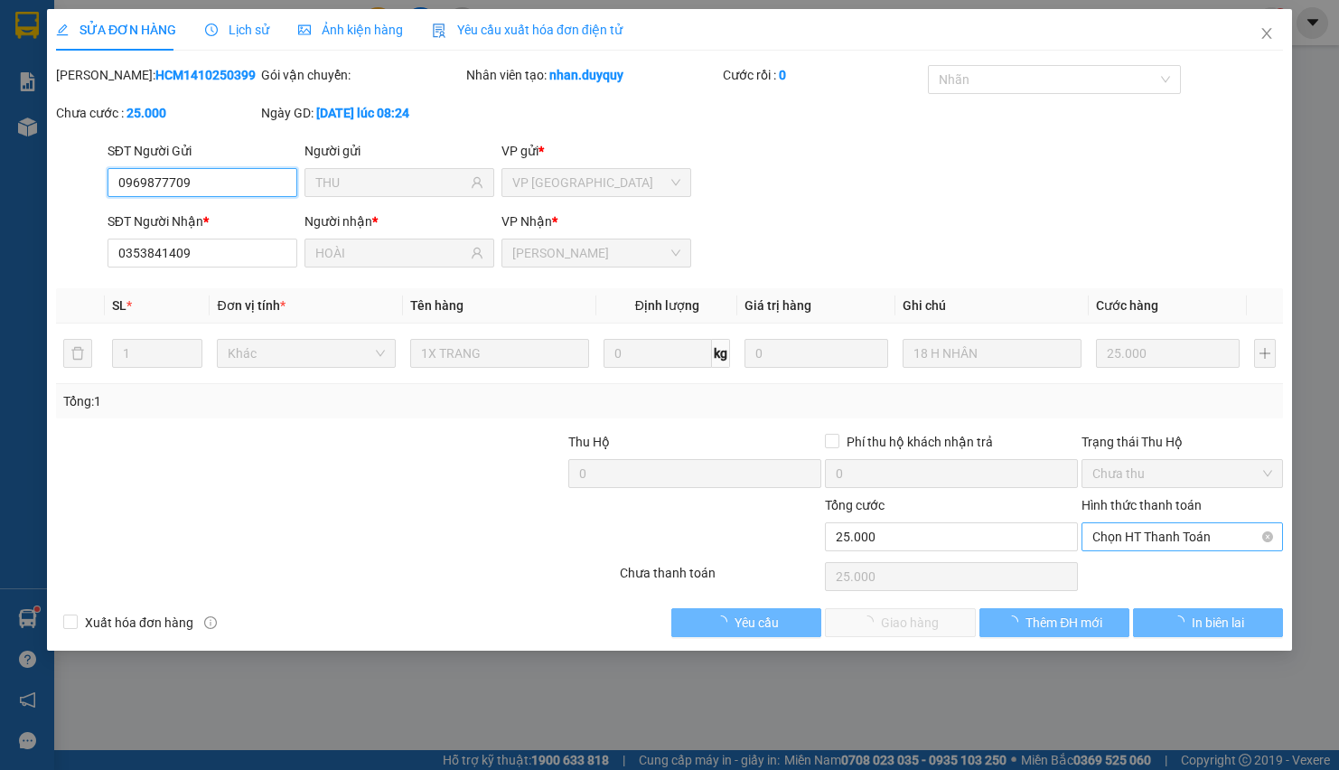
click at [1112, 542] on span "Chọn HT Thanh Toán" at bounding box center [1183, 536] width 180 height 27
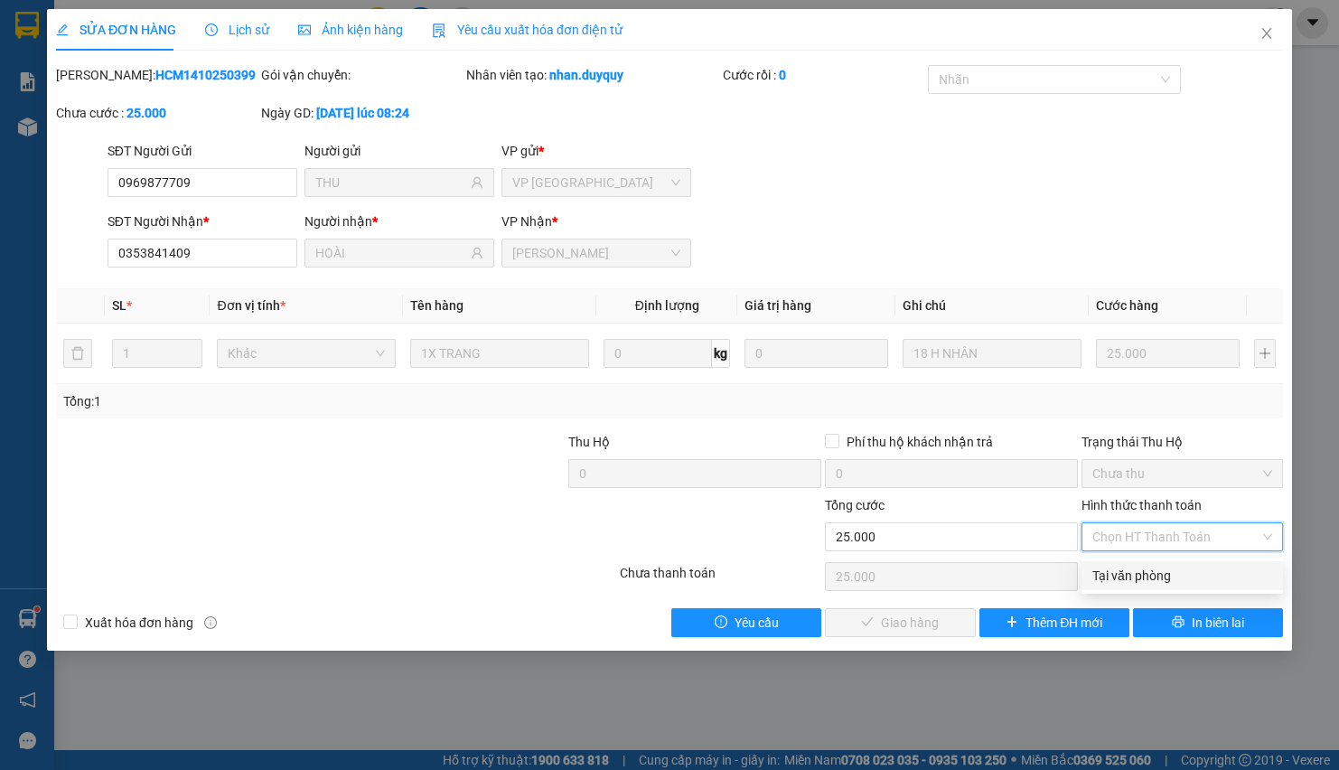
click at [1120, 570] on div "Tại văn phòng" at bounding box center [1183, 576] width 180 height 20
type input "0"
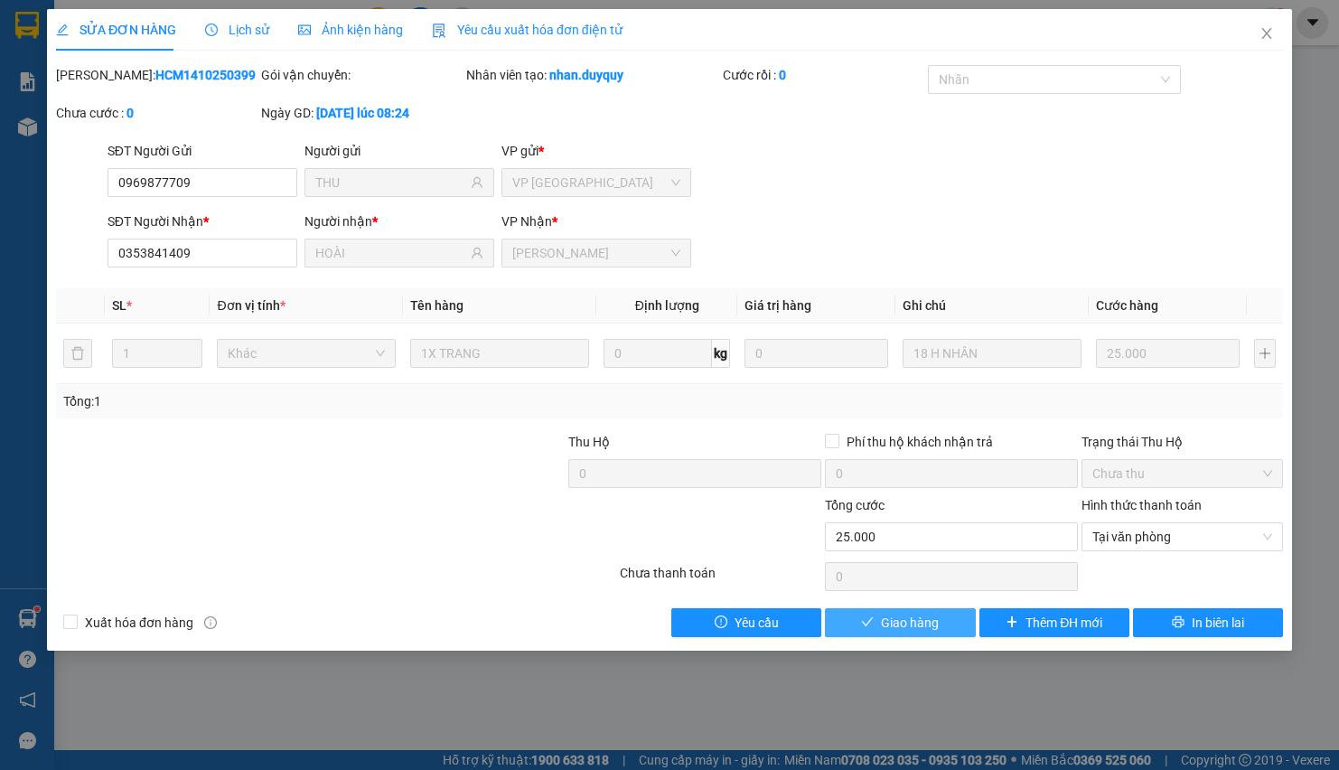
click at [877, 627] on button "Giao hàng" at bounding box center [900, 622] width 150 height 29
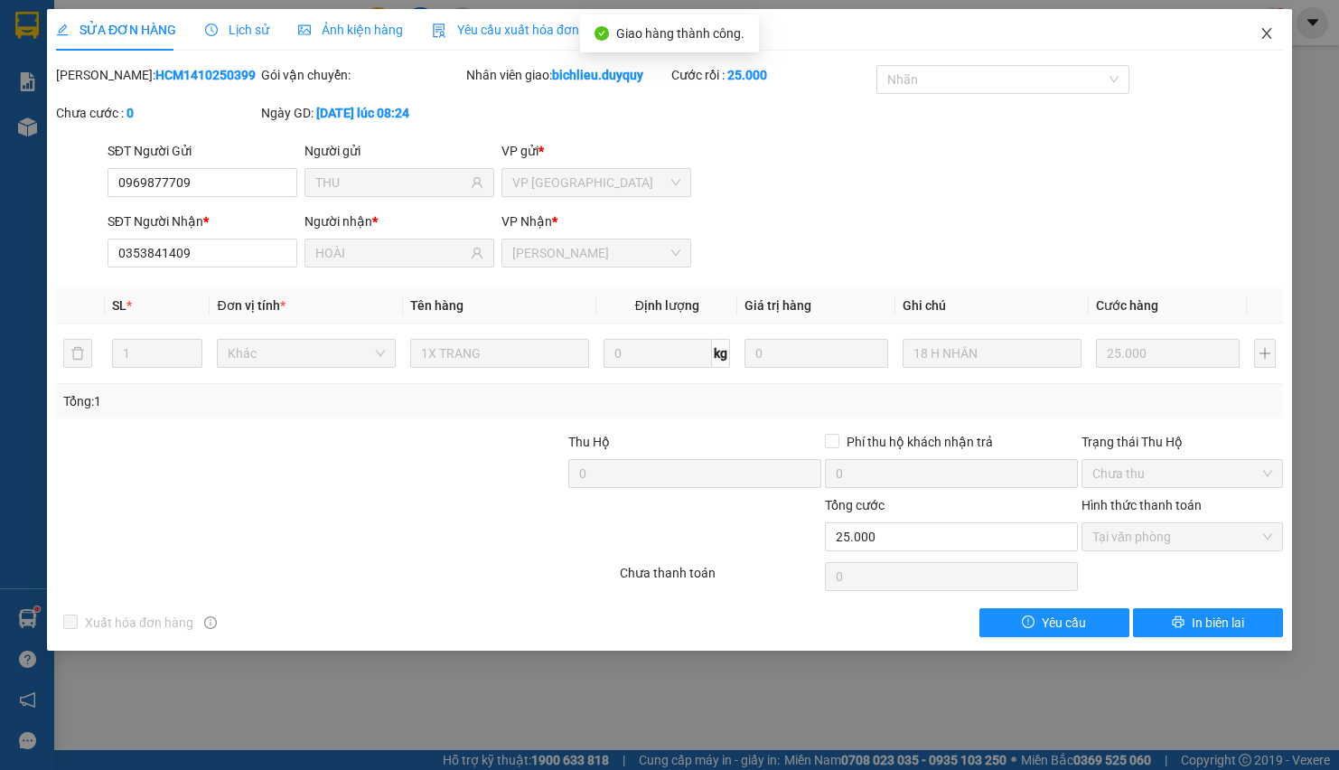
click at [1262, 33] on icon "close" at bounding box center [1267, 33] width 14 height 14
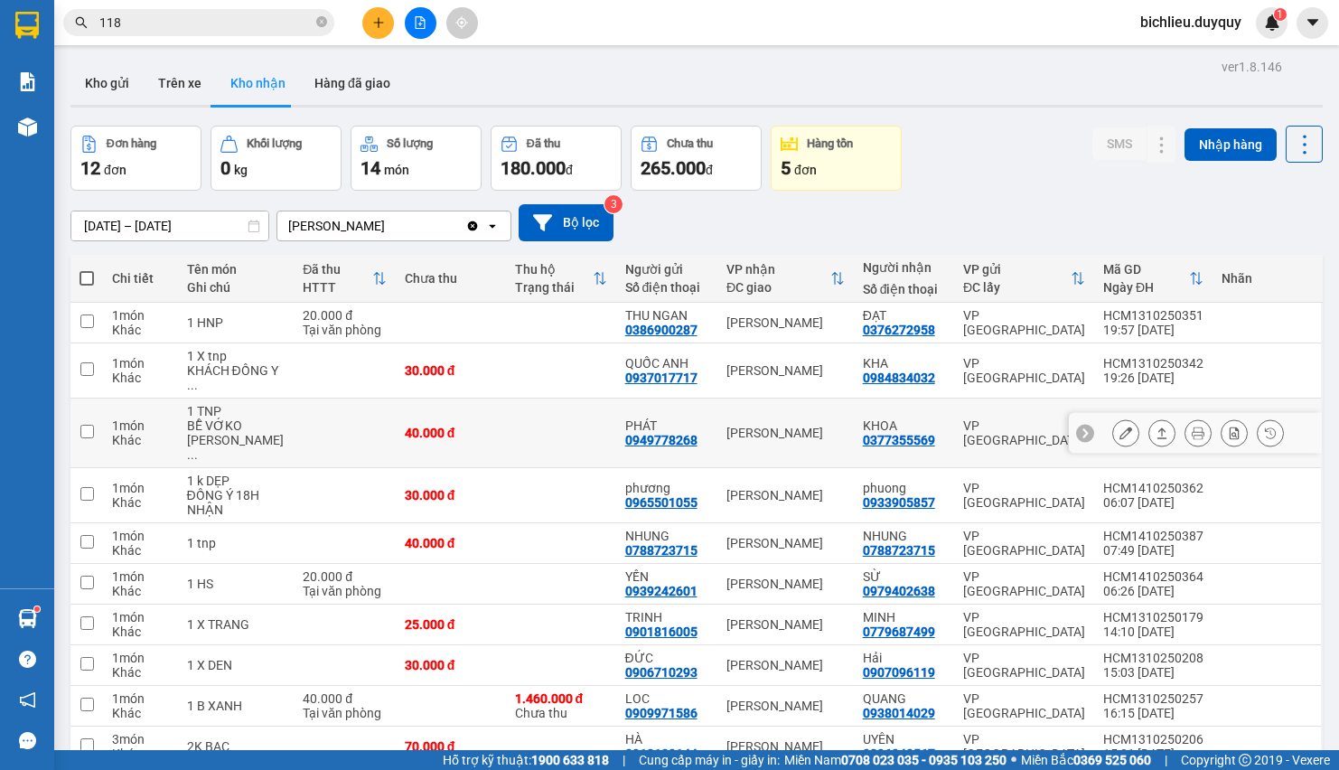
scroll to position [166, 0]
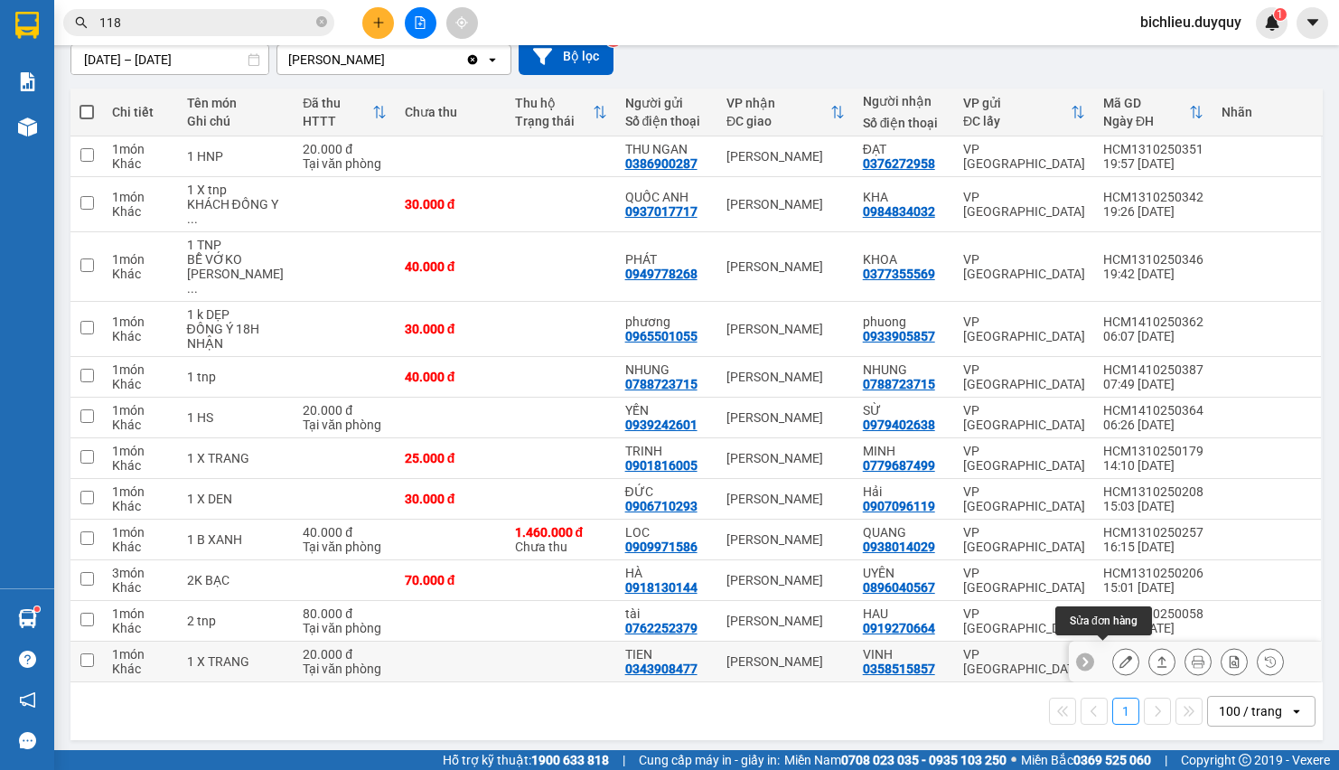
click at [1120, 655] on icon at bounding box center [1126, 661] width 13 height 13
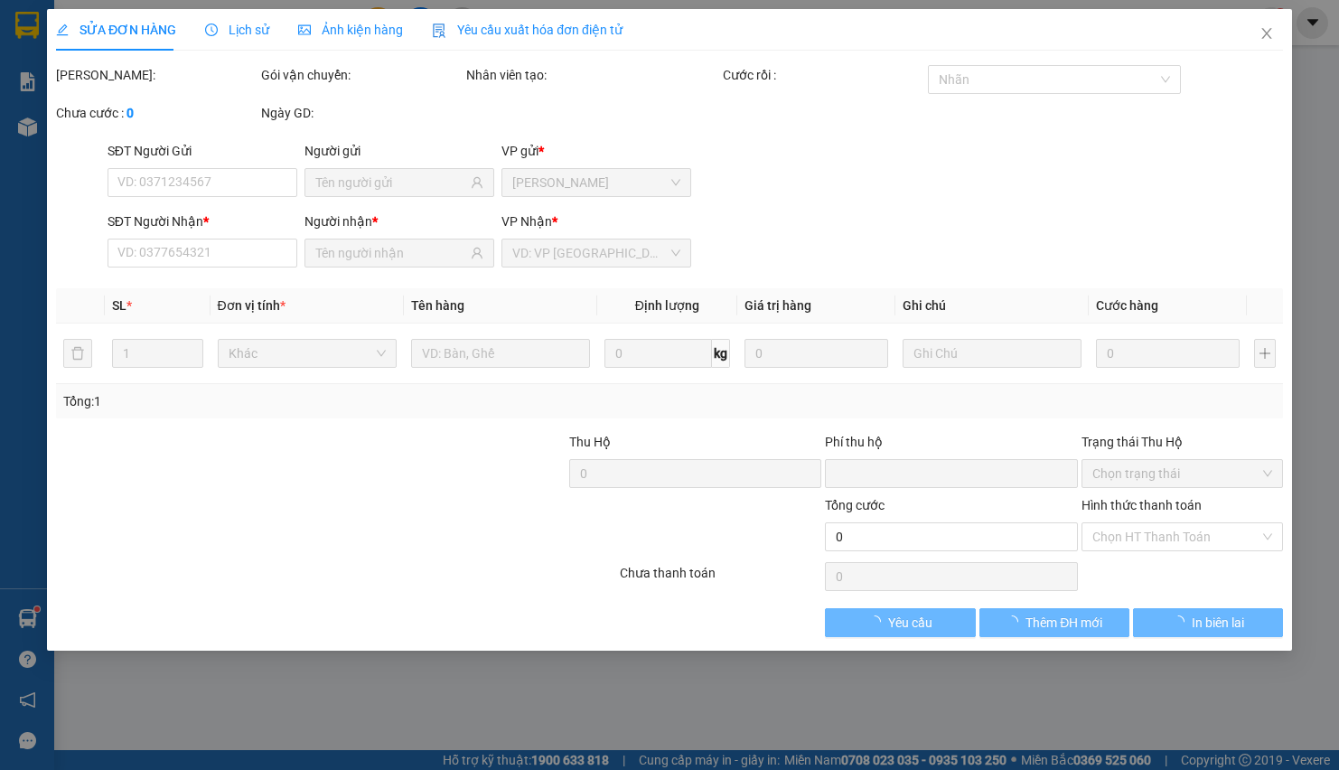
type input "0343908477"
type input "TIEN"
type input "0358515857"
type input "VINH"
type input "0"
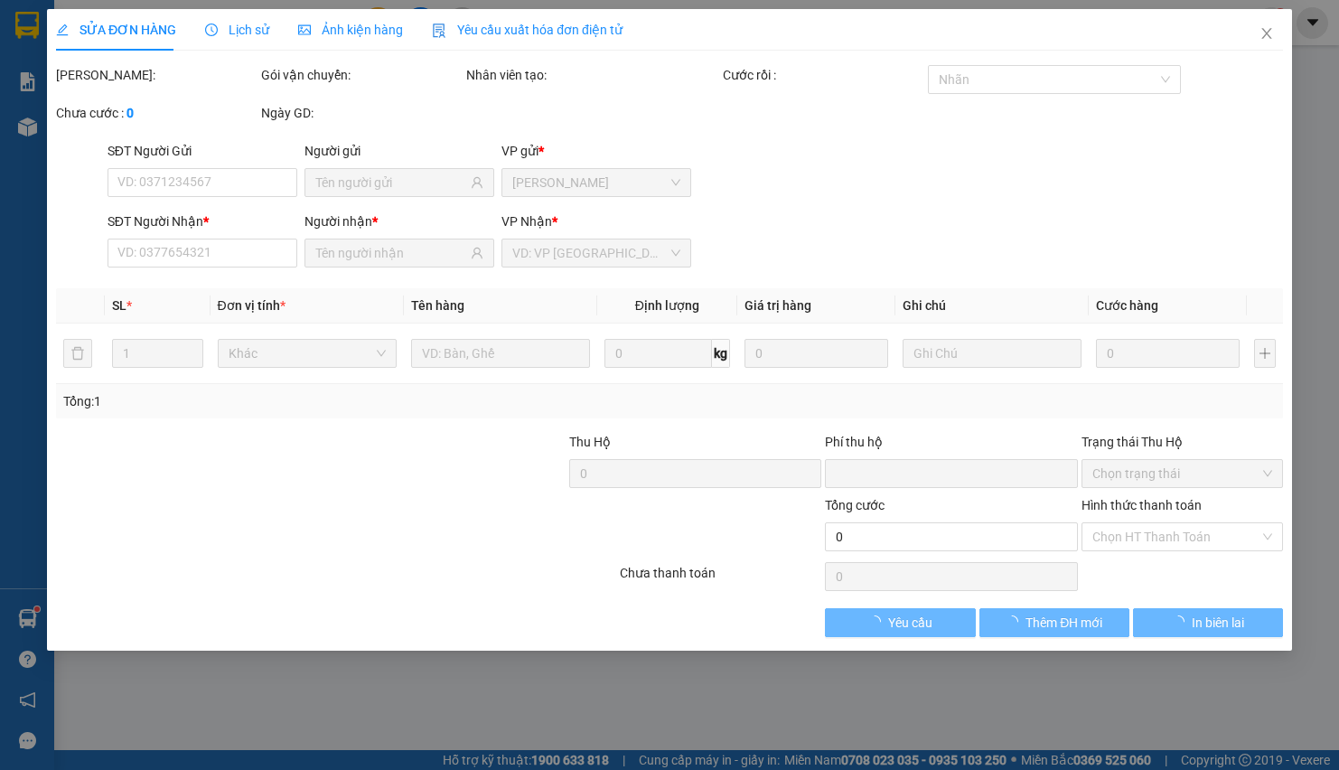
type input "20.000"
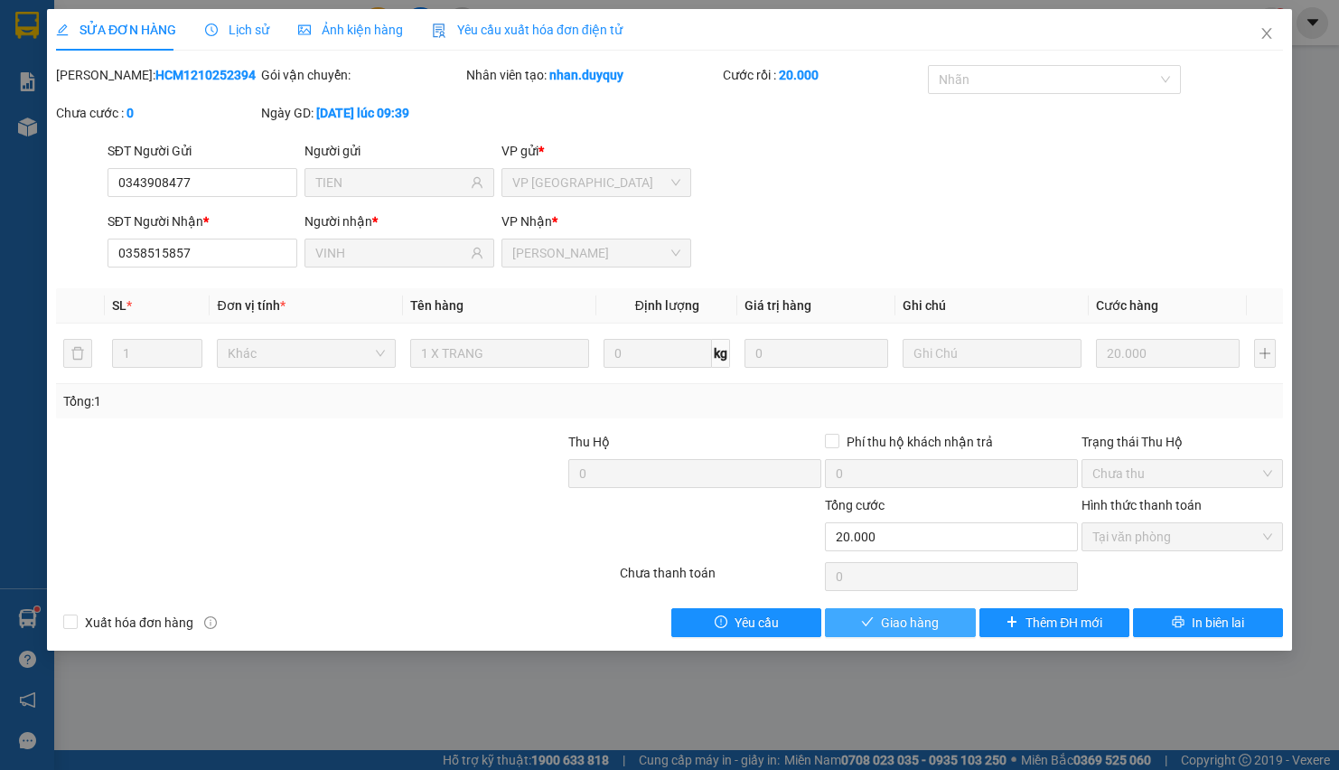
click at [924, 624] on span "Giao hàng" at bounding box center [910, 623] width 58 height 20
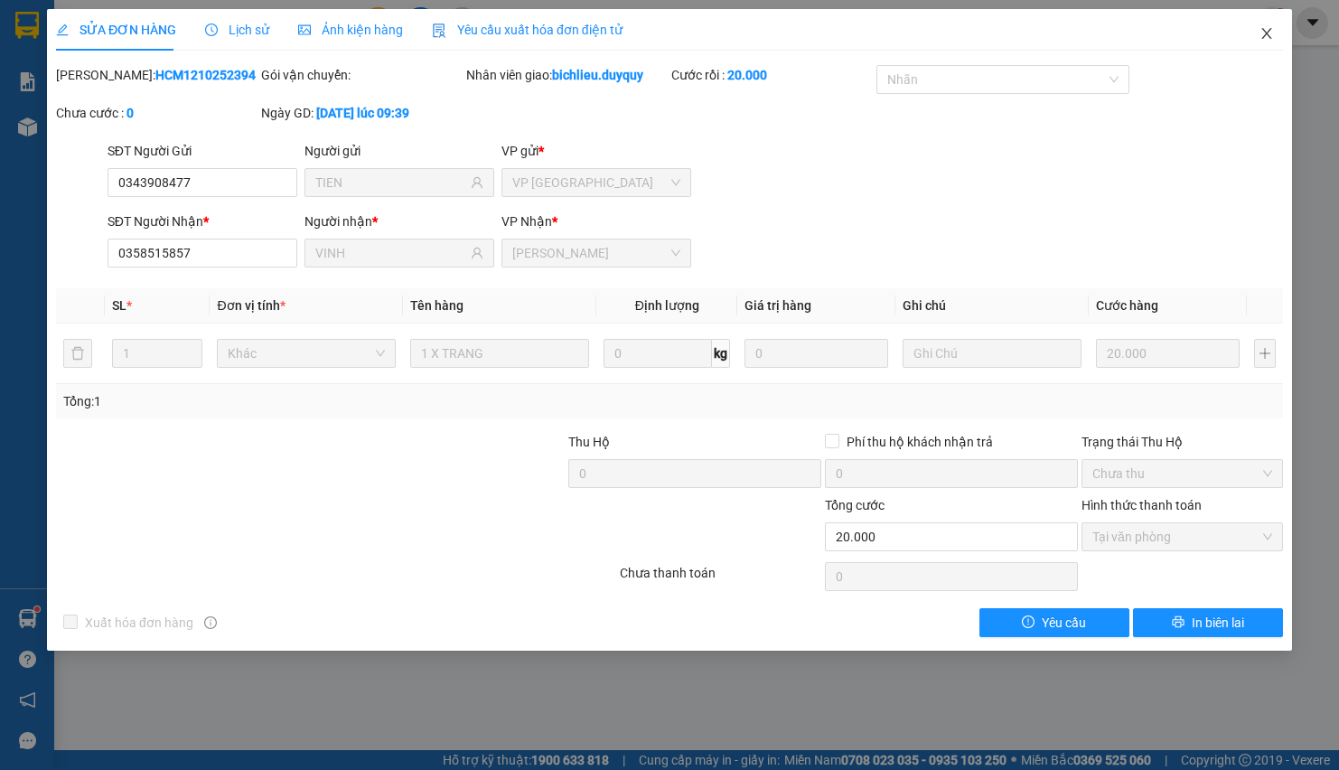
click at [1269, 35] on icon "close" at bounding box center [1267, 33] width 14 height 14
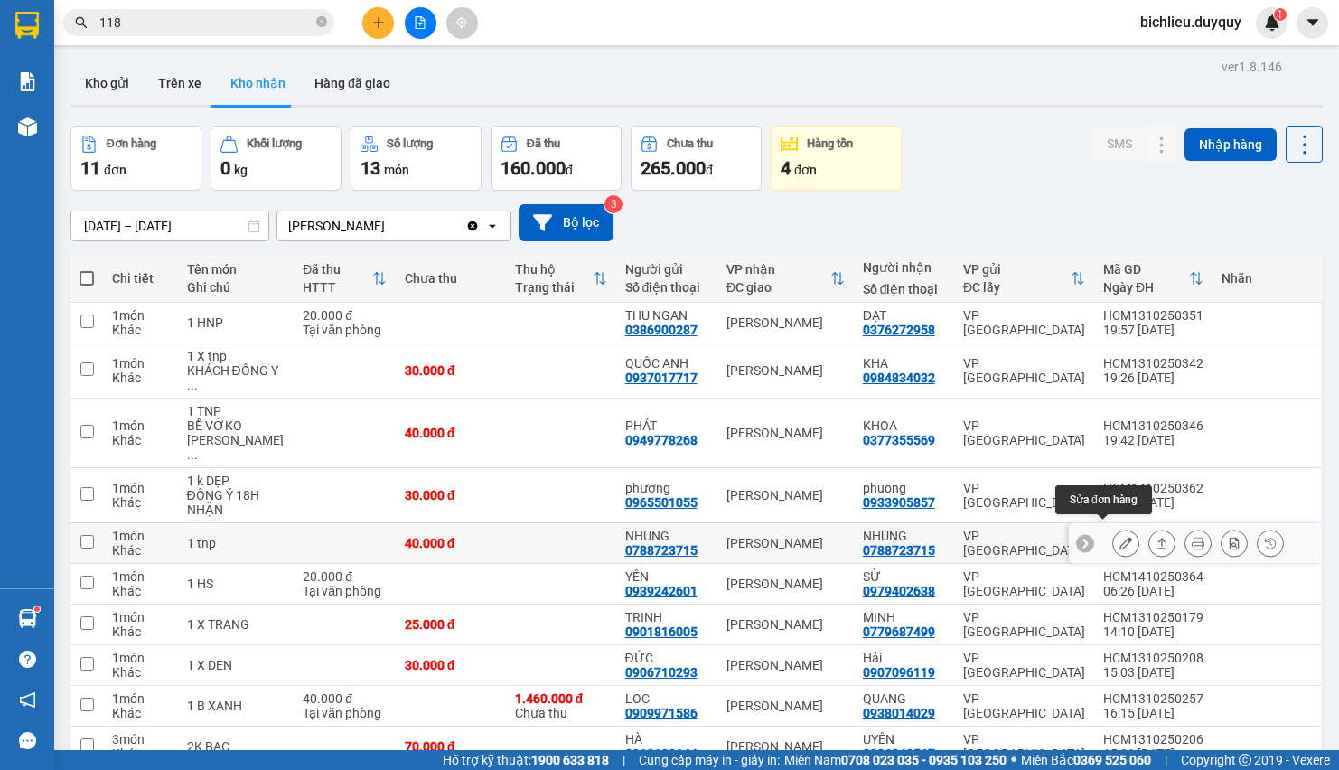
click at [1120, 537] on icon at bounding box center [1126, 543] width 13 height 13
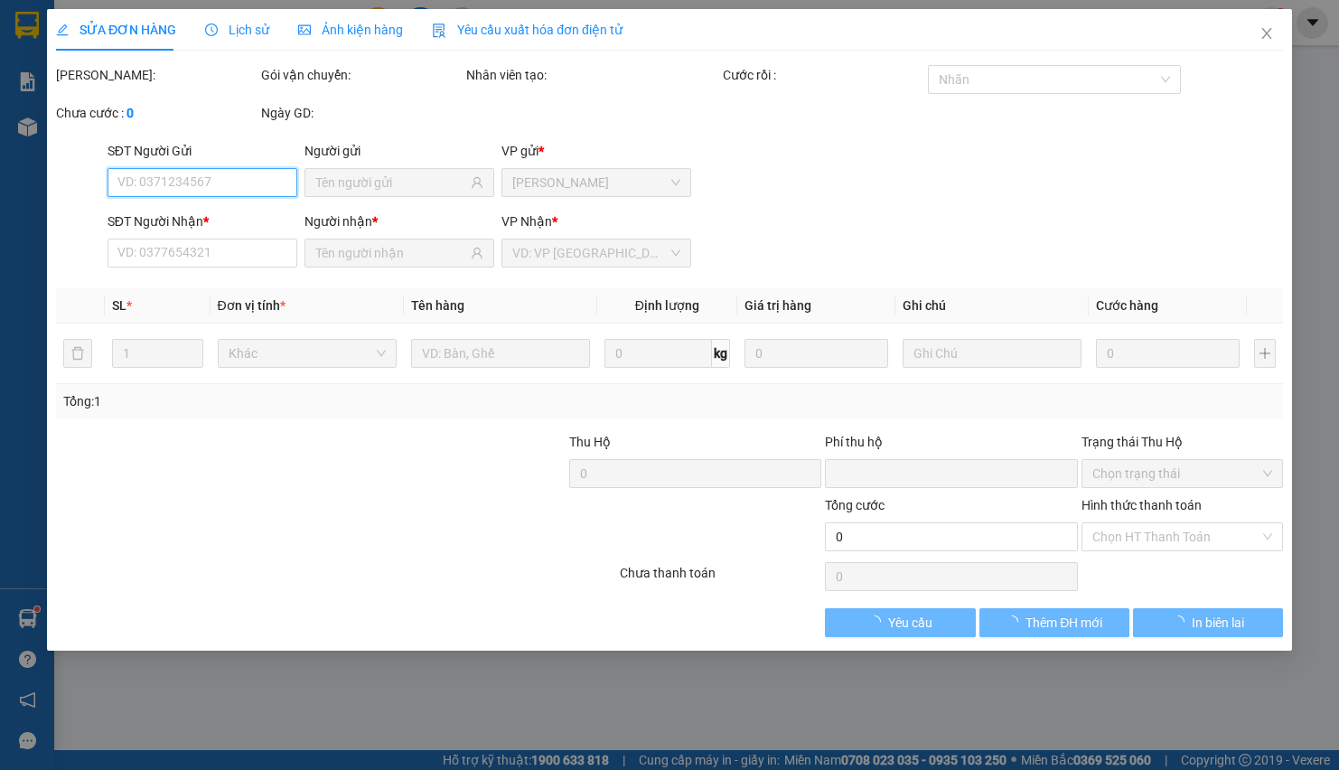
type input "0788723715"
type input "NHUNG"
type input "0788723715"
type input "NHUNG"
type input "0"
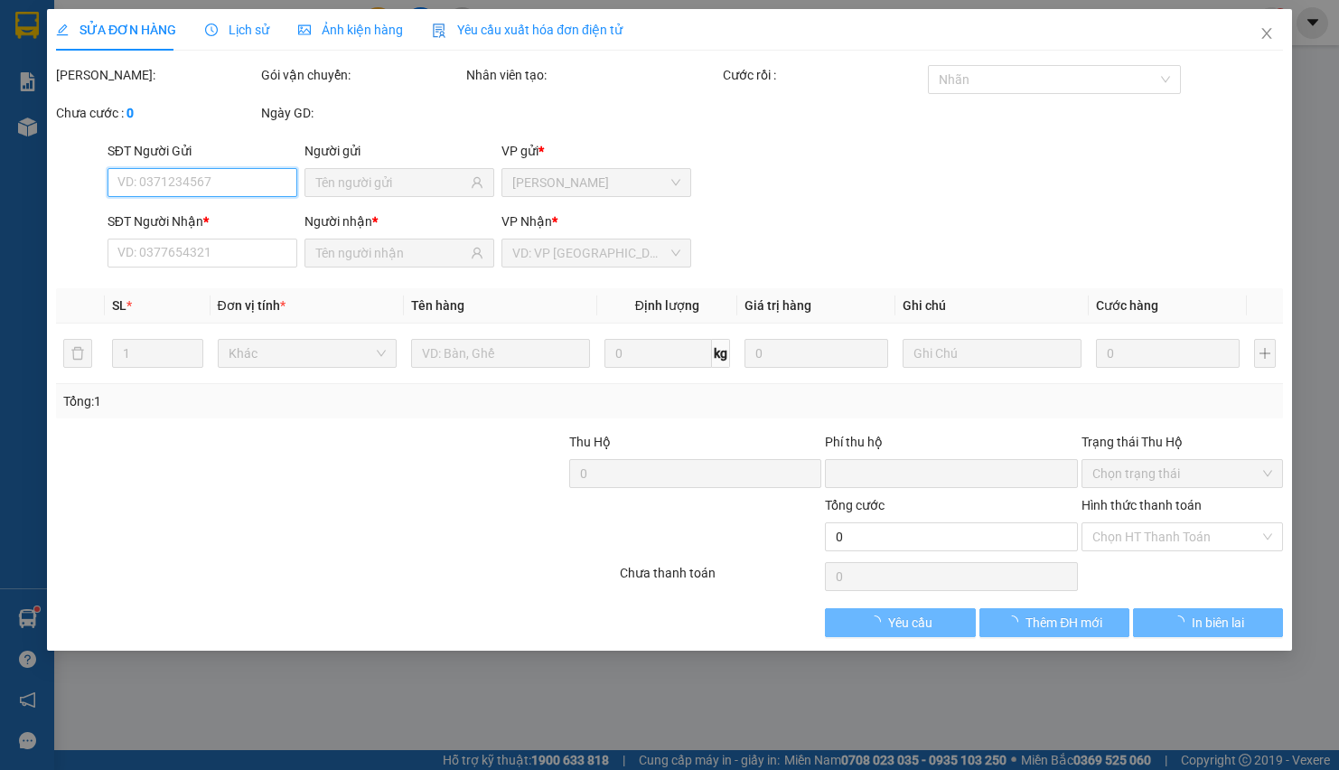
type input "40.000"
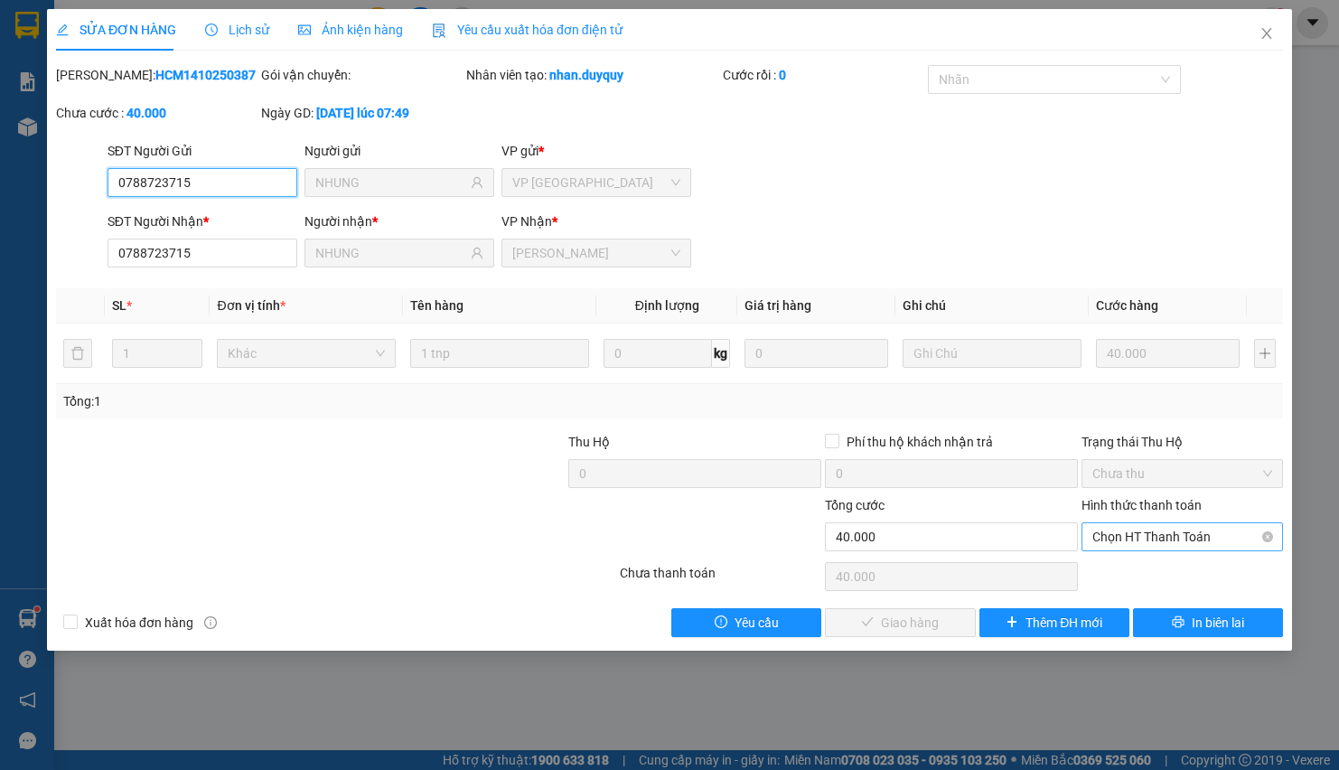
click at [1121, 540] on span "Chọn HT Thanh Toán" at bounding box center [1183, 536] width 180 height 27
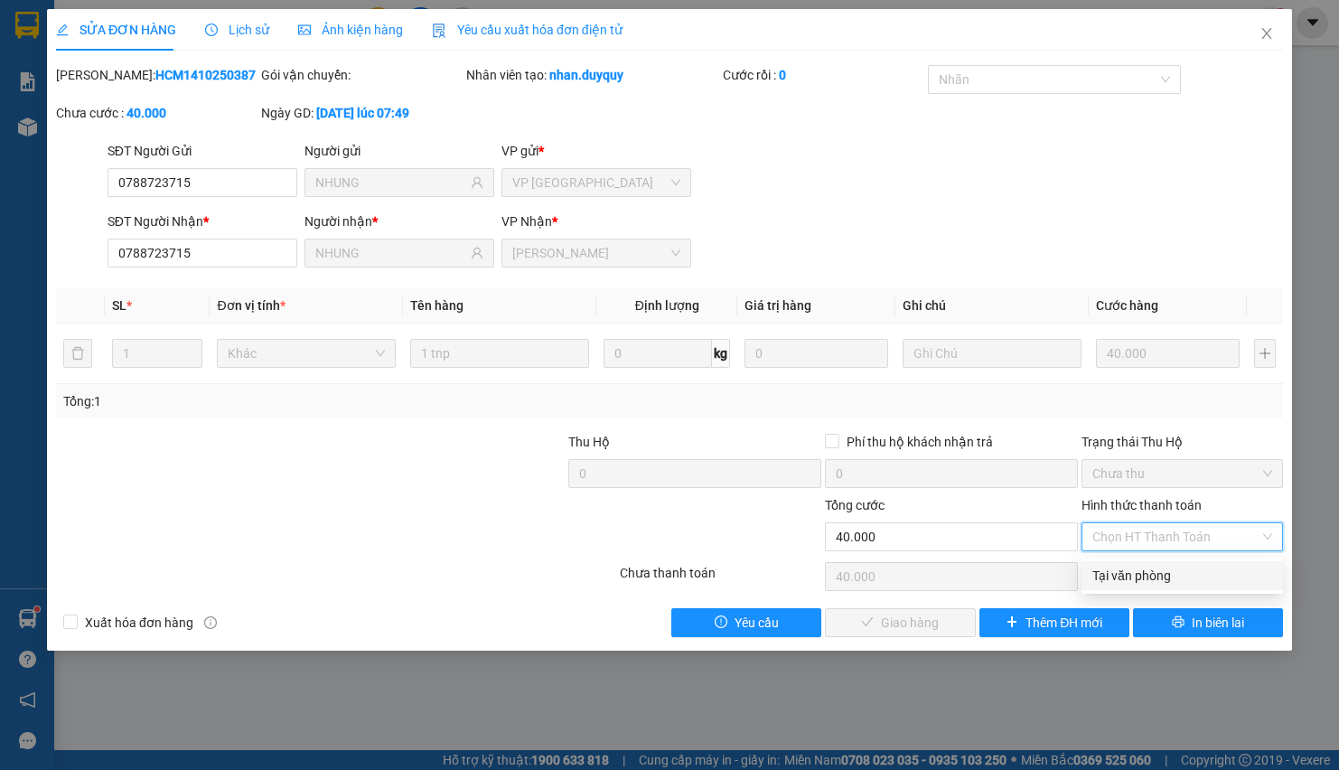
click at [1109, 577] on div "Tại văn phòng" at bounding box center [1183, 576] width 180 height 20
type input "0"
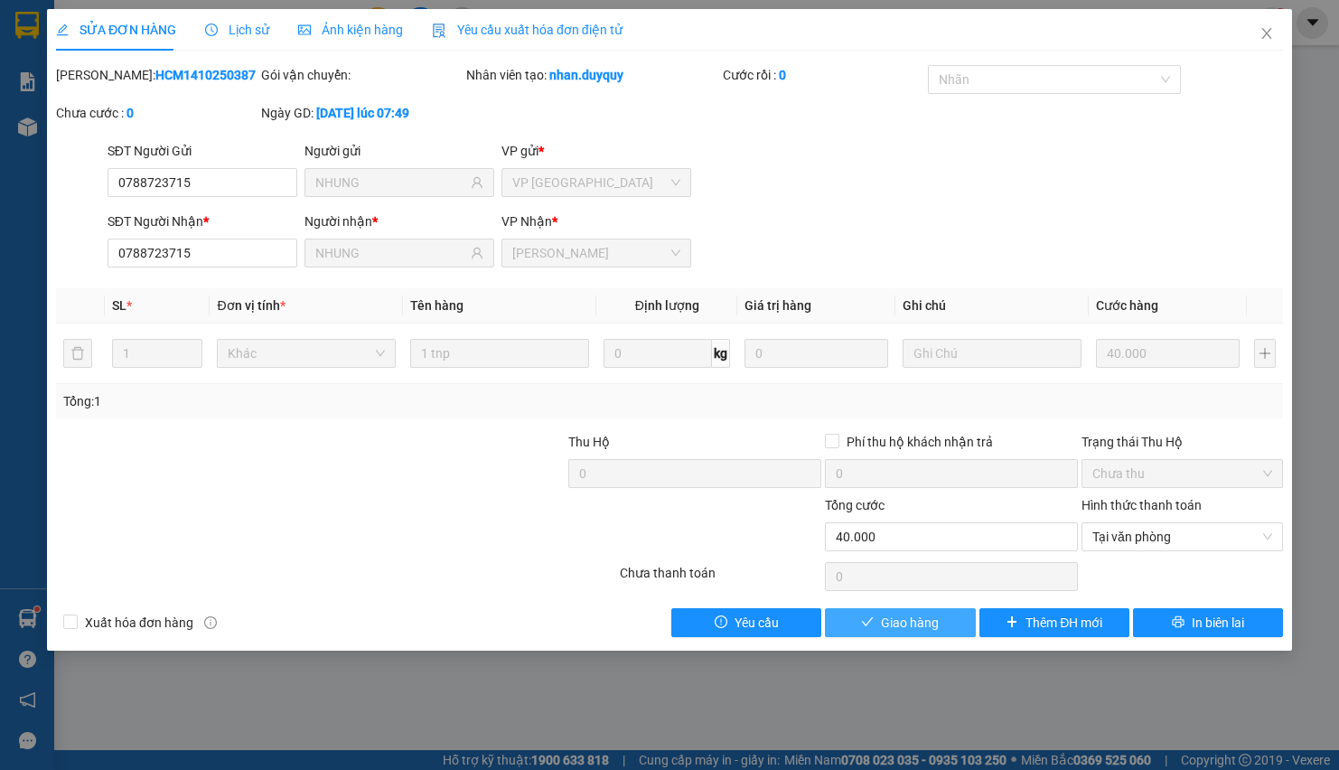
click at [885, 613] on button "Giao hàng" at bounding box center [900, 622] width 150 height 29
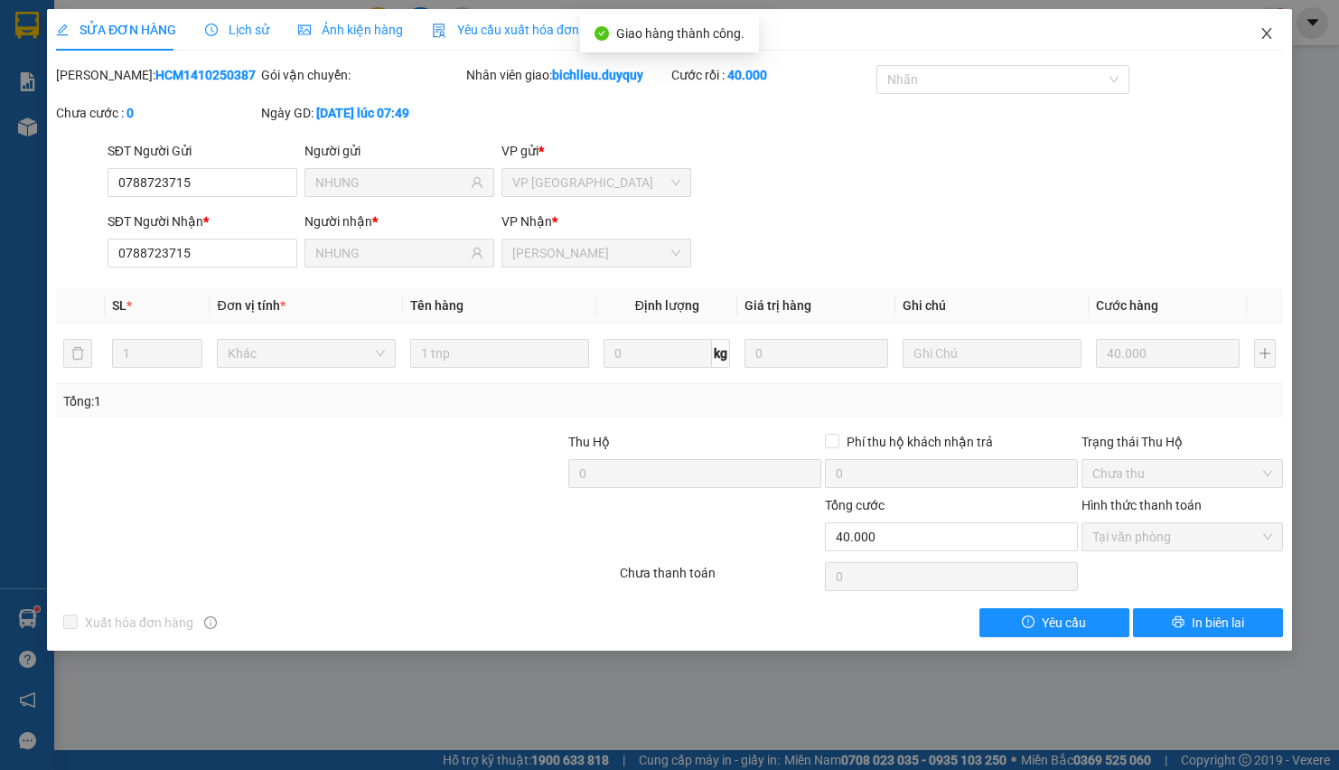
click at [1264, 35] on icon "close" at bounding box center [1267, 33] width 14 height 14
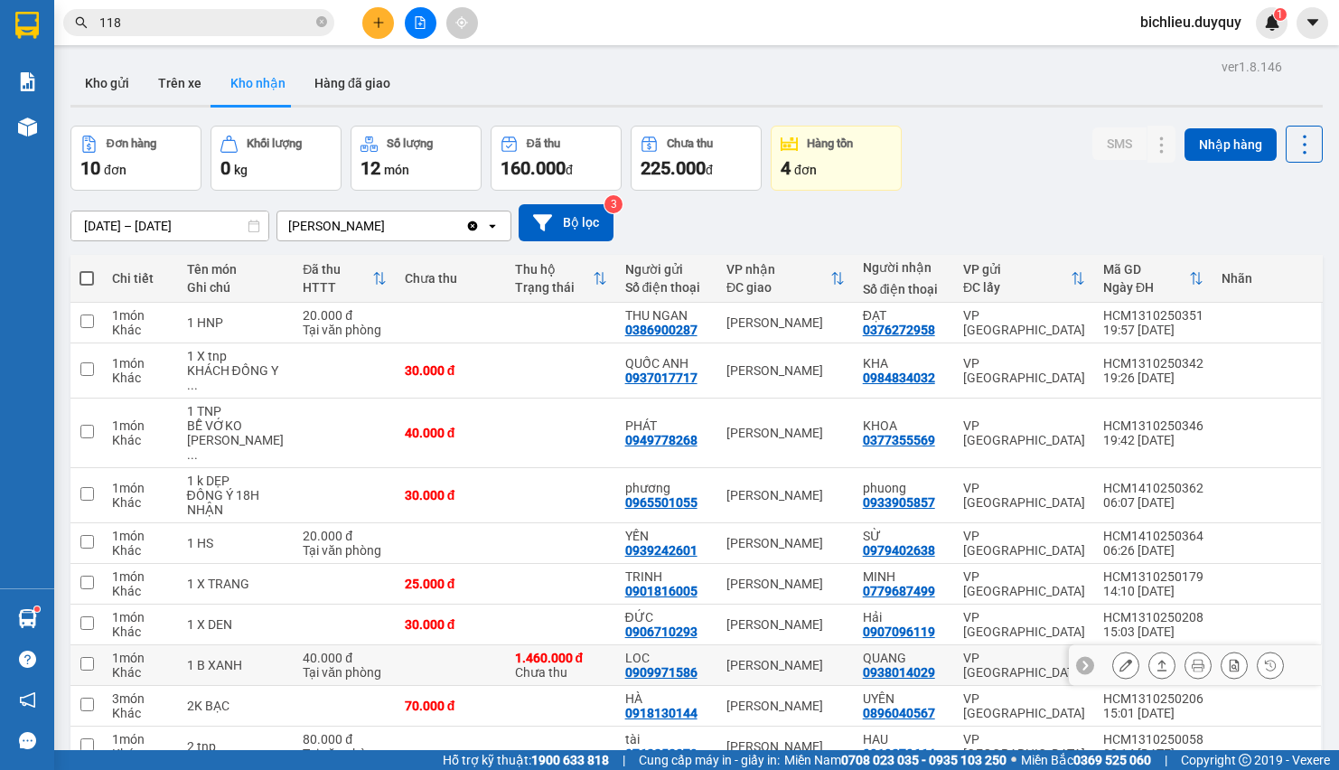
scroll to position [85, 0]
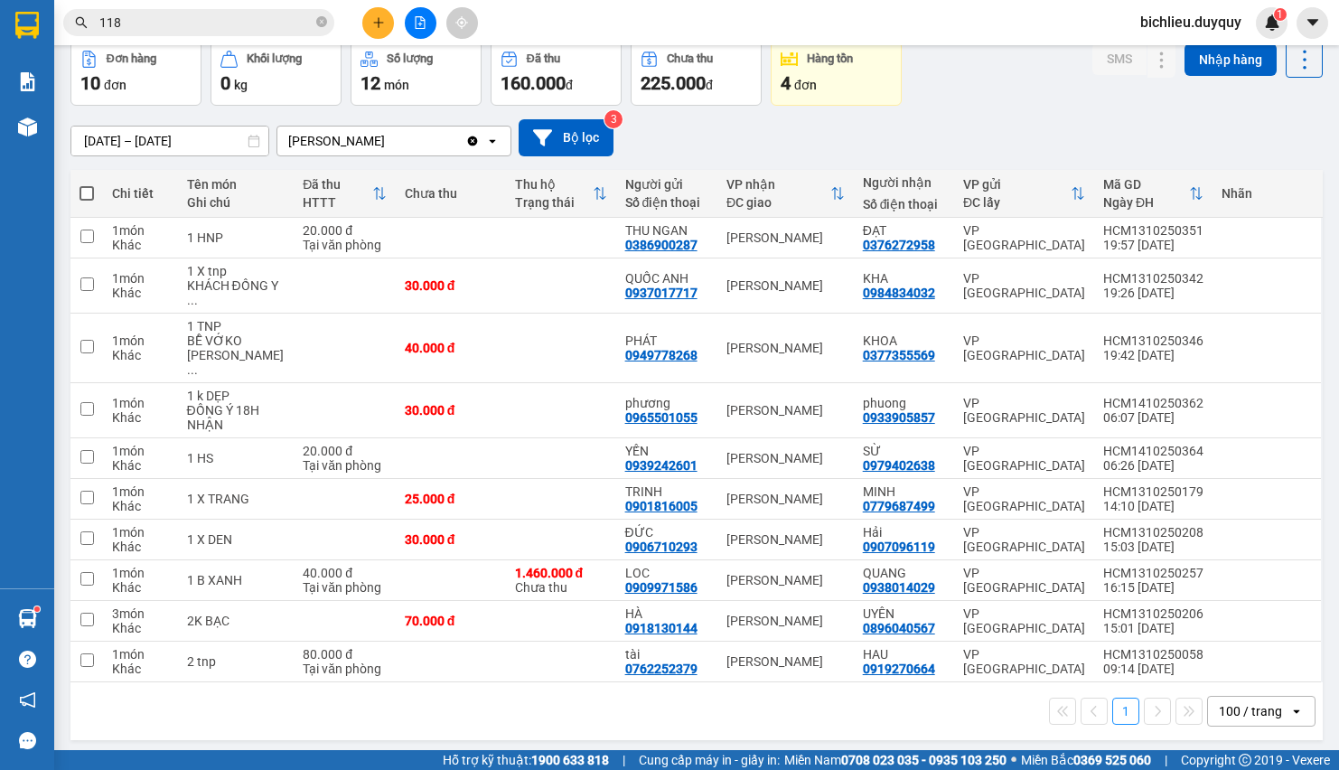
click at [84, 145] on input "[DATE] – [DATE]" at bounding box center [169, 141] width 197 height 29
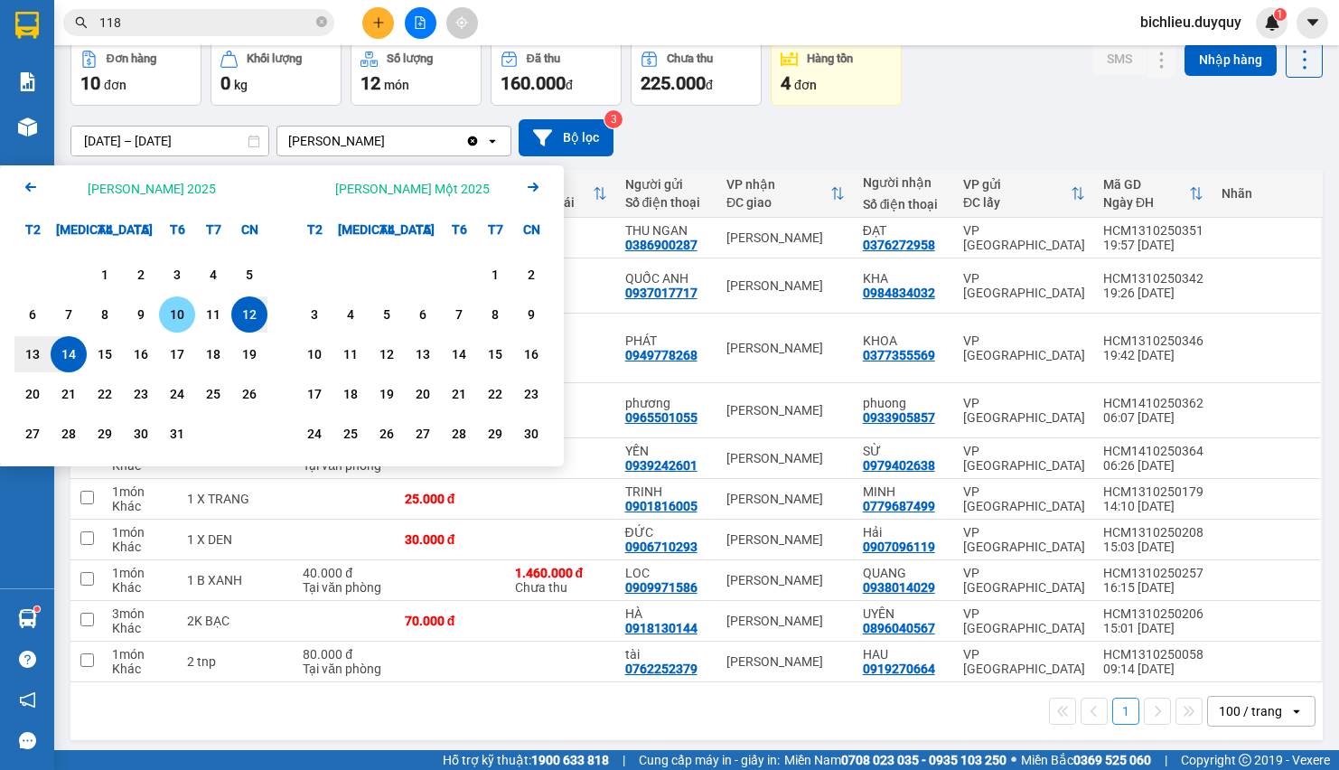
click at [165, 314] on div "10" at bounding box center [176, 315] width 25 height 22
click at [61, 345] on div "14" at bounding box center [68, 354] width 25 height 22
type input "[DATE] – [DATE]"
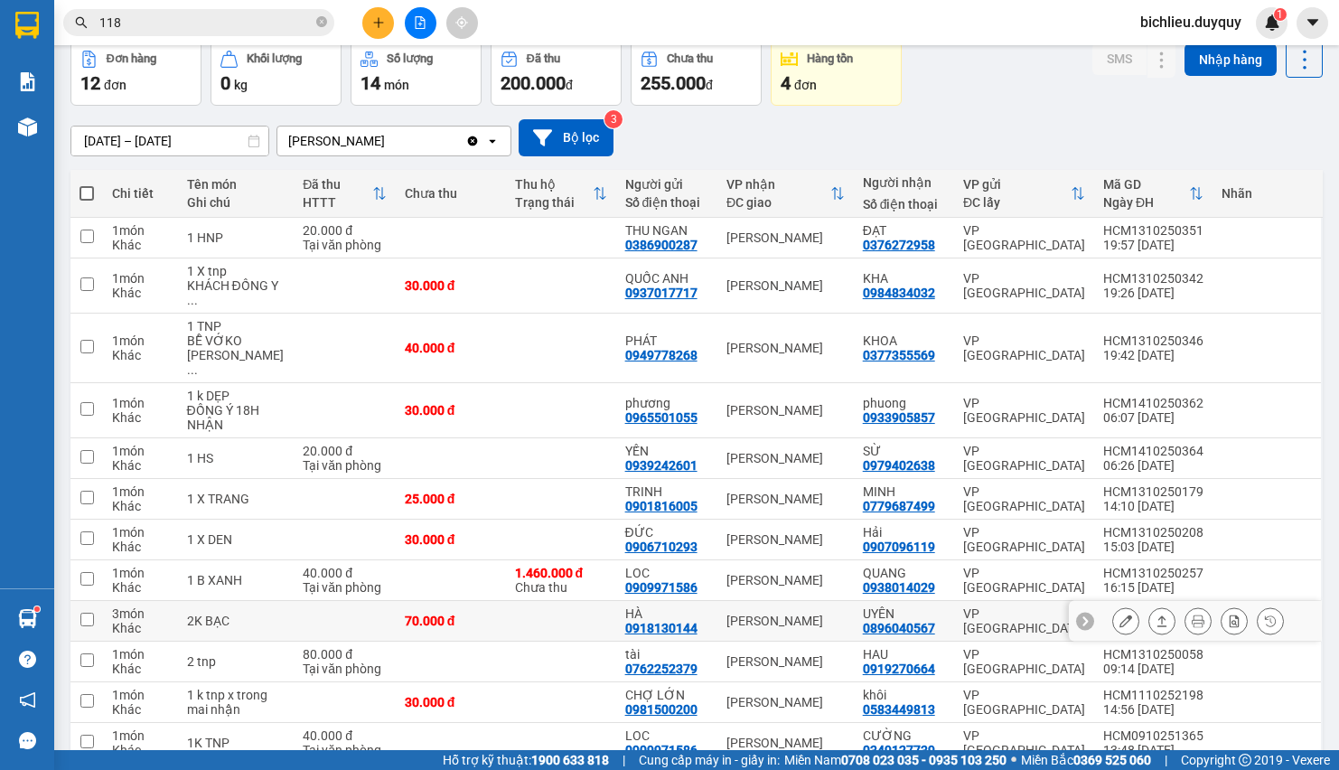
scroll to position [182, 0]
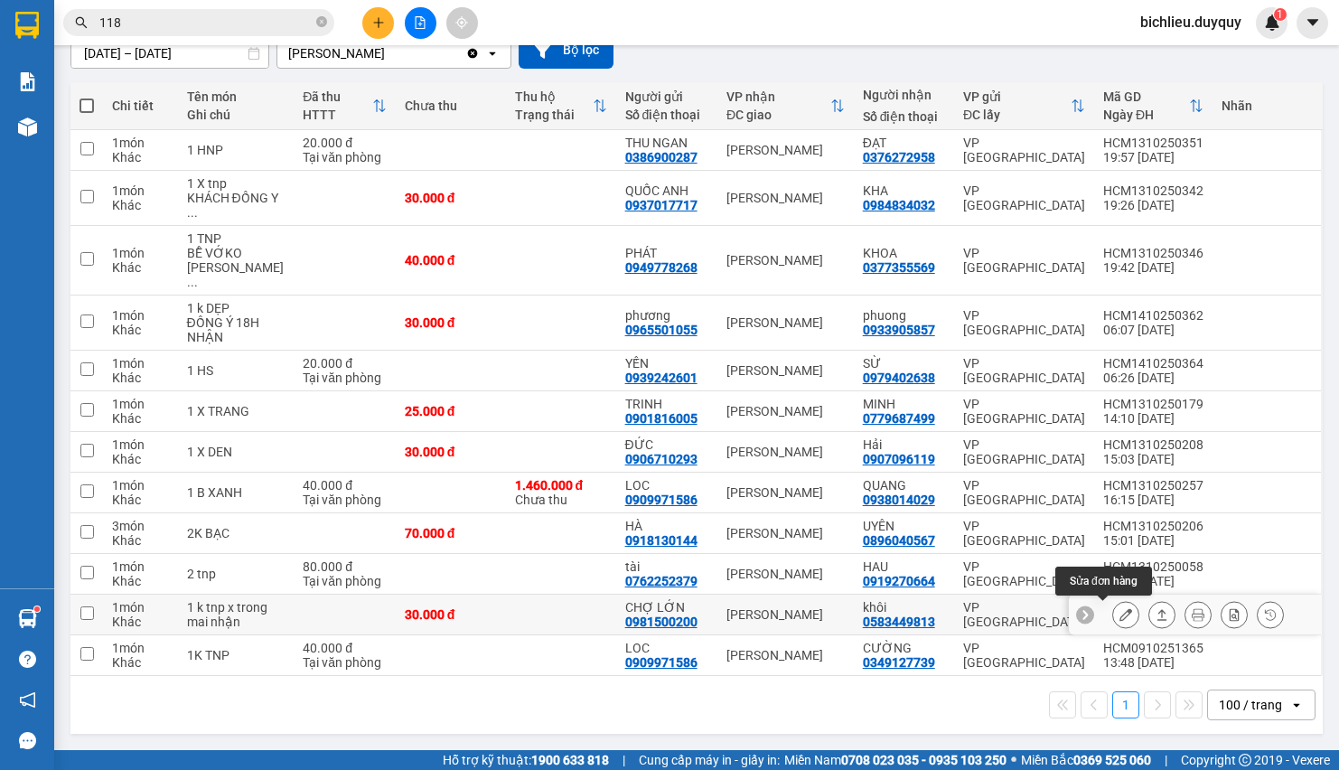
click at [1120, 608] on icon at bounding box center [1126, 614] width 13 height 13
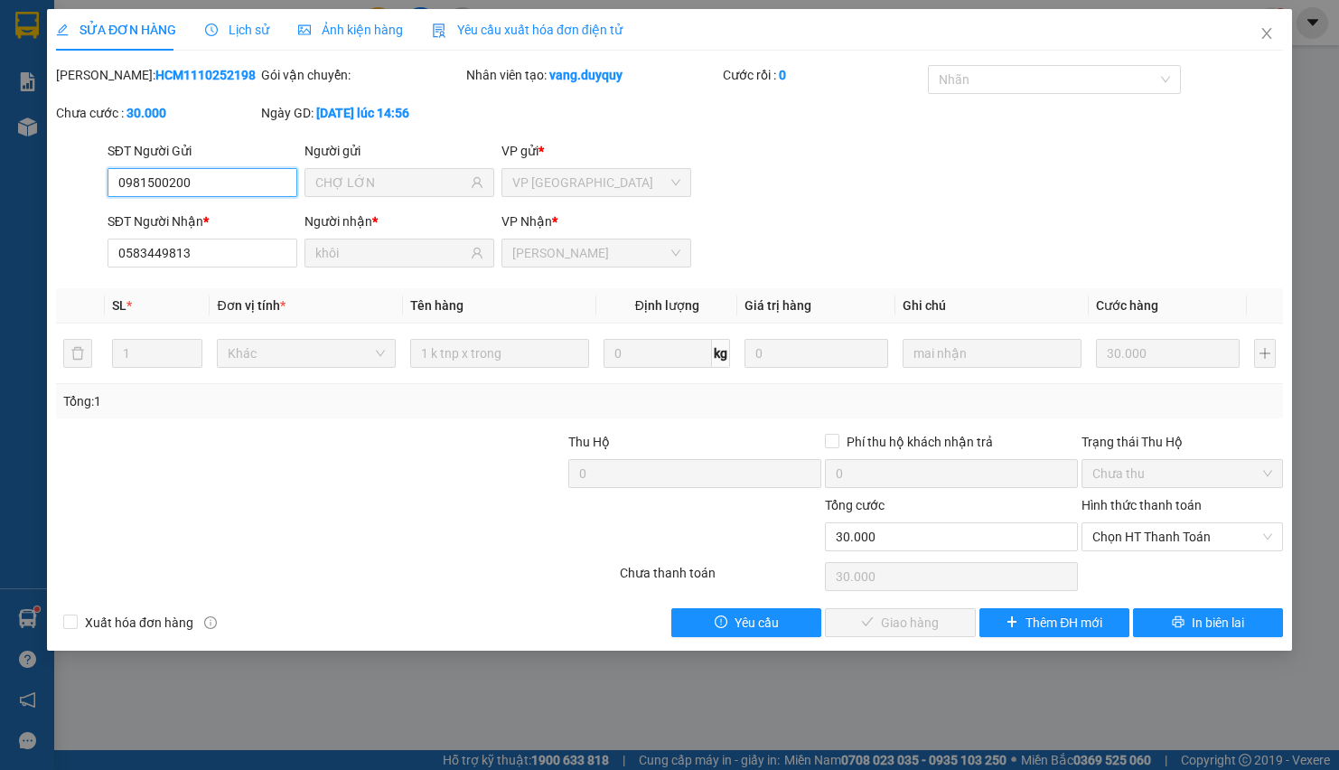
type input "0981500200"
type input "CHỢ LỚN"
type input "0583449813"
type input "khôi"
type input "0"
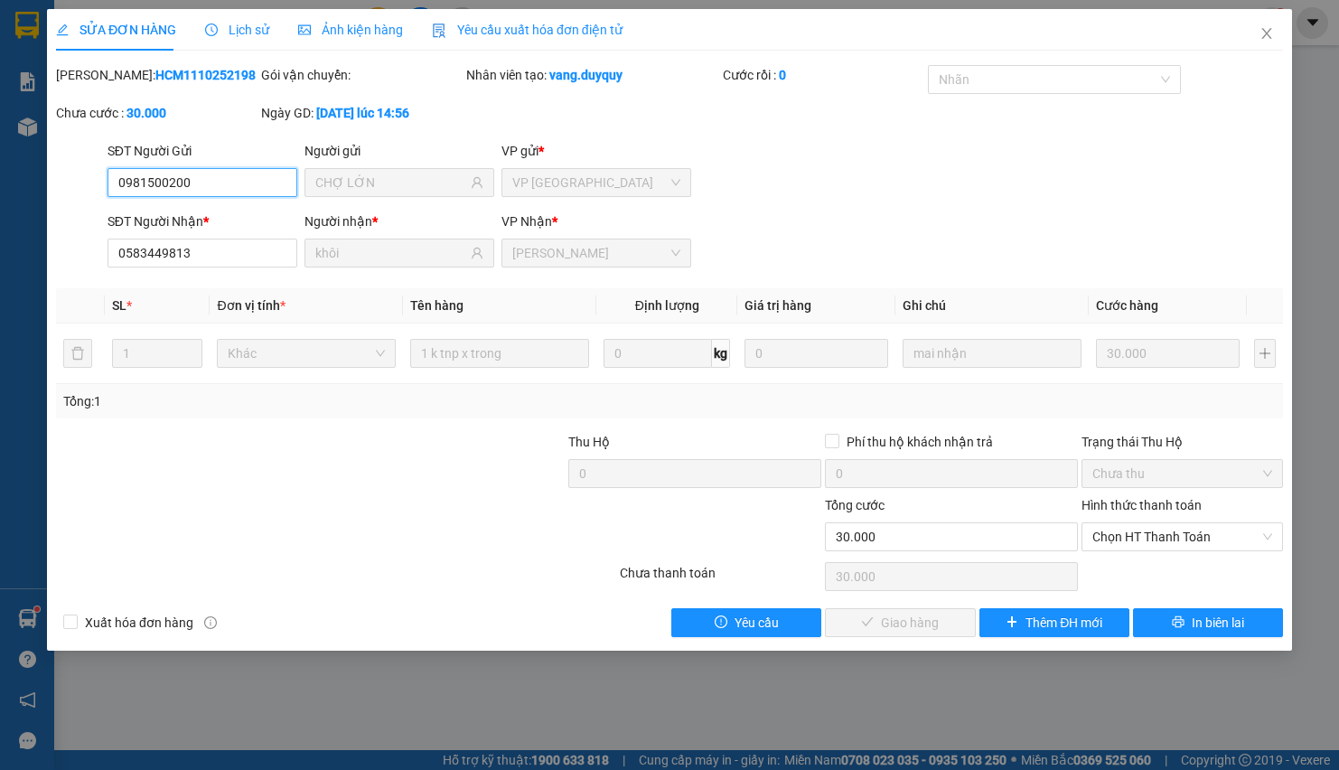
type input "30.000"
click at [1112, 540] on span "Chọn HT Thanh Toán" at bounding box center [1183, 536] width 180 height 27
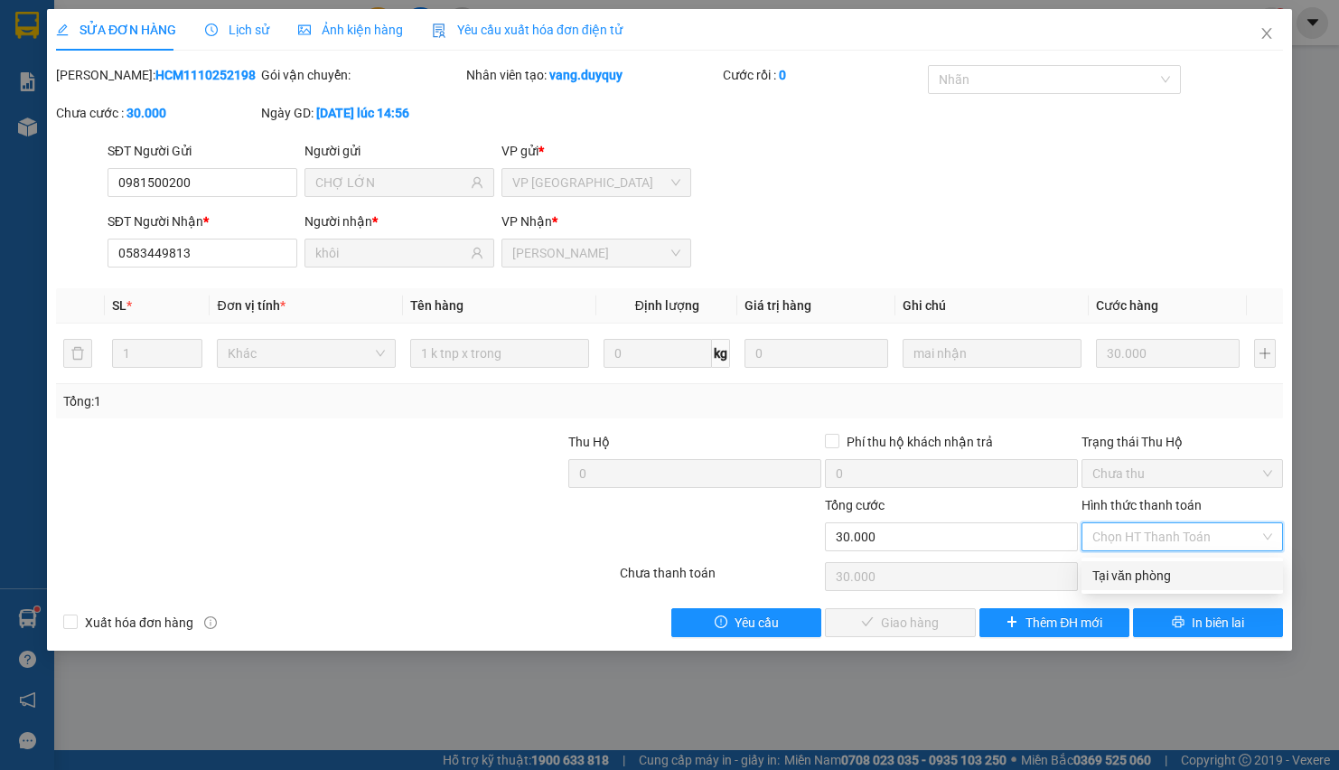
click at [1112, 575] on div "Tại văn phòng" at bounding box center [1183, 576] width 180 height 20
type input "0"
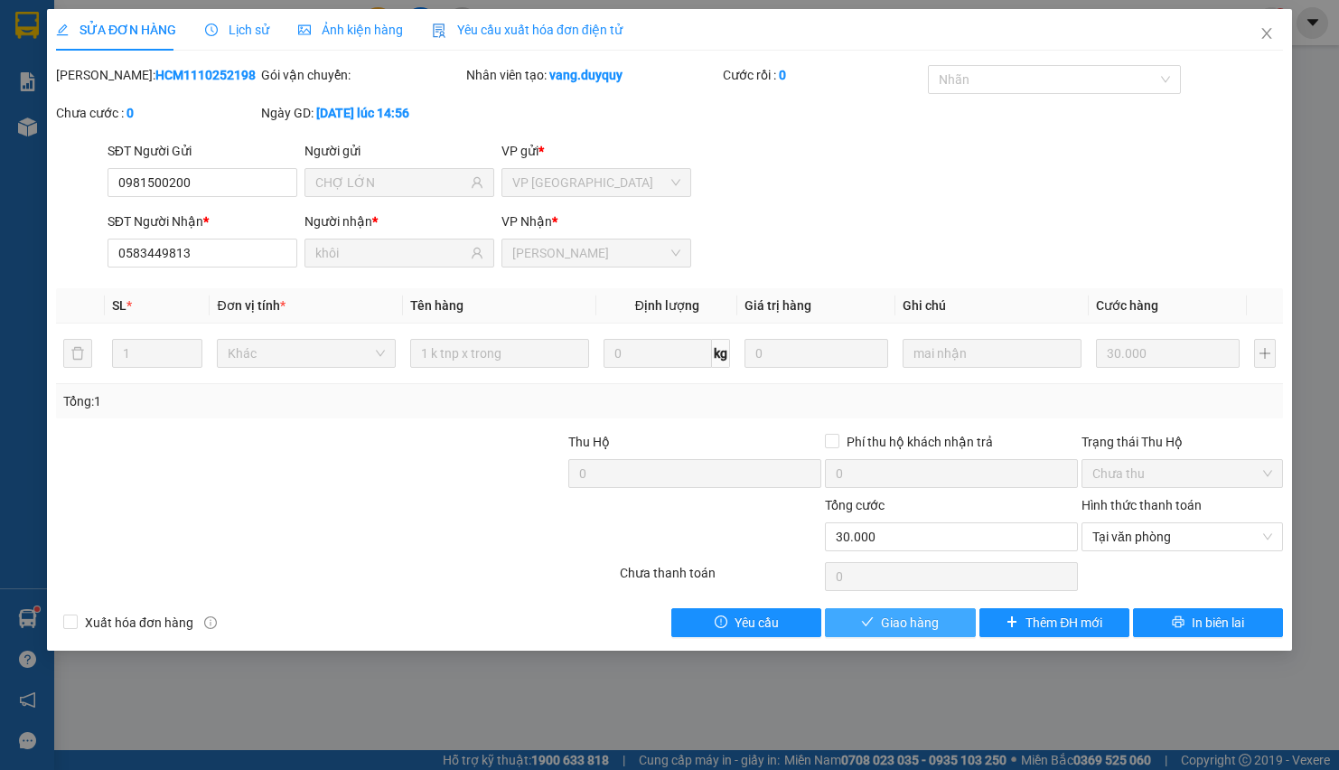
click at [898, 630] on span "Giao hàng" at bounding box center [910, 623] width 58 height 20
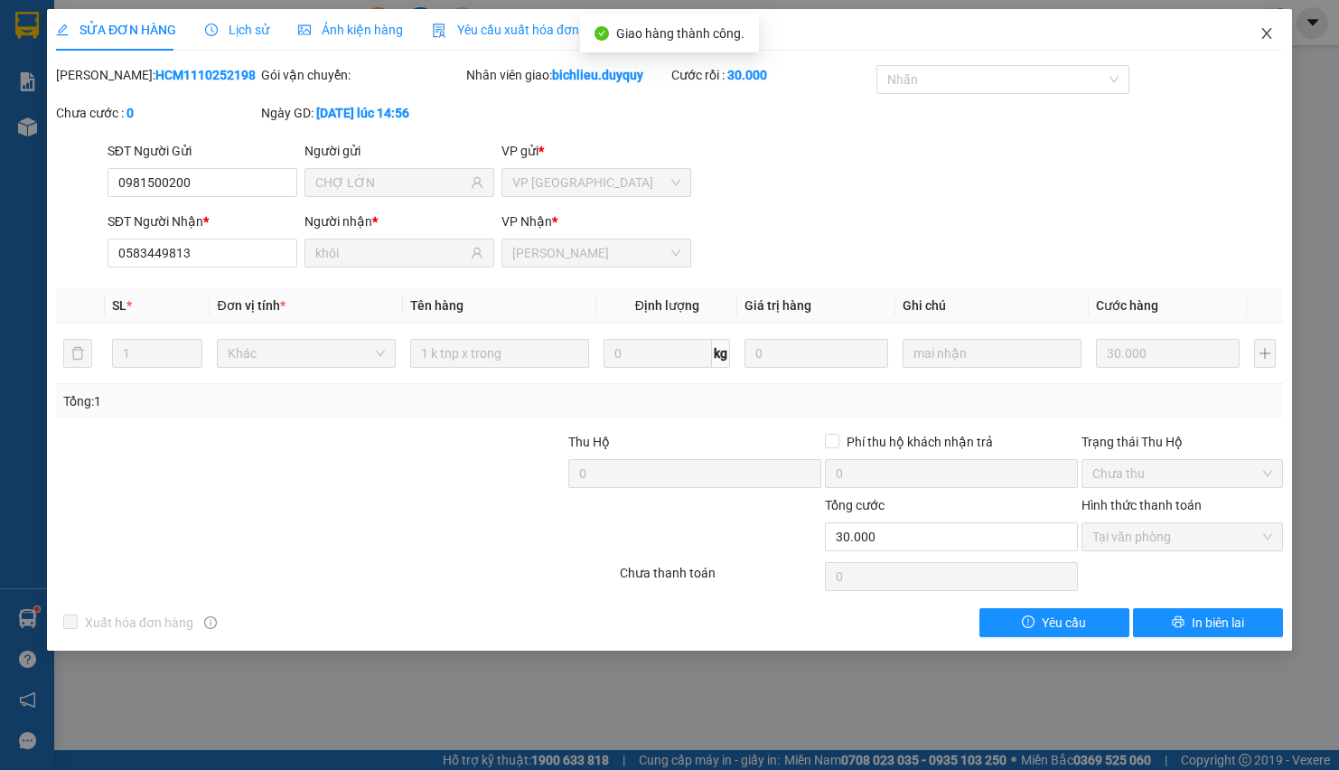
click at [1269, 38] on icon "close" at bounding box center [1267, 33] width 14 height 14
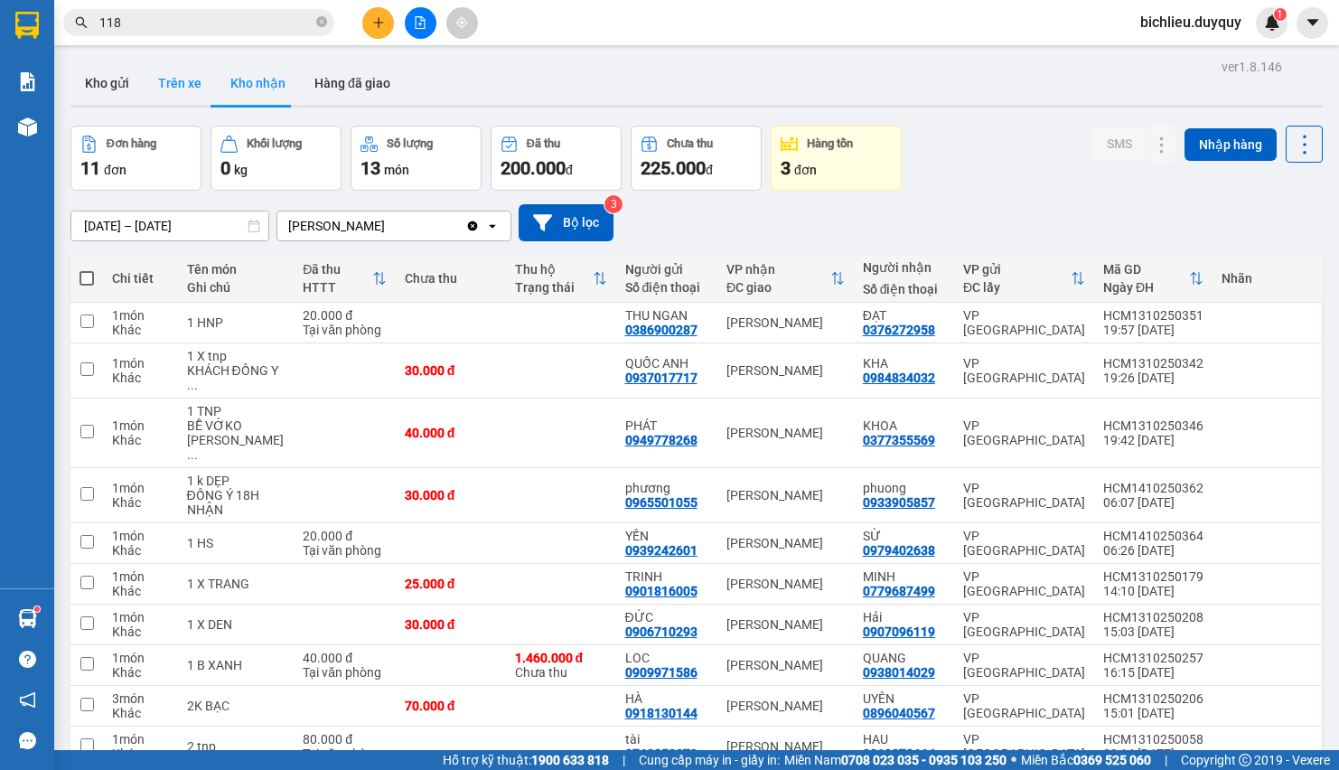
click at [174, 88] on button "Trên xe" at bounding box center [180, 82] width 72 height 43
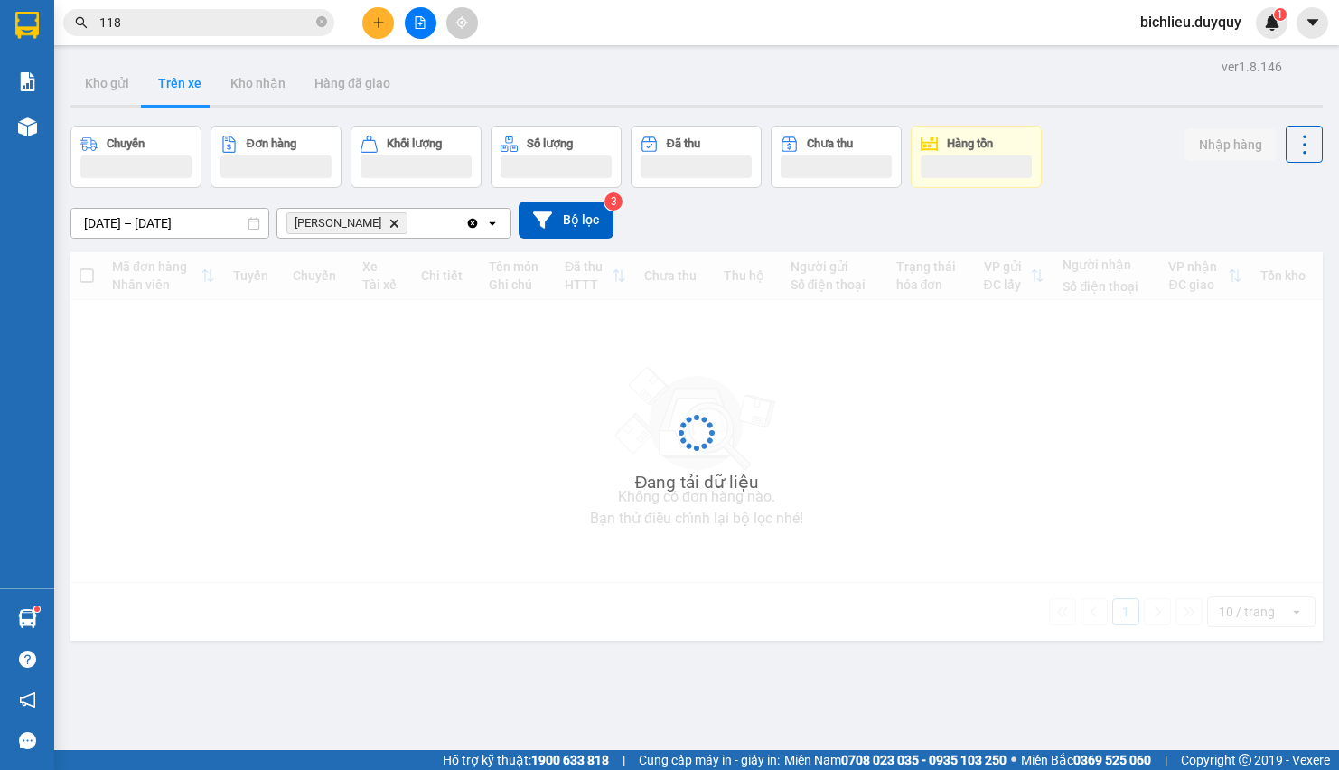
type input "[DATE] – [DATE]"
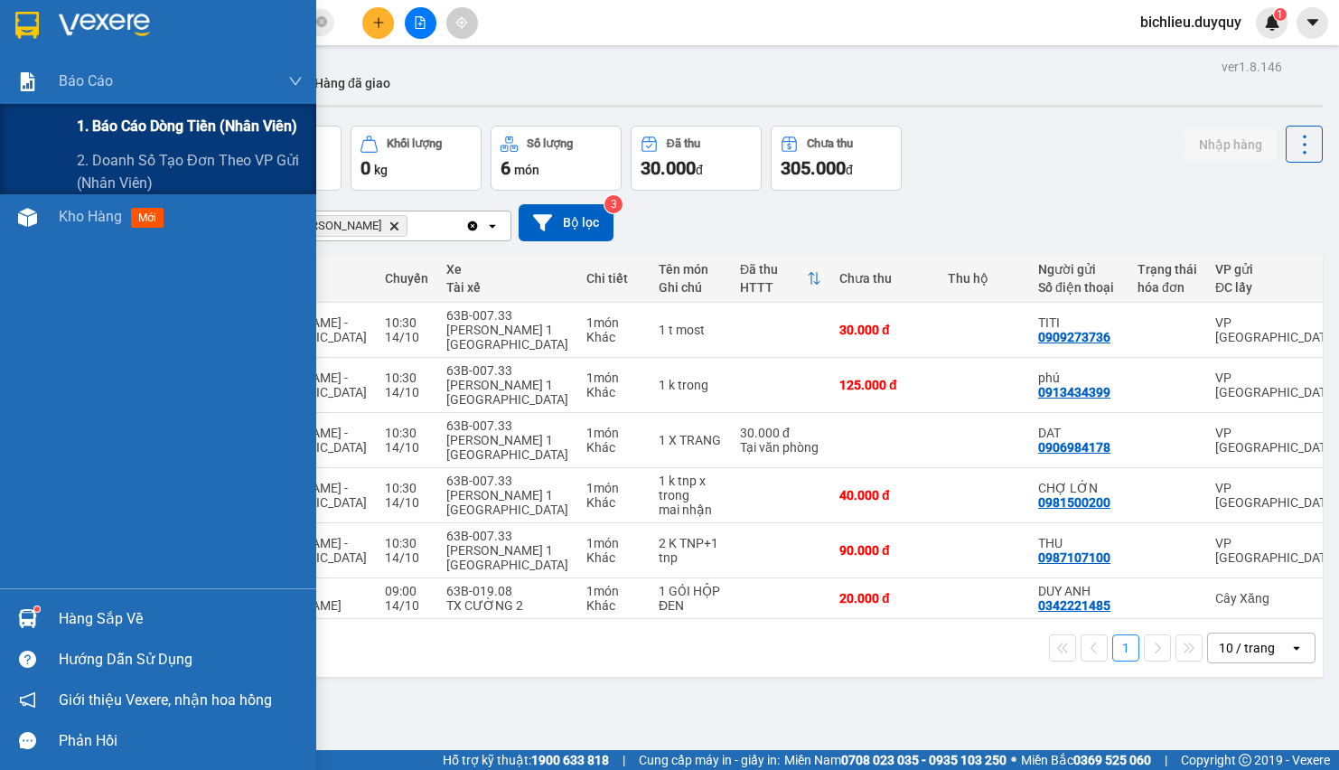
click at [141, 117] on span "1. Báo cáo dòng tiền (nhân viên)" at bounding box center [187, 126] width 221 height 23
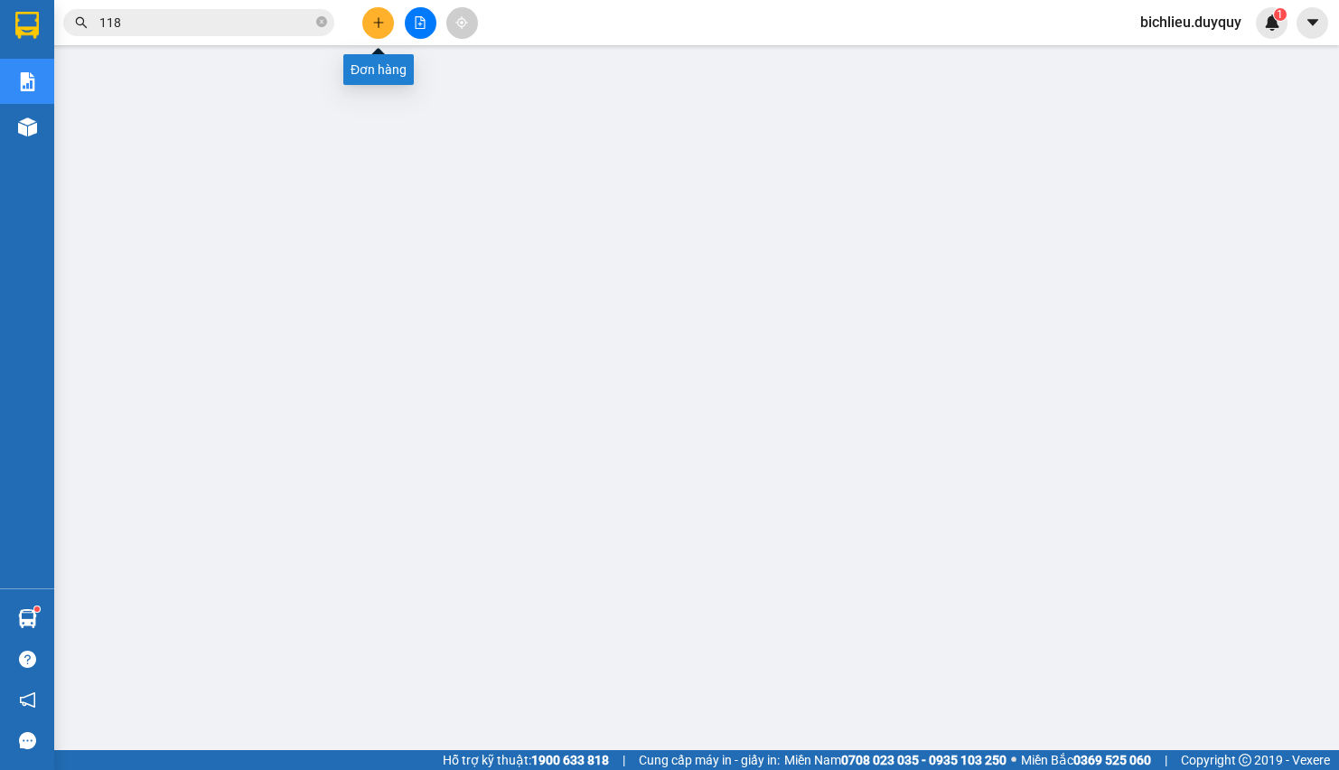
click at [372, 27] on icon "plus" at bounding box center [378, 22] width 13 height 13
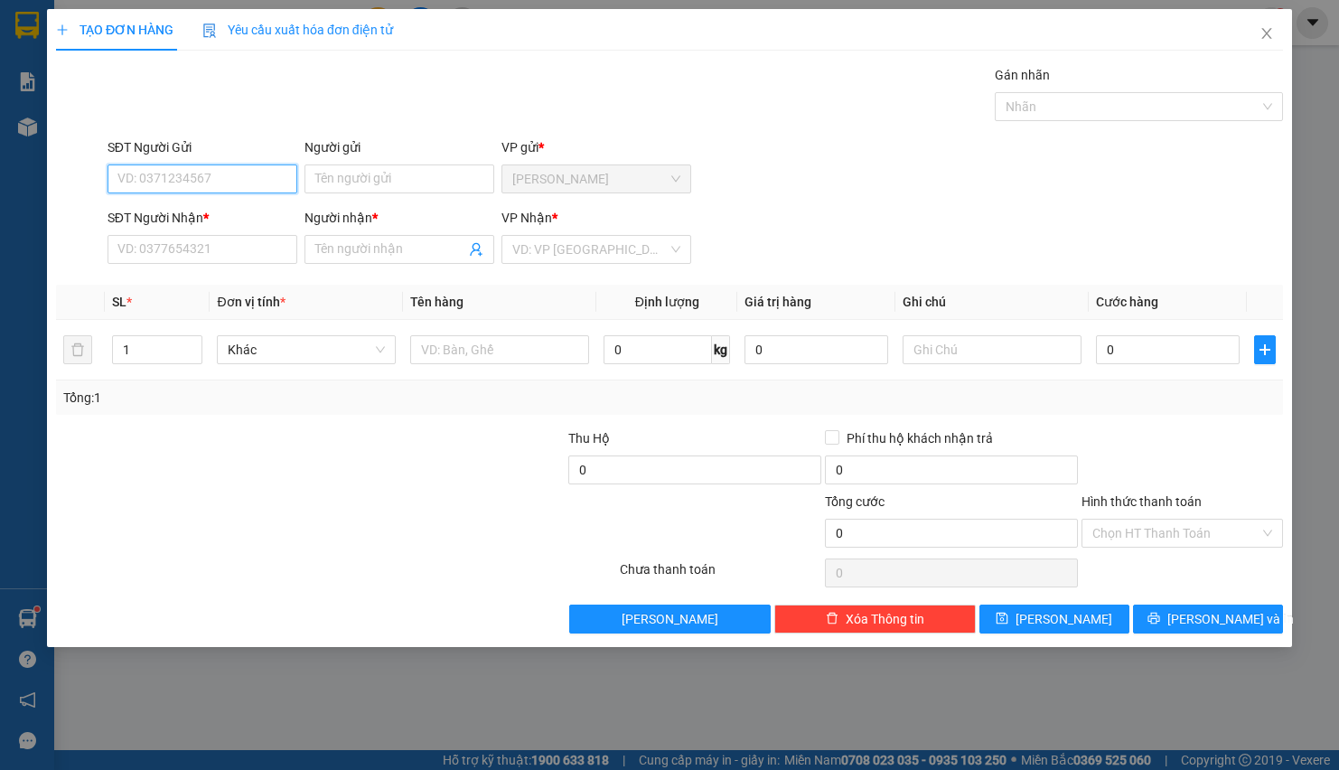
click at [127, 169] on input "SĐT Người Gửi" at bounding box center [203, 178] width 190 height 29
type input "0932718194"
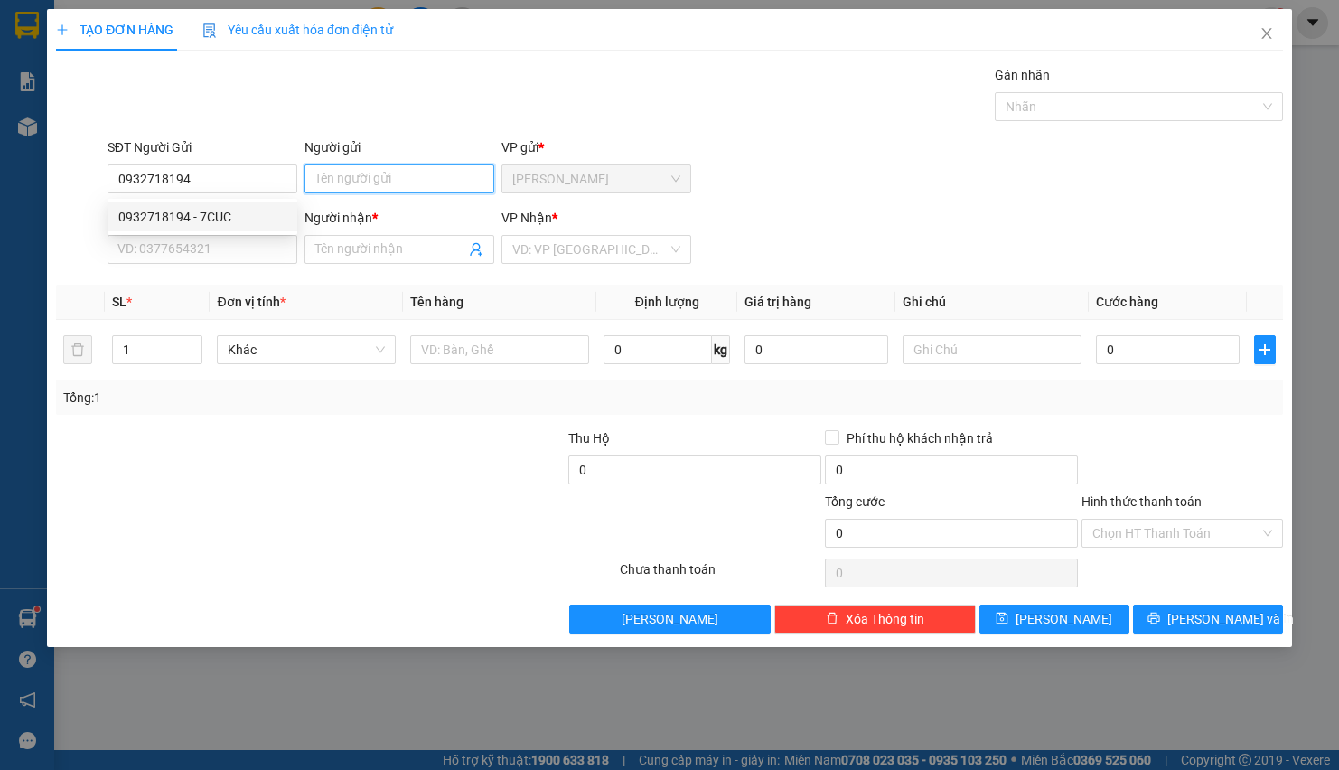
click at [312, 182] on input "Người gửi" at bounding box center [400, 178] width 190 height 29
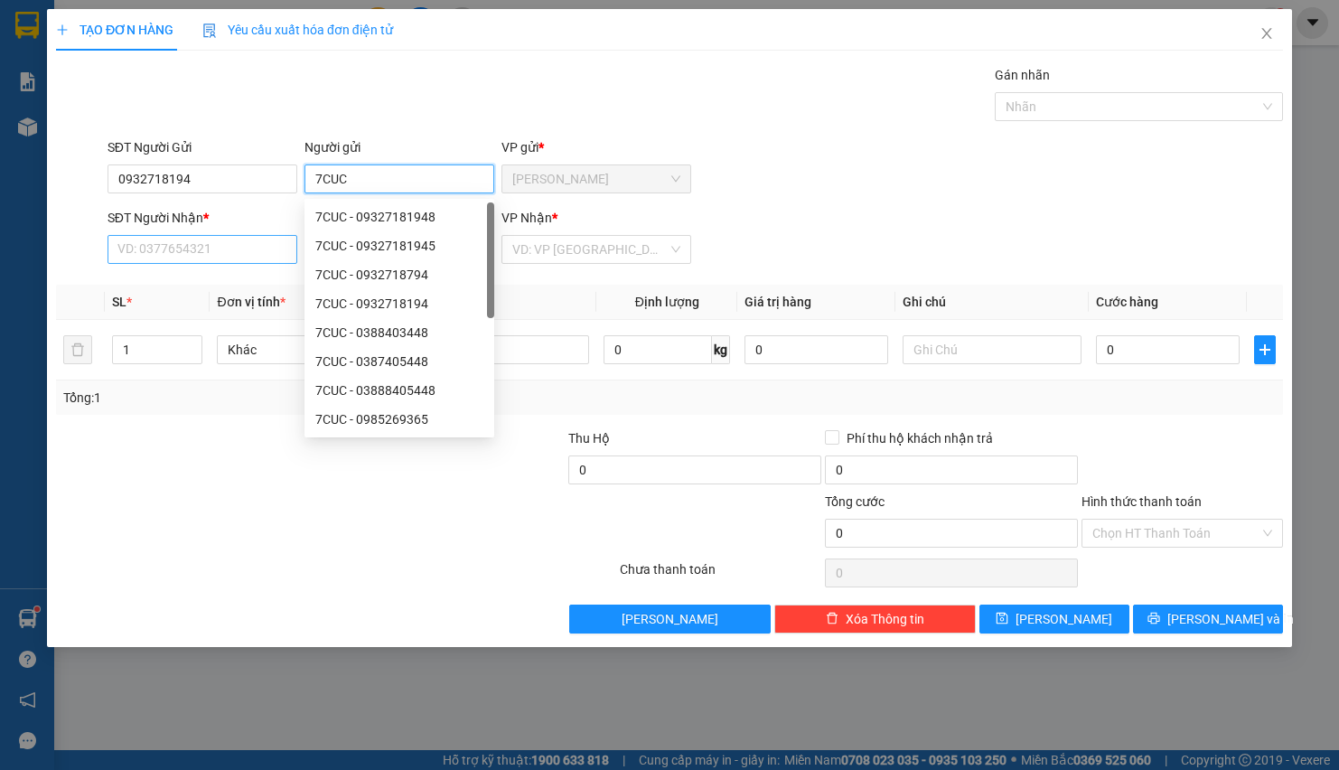
type input "7CUC"
click at [114, 255] on input "SĐT Người Nhận *" at bounding box center [203, 249] width 190 height 29
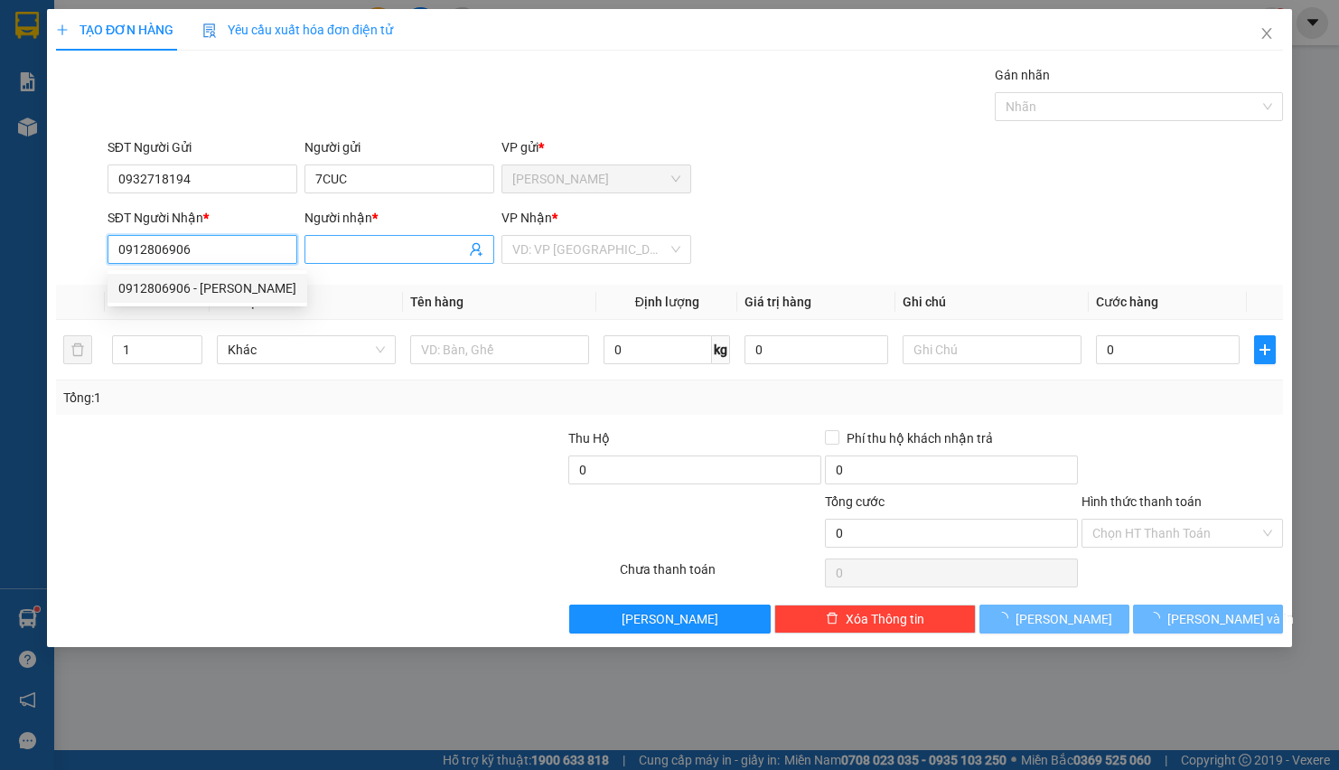
type input "0912806906"
click at [336, 258] on input "Người nhận *" at bounding box center [390, 249] width 150 height 20
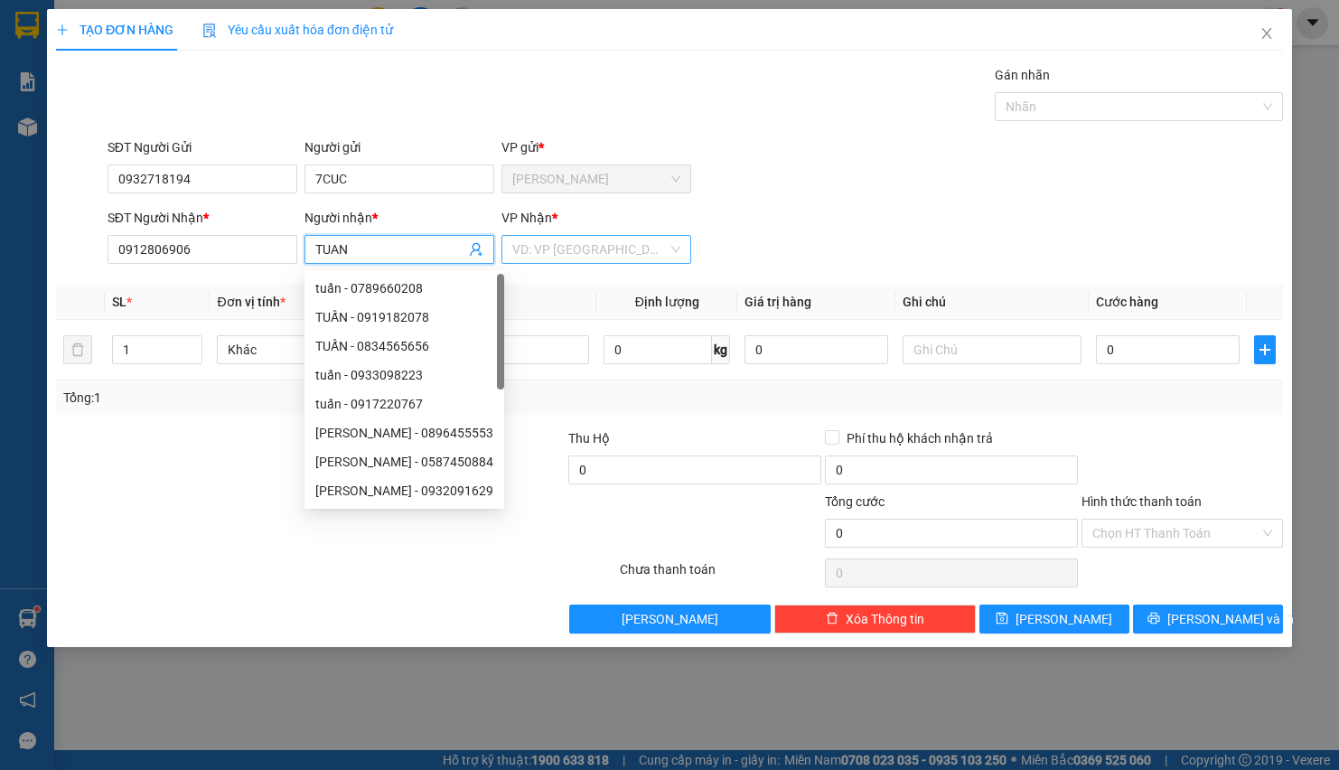
type input "TUAN"
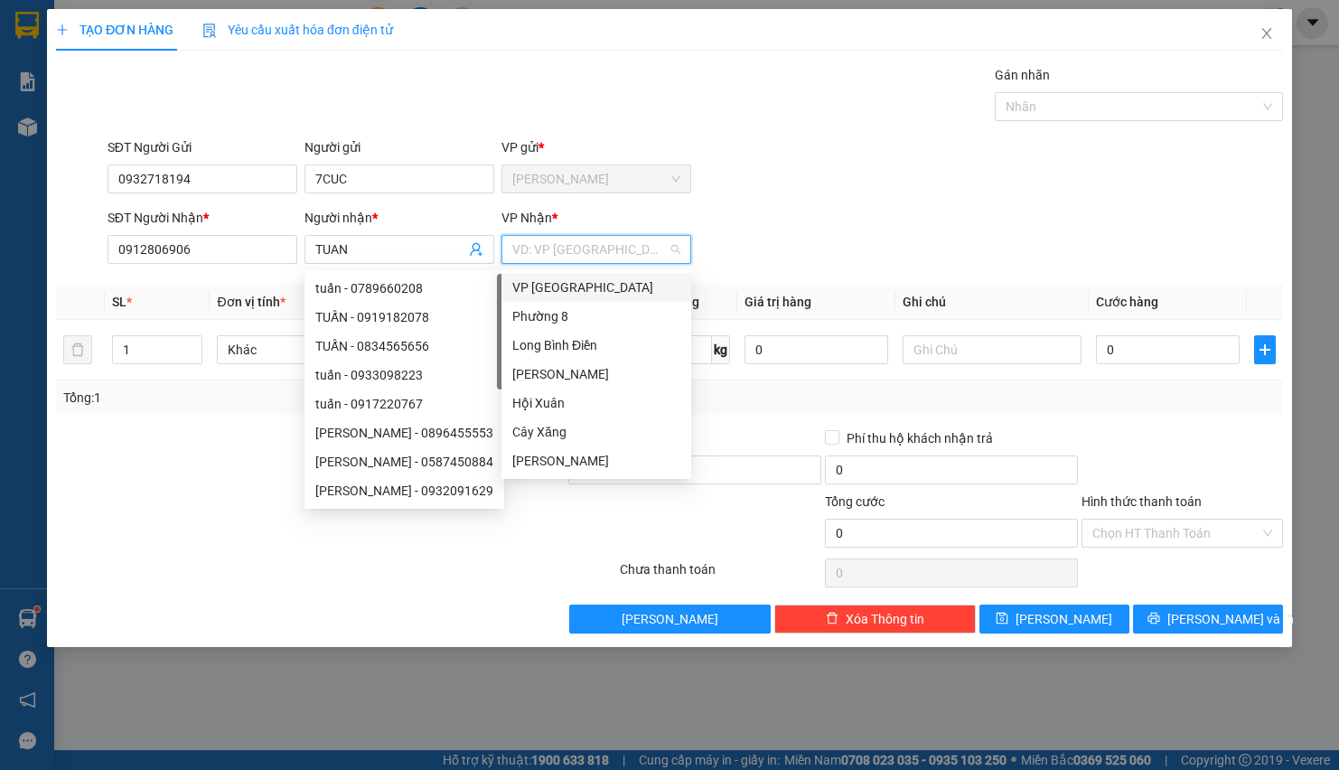
click at [527, 253] on input "search" at bounding box center [589, 249] width 155 height 27
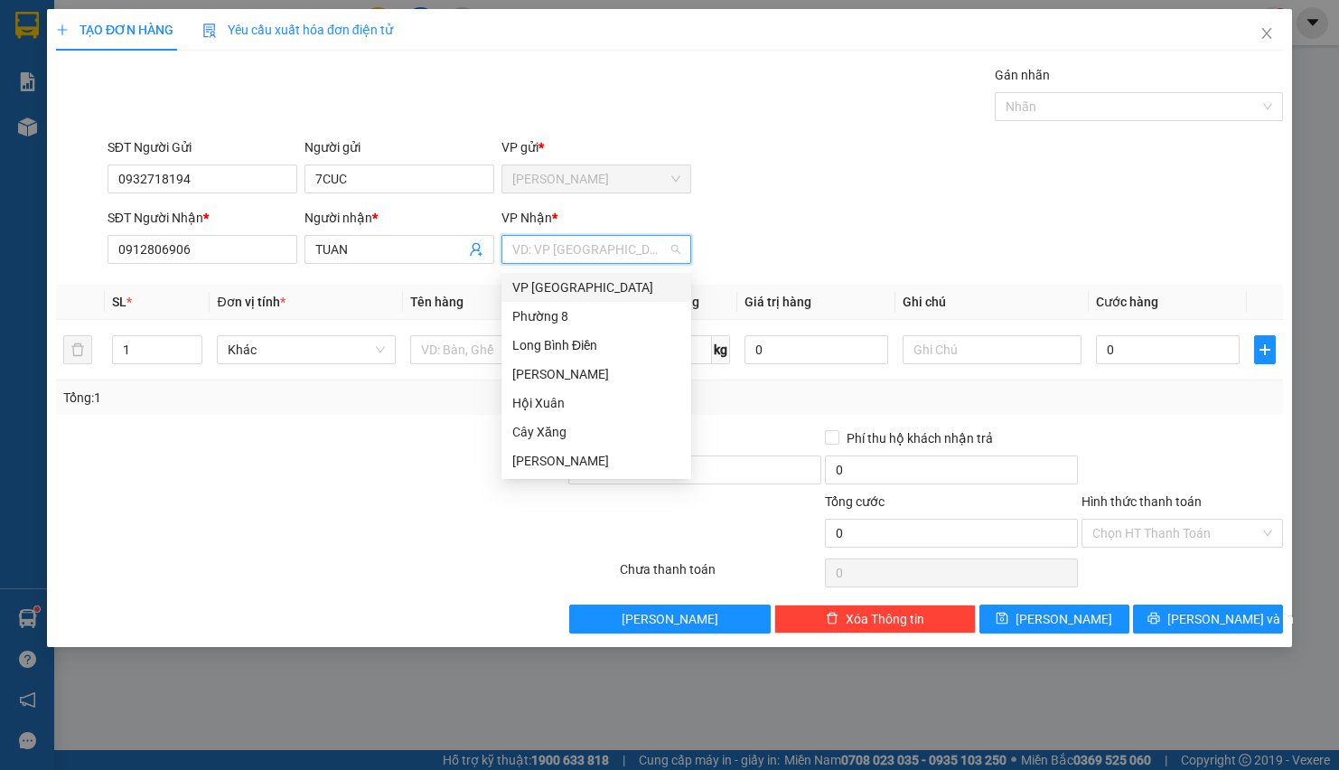
click at [561, 282] on div "VP [GEOGRAPHIC_DATA]" at bounding box center [596, 287] width 168 height 20
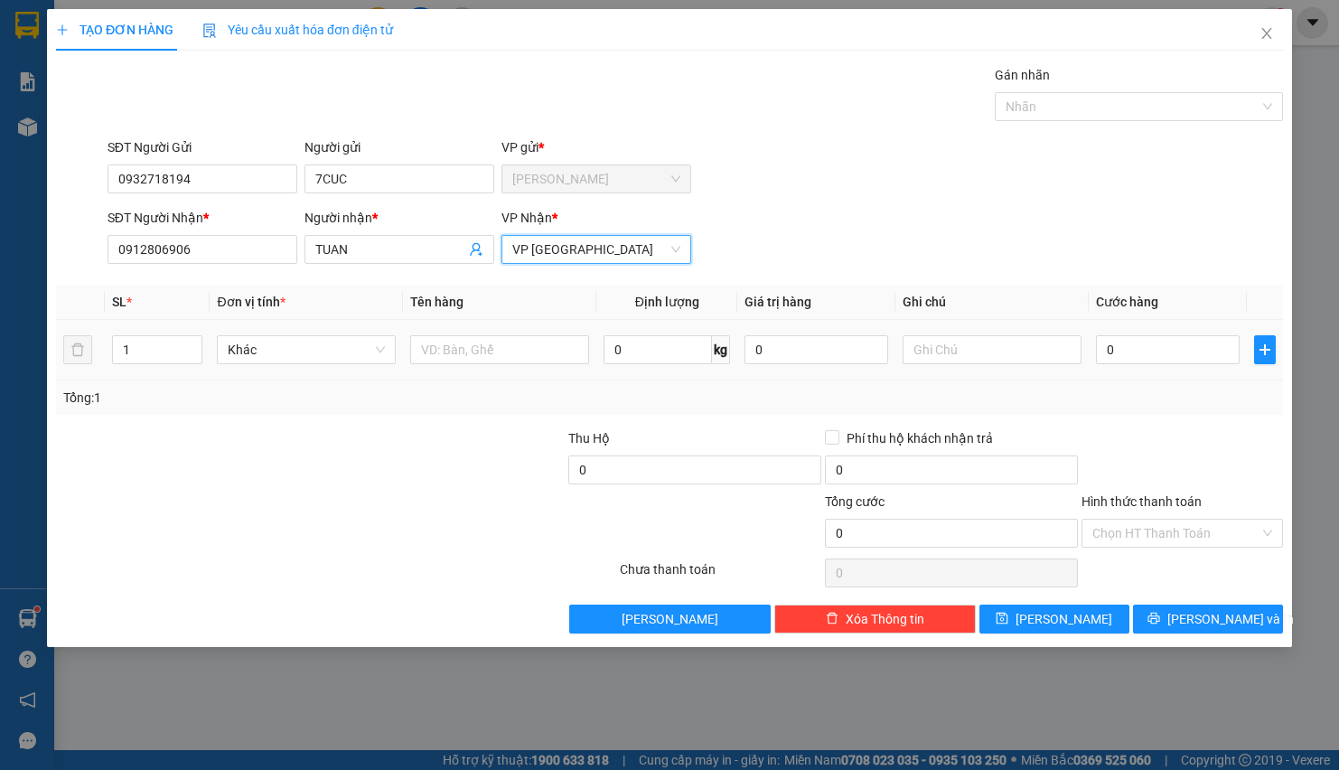
click at [464, 333] on div at bounding box center [499, 350] width 179 height 36
click at [455, 350] on input "text" at bounding box center [499, 349] width 179 height 29
type input "1BAO TRANG"
click at [1114, 350] on input "0" at bounding box center [1168, 349] width 144 height 29
type input "5"
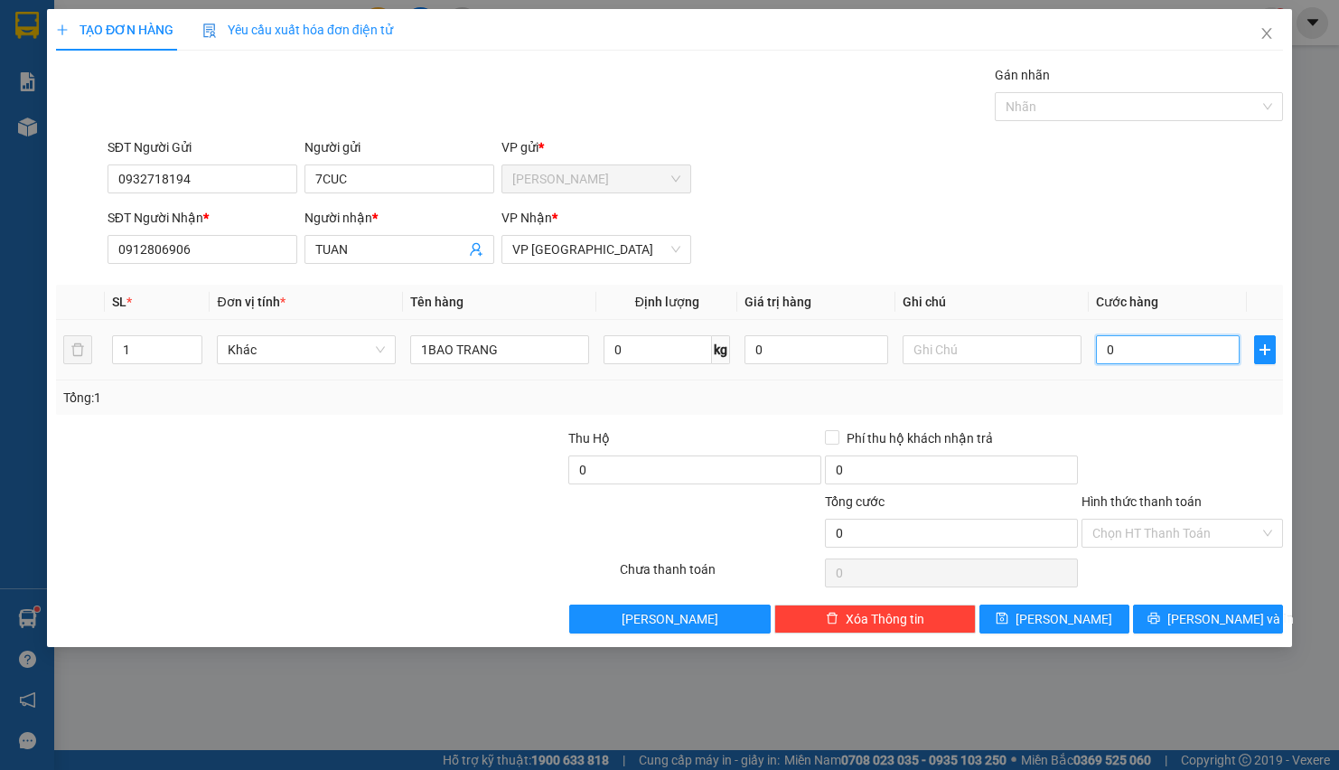
type input "5"
type input "50"
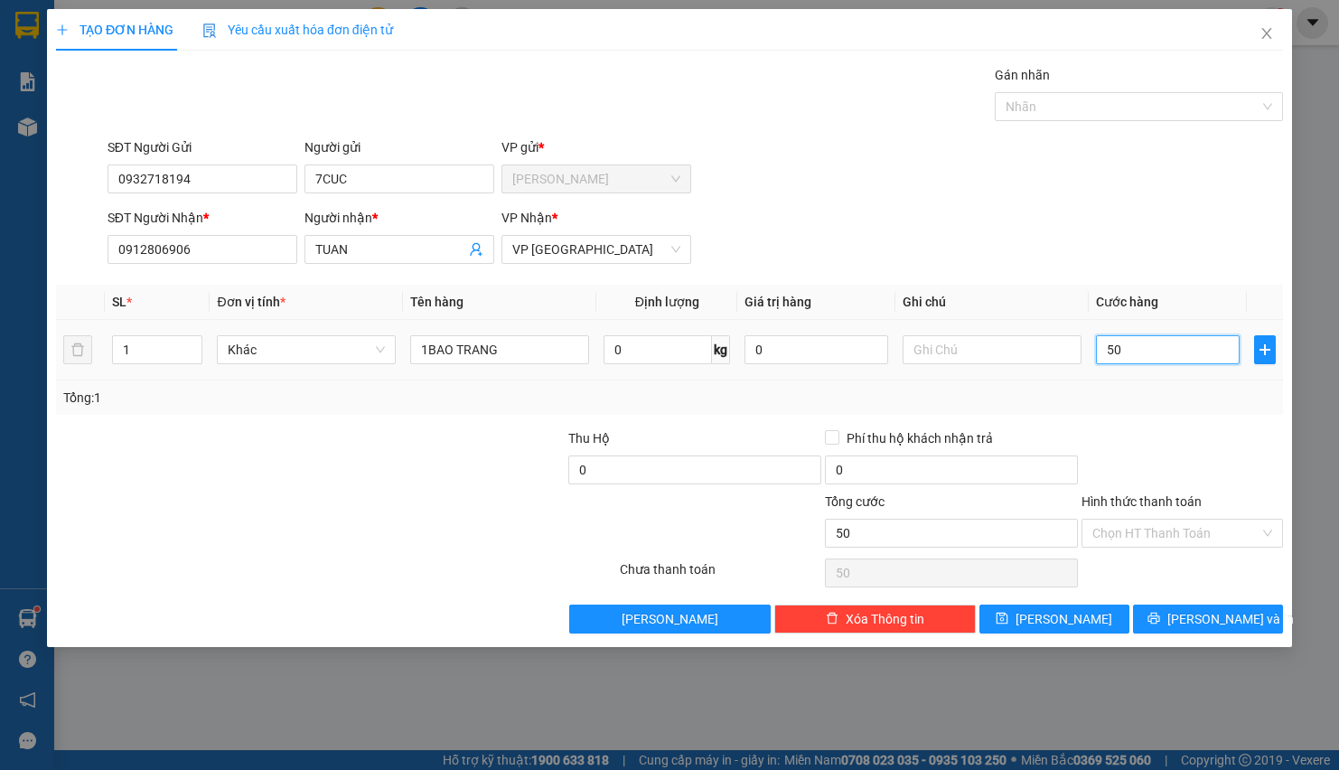
type input "500"
type input "5.000"
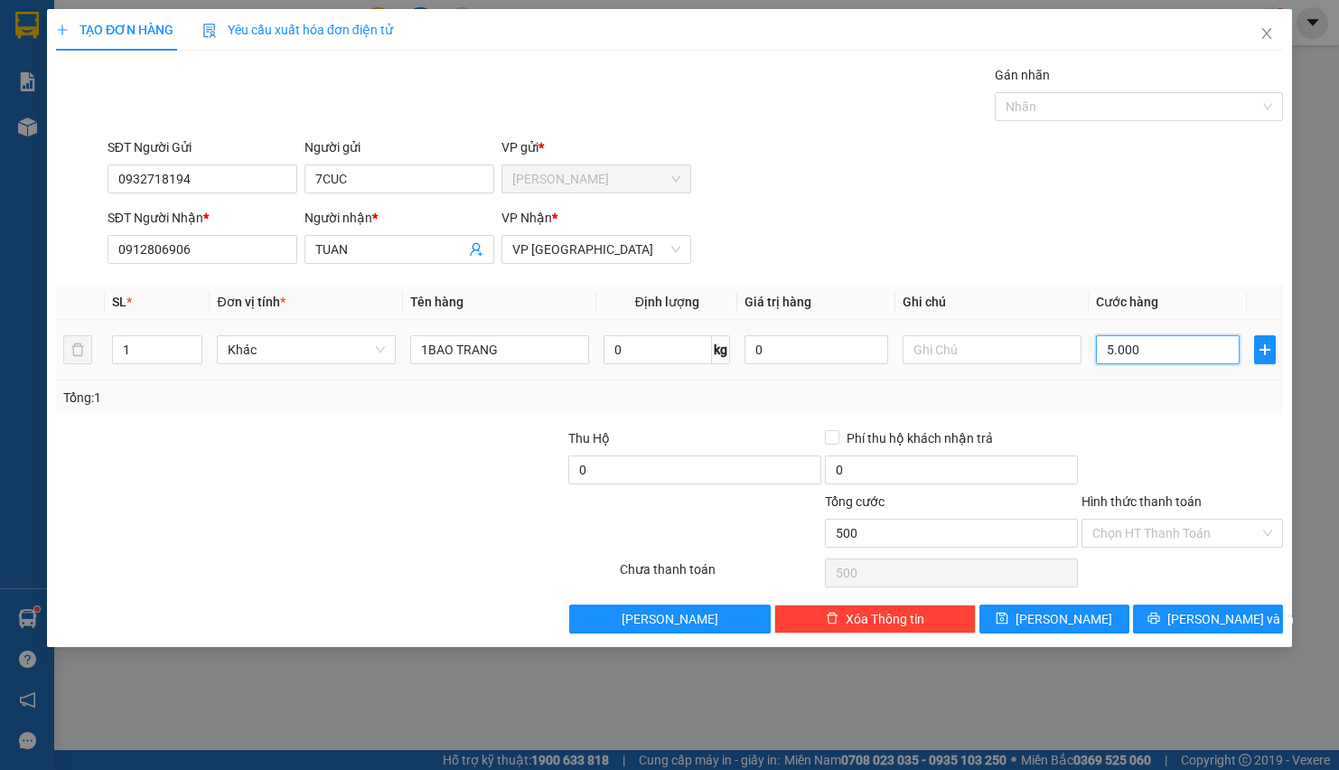
type input "5.000"
type input "50.000"
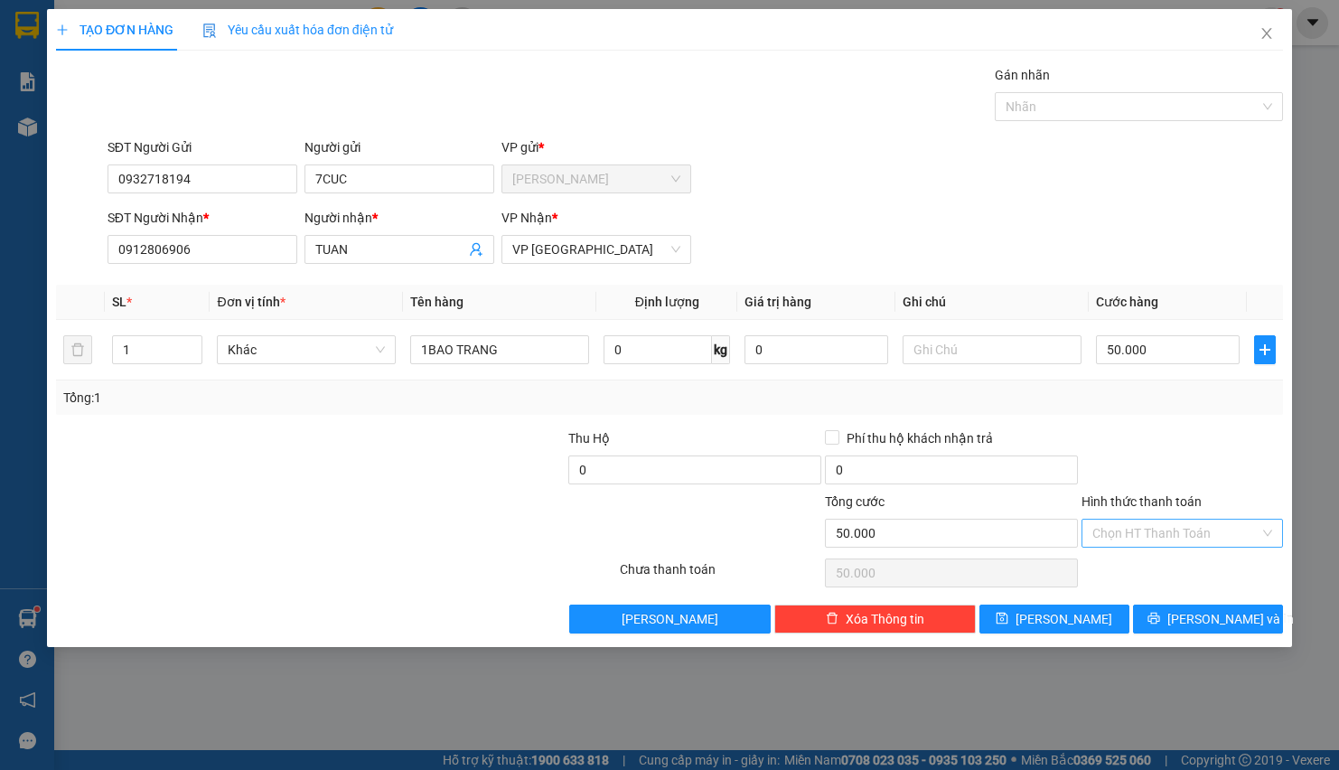
click at [1112, 537] on input "Hình thức thanh toán" at bounding box center [1176, 533] width 167 height 27
click at [1101, 563] on div "Tại văn phòng" at bounding box center [1183, 573] width 180 height 20
type input "0"
click at [1202, 627] on span "[PERSON_NAME] và In" at bounding box center [1231, 619] width 127 height 20
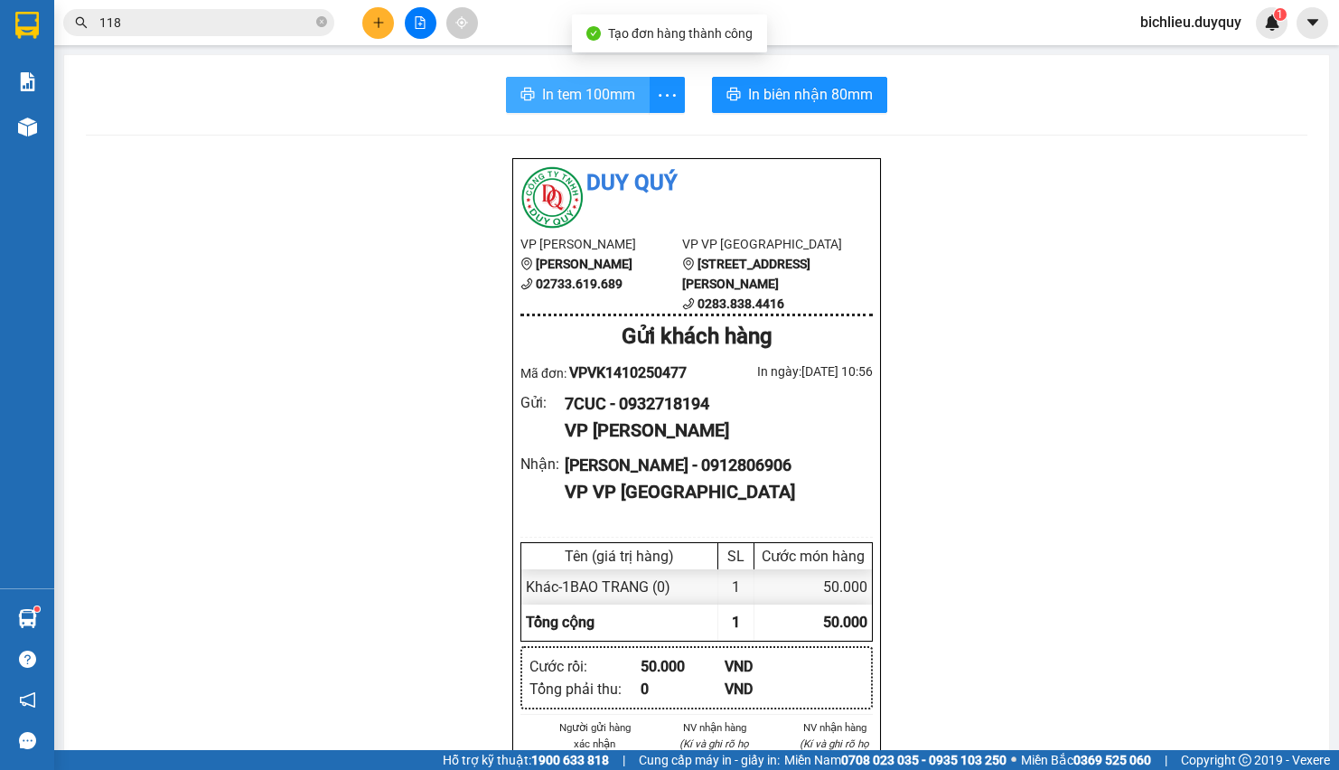
click at [572, 99] on span "In tem 100mm" at bounding box center [588, 94] width 93 height 23
drag, startPoint x: 150, startPoint y: 39, endPoint x: 150, endPoint y: 28, distance: 10.8
click at [150, 33] on div "Kết quả [PERSON_NAME] ( 1754 ) Bộ lọc Mã ĐH Trạng thái Món hàng Thu hộ Tổng [PE…" at bounding box center [669, 22] width 1339 height 45
click at [150, 24] on input "118" at bounding box center [205, 23] width 213 height 20
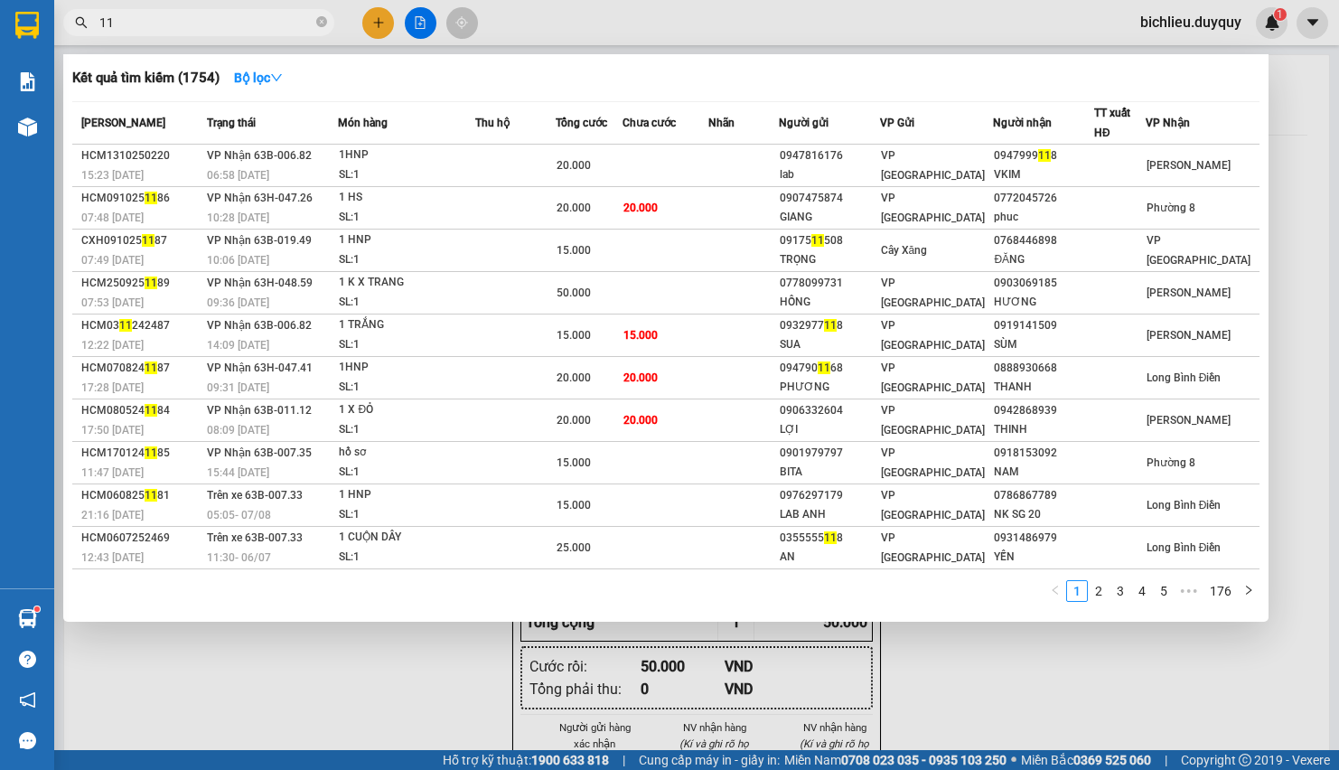
type input "1"
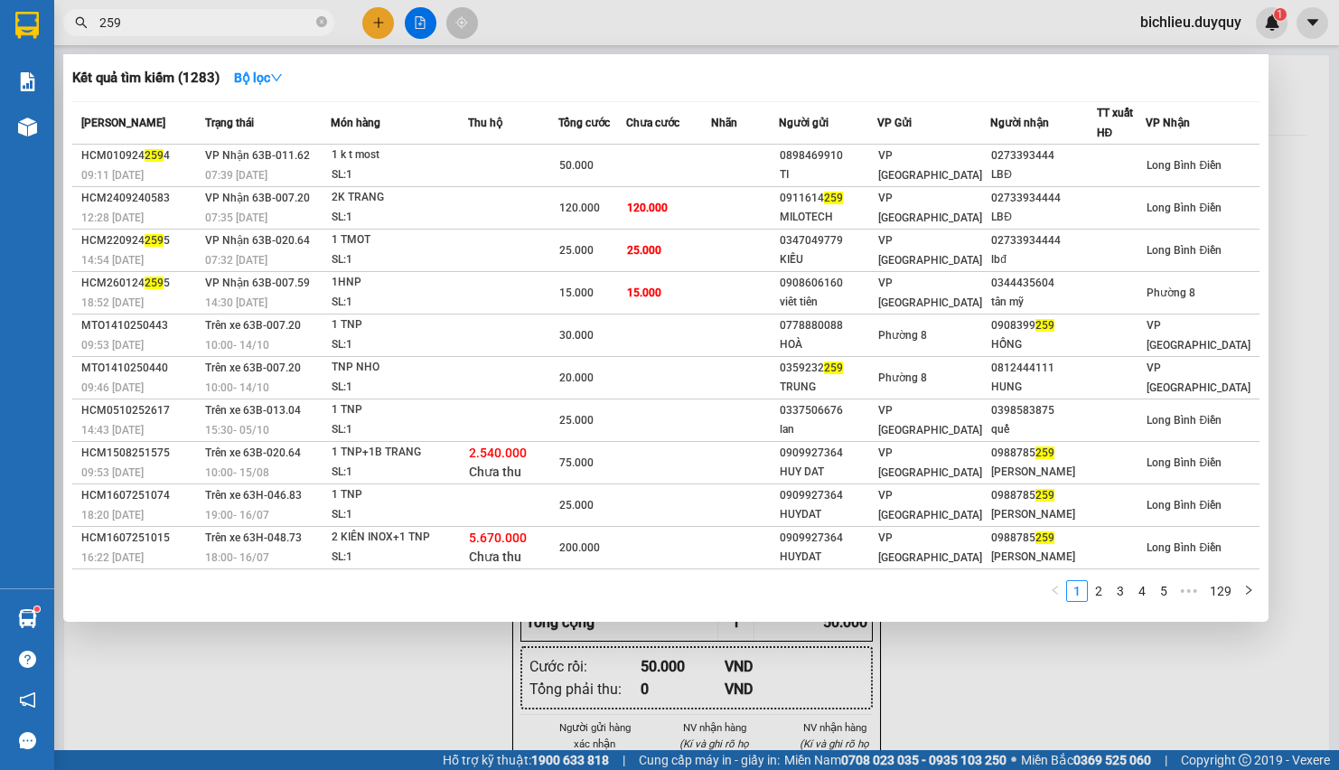
type input "259"
click at [364, 16] on div at bounding box center [669, 385] width 1339 height 770
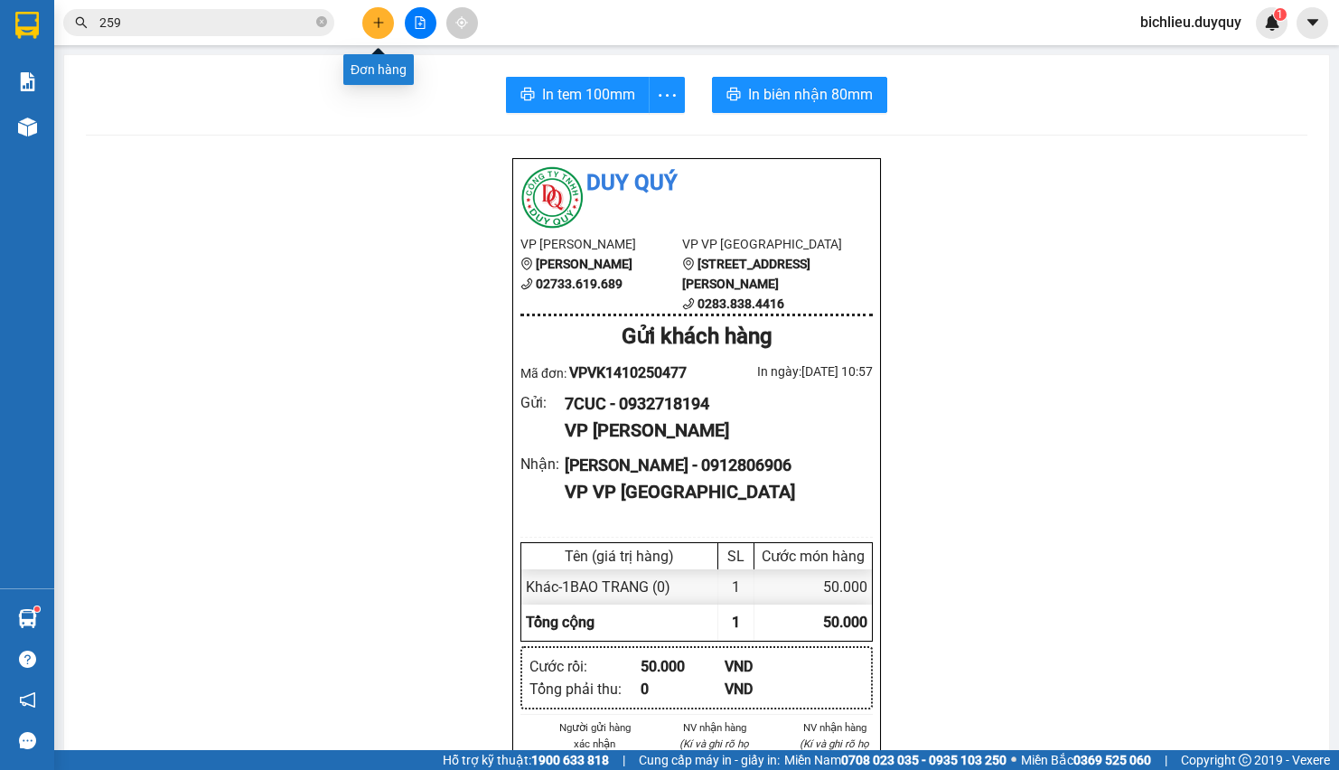
click at [378, 24] on icon "plus" at bounding box center [378, 22] width 1 height 10
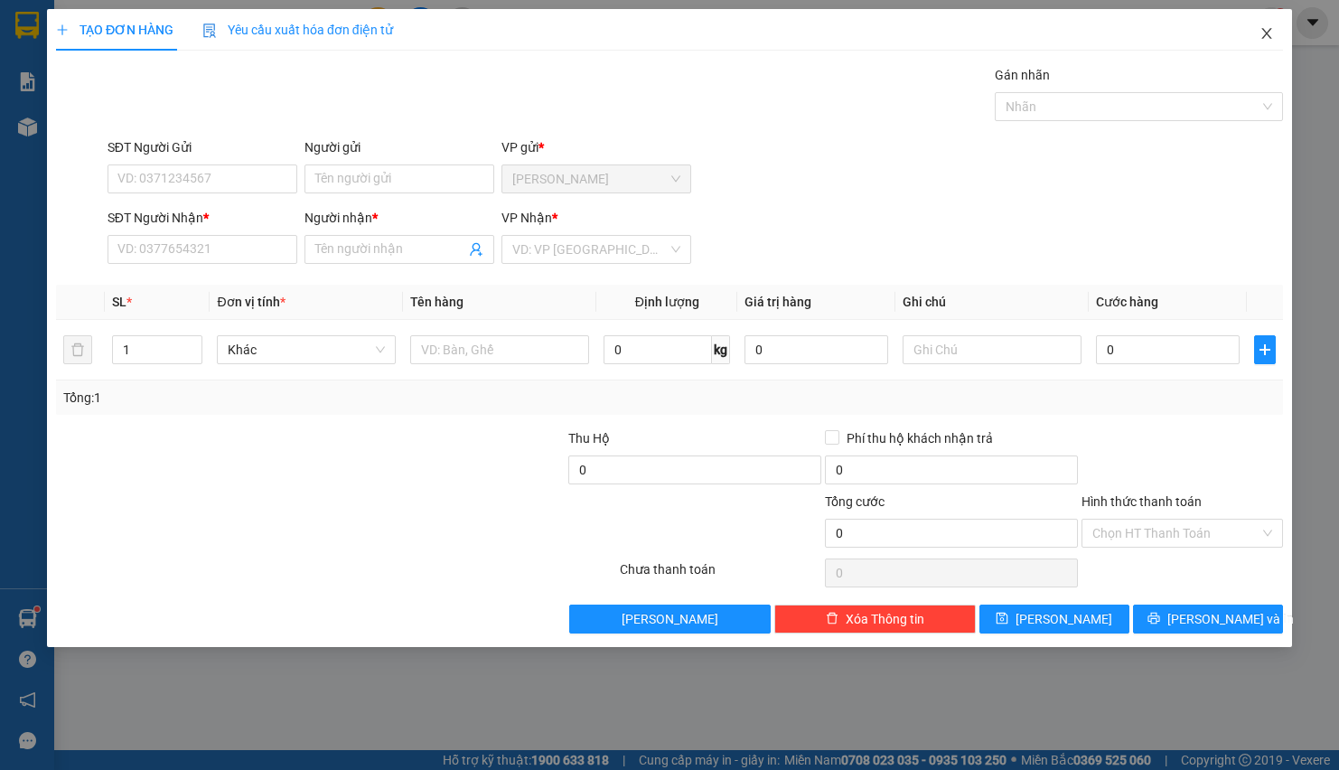
click at [1269, 36] on icon "close" at bounding box center [1267, 33] width 14 height 14
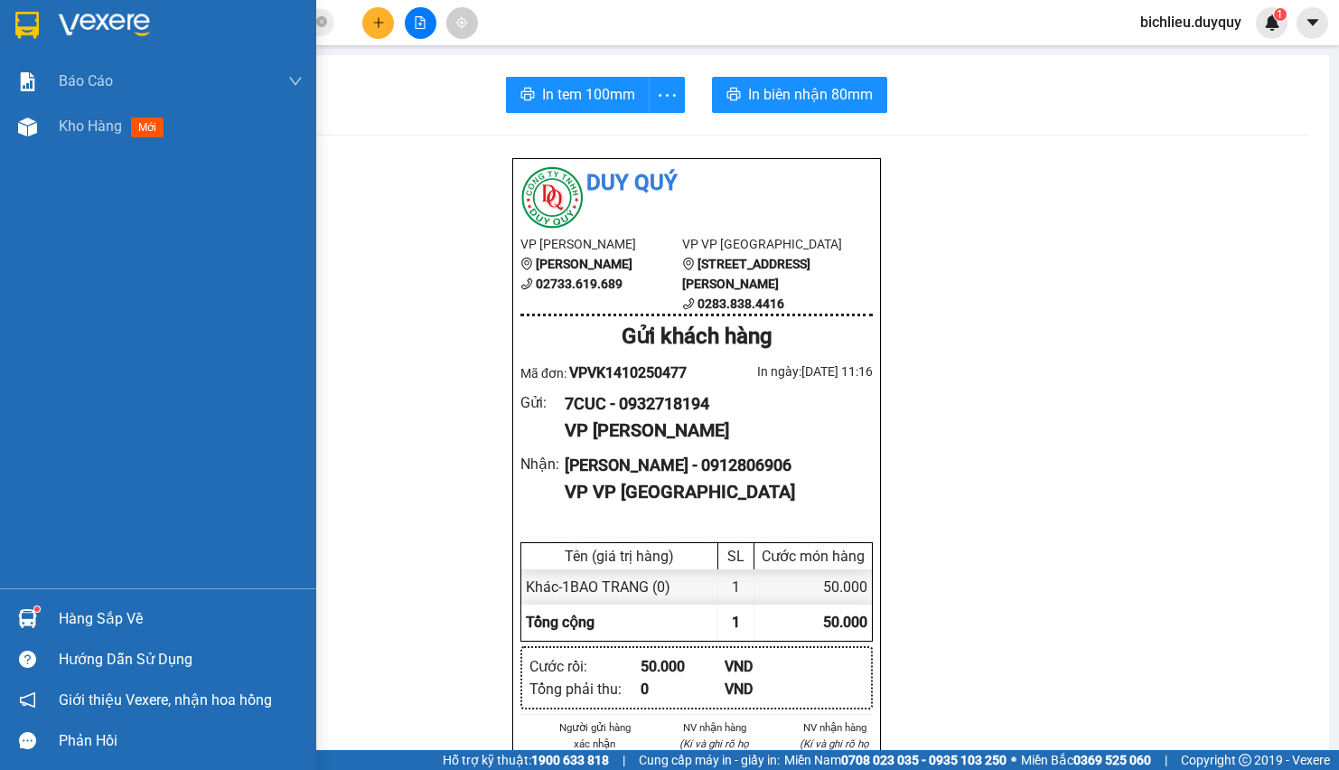
click at [19, 19] on img at bounding box center [26, 25] width 23 height 27
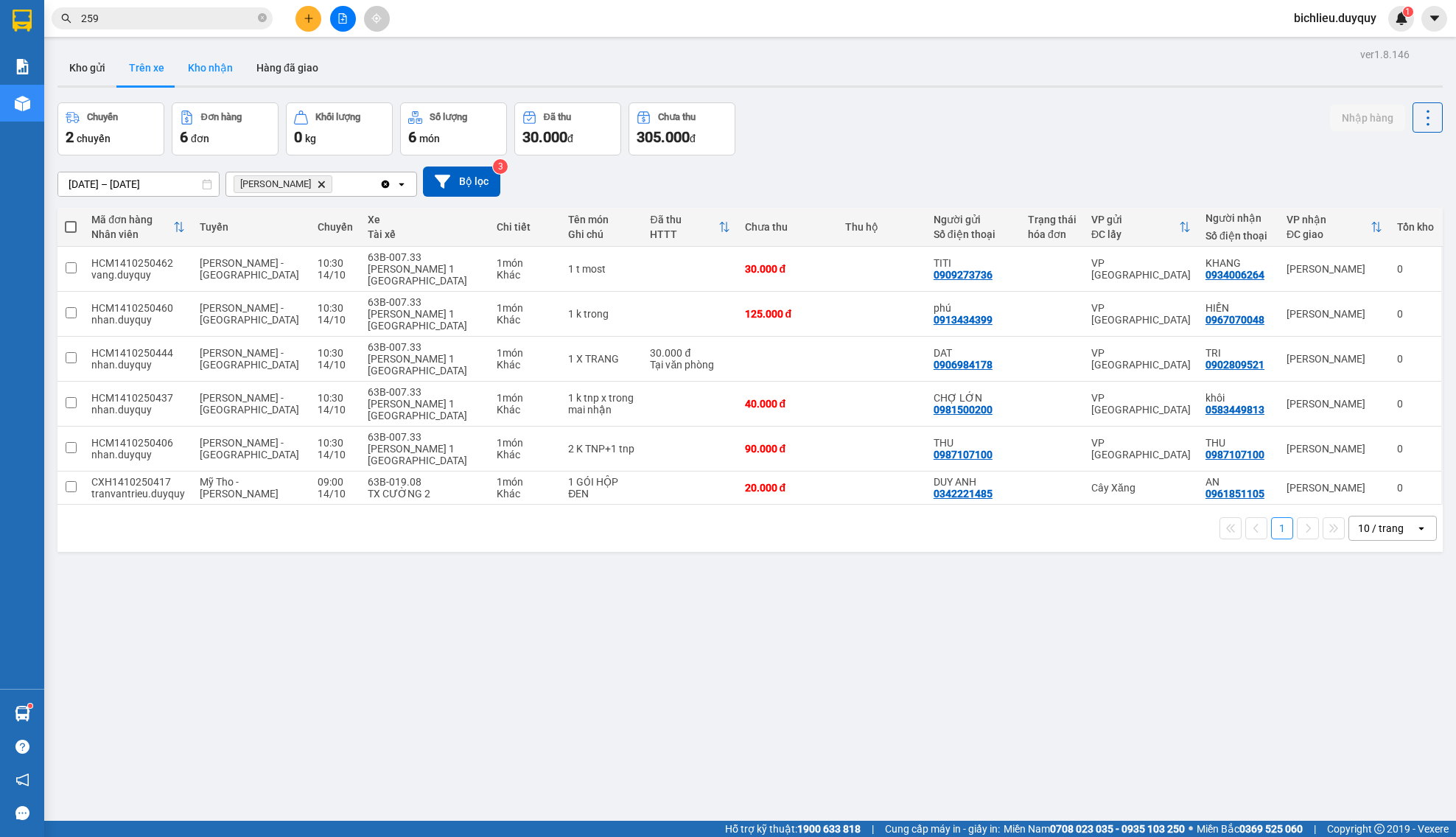
drag, startPoint x: 1039, startPoint y: 0, endPoint x: 1192, endPoint y: 161, distance: 222.1
click at [201, 75] on button "Kho nhận" at bounding box center [210, 67] width 68 height 35
type input "[DATE] – [DATE]"
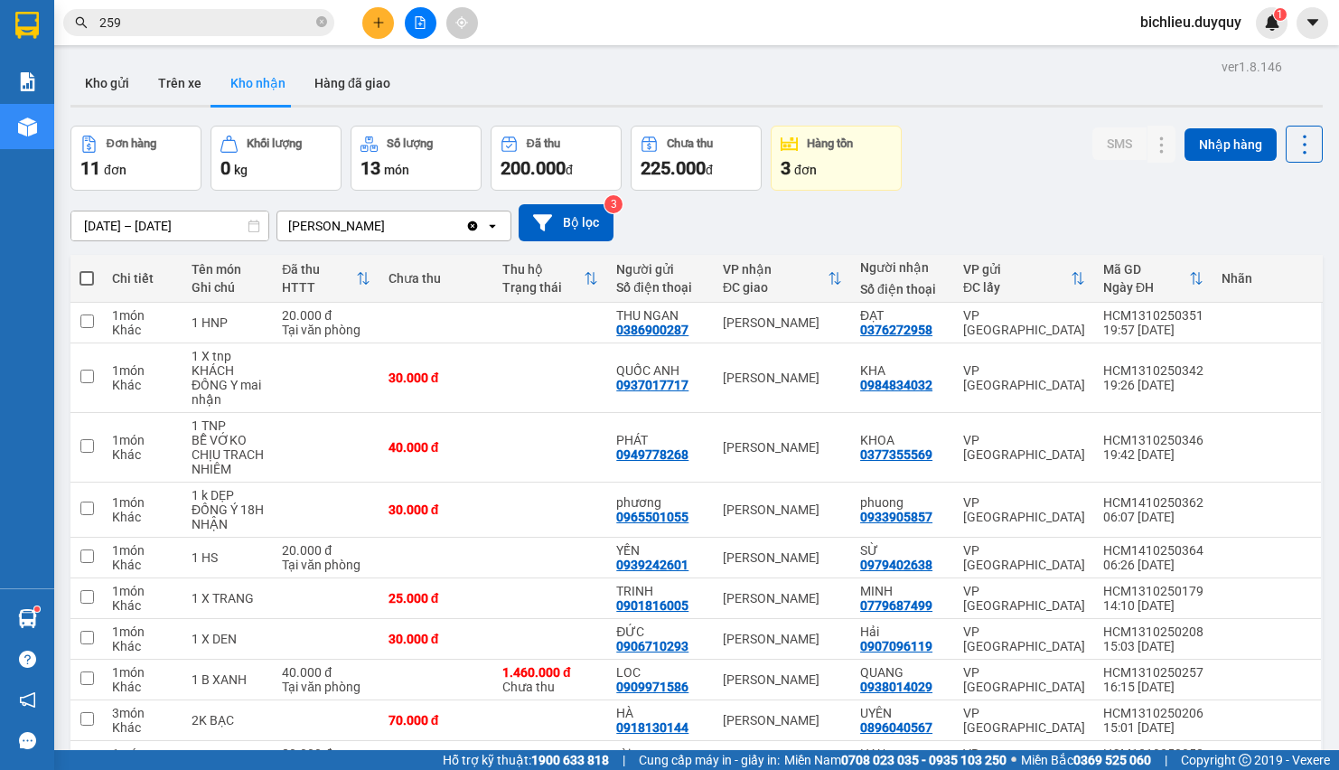
scroll to position [169, 0]
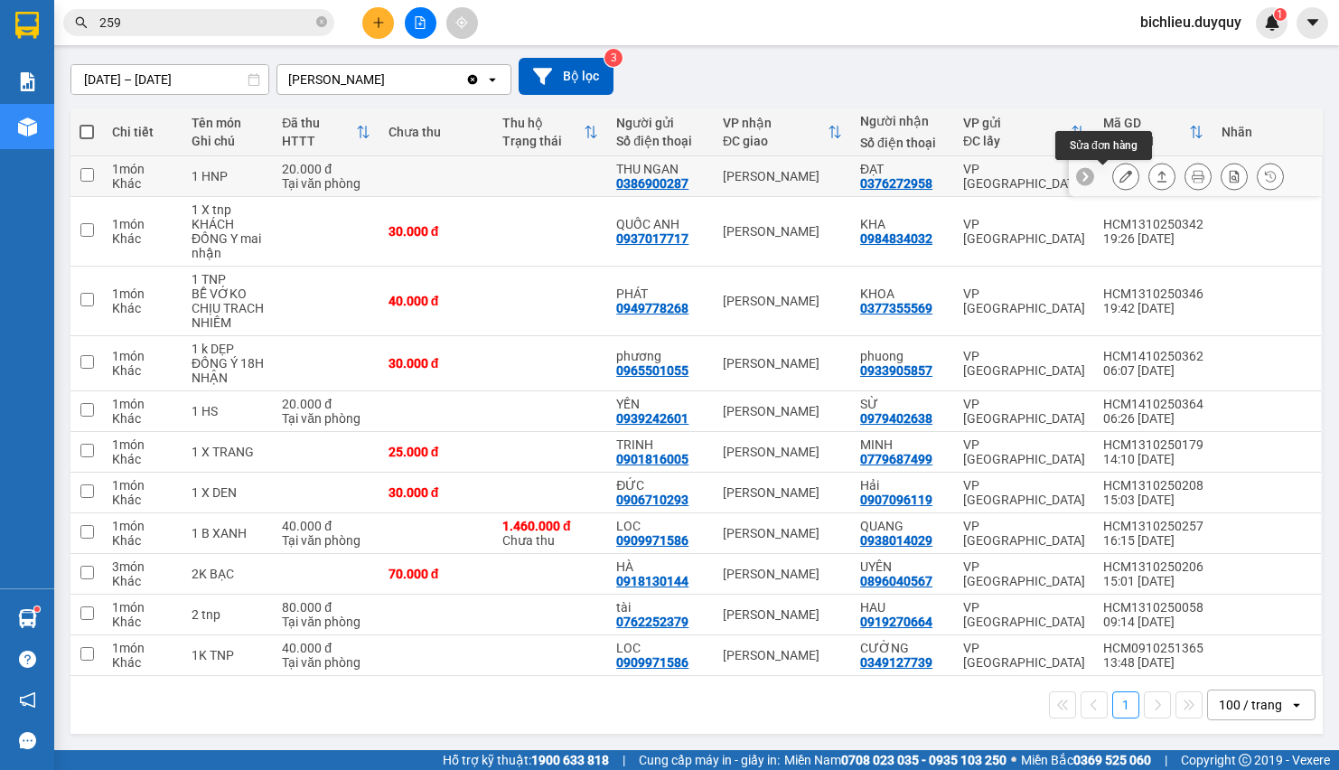
click at [1112, 163] on div at bounding box center [1125, 176] width 27 height 27
click at [1113, 161] on button at bounding box center [1125, 177] width 25 height 32
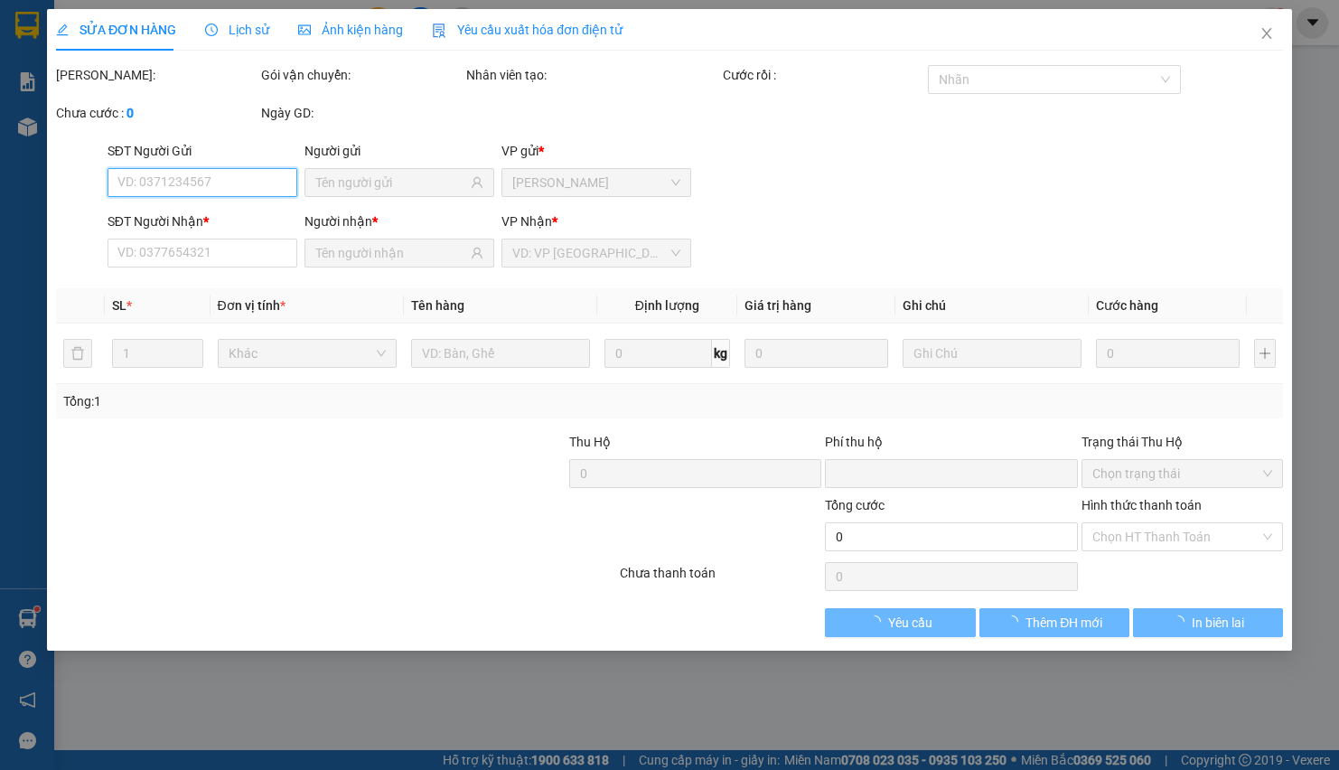
type input "0386900287"
type input "THU NGAN"
type input "0376272958"
type input "ĐẠT"
type input "0"
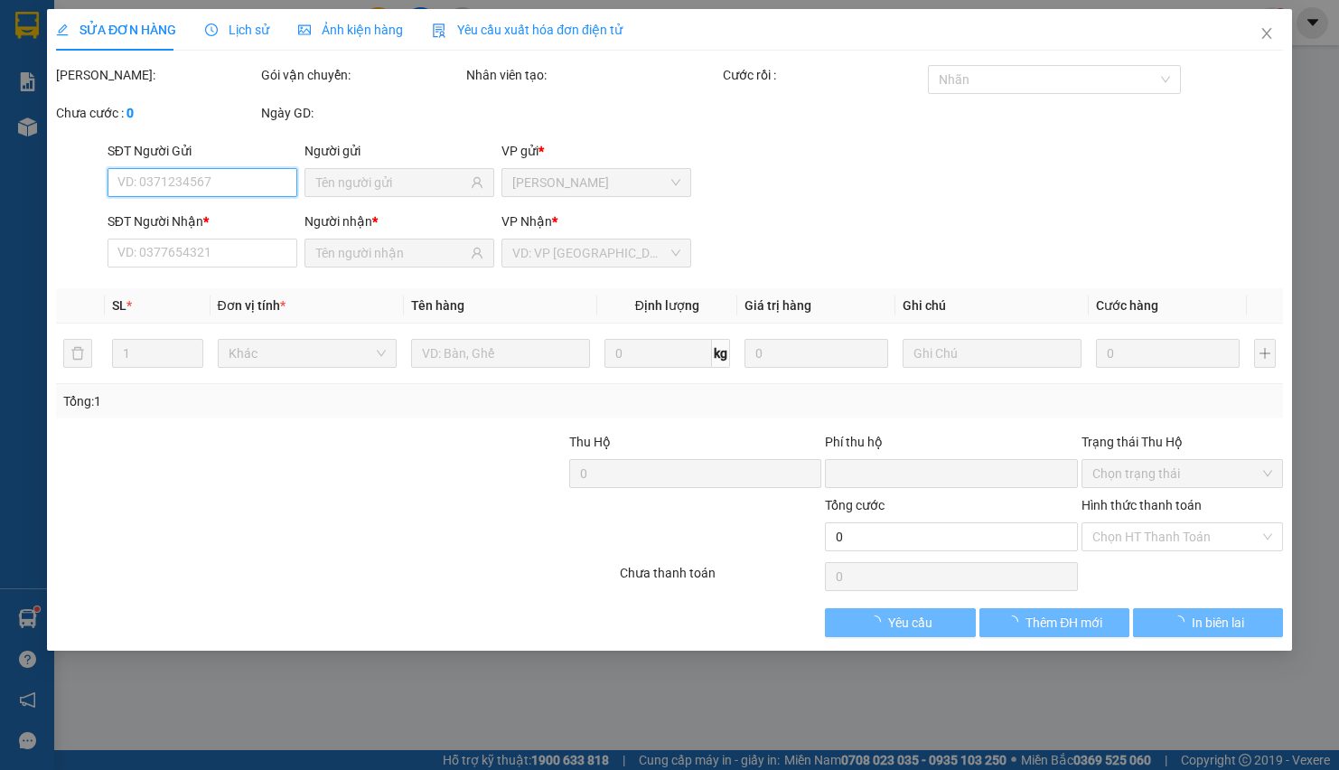
type input "20.000"
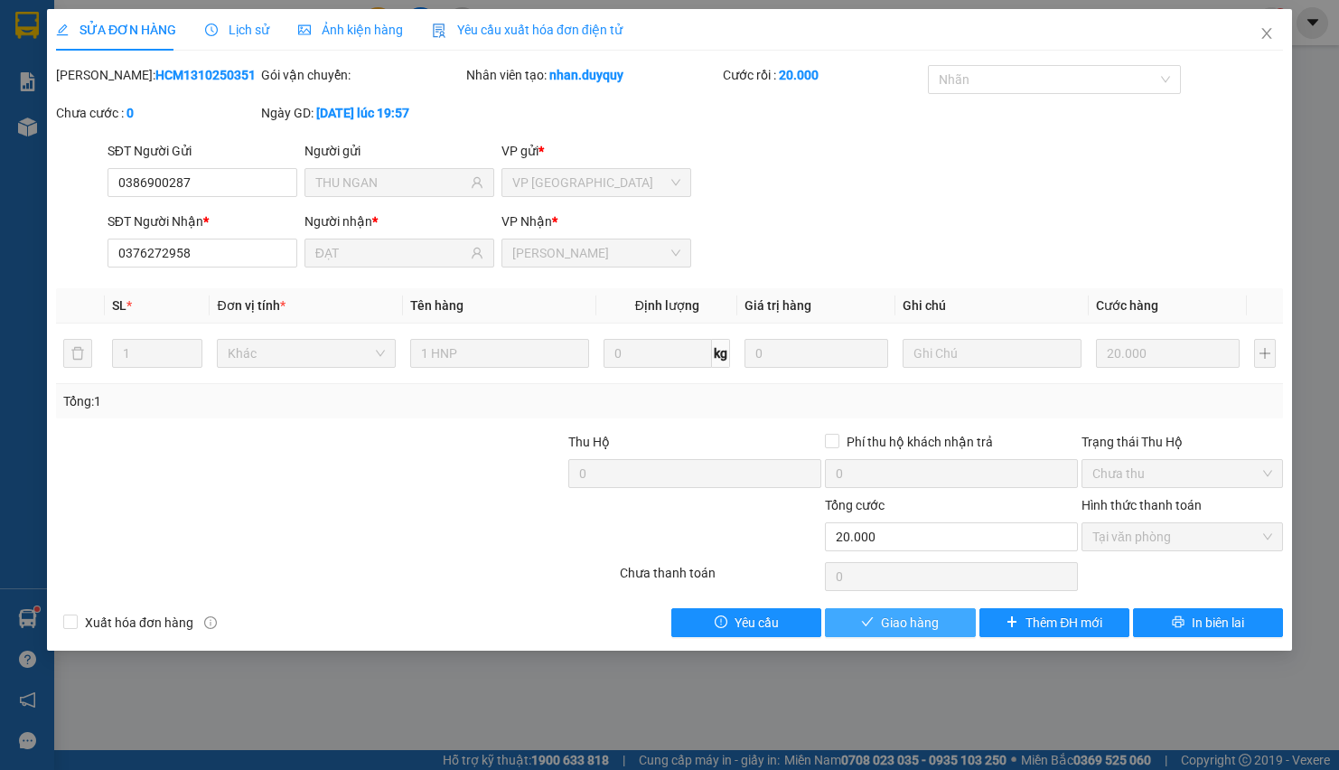
click at [909, 615] on span "Giao hàng" at bounding box center [910, 623] width 58 height 20
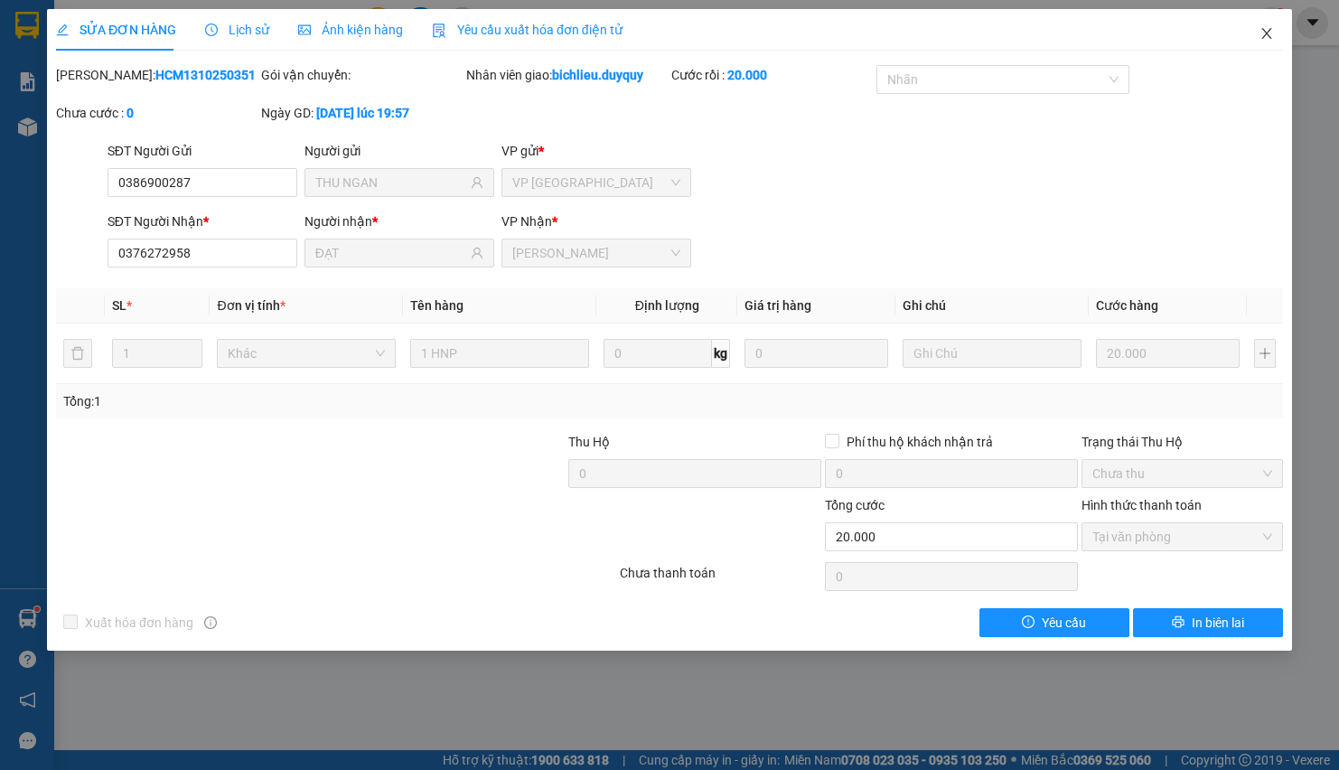
click at [1269, 24] on span "Close" at bounding box center [1267, 34] width 51 height 51
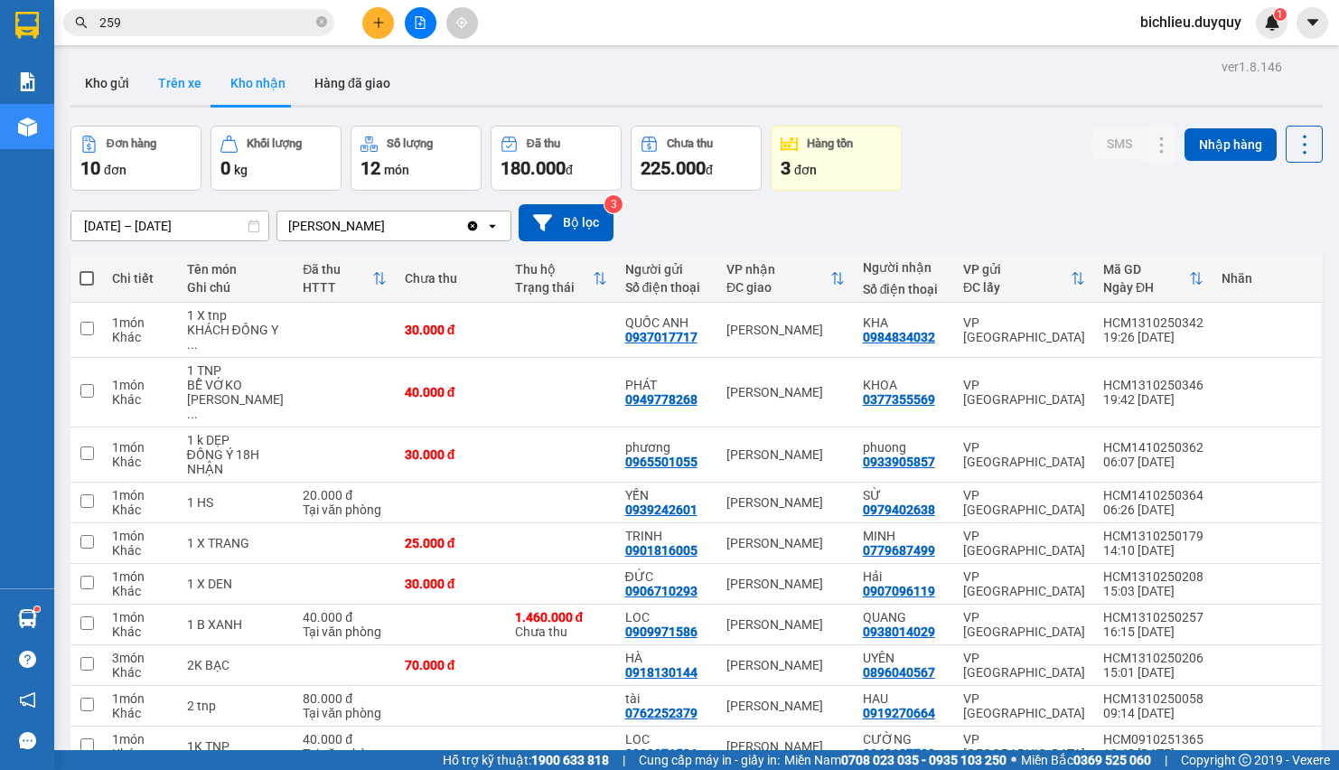
click at [188, 98] on button "Trên xe" at bounding box center [180, 82] width 72 height 43
type input "[DATE] – [DATE]"
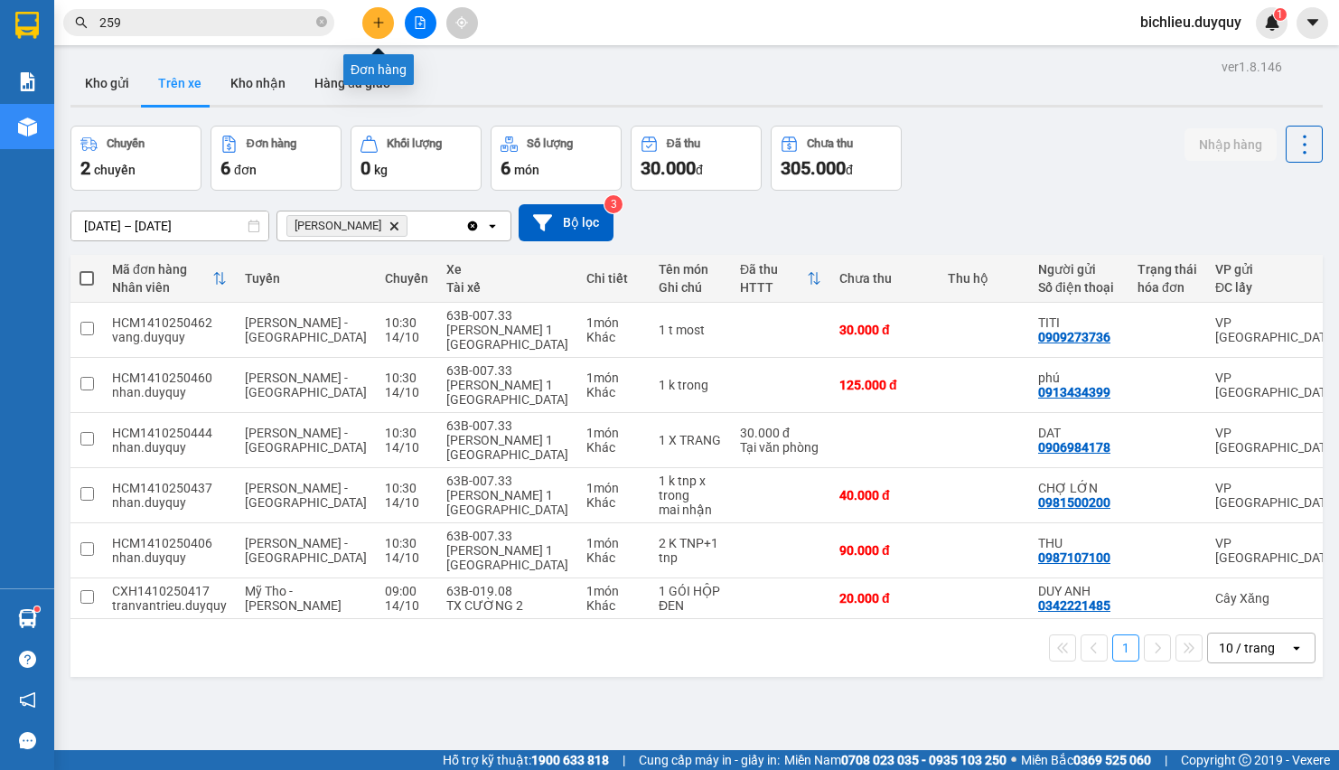
click at [388, 22] on button at bounding box center [378, 23] width 32 height 32
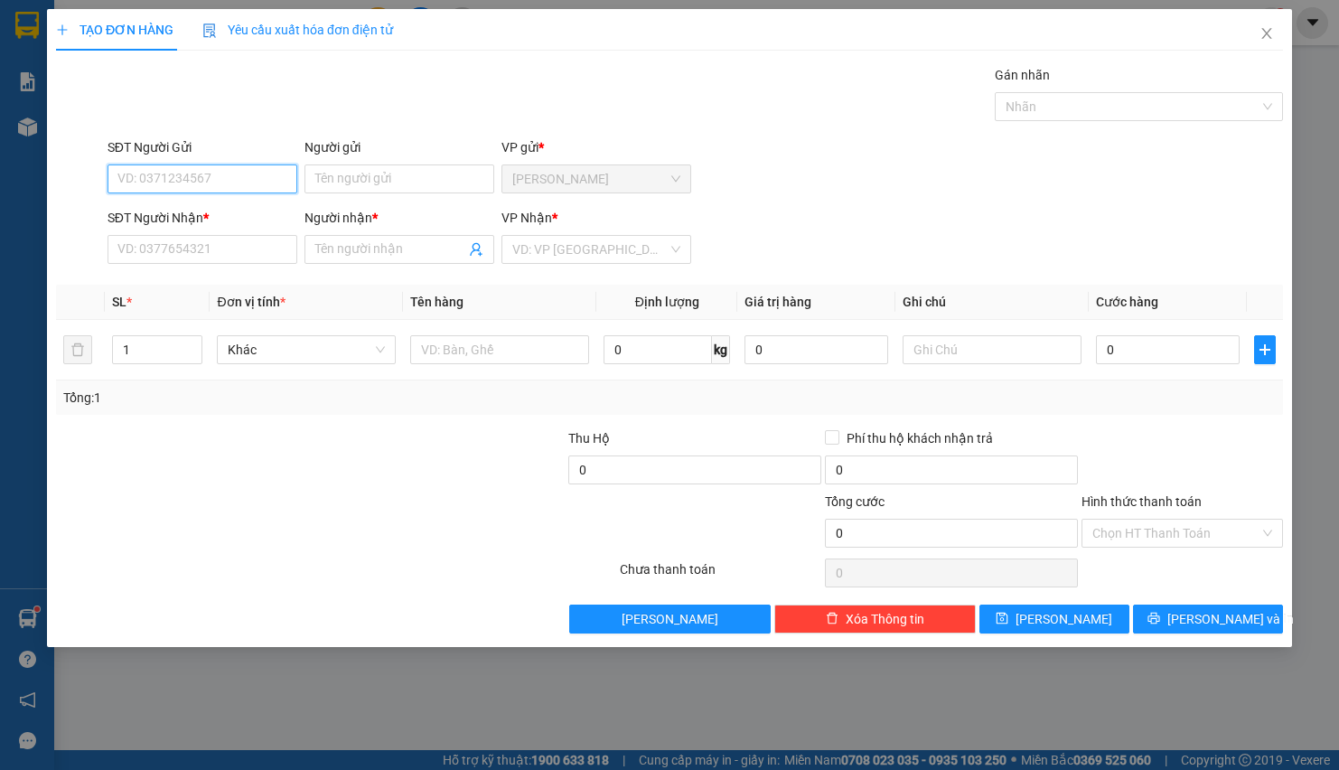
click at [147, 184] on input "SĐT Người Gửi" at bounding box center [203, 178] width 190 height 29
type input "0327079989"
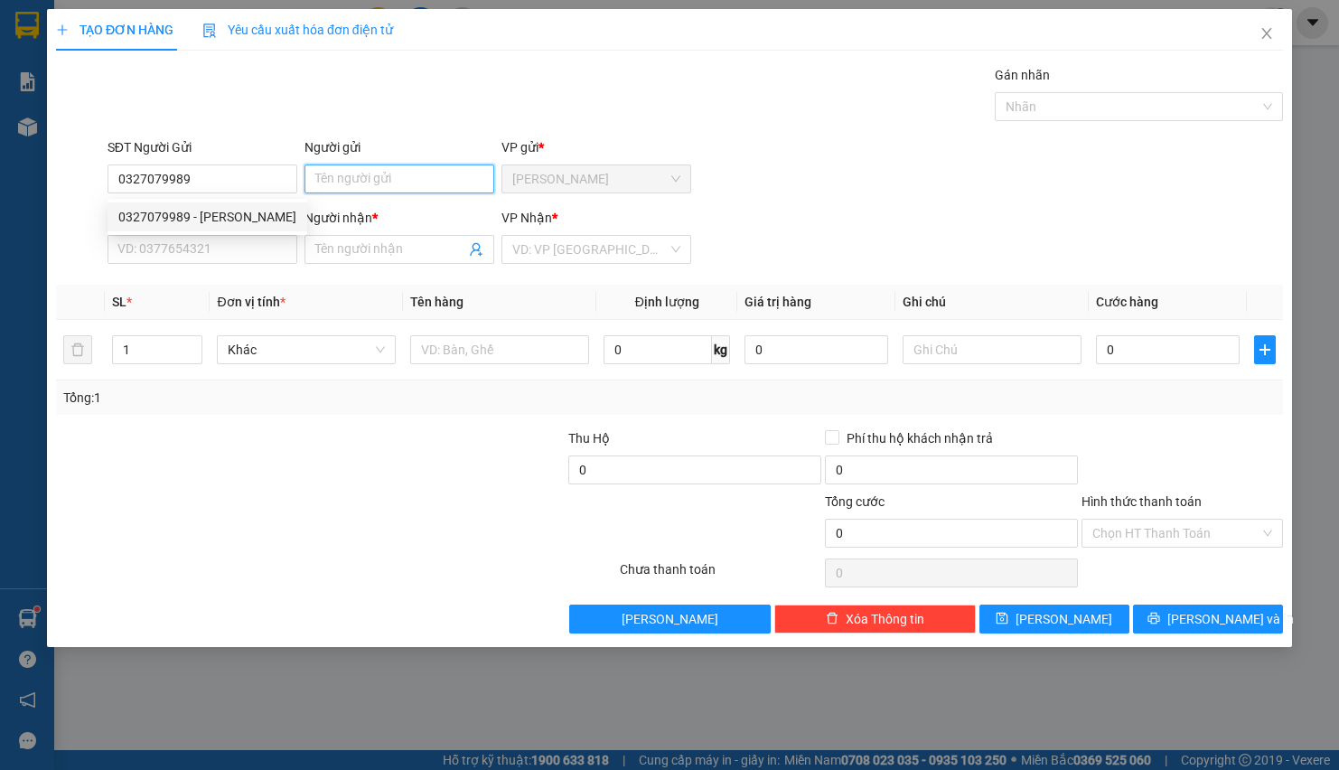
click at [315, 171] on input "Người gửi" at bounding box center [400, 178] width 190 height 29
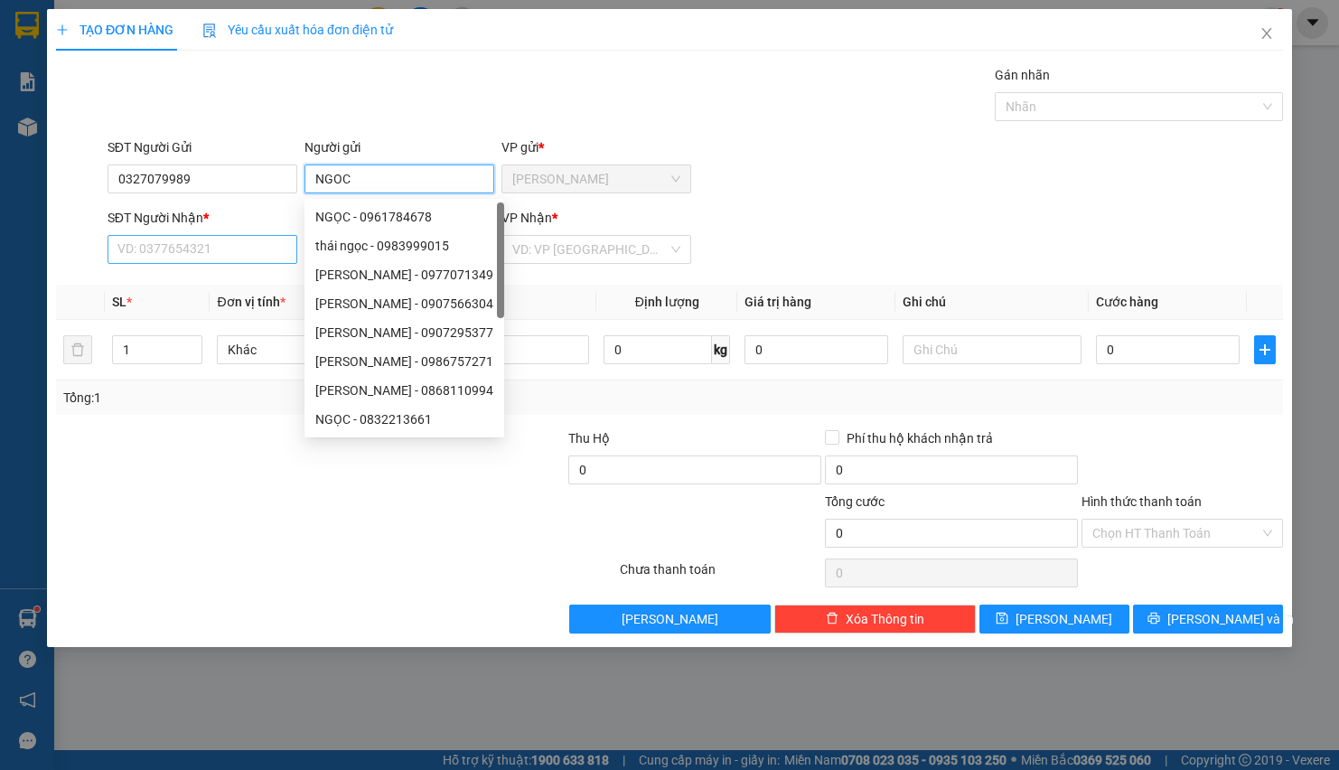
type input "NGOC"
click at [120, 250] on input "SĐT Người Nhận *" at bounding box center [203, 249] width 190 height 29
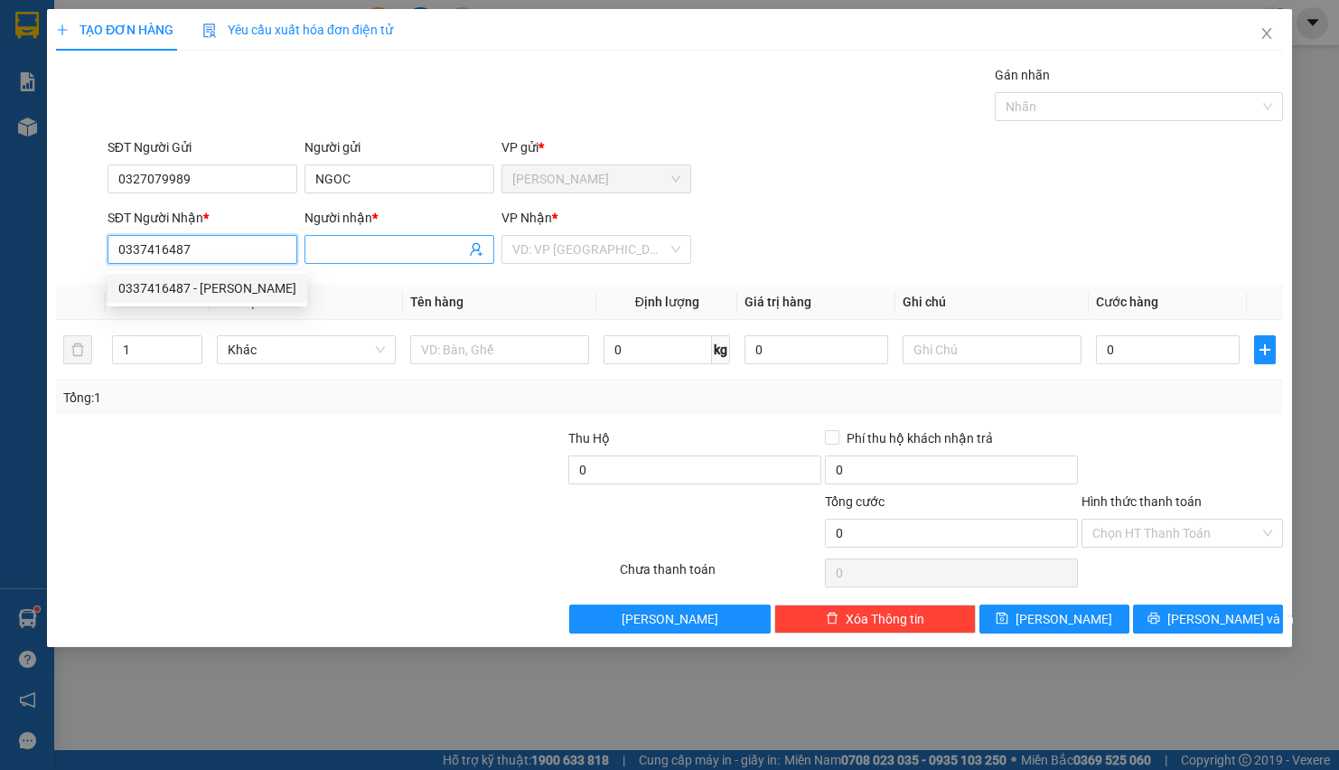
type input "0337416487"
click at [342, 245] on input "Người nhận *" at bounding box center [390, 249] width 150 height 20
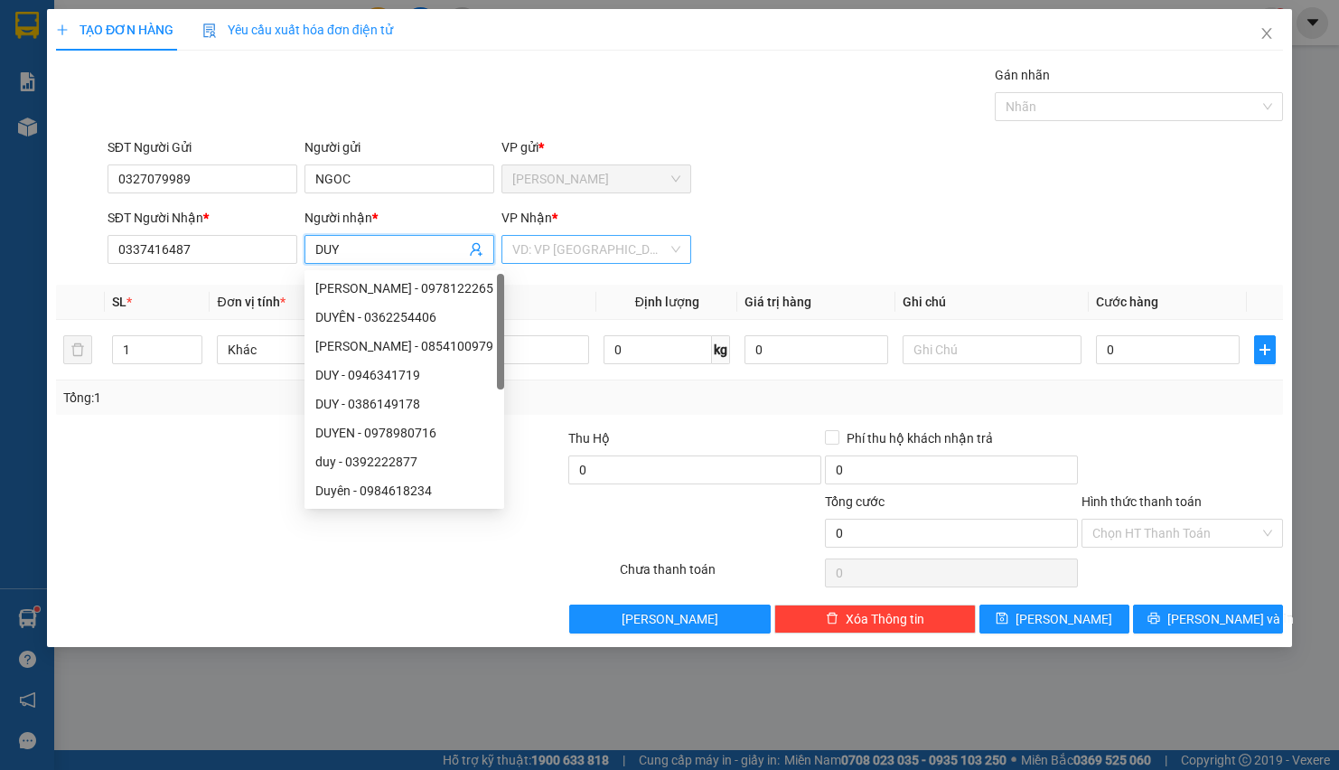
type input "DUY"
click at [581, 255] on input "search" at bounding box center [589, 249] width 155 height 27
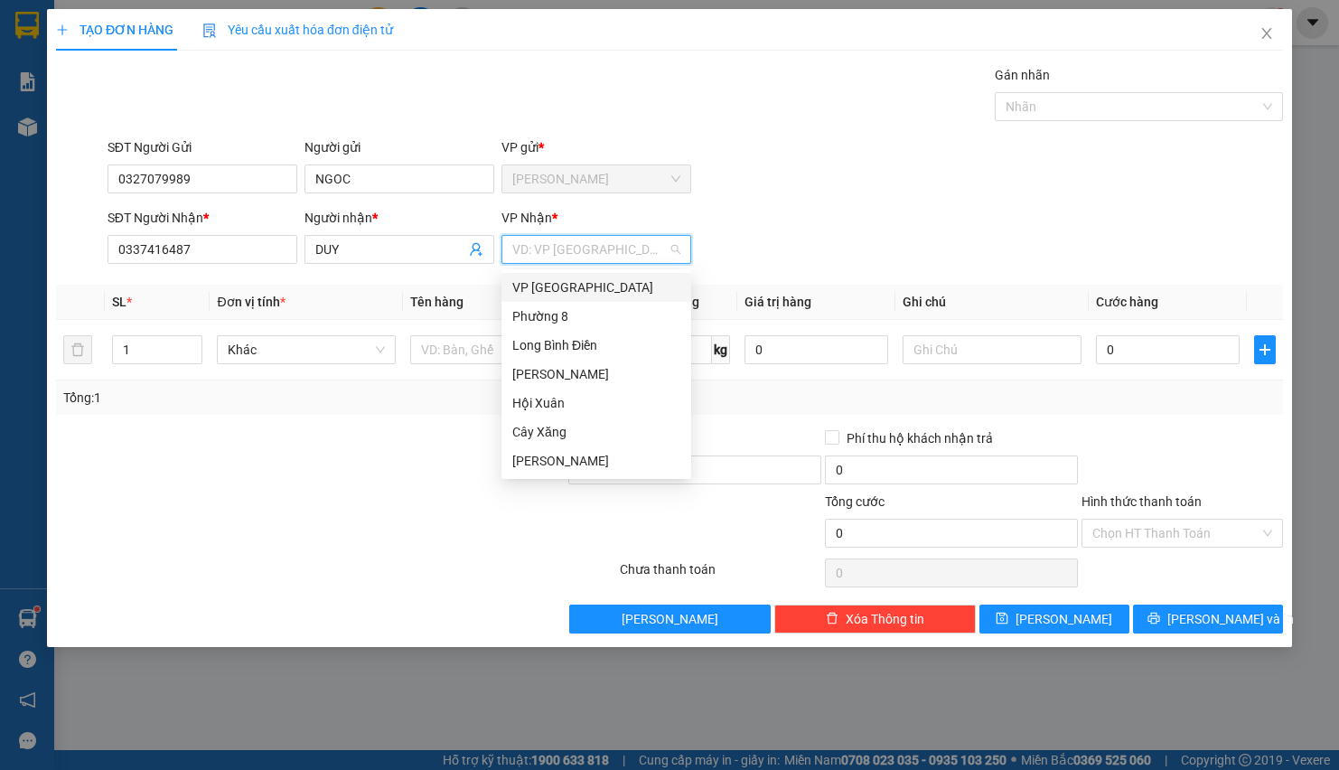
click at [572, 283] on div "VP [GEOGRAPHIC_DATA]" at bounding box center [596, 287] width 168 height 20
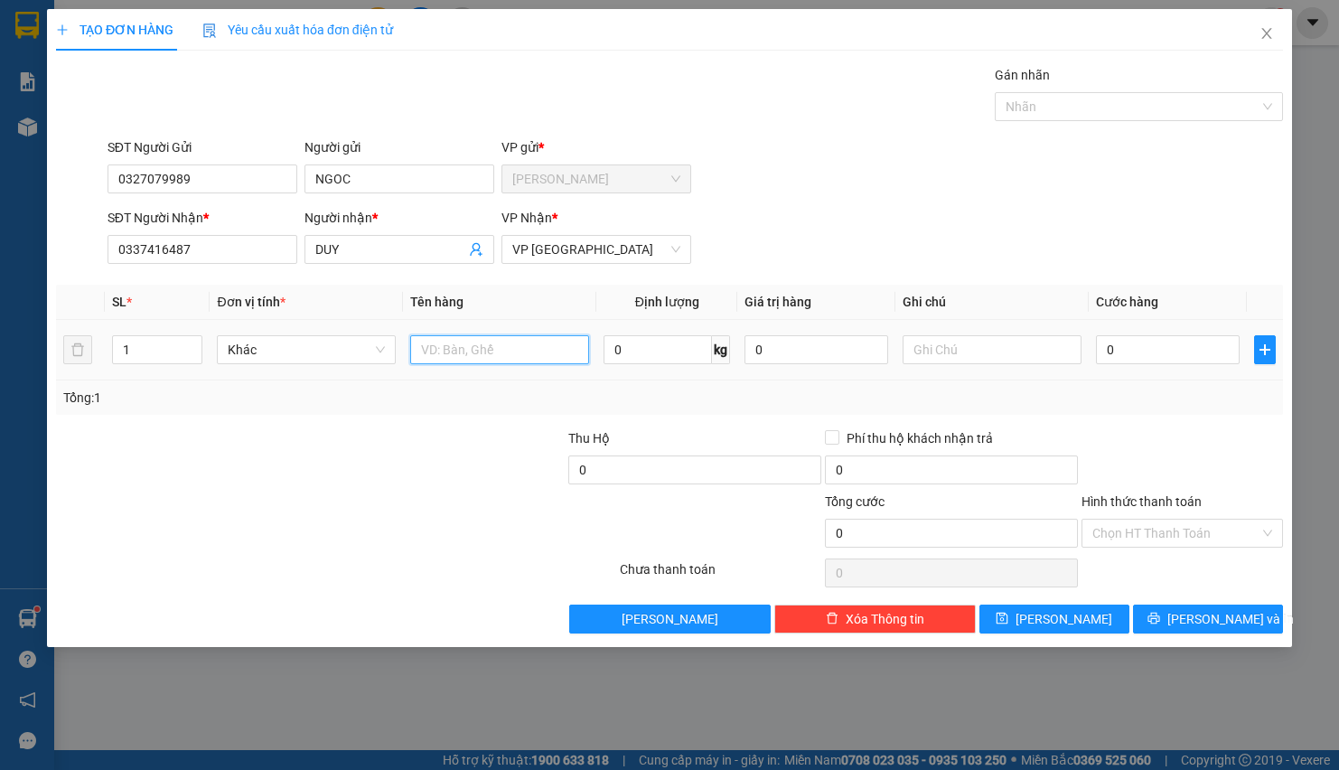
click at [502, 340] on input "text" at bounding box center [499, 349] width 179 height 29
type input "1GIO CA RO"
drag, startPoint x: 990, startPoint y: 367, endPoint x: 982, endPoint y: 352, distance: 16.2
click at [990, 361] on input "text" at bounding box center [992, 349] width 179 height 29
click at [931, 351] on input "text" at bounding box center [992, 349] width 179 height 29
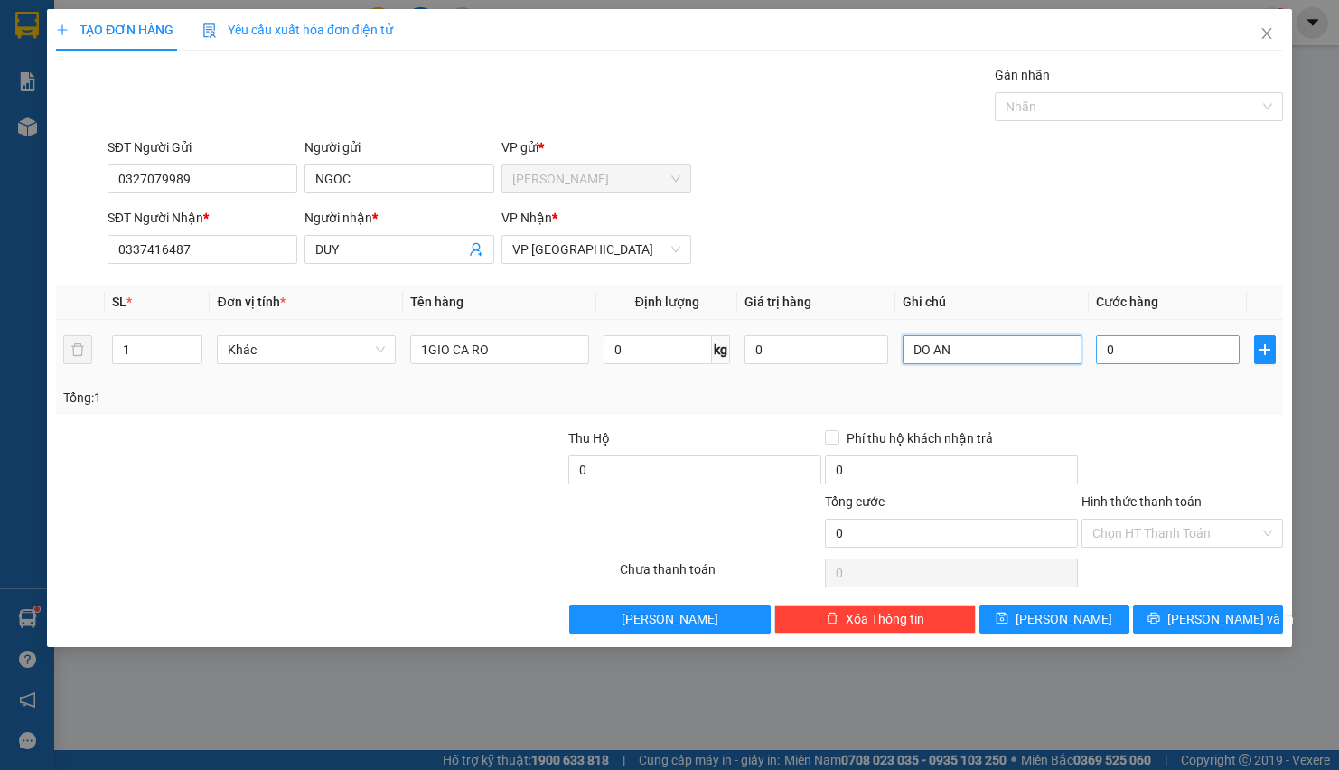
type input "DO AN"
click at [1153, 344] on input "0" at bounding box center [1168, 349] width 144 height 29
type input "3"
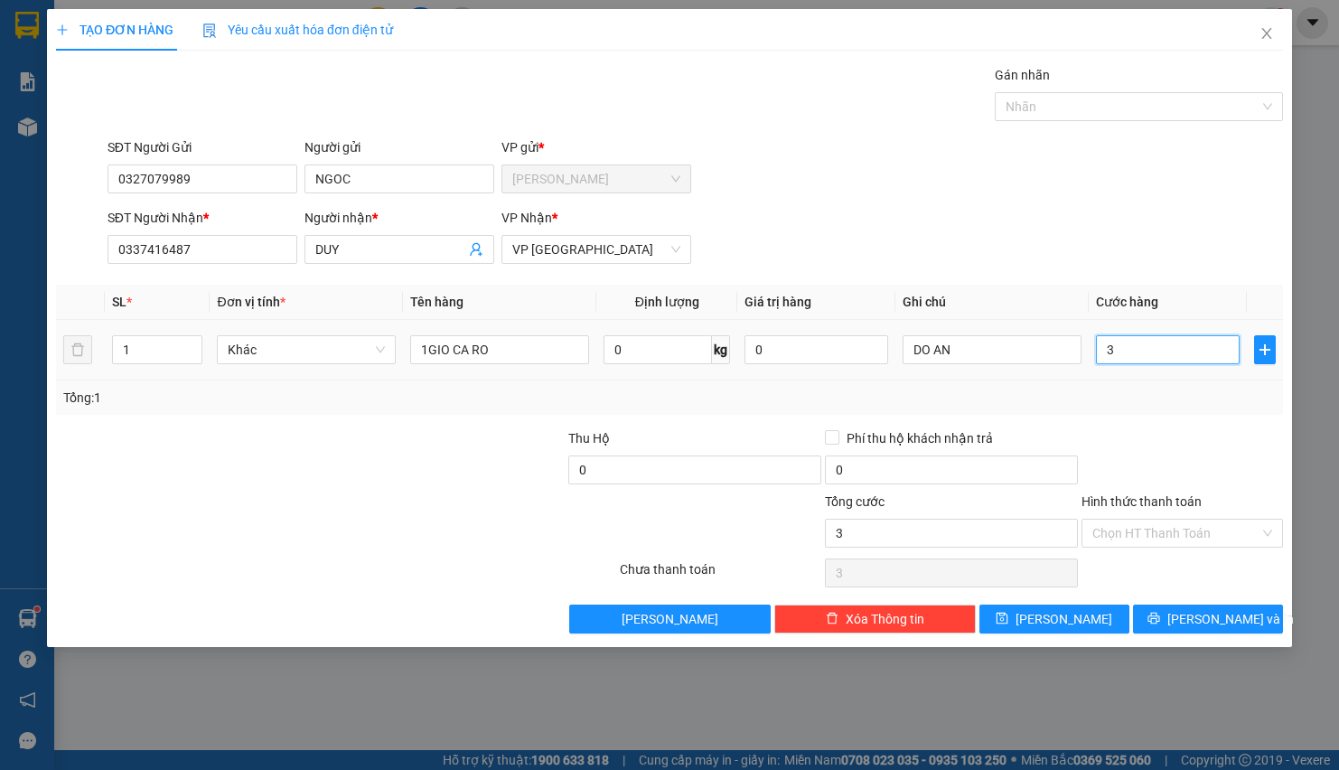
type input "30"
type input "300"
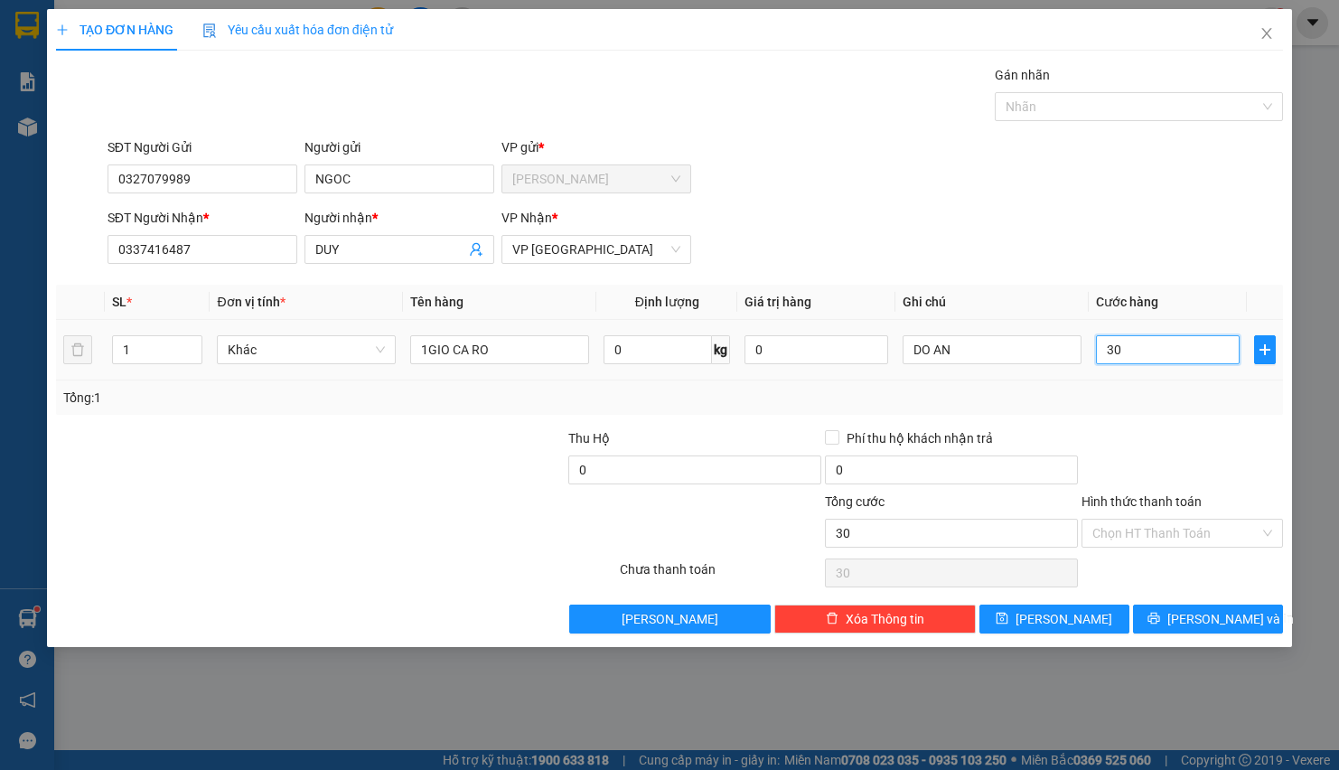
type input "300"
type input "3.000"
type input "30.000"
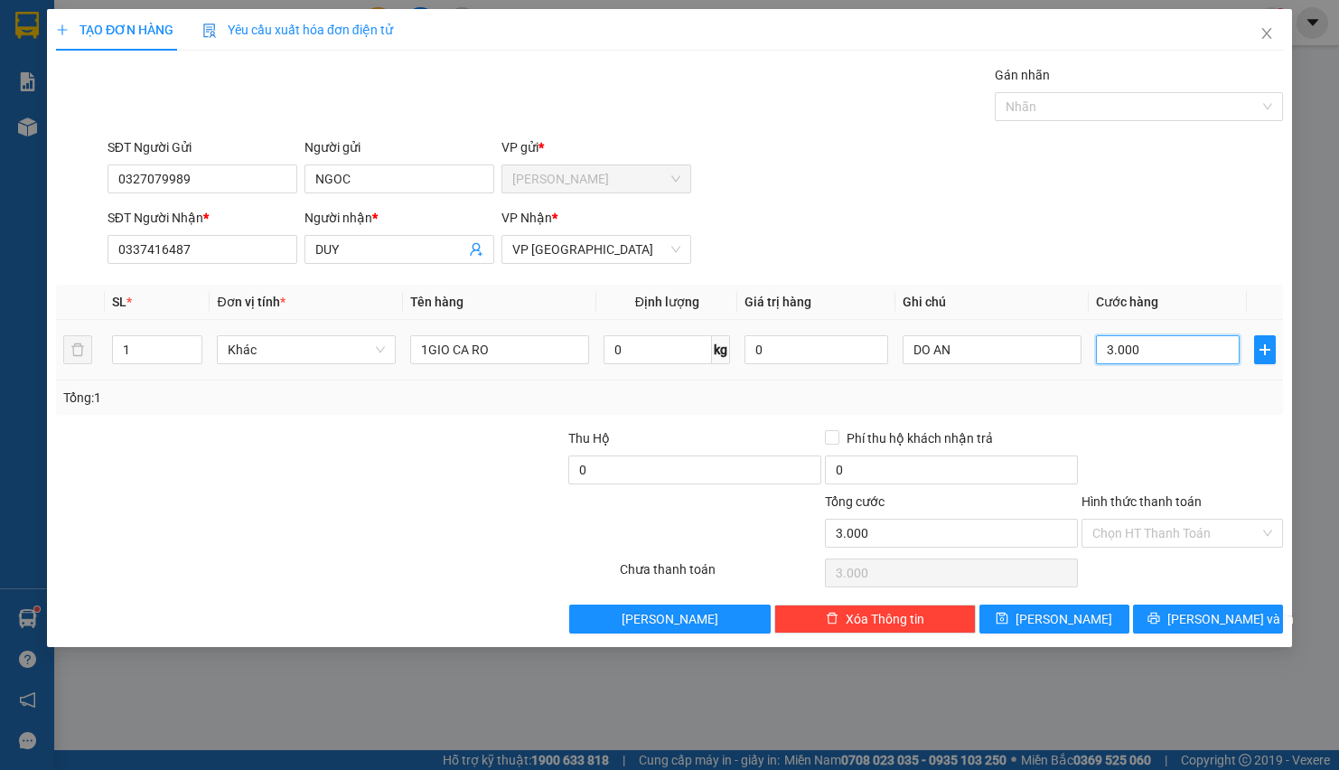
type input "30.000"
click at [1109, 540] on input "Hình thức thanh toán" at bounding box center [1176, 533] width 167 height 27
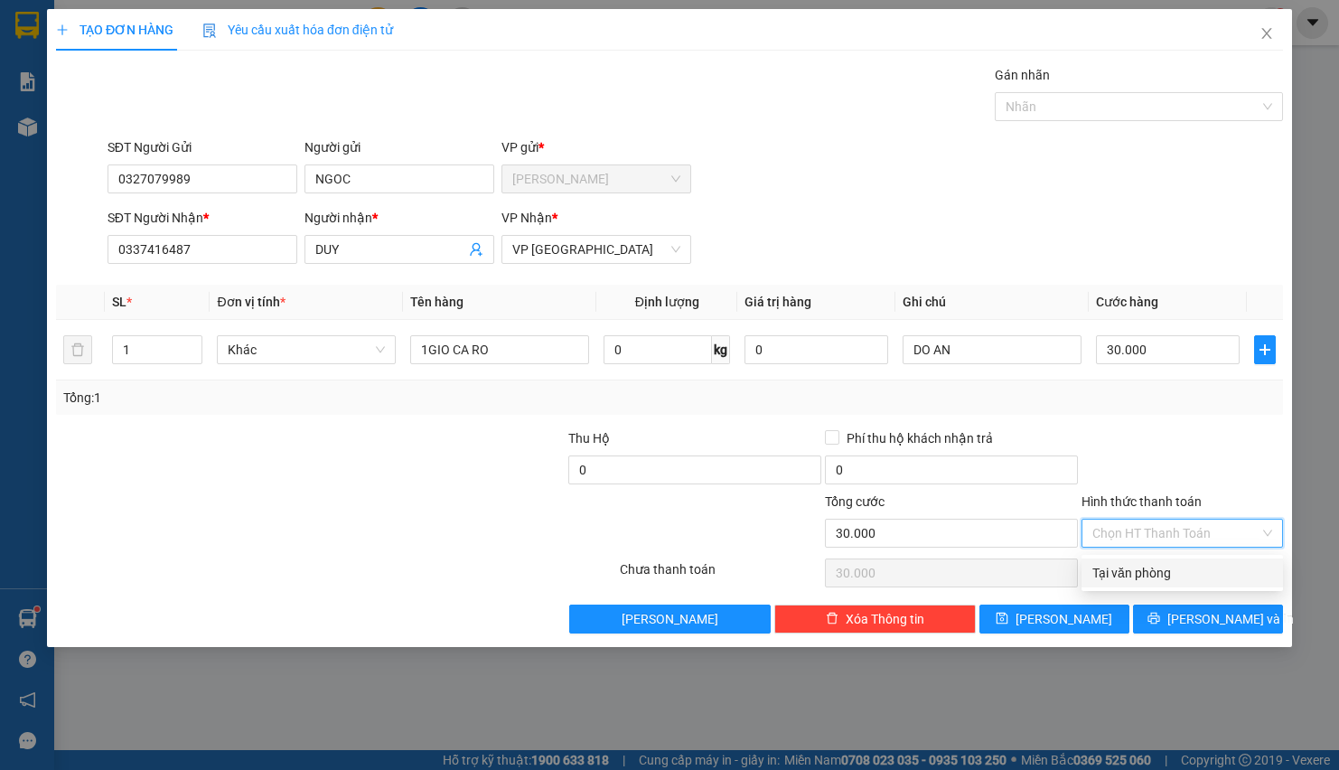
click at [1107, 575] on div "Tại văn phòng" at bounding box center [1183, 573] width 180 height 20
type input "0"
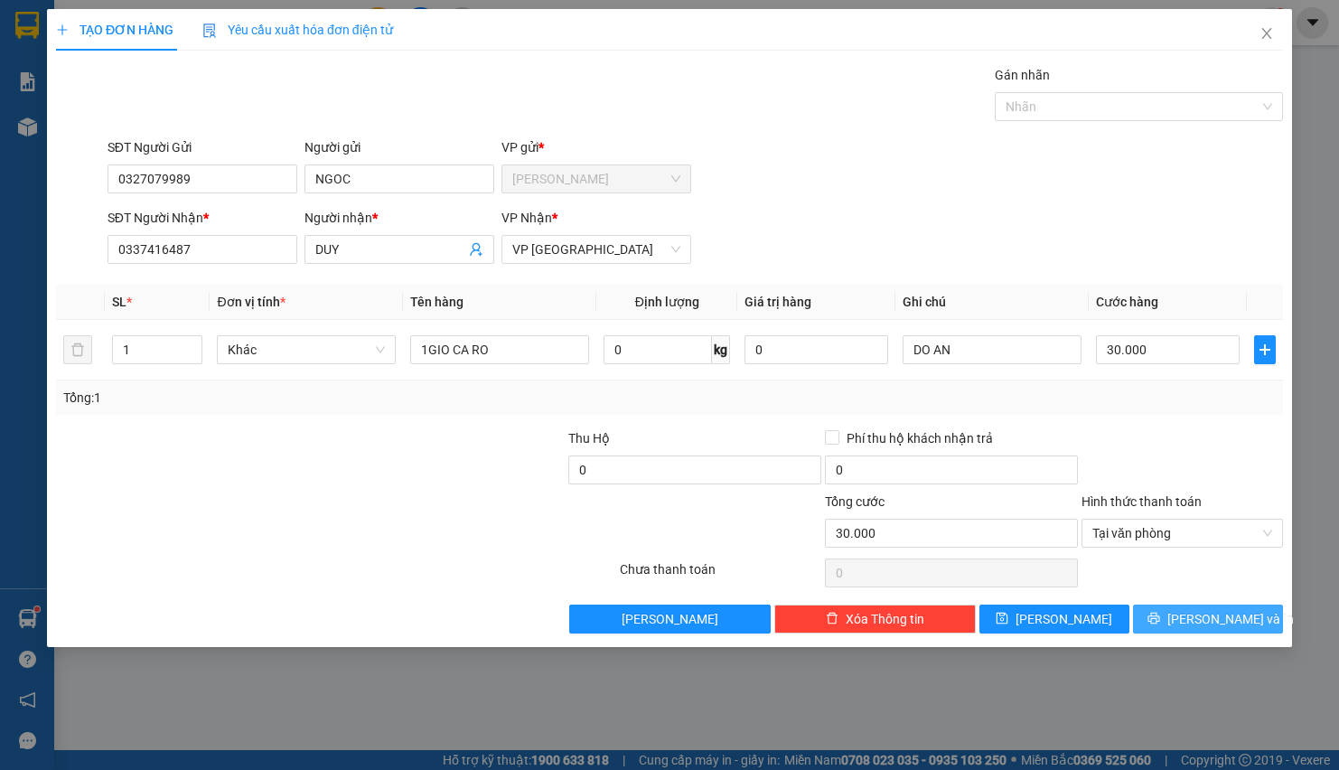
click at [1188, 632] on button "[PERSON_NAME] và In" at bounding box center [1208, 619] width 150 height 29
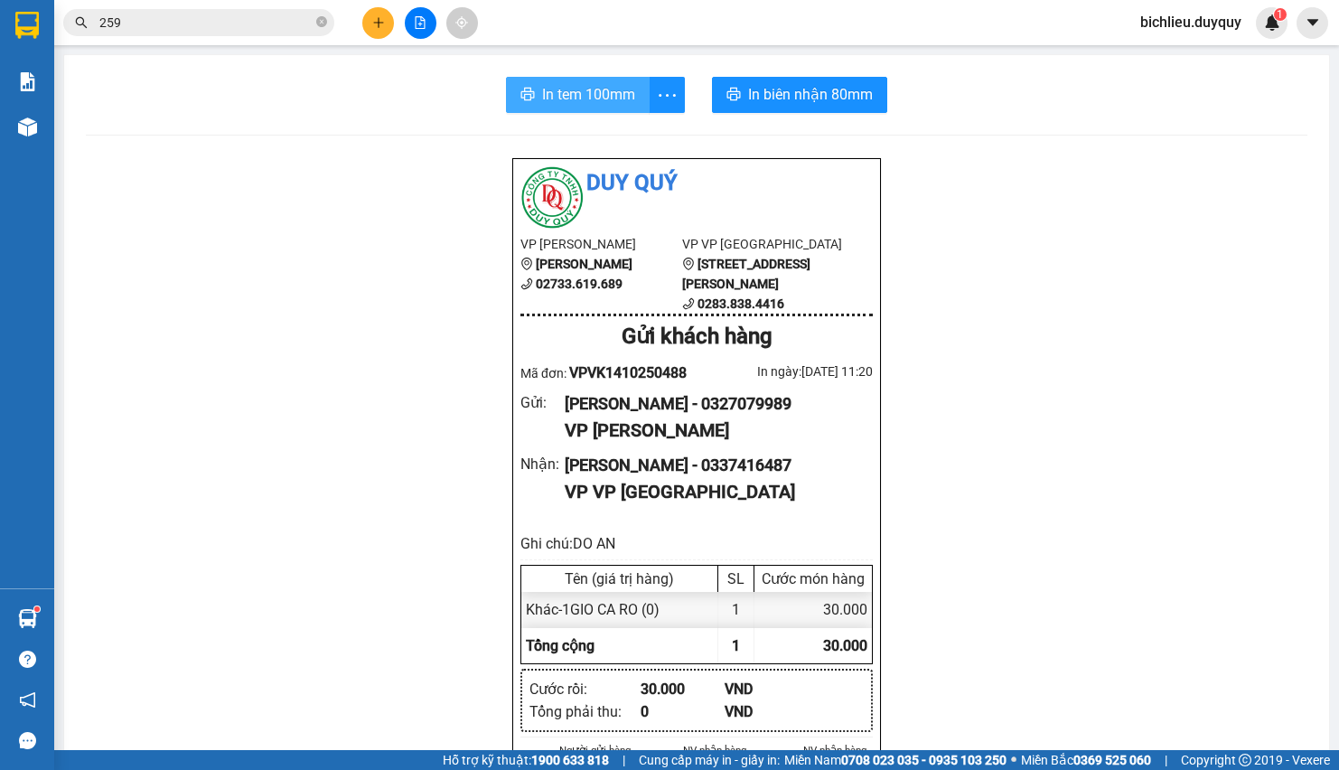
click at [567, 92] on span "In tem 100mm" at bounding box center [588, 94] width 93 height 23
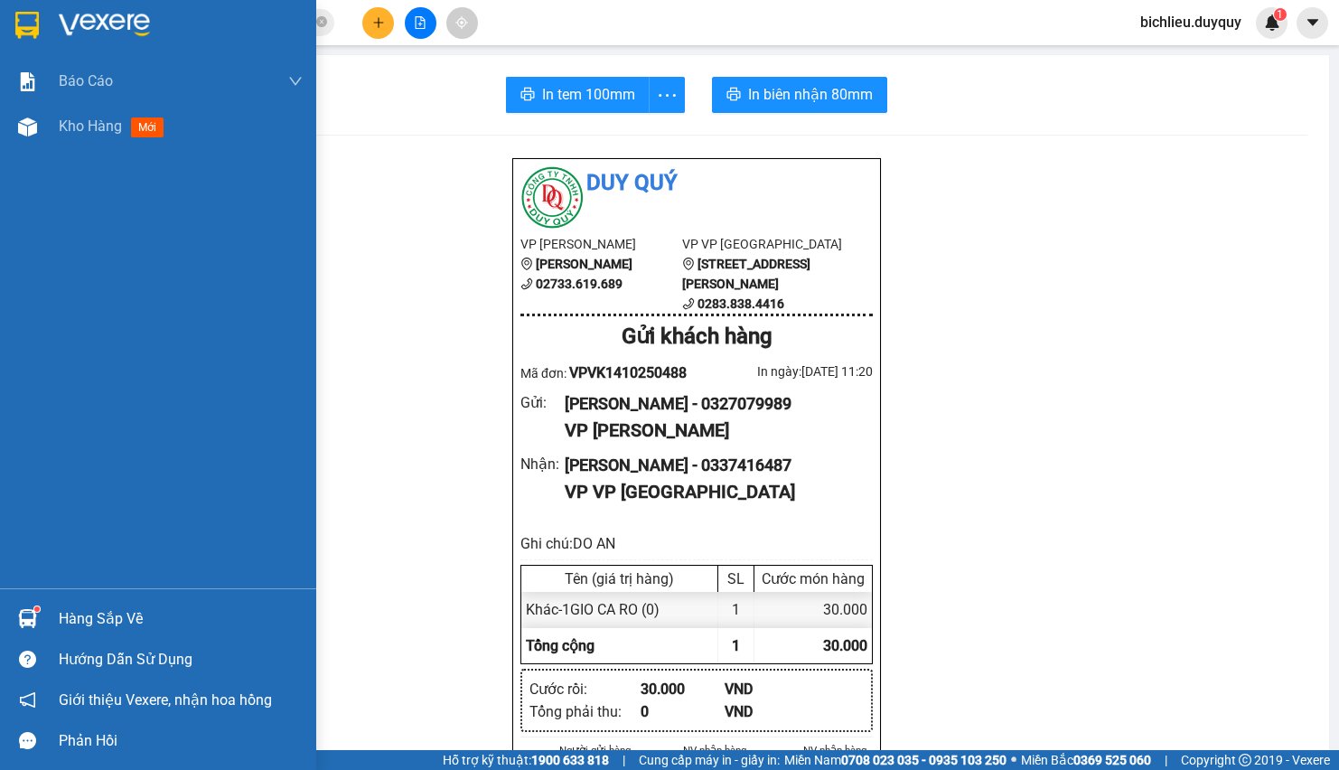
click at [24, 25] on img at bounding box center [26, 25] width 23 height 27
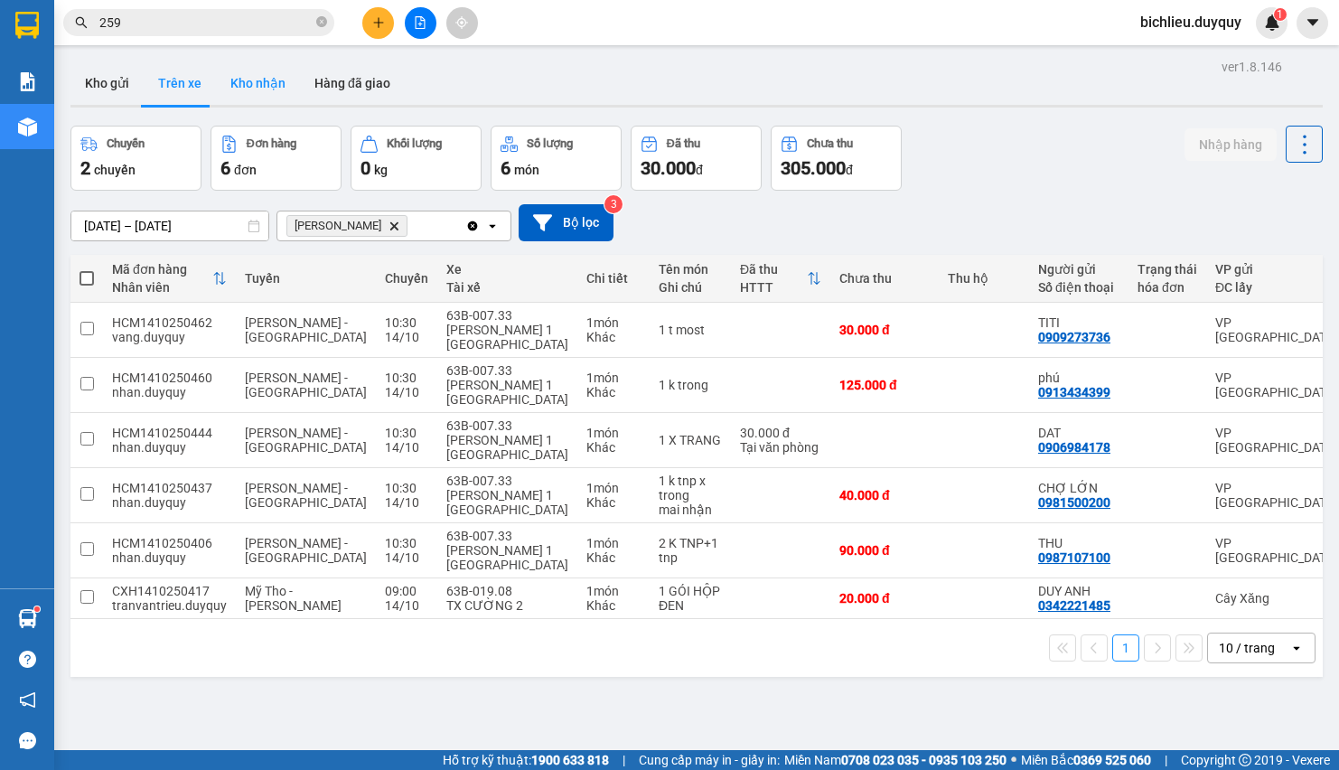
click at [249, 98] on button "Kho nhận" at bounding box center [258, 82] width 84 height 43
type input "[DATE] – [DATE]"
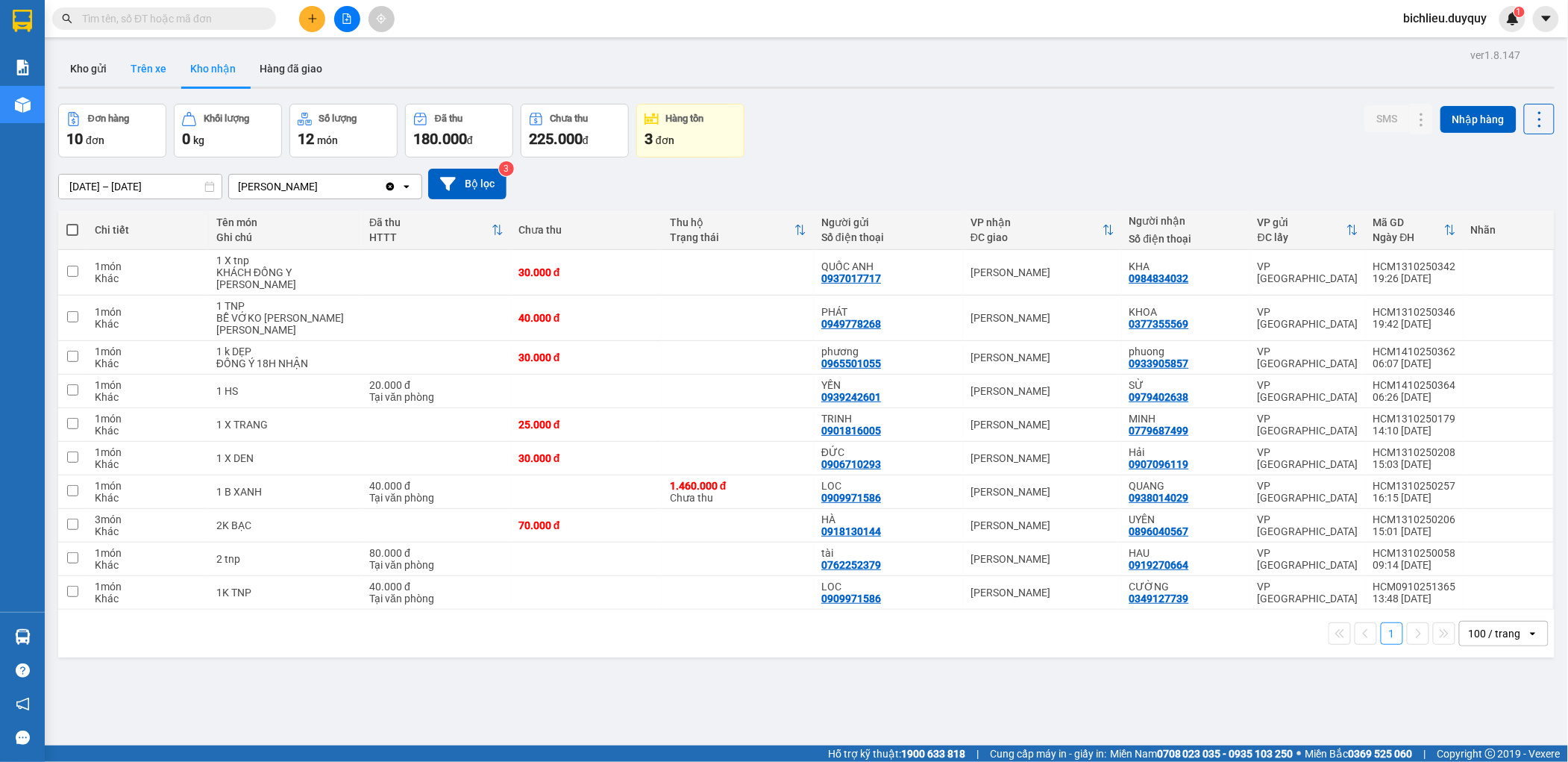
drag, startPoint x: 1757, startPoint y: 107, endPoint x: 144, endPoint y: 74, distance: 1613.3
click at [144, 74] on button "Trên xe" at bounding box center [149, 68] width 59 height 35
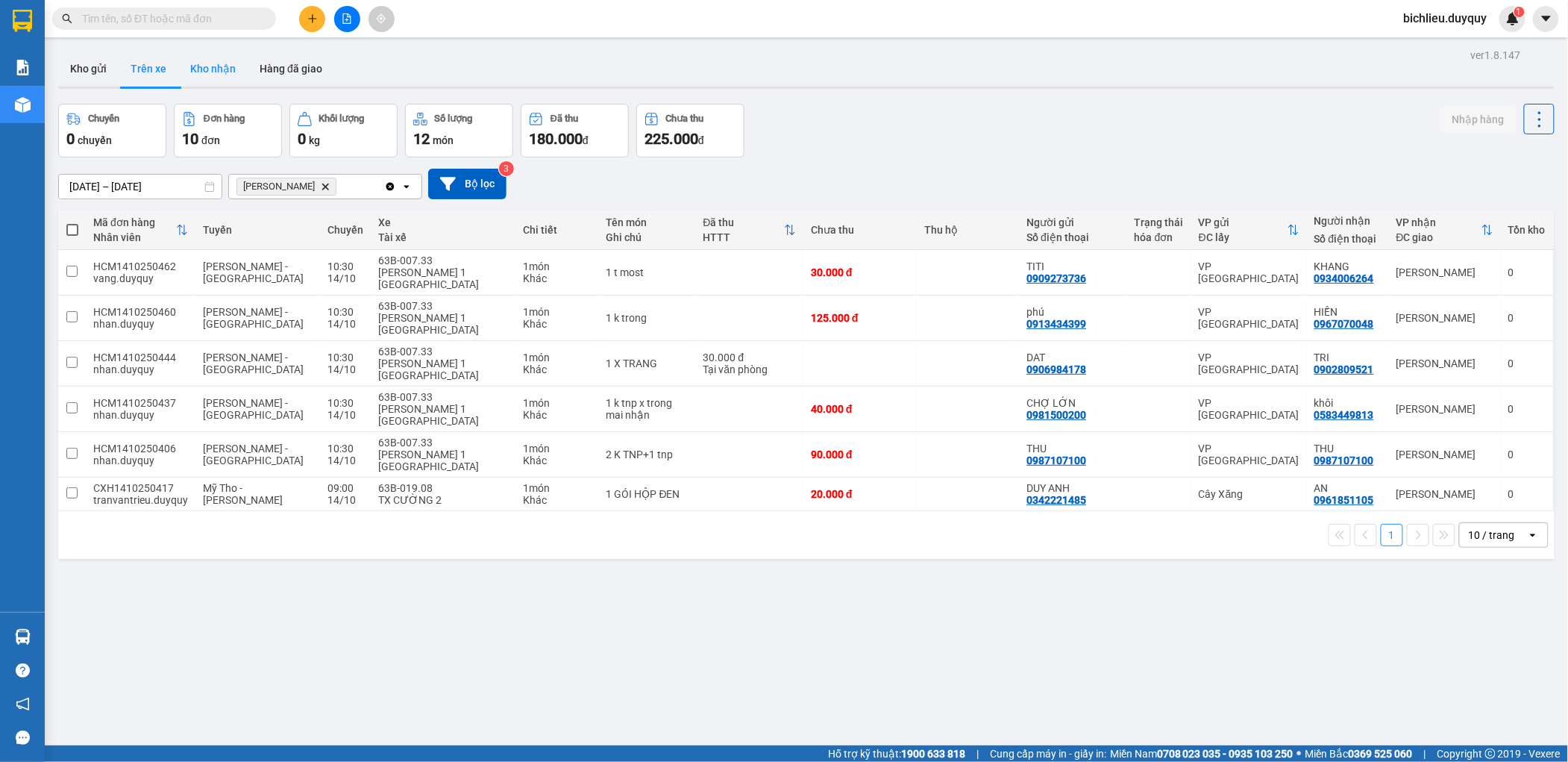
click at [224, 70] on button "Kho nhận" at bounding box center [213, 68] width 69 height 35
type input "[DATE] – [DATE]"
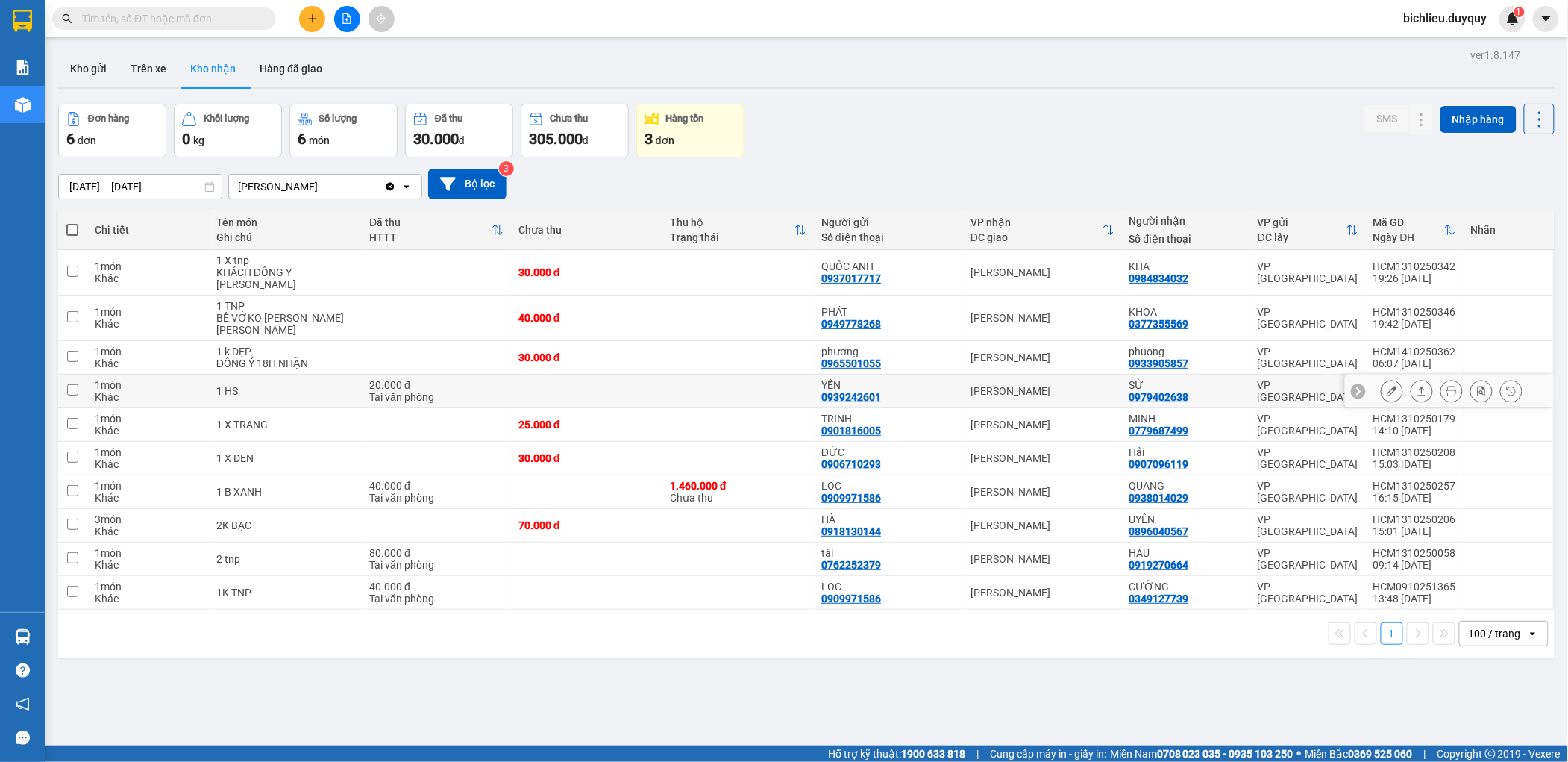
click at [1386, 386] on icon at bounding box center [1391, 390] width 11 height 11
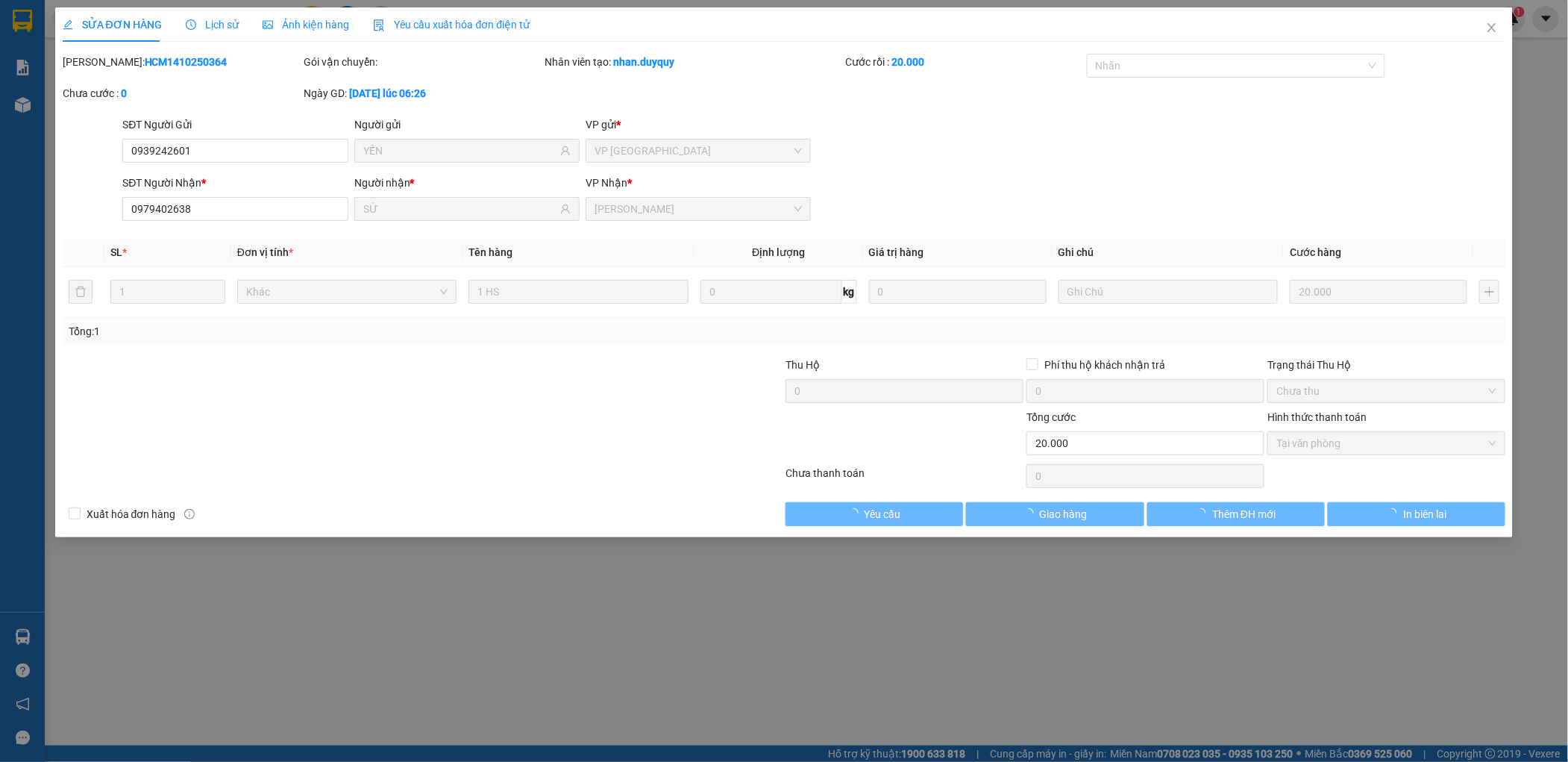
type input "0939242601"
type input "YẾN"
type input "0979402638"
type input "SỪ"
type input "0"
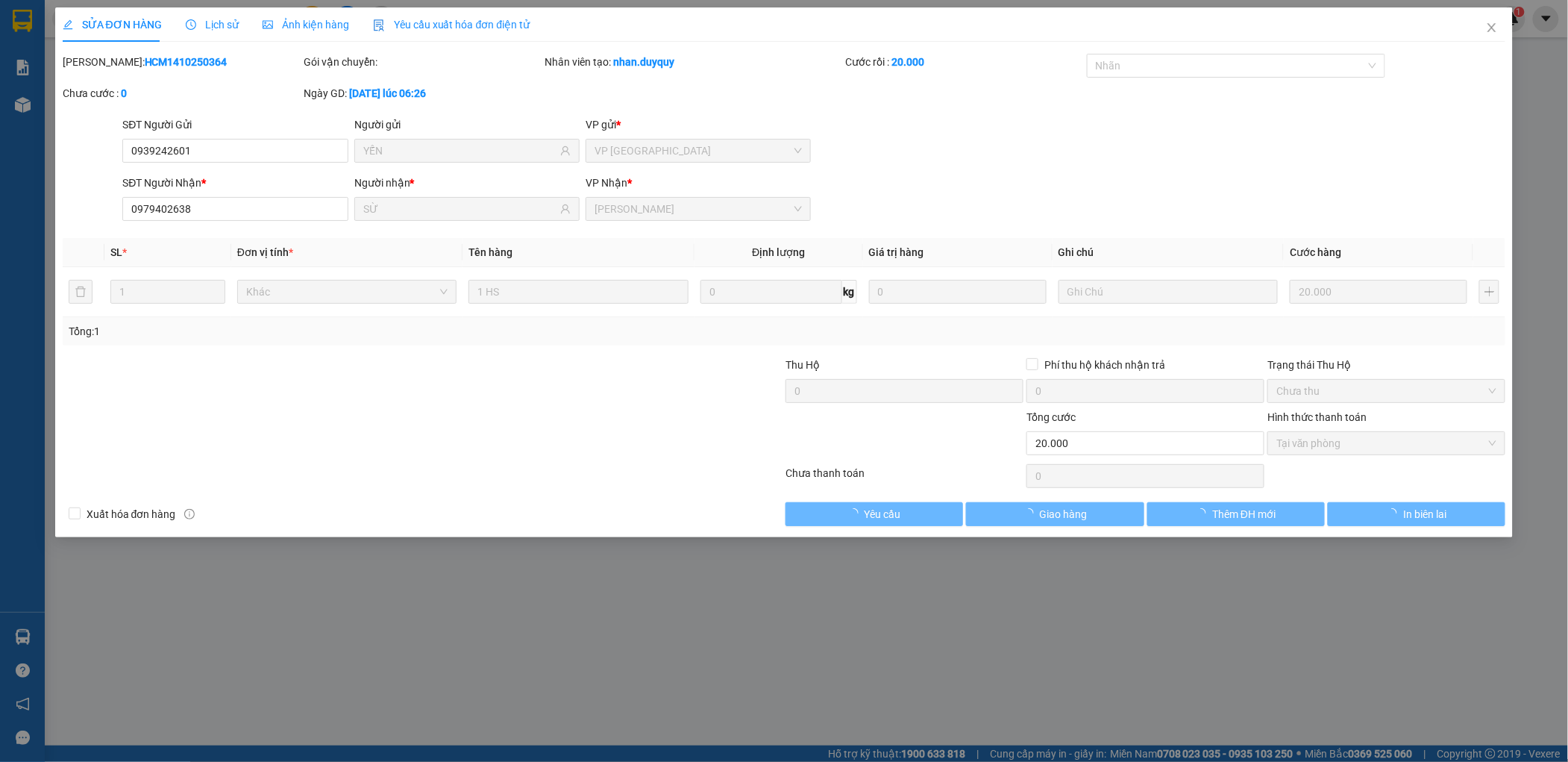
type input "20.000"
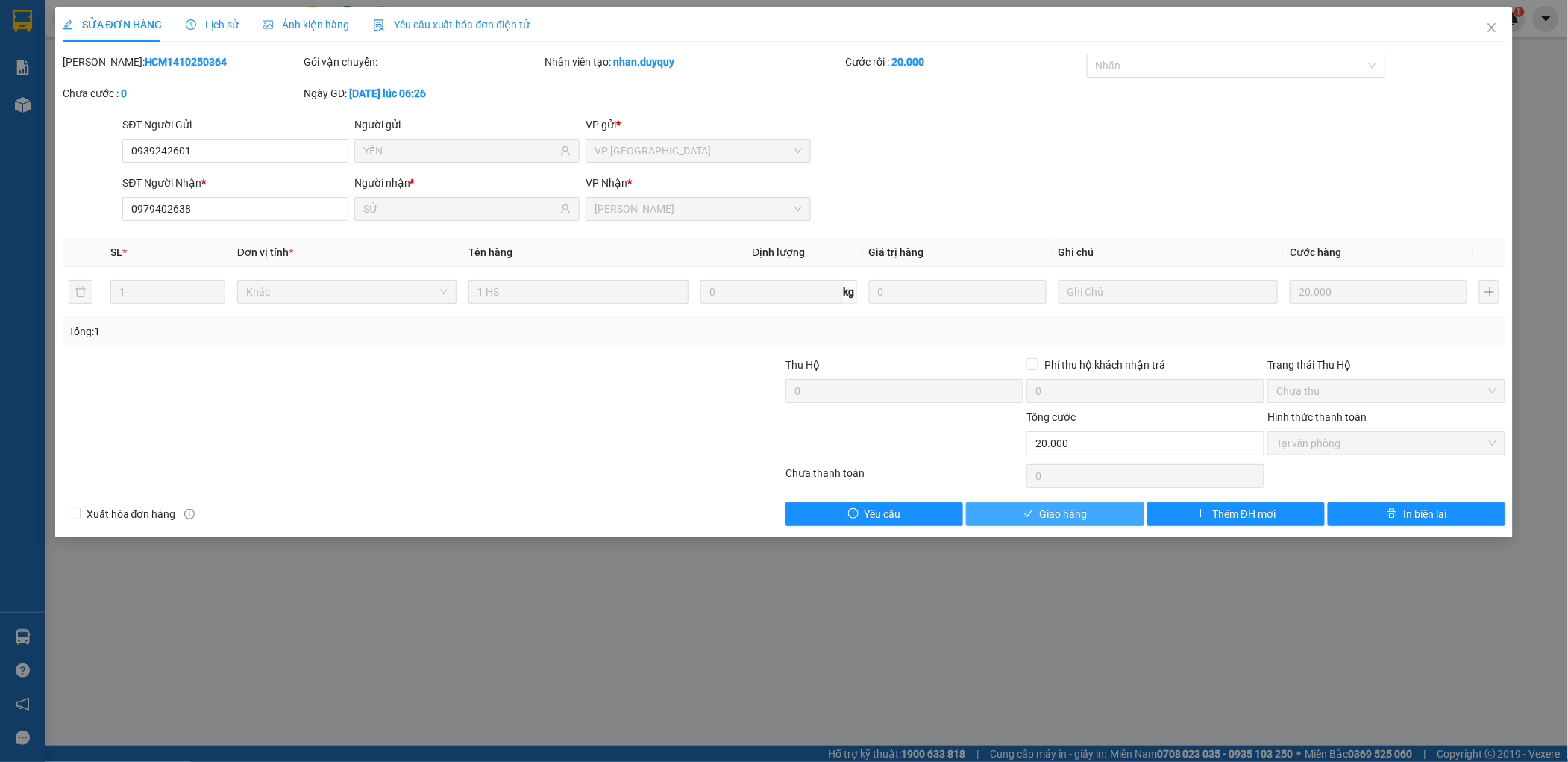
click at [1060, 514] on span "Giao hàng" at bounding box center [1064, 514] width 48 height 17
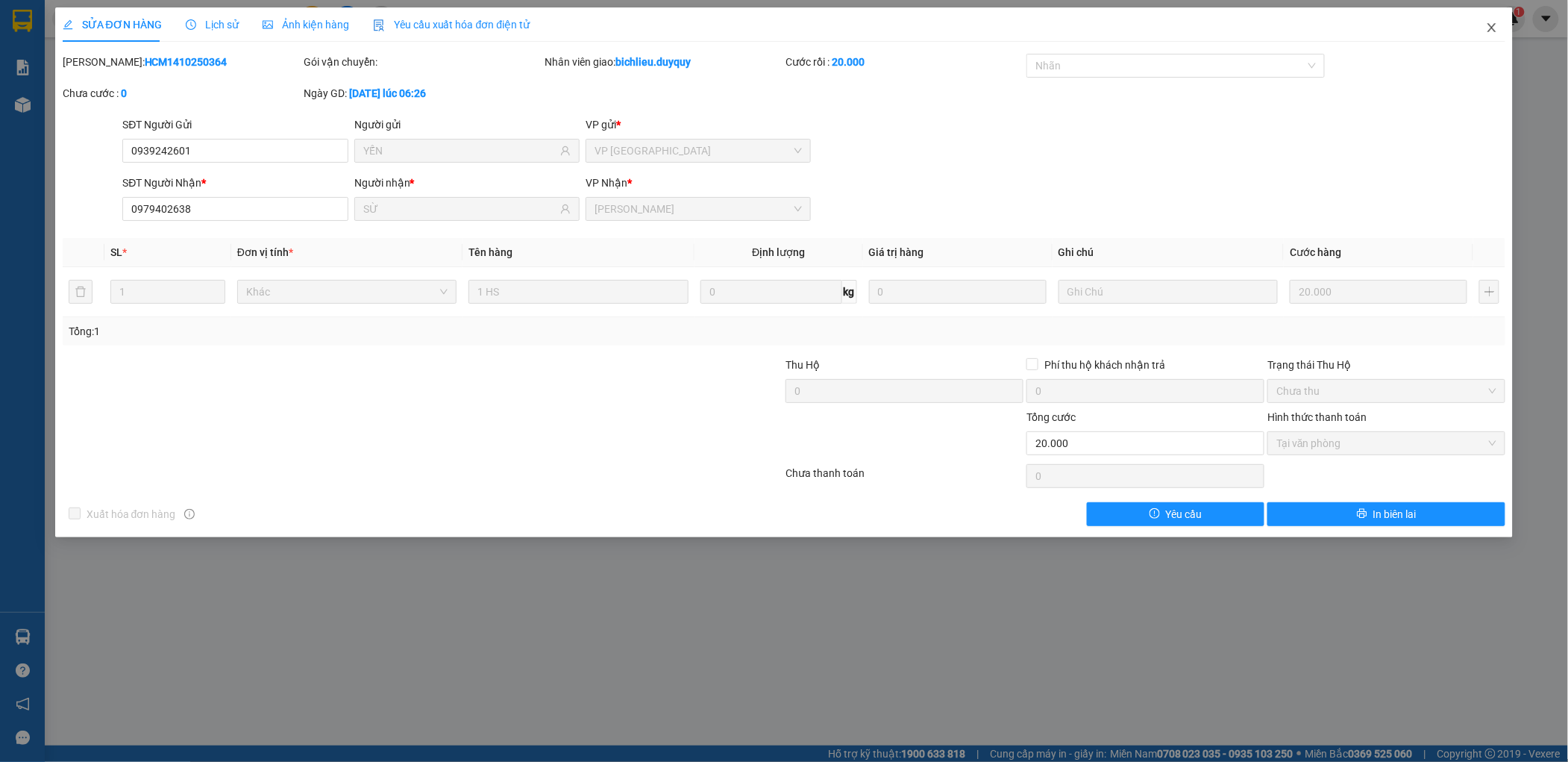
click at [1495, 27] on icon "close" at bounding box center [1491, 27] width 12 height 12
